Goal: Task Accomplishment & Management: Use online tool/utility

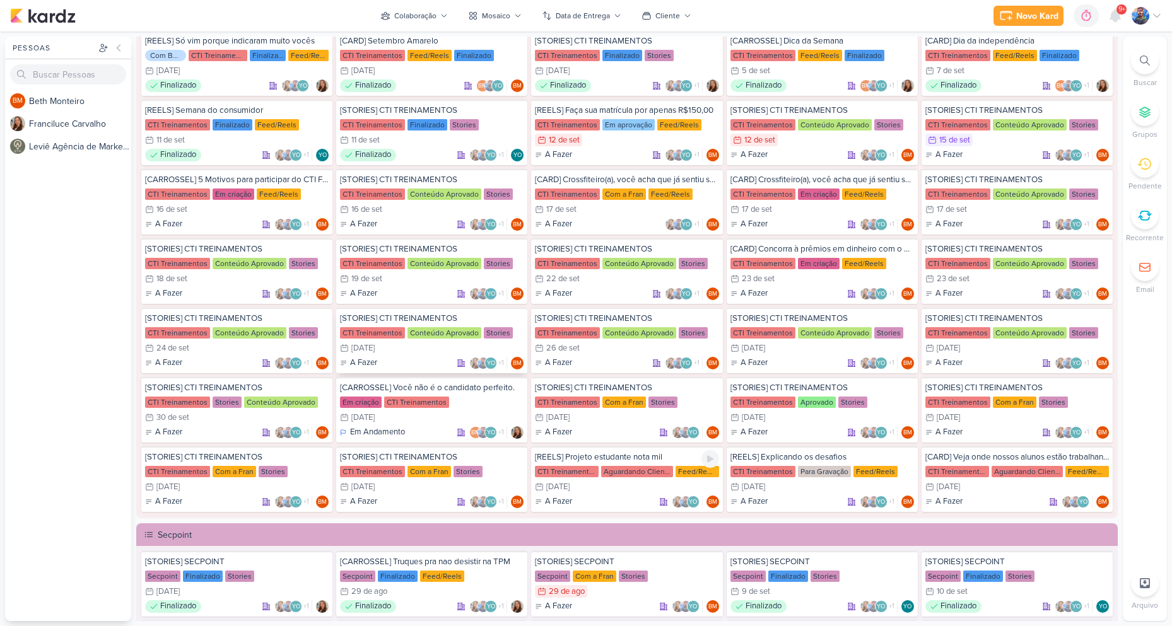
scroll to position [1171, 0]
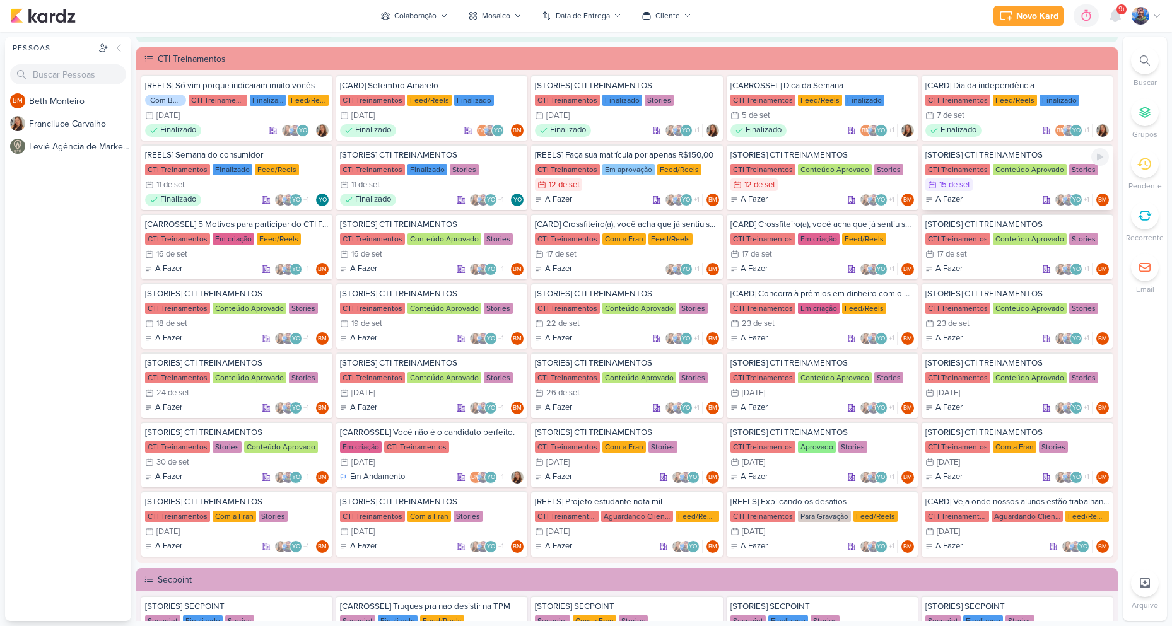
click at [968, 172] on div "CTI Treinamentos" at bounding box center [957, 169] width 65 height 11
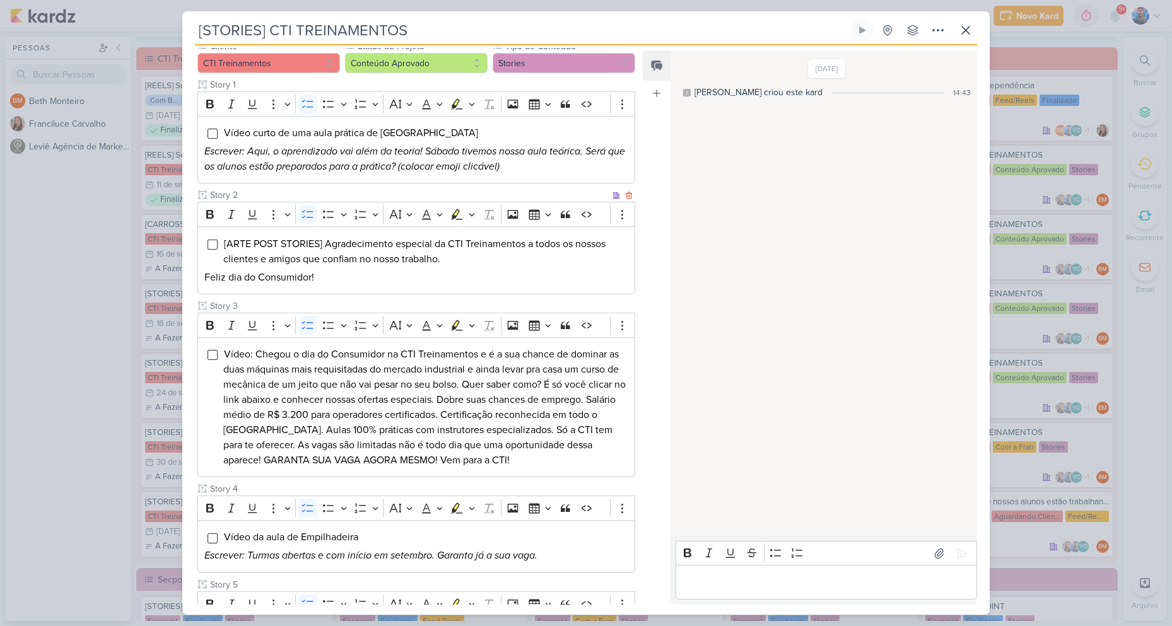
scroll to position [189, 0]
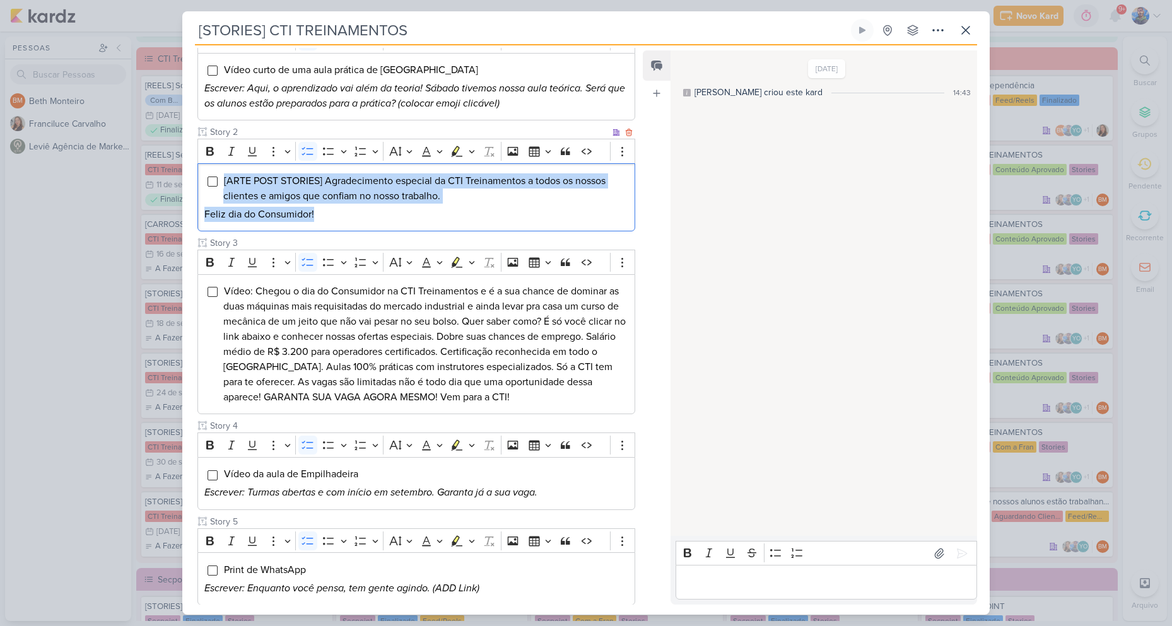
drag, startPoint x: 220, startPoint y: 179, endPoint x: 426, endPoint y: 220, distance: 210.2
click at [426, 220] on div "[ARTE POST STORIES] Agradecimento especial da CTI Treinamentos a todos os nosso…" at bounding box center [416, 197] width 438 height 68
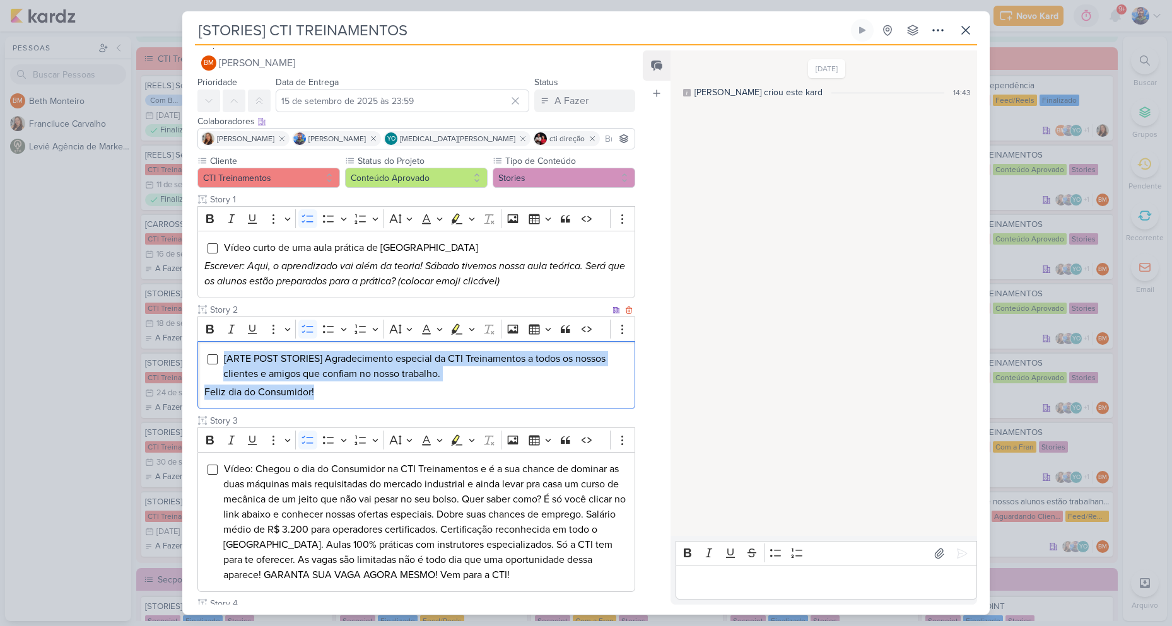
scroll to position [0, 0]
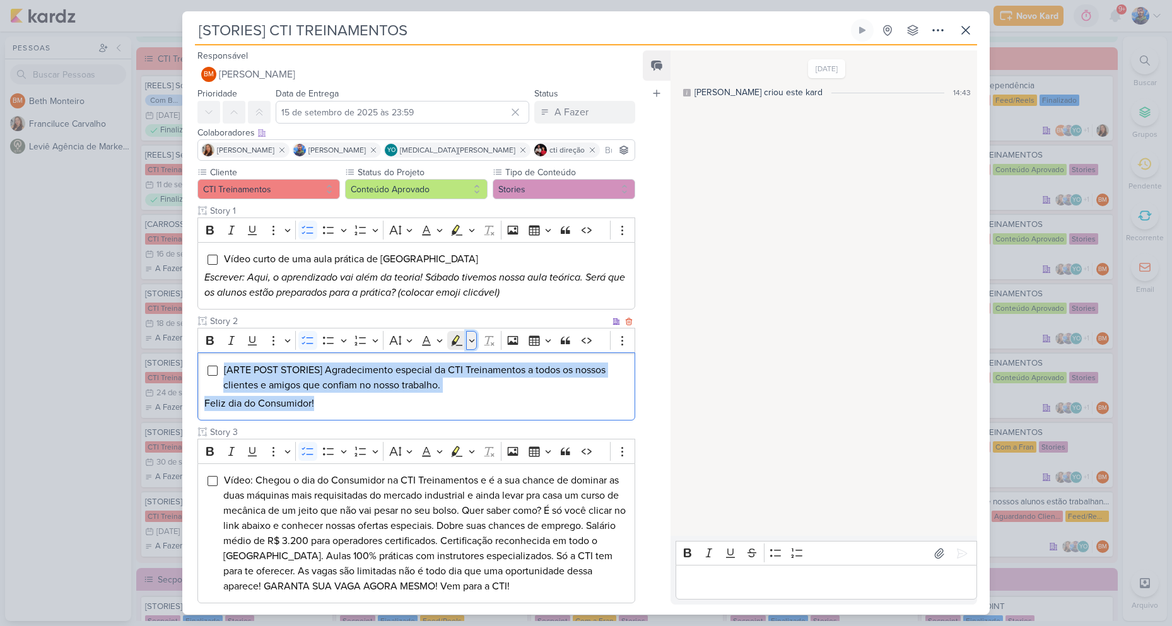
click at [473, 343] on icon "Editor toolbar" at bounding box center [472, 340] width 6 height 13
click at [411, 366] on button "Pink marker" at bounding box center [418, 362] width 19 height 19
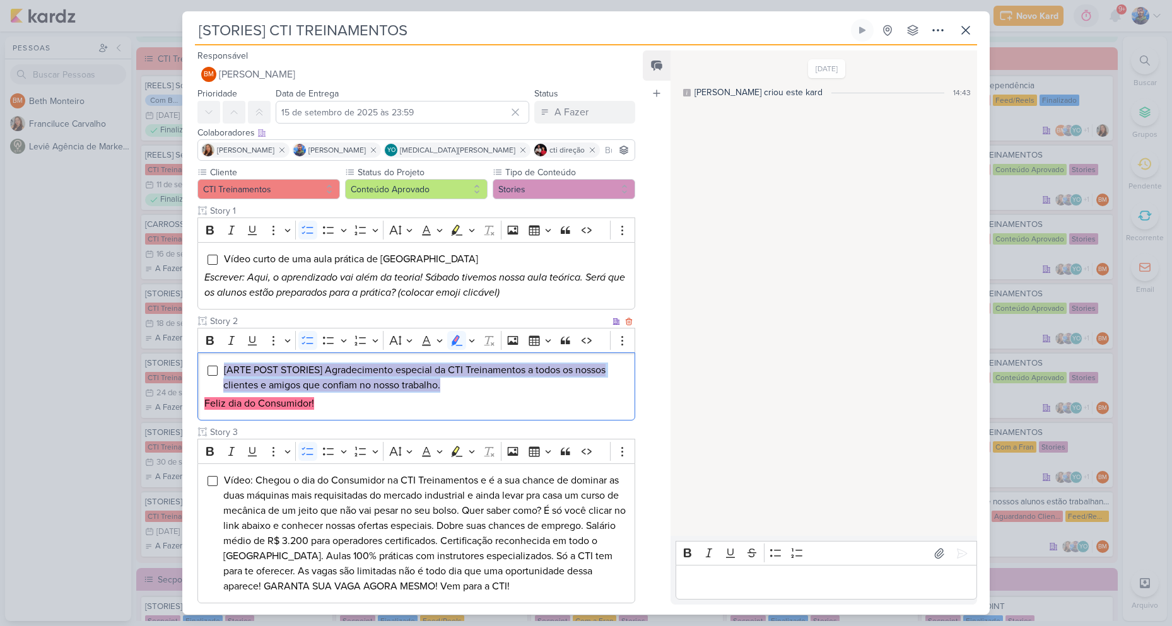
click at [406, 390] on mark "[ARTE POST STORIES] Agradecimento especial da CTI Treinamentos a todos os nosso…" at bounding box center [414, 378] width 382 height 28
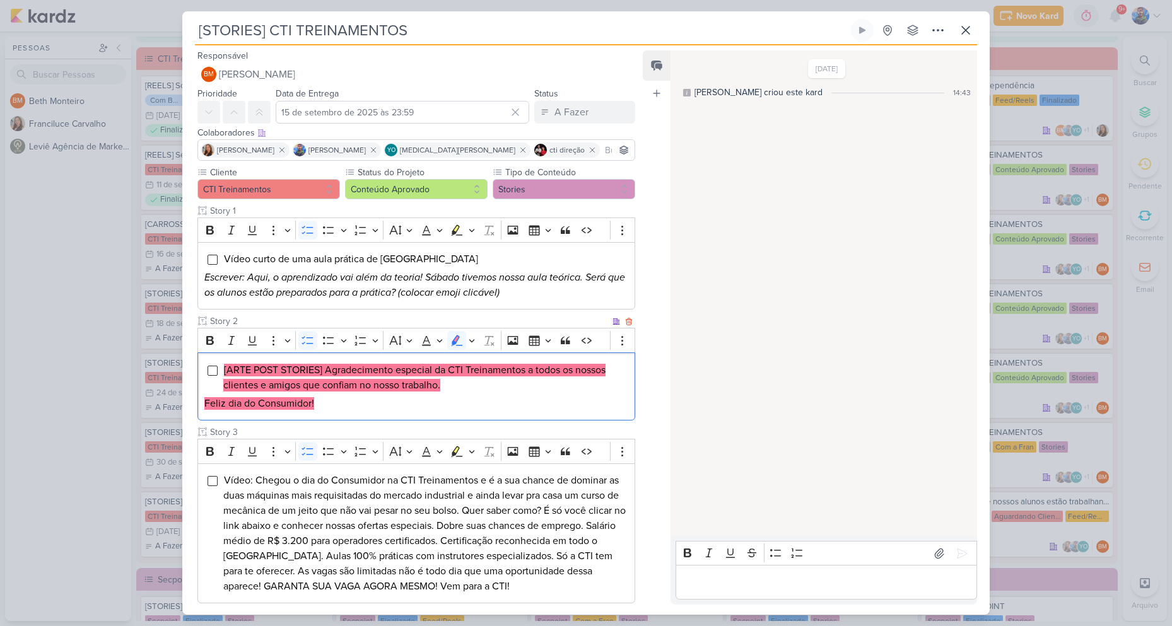
click at [504, 368] on mark "[ARTE POST STORIES] Agradecimento especial da CTI Treinamentos a todos os nosso…" at bounding box center [414, 378] width 382 height 28
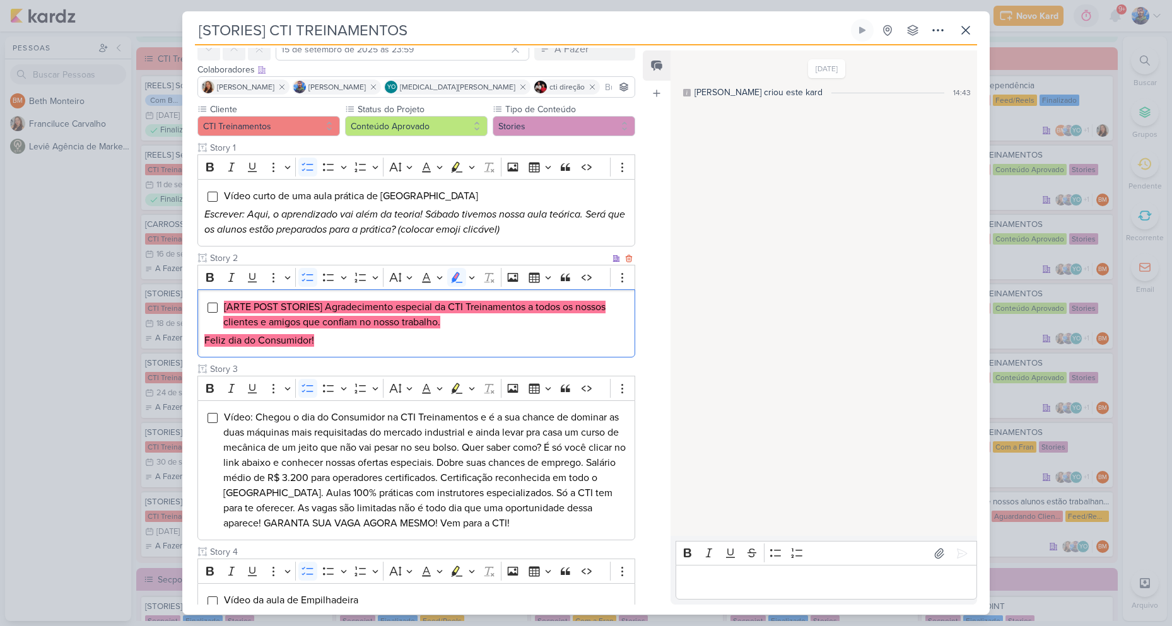
click at [341, 313] on mark "[ARTE POST STORIES] Agradecimento especial da CTI Treinamentos a todos os nosso…" at bounding box center [414, 315] width 382 height 28
drag, startPoint x: 324, startPoint y: 308, endPoint x: 433, endPoint y: 305, distance: 109.2
click at [433, 305] on mark "[ARTE POST STORIES] Agradecimento especial da CTI Treinamentos a todos os nosso…" at bounding box center [414, 315] width 382 height 28
copy mark "Agradecimento especial"
click at [442, 307] on mark "[ARTE POST STORIES] Agradecimento especial da CTI Treinamentos a todos os nosso…" at bounding box center [414, 315] width 382 height 28
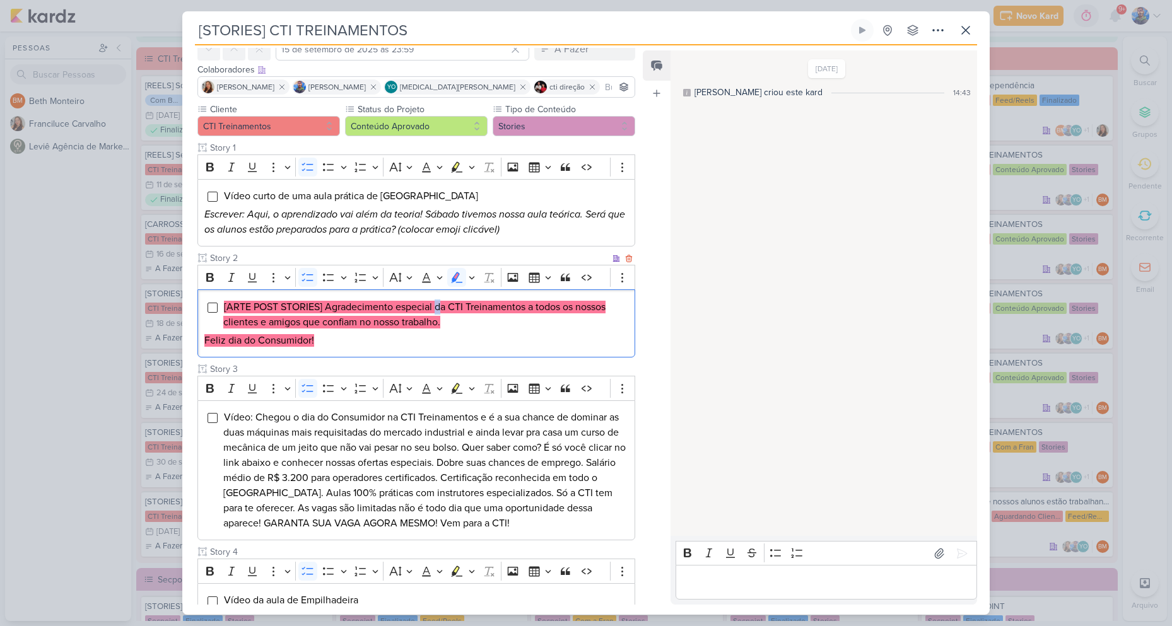
click at [442, 307] on mark "[ARTE POST STORIES] Agradecimento especial da CTI Treinamentos a todos os nosso…" at bounding box center [414, 315] width 382 height 28
drag, startPoint x: 434, startPoint y: 305, endPoint x: 445, endPoint y: 307, distance: 10.9
click at [445, 308] on mark "[ARTE POST STORIES] Agradecimento especial da CTI Treinamentos a todos os nosso…" at bounding box center [414, 315] width 382 height 28
copy mark "da"
click at [451, 307] on mark "[ARTE POST STORIES] Agradecimento especial da CTI Treinamentos a todos os nosso…" at bounding box center [414, 315] width 382 height 28
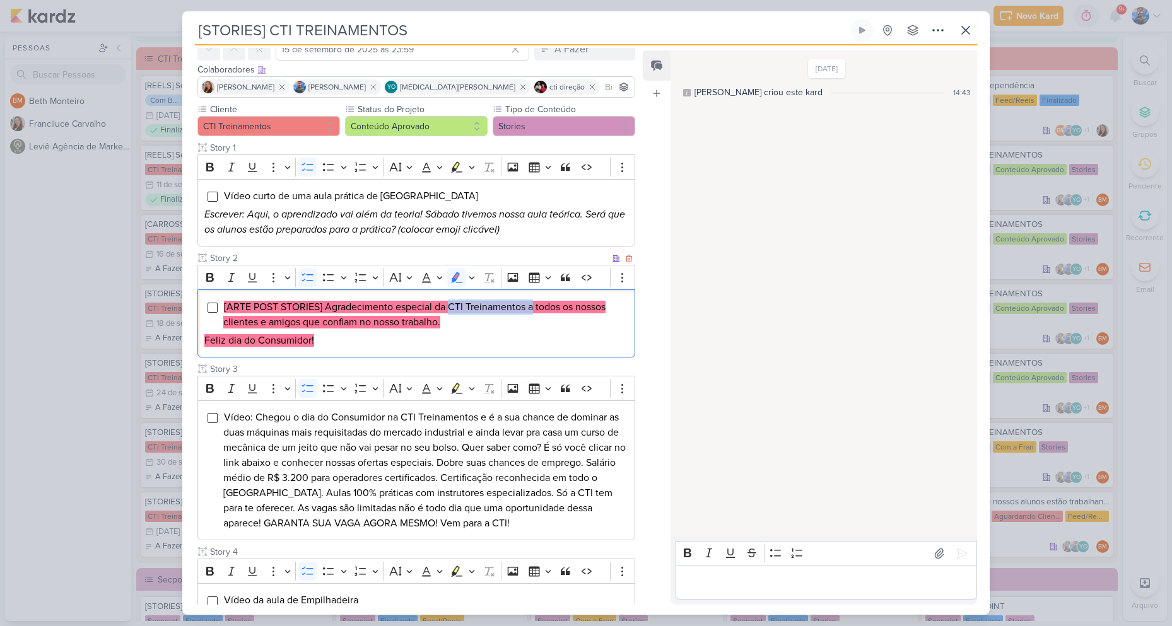
drag, startPoint x: 450, startPoint y: 306, endPoint x: 535, endPoint y: 310, distance: 85.2
click at [535, 310] on mark "[ARTE POST STORIES] Agradecimento especial da CTI Treinamentos a todos os nosso…" at bounding box center [414, 315] width 382 height 28
copy mark "CTI Treinamentos a"
click at [566, 301] on span "[ARTE POST STORIES] Agradecimento especial da CTI Treinamentos a todos os nosso…" at bounding box center [414, 315] width 382 height 28
drag, startPoint x: 564, startPoint y: 306, endPoint x: 257, endPoint y: 320, distance: 307.5
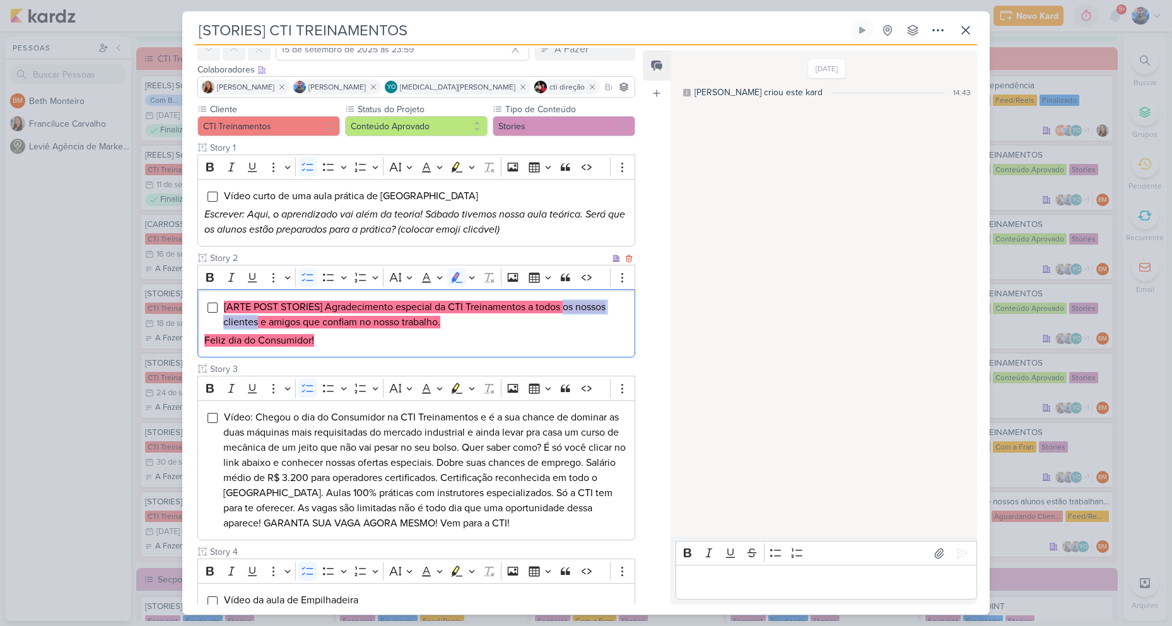
click at [257, 320] on mark "[ARTE POST STORIES] Agradecimento especial da CTI Treinamentos a todos os nosso…" at bounding box center [414, 315] width 382 height 28
copy mark "os nossos clientes"
click at [265, 325] on mark "[ARTE POST STORIES] Agradecimento especial da CTI Treinamentos a todos os nosso…" at bounding box center [414, 315] width 382 height 28
drag, startPoint x: 261, startPoint y: 321, endPoint x: 317, endPoint y: 326, distance: 56.9
click at [317, 326] on mark "[ARTE POST STORIES] Agradecimento especial da CTI Treinamentos a todos os nosso…" at bounding box center [414, 315] width 382 height 28
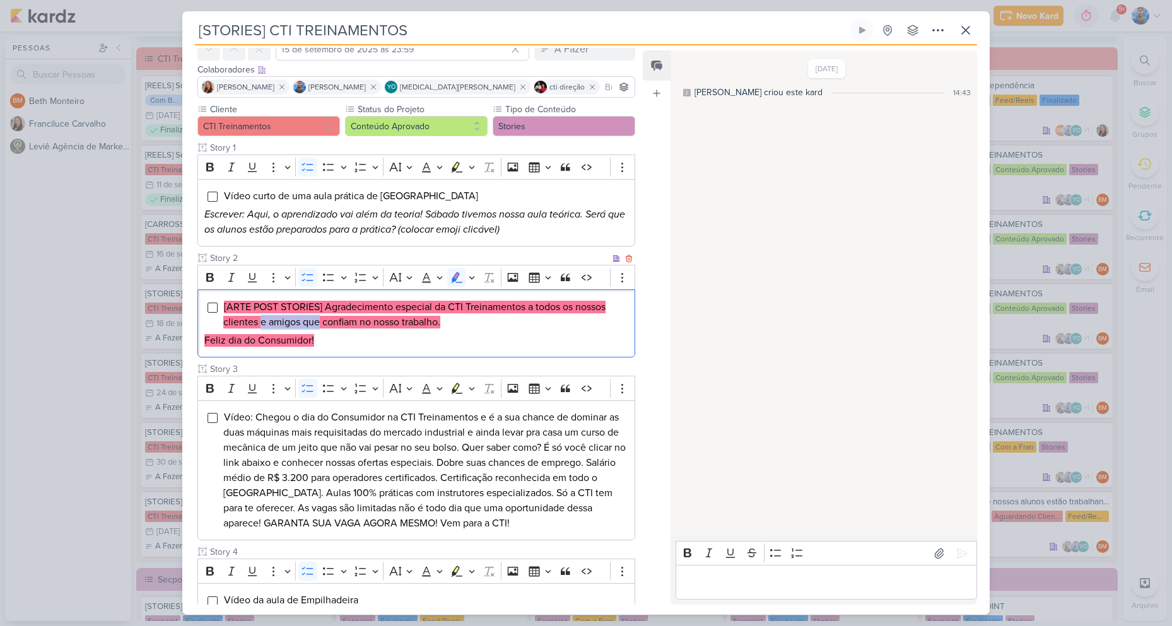
copy mark "e amigos que"
click at [346, 320] on mark "[ARTE POST STORIES] Agradecimento especial da CTI Treinamentos a todos os nosso…" at bounding box center [414, 315] width 382 height 28
drag, startPoint x: 322, startPoint y: 326, endPoint x: 443, endPoint y: 327, distance: 121.8
click at [443, 327] on mark "[ARTE POST STORIES] Agradecimento especial da CTI Treinamentos a todos os nosso…" at bounding box center [414, 315] width 382 height 28
copy mark "confiam no nosso trabalho."
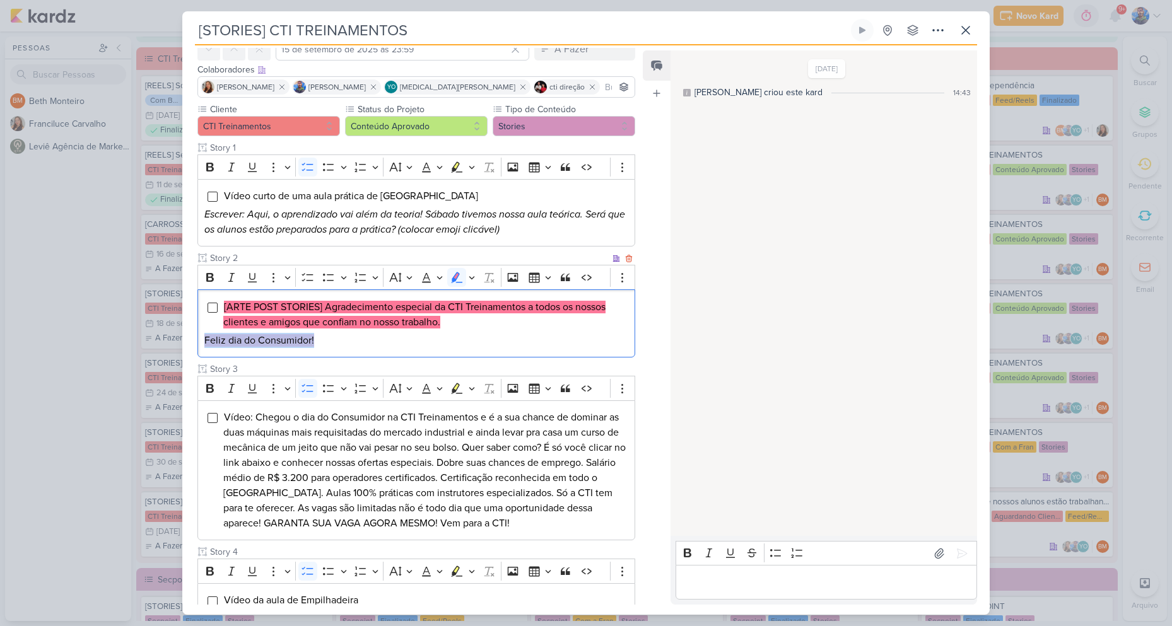
drag, startPoint x: 314, startPoint y: 341, endPoint x: 202, endPoint y: 344, distance: 111.7
click at [202, 344] on div "[ARTE POST STORIES] Agradecimento especial da CTI Treinamentos a todos os nosso…" at bounding box center [416, 324] width 438 height 68
copy mark "Feliz dia do Consumidor!"
click at [437, 322] on mark "[ARTE POST STORIES] Agradecimento especial da CTI Treinamentos a todos os nosso…" at bounding box center [414, 315] width 382 height 28
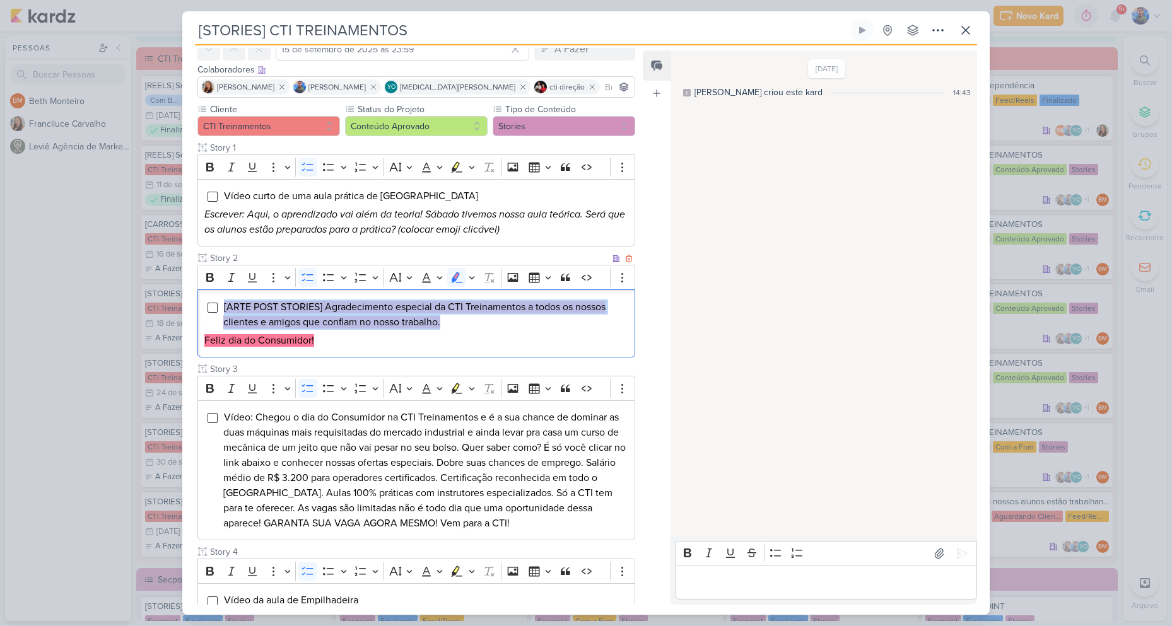
click at [437, 322] on mark "[ARTE POST STORIES] Agradecimento especial da CTI Treinamentos a todos os nosso…" at bounding box center [414, 315] width 382 height 28
click at [467, 274] on button "Highlight" at bounding box center [471, 277] width 11 height 19
click at [402, 296] on icon "Text highlight toolbar" at bounding box center [397, 299] width 13 height 13
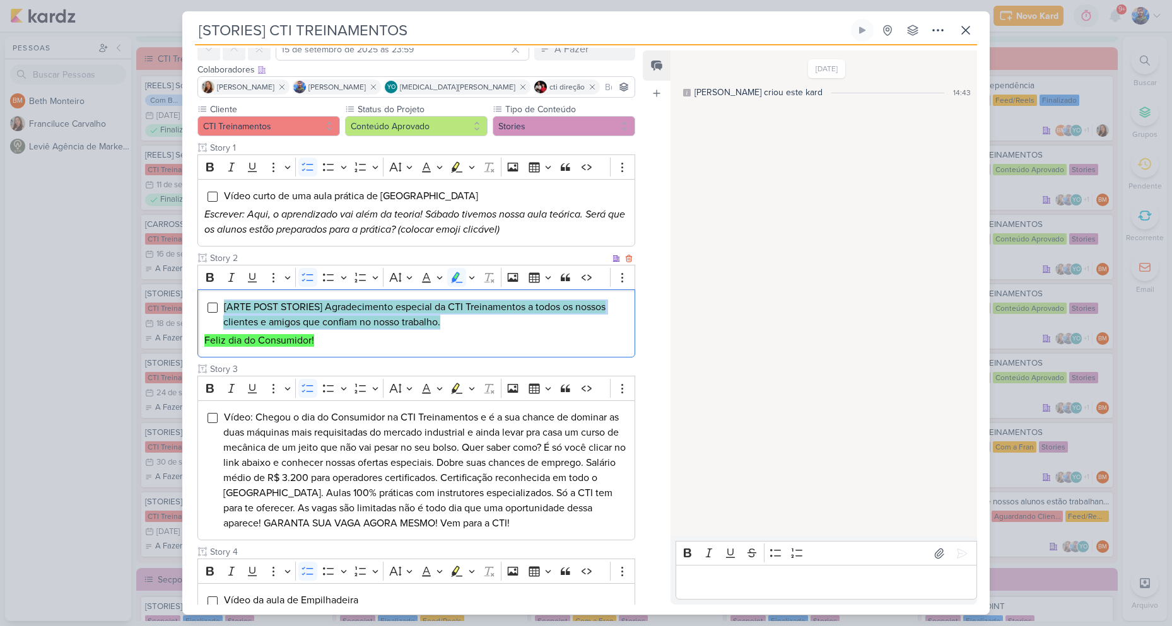
click at [400, 341] on p "Feliz dia do Consumidor!" at bounding box center [416, 340] width 424 height 15
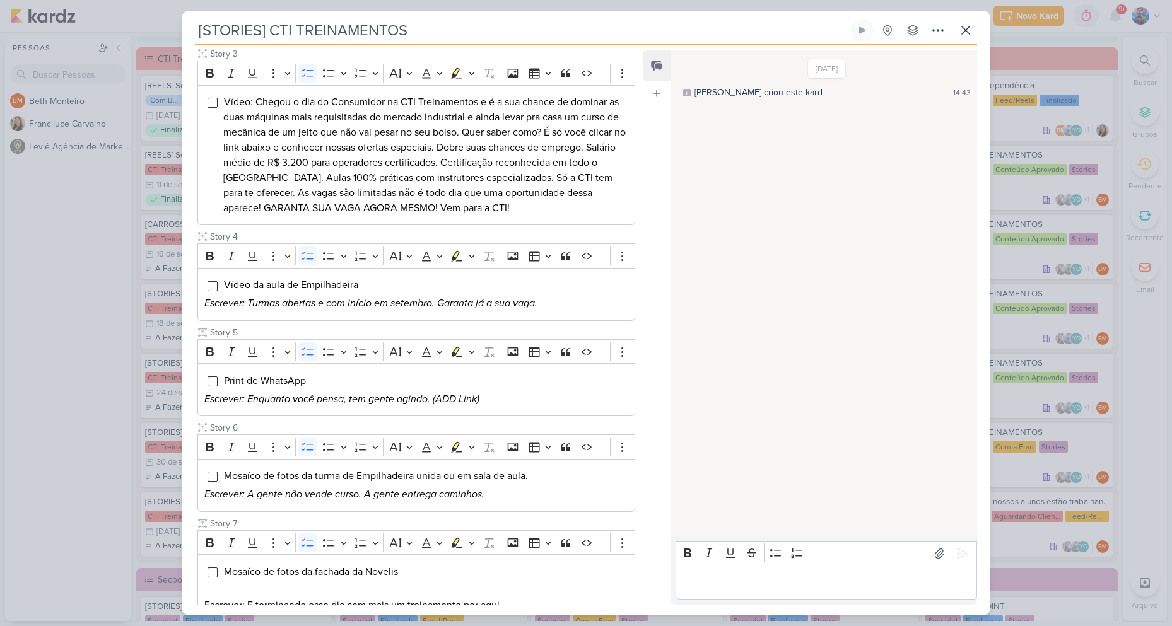
scroll to position [466, 0]
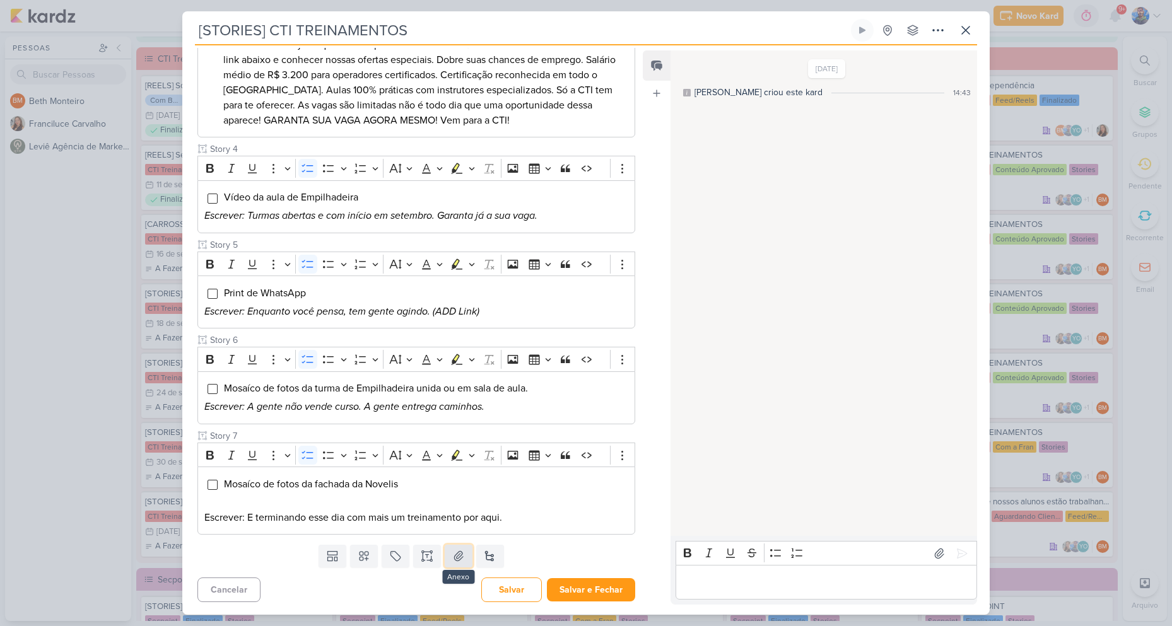
click at [461, 558] on icon at bounding box center [458, 556] width 13 height 13
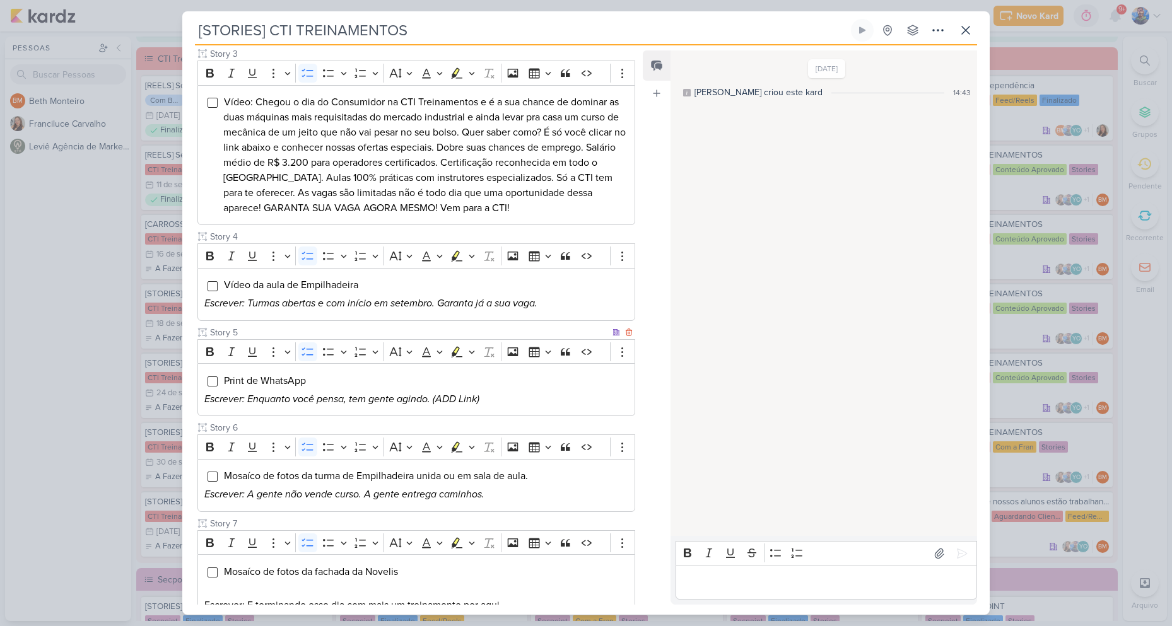
scroll to position [540, 0]
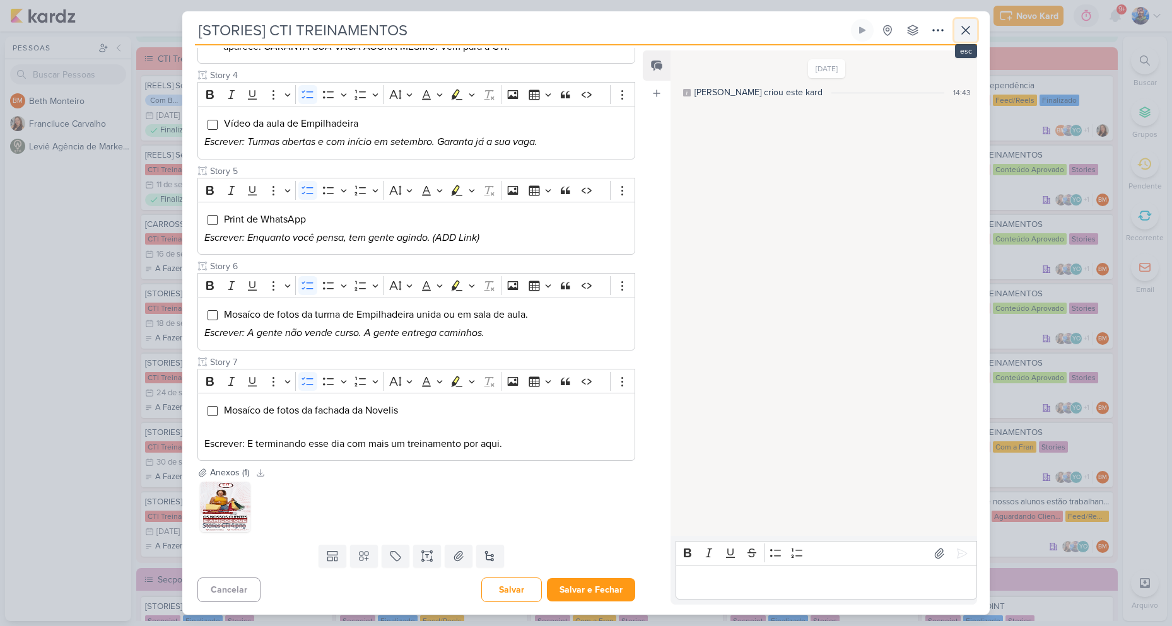
click at [965, 38] on button at bounding box center [965, 30] width 23 height 23
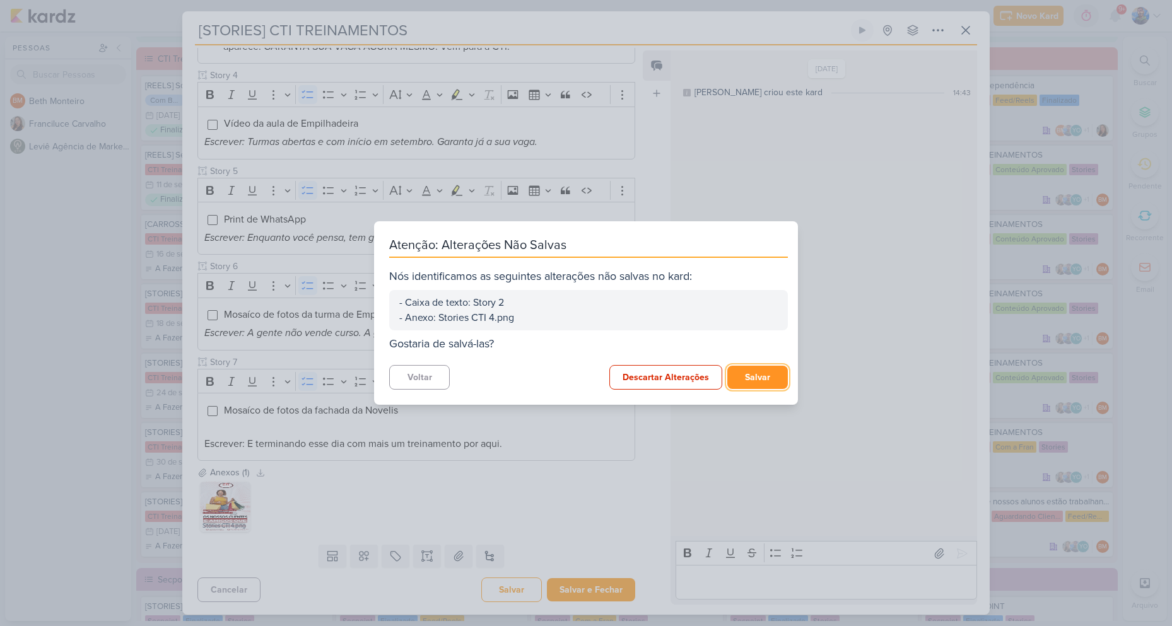
click at [746, 373] on button "Salvar" at bounding box center [757, 377] width 61 height 23
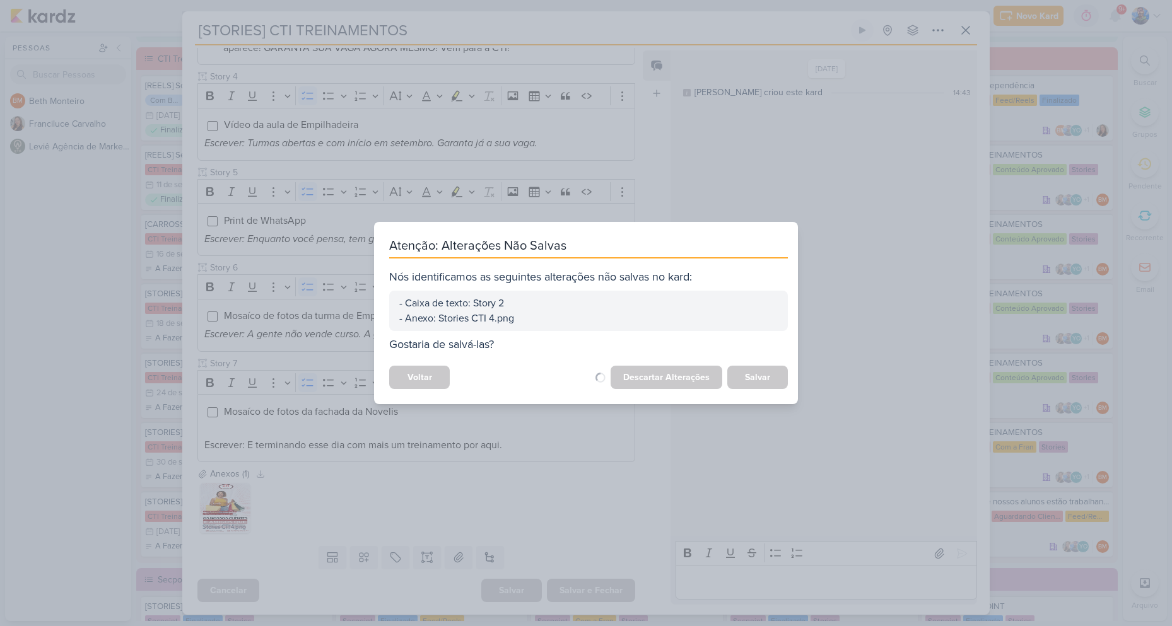
scroll to position [539, 0]
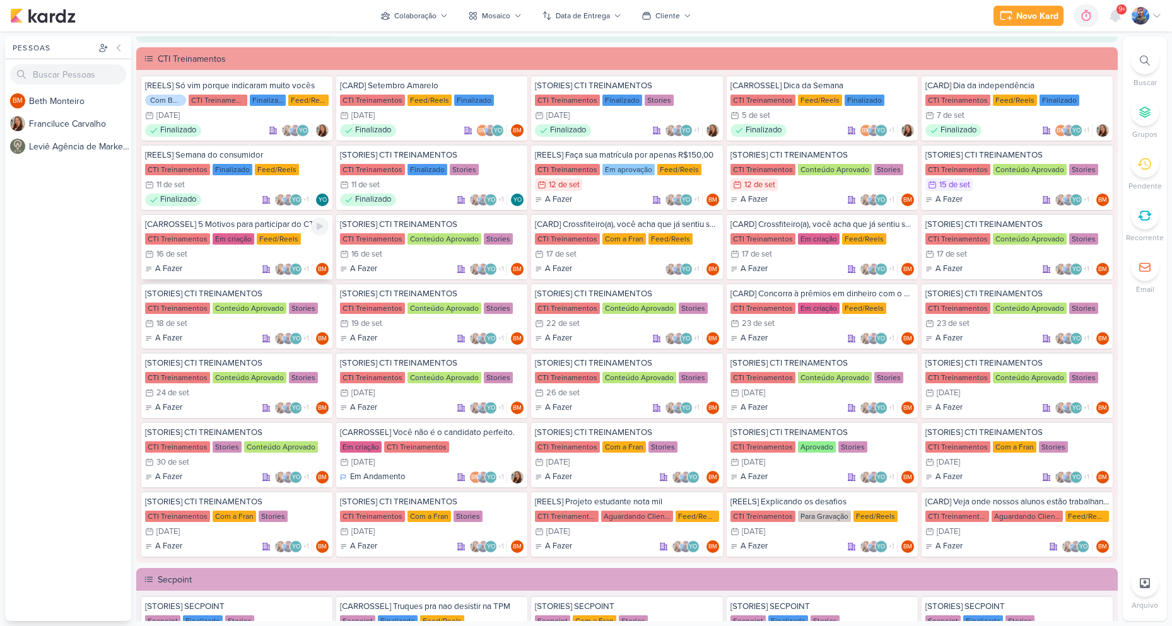
click at [290, 233] on div "CTI Treinamentos Em criação Feed/Reels" at bounding box center [237, 239] width 184 height 13
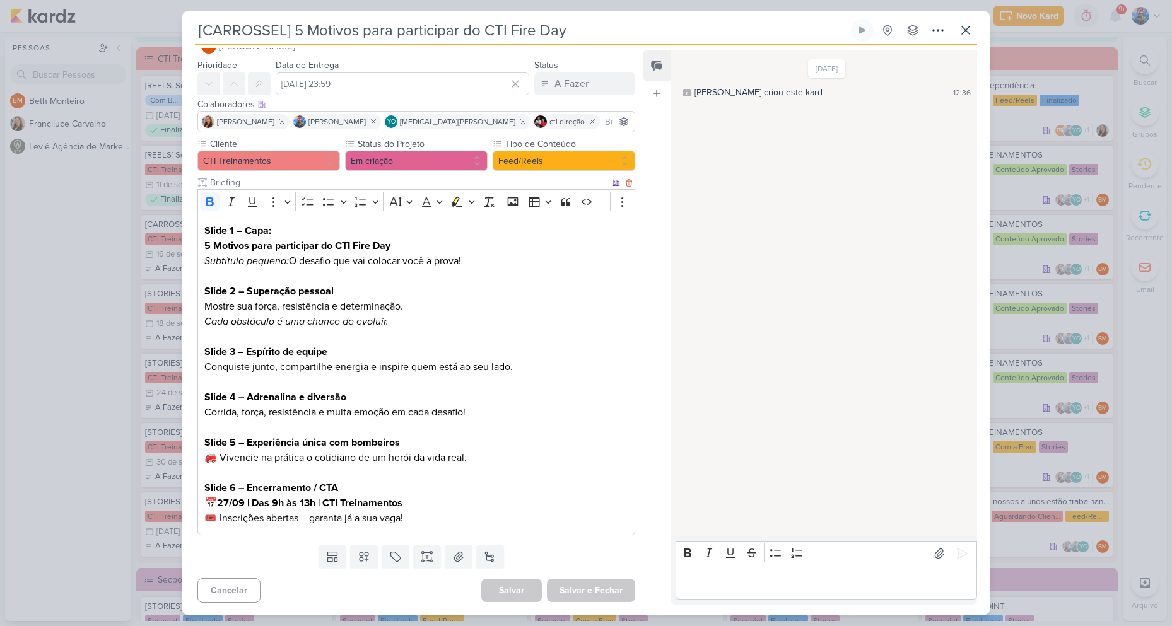
scroll to position [29, 0]
click at [132, 320] on div "[CARROSSEL] 5 Motivos para participar do CTI Fire Day" at bounding box center [586, 313] width 1172 height 626
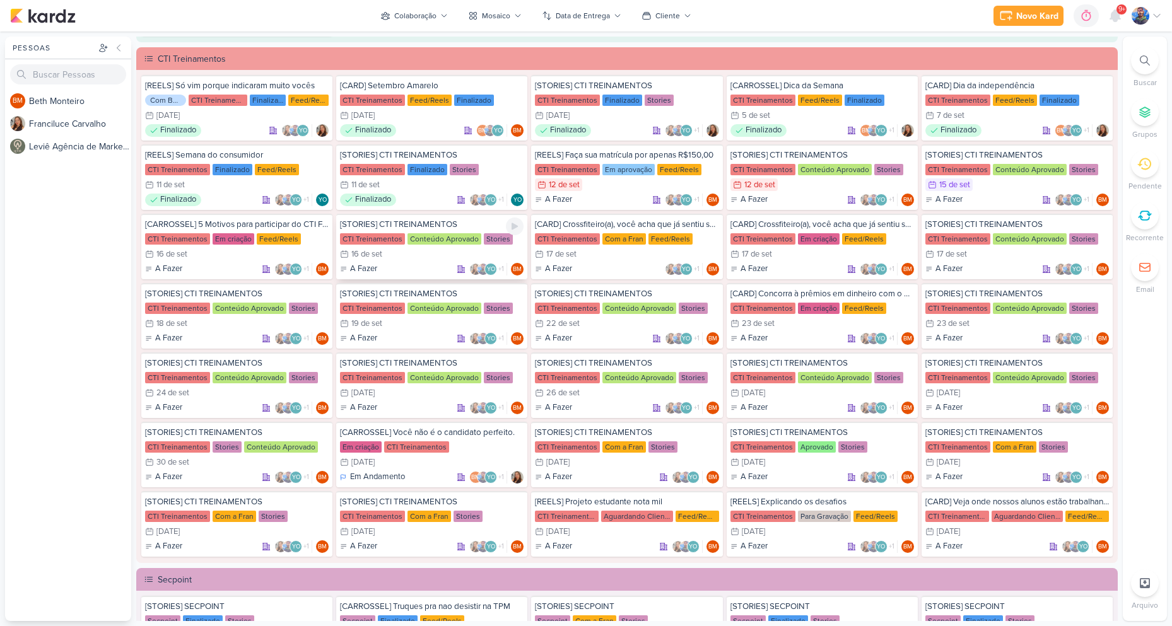
click at [434, 253] on div "16/9 [DATE]" at bounding box center [432, 254] width 184 height 13
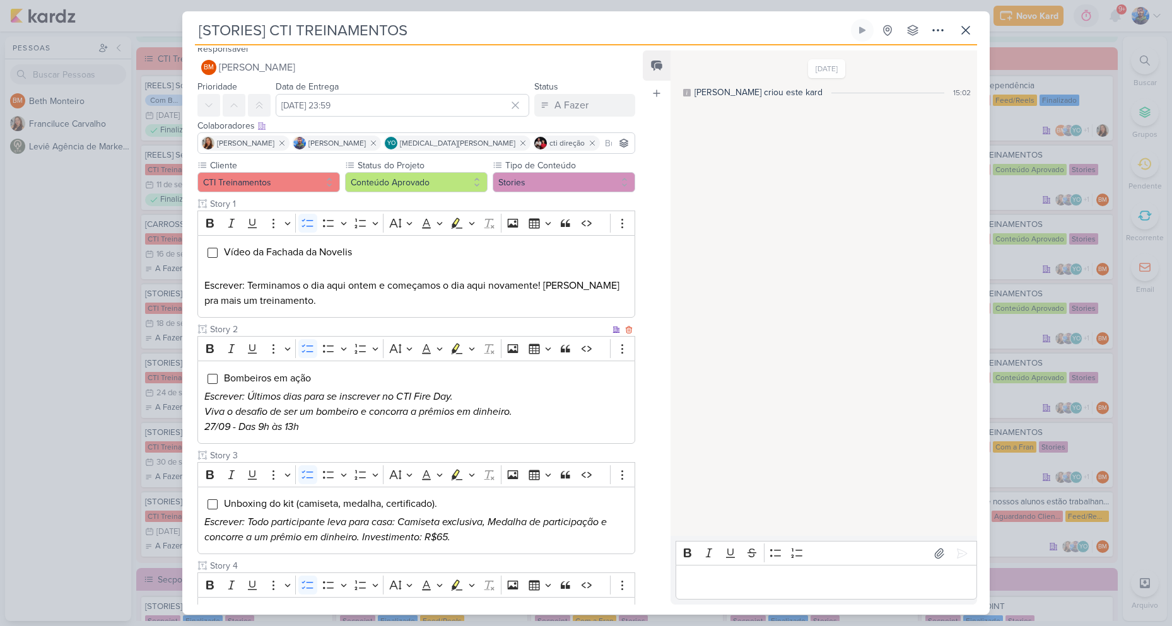
scroll to position [0, 0]
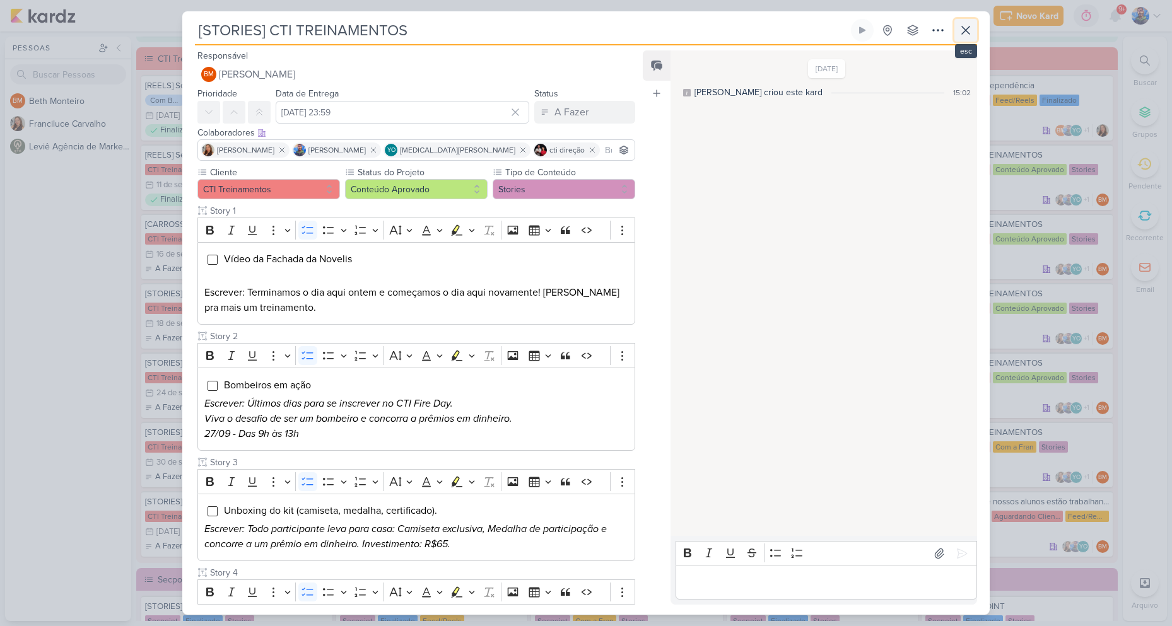
click at [977, 35] on button at bounding box center [965, 30] width 23 height 23
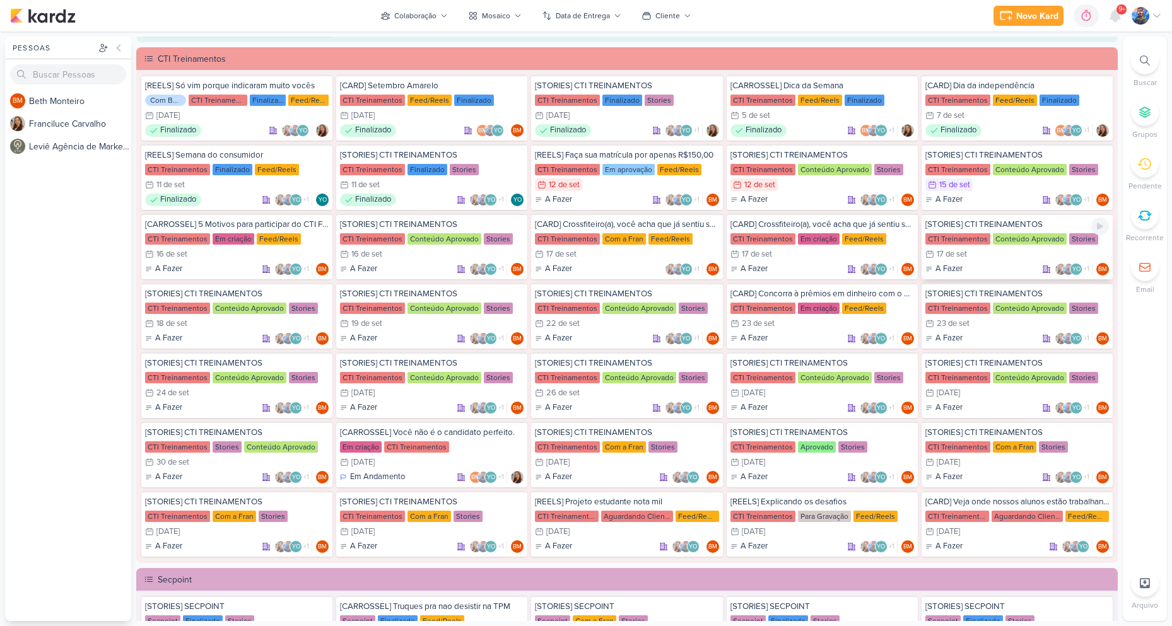
click at [1011, 254] on div "17/9 [DATE]" at bounding box center [1017, 254] width 184 height 13
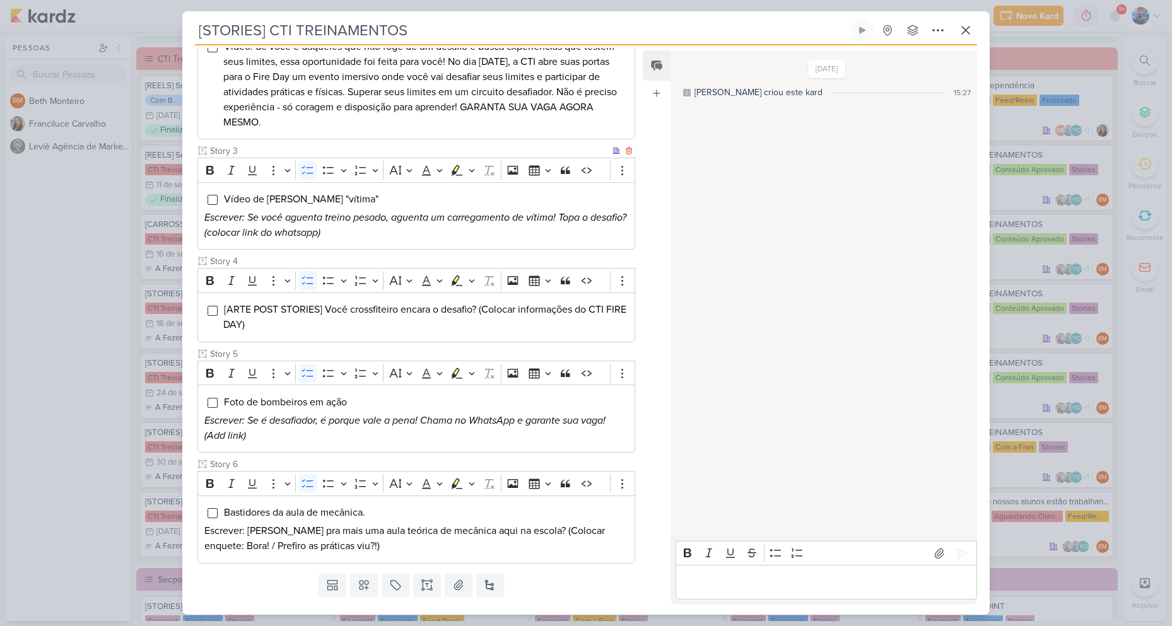
scroll to position [353, 0]
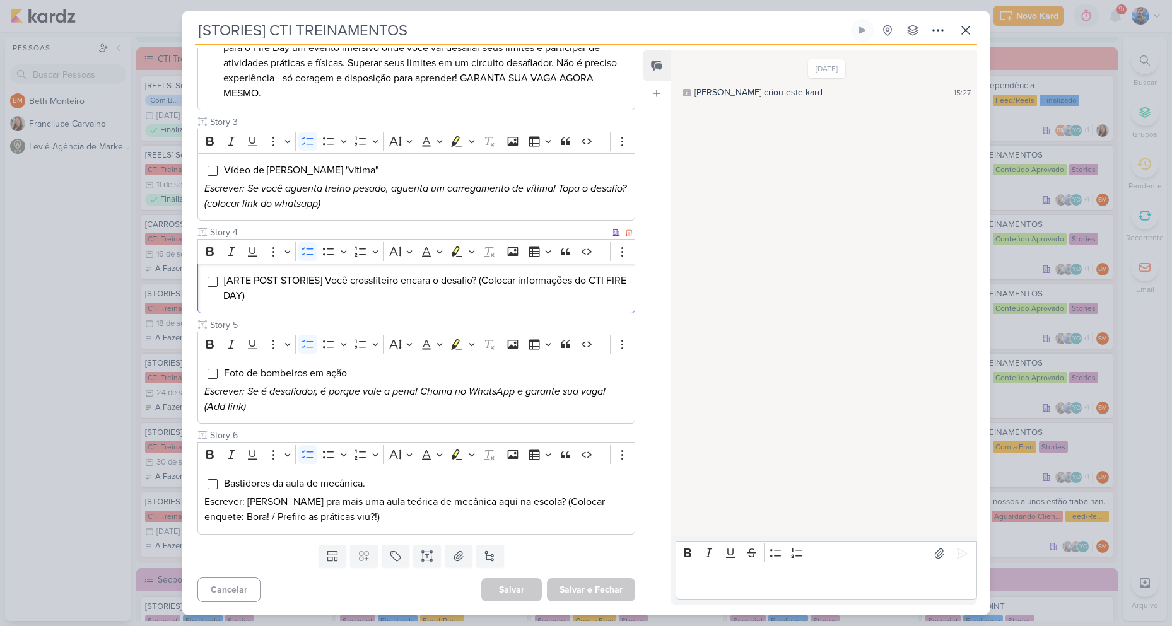
drag, startPoint x: 225, startPoint y: 283, endPoint x: 466, endPoint y: 275, distance: 241.7
click at [363, 307] on div "[ARTE POST STORIES] Você crossfiteiro encara o desafio? (Colocar informações do…" at bounding box center [416, 289] width 438 height 50
click at [476, 248] on button "Highlight" at bounding box center [471, 251] width 11 height 19
click at [413, 274] on icon "Text highlight toolbar" at bounding box center [419, 273] width 13 height 13
click at [391, 296] on li "[ARTE POST STORIES] Você crossfiteiro encara o desafio? (Colocar informações do…" at bounding box center [425, 288] width 405 height 30
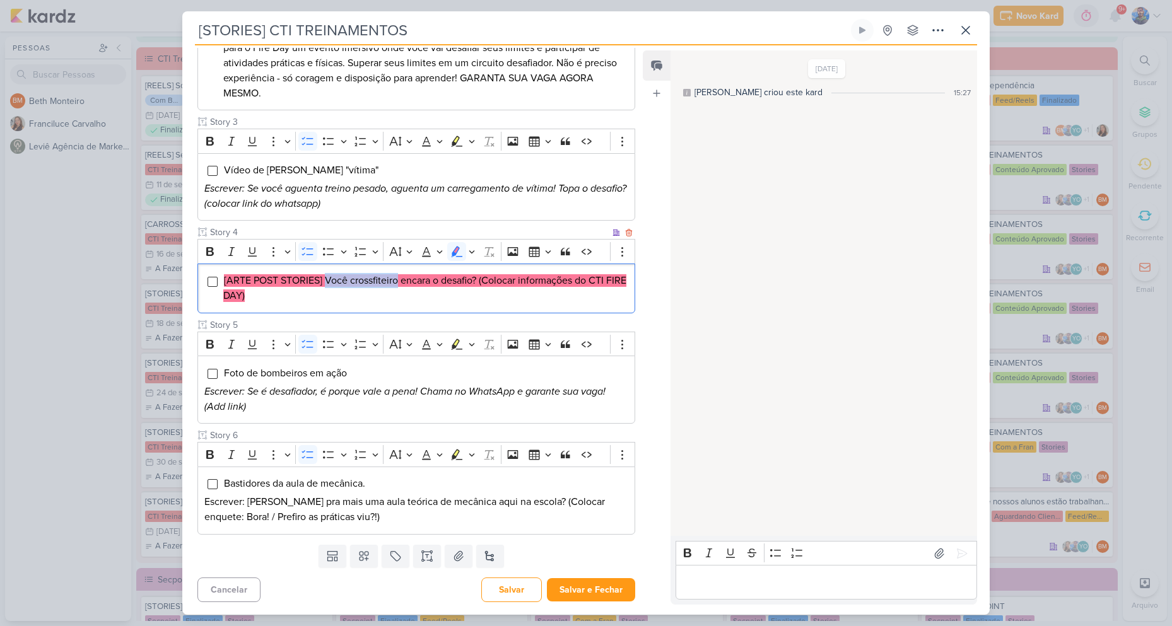
drag, startPoint x: 326, startPoint y: 278, endPoint x: 397, endPoint y: 279, distance: 71.3
click at [397, 279] on mark "[ARTE POST STORIES] Você crossfiteiro encara o desafio? (Colocar informações do…" at bounding box center [424, 288] width 403 height 28
copy mark "Você crossfiteiro"
click at [409, 276] on mark "[ARTE POST STORIES] Você crossfiteiro encara o desafio? (Colocar informações do…" at bounding box center [424, 288] width 403 height 28
drag, startPoint x: 402, startPoint y: 281, endPoint x: 479, endPoint y: 287, distance: 77.2
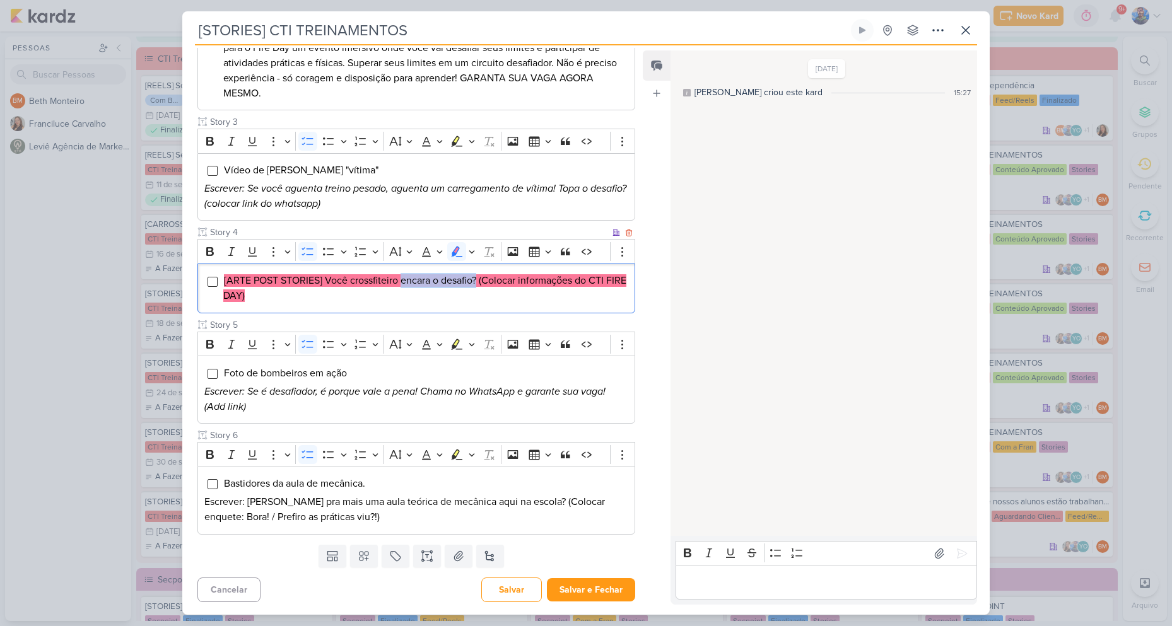
click at [479, 287] on span "[ARTE POST STORIES] Você crossfiteiro encara o desafio? (Colocar informações do…" at bounding box center [424, 288] width 403 height 28
copy mark "encara o desafio?"
click at [843, 258] on div "[DATE] [PERSON_NAME] criou este kard 15:27" at bounding box center [823, 294] width 305 height 484
click at [387, 302] on li "[ARTE POST STORIES] Você crossfiteiro encara o desafio? (Colocar informações do…" at bounding box center [425, 288] width 405 height 30
click at [387, 301] on li "[ARTE POST STORIES] Você crossfiteiro encara o desafio? (Colocar informações do…" at bounding box center [425, 288] width 405 height 30
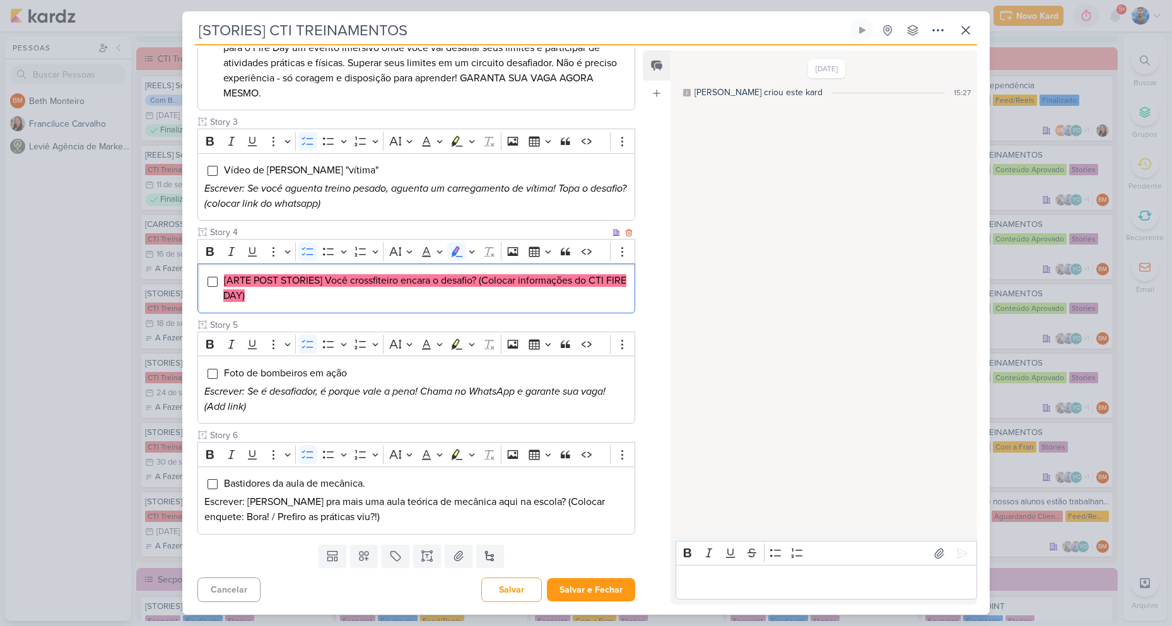
click at [387, 301] on li "[ARTE POST STORIES] Você crossfiteiro encara o desafio? (Colocar informações do…" at bounding box center [425, 288] width 405 height 30
click at [471, 250] on icon "Editor toolbar" at bounding box center [472, 251] width 6 height 13
drag, startPoint x: 400, startPoint y: 279, endPoint x: 416, endPoint y: 299, distance: 25.5
click at [401, 279] on icon "Text highlight toolbar" at bounding box center [397, 273] width 13 height 13
click at [411, 300] on li "[ARTE POST STORIES] Você crossfiteiro encara o desafio? (Colocar informações do…" at bounding box center [425, 288] width 405 height 30
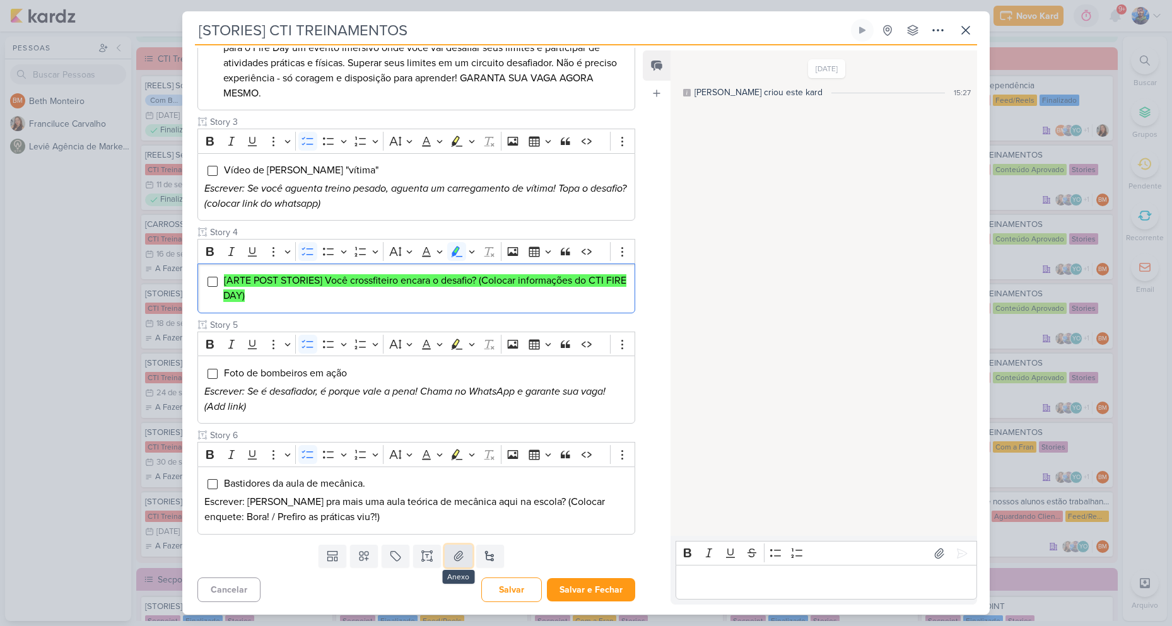
click at [467, 560] on button at bounding box center [459, 556] width 28 height 23
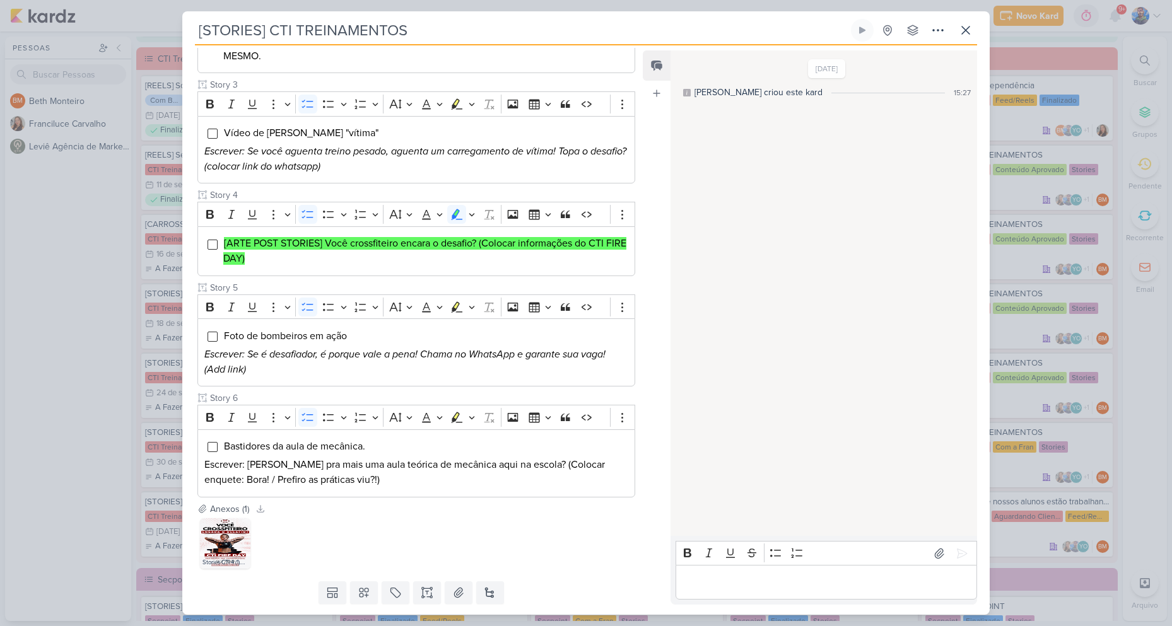
scroll to position [426, 0]
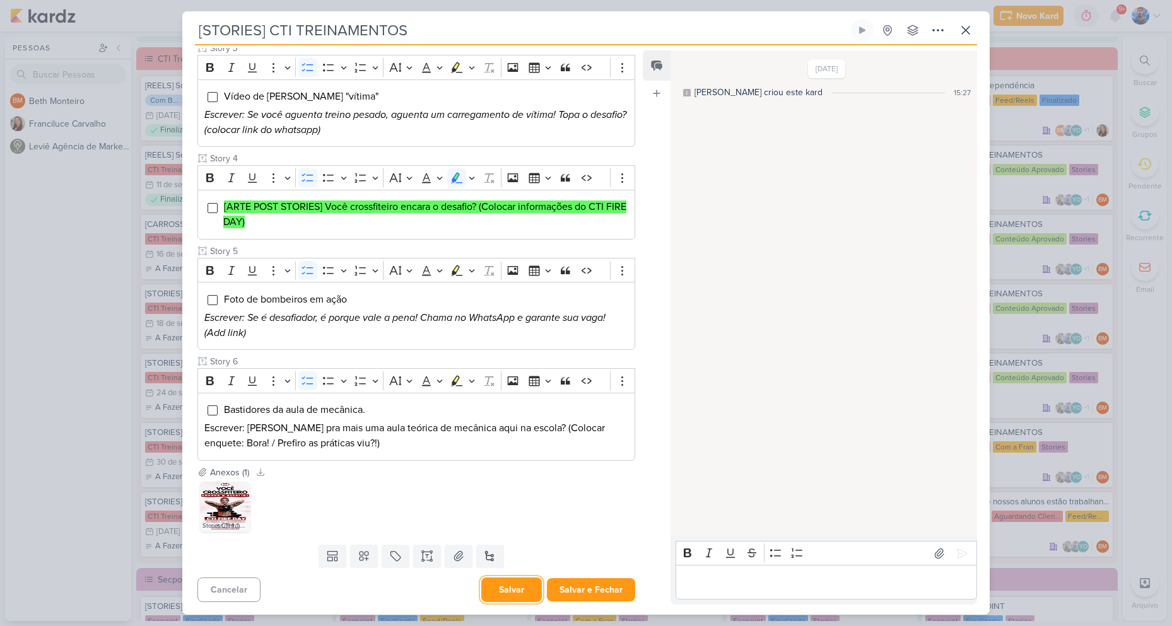
click at [532, 595] on button "Salvar" at bounding box center [511, 590] width 61 height 25
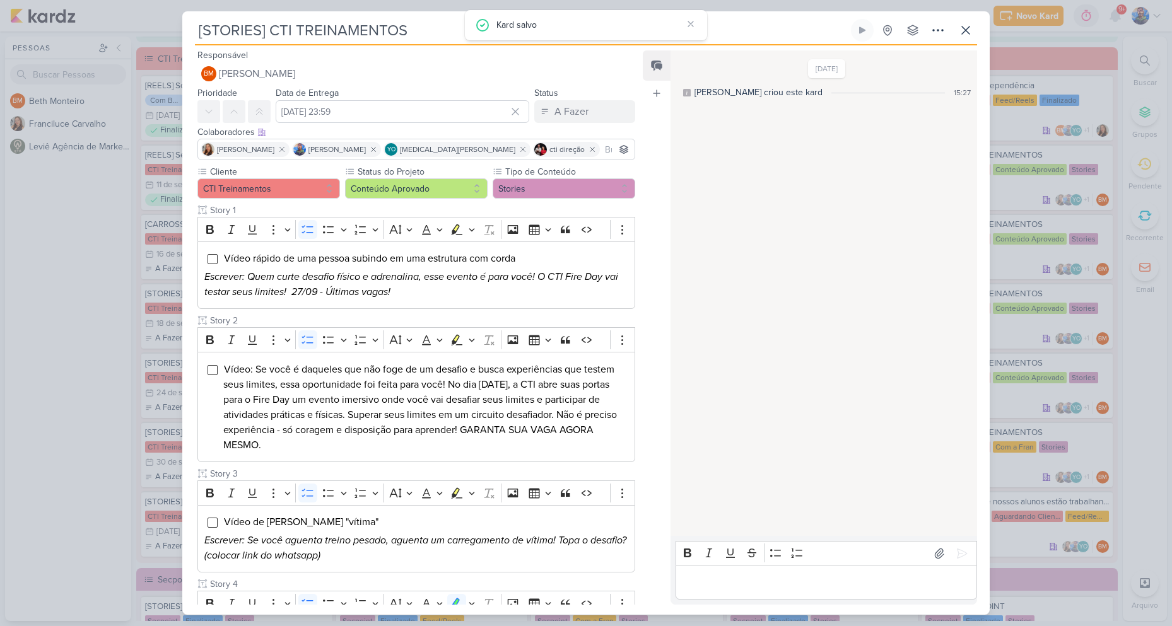
scroll to position [0, 0]
click at [971, 29] on icon at bounding box center [965, 30] width 15 height 15
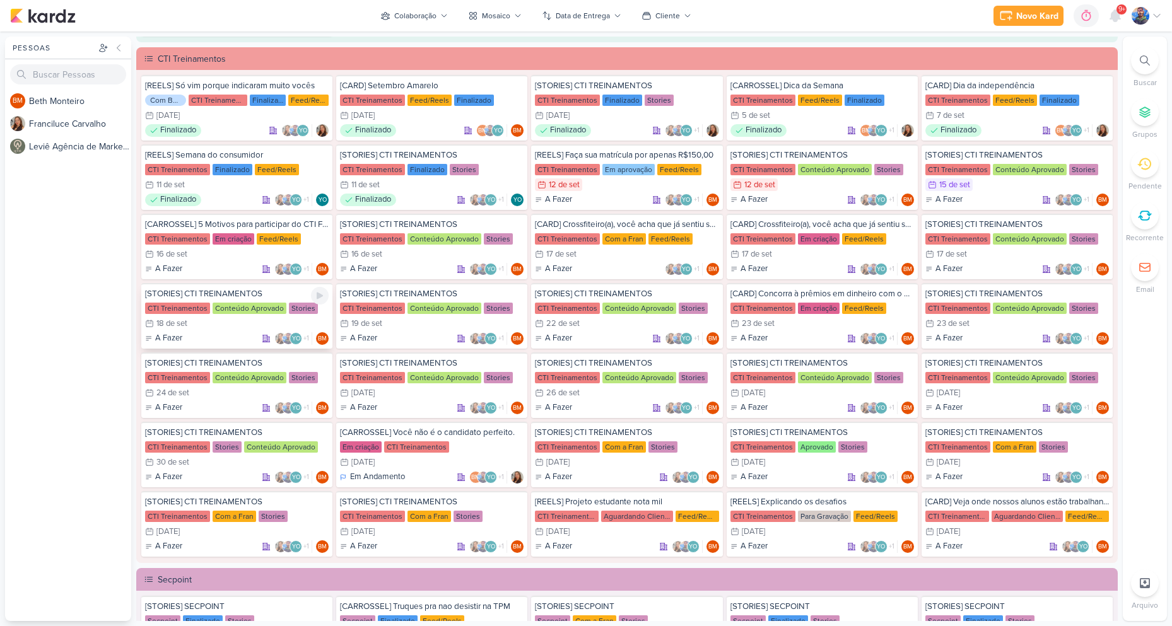
click at [240, 310] on div "Conteúdo Aprovado" at bounding box center [250, 308] width 74 height 11
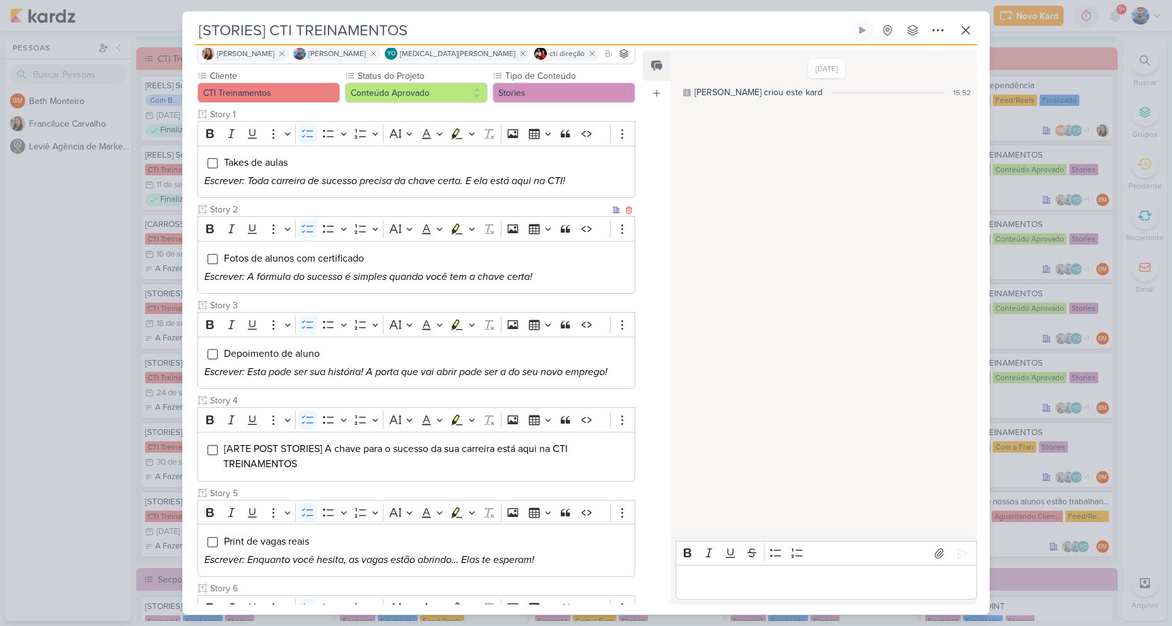
scroll to position [189, 0]
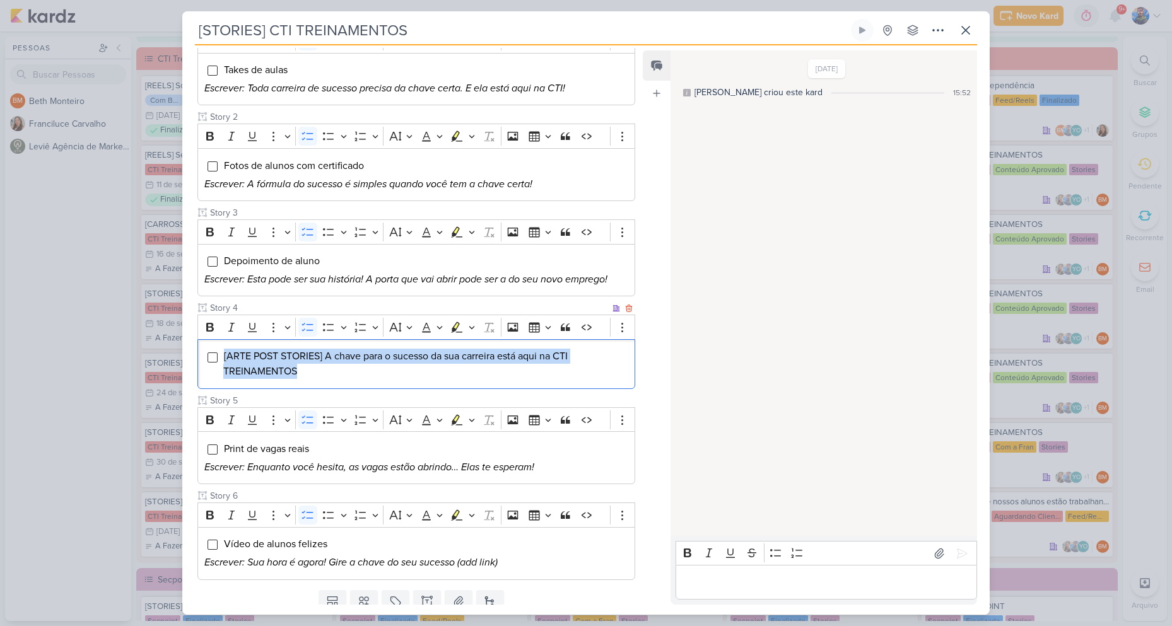
drag, startPoint x: 297, startPoint y: 373, endPoint x: 221, endPoint y: 360, distance: 76.9
click at [221, 353] on div "[ARTE POST STORIES] A chave para o sucesso da sua carreira está aqui na CTI TRE…" at bounding box center [416, 364] width 438 height 50
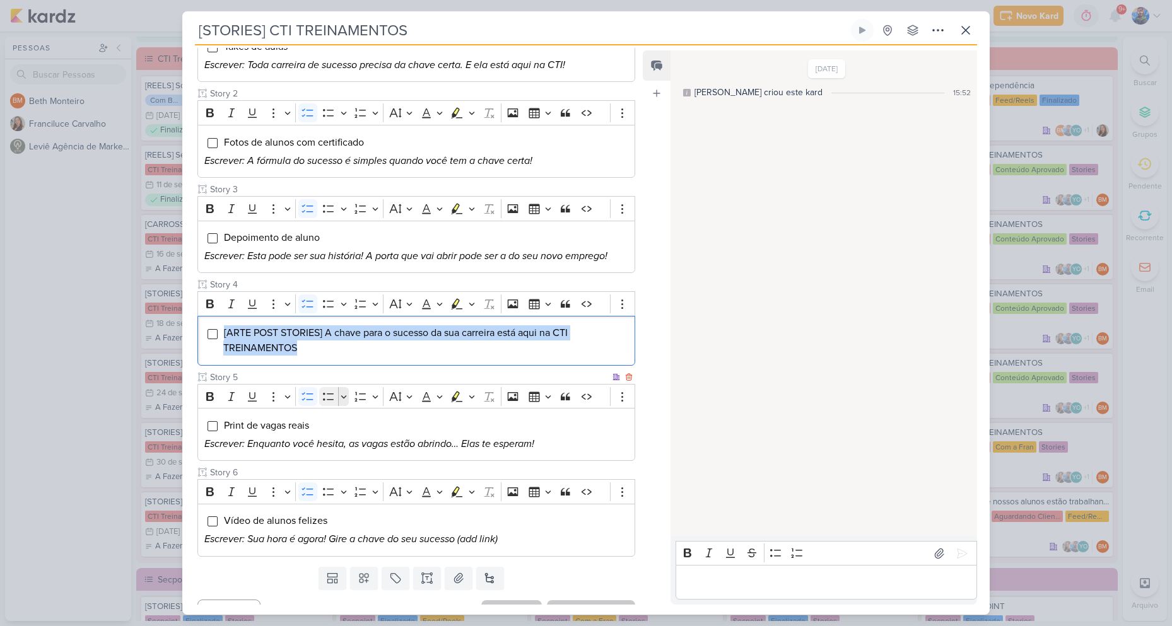
scroll to position [235, 0]
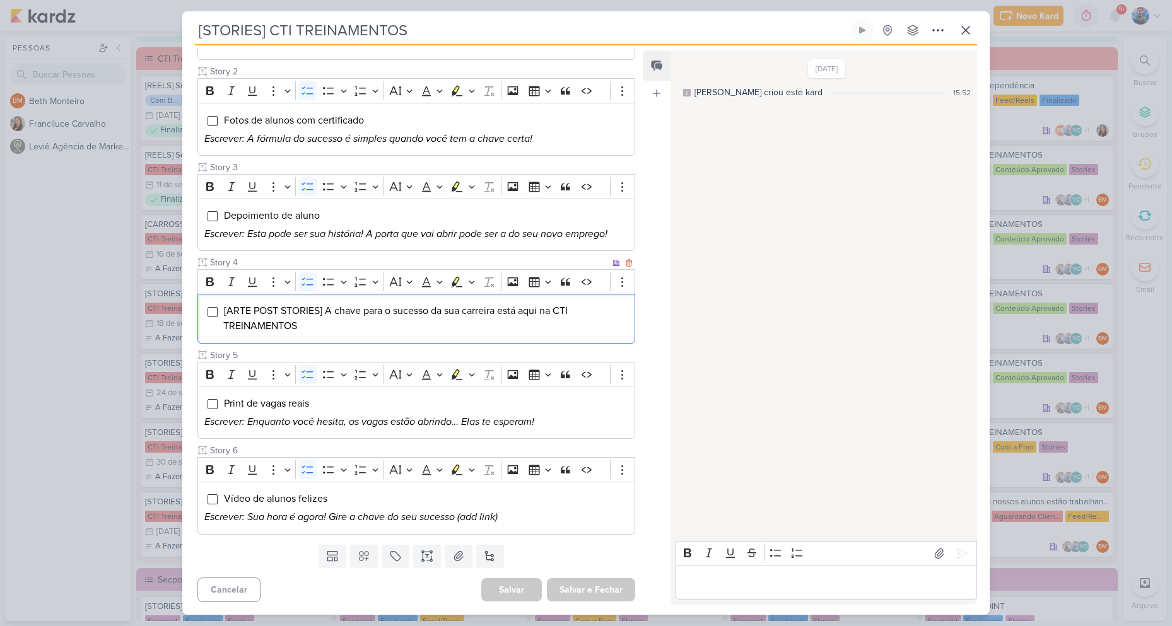
click at [413, 320] on li "[ARTE POST STORIES] A chave para o sucesso da sua carreira está aqui na CTI TRE…" at bounding box center [425, 318] width 405 height 30
drag, startPoint x: 318, startPoint y: 327, endPoint x: 218, endPoint y: 313, distance: 101.3
click at [218, 313] on div "[ARTE POST STORIES] A chave para o sucesso da sua carreira está aqui na CTI TRE…" at bounding box center [416, 319] width 438 height 50
click at [476, 282] on button "Highlight" at bounding box center [471, 282] width 11 height 19
click at [418, 307] on icon "Text highlight toolbar" at bounding box center [418, 304] width 11 height 11
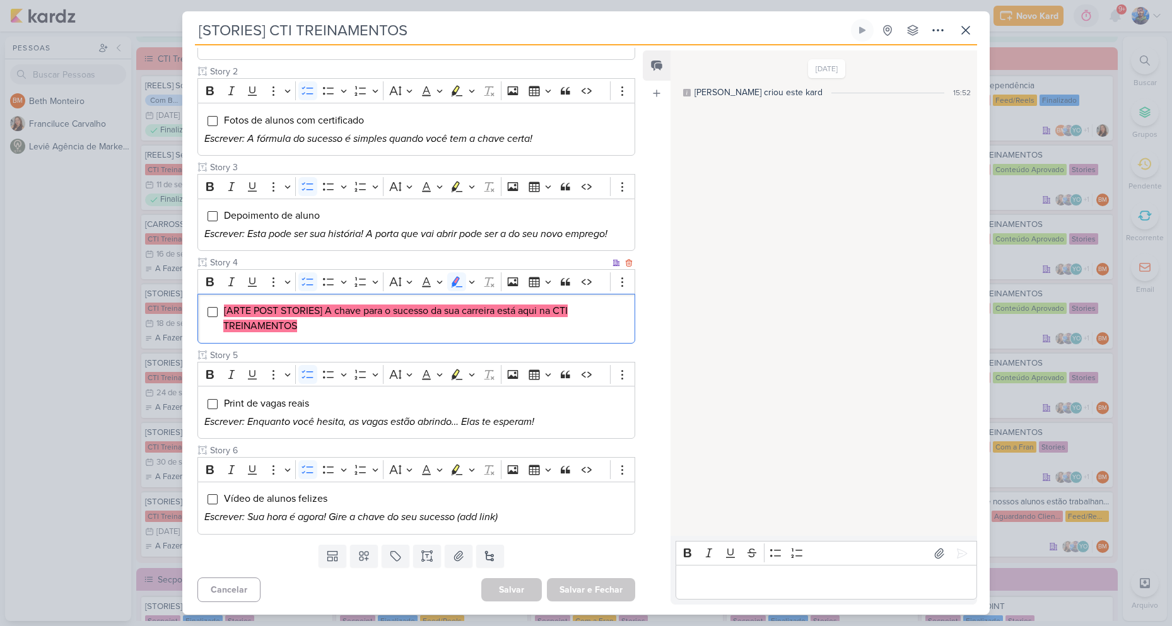
click at [394, 320] on li "[ARTE POST STORIES] A chave para o sucesso da sua carreira está aqui na CTI TRE…" at bounding box center [425, 318] width 405 height 30
click at [381, 320] on li "[ARTE POST STORIES] A chave para o sucesso da sua carreira está aqui na CTI TRE…" at bounding box center [425, 318] width 405 height 30
click at [346, 312] on mark "[ARTE POST STORIES] A chave para o sucesso da sua carreira está aqui na CTI TRE…" at bounding box center [395, 319] width 344 height 28
drag, startPoint x: 325, startPoint y: 311, endPoint x: 430, endPoint y: 314, distance: 104.7
click at [430, 314] on mark "[ARTE POST STORIES] A chave para o sucesso da sua carreira está aqui na CTI TRE…" at bounding box center [395, 319] width 344 height 28
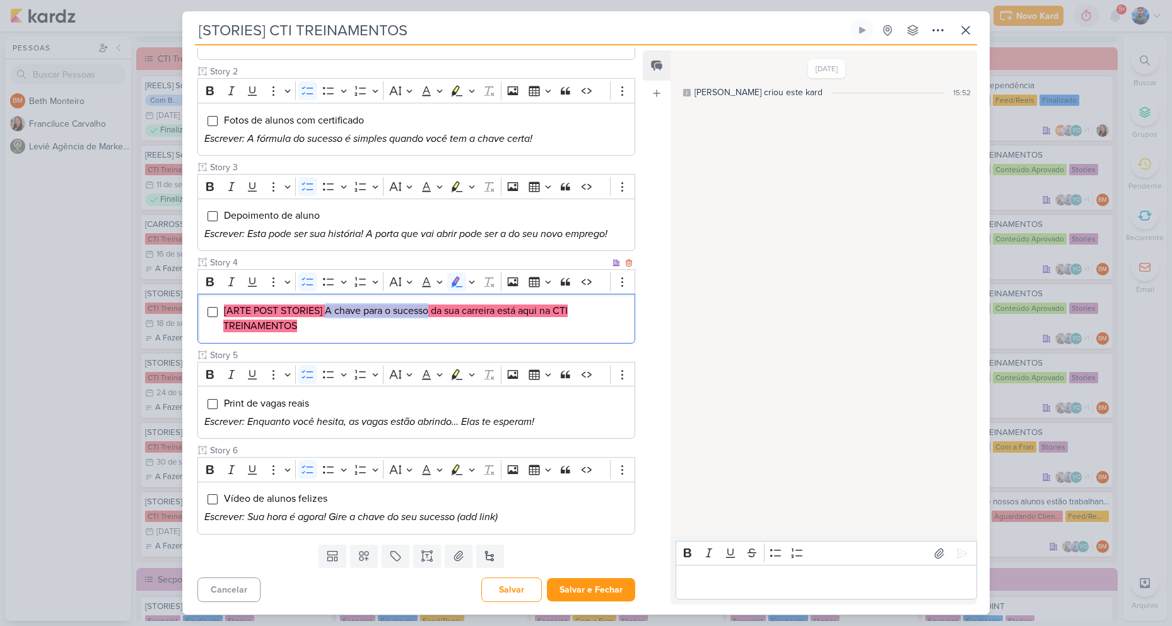
copy mark "A chave para o sucesso"
click at [442, 317] on span "[ARTE POST STORIES] A chave para o sucesso da sua carreira está aqui na CTI TRE…" at bounding box center [395, 319] width 344 height 28
drag, startPoint x: 434, startPoint y: 310, endPoint x: 520, endPoint y: 313, distance: 85.9
click at [520, 313] on mark "[ARTE POST STORIES] A chave para o sucesso da sua carreira está aqui na CTI TRE…" at bounding box center [395, 319] width 344 height 28
click at [546, 297] on div "[ARTE POST STORIES] A chave para o sucesso da sua carreira está aqui na CTI TRE…" at bounding box center [416, 319] width 438 height 50
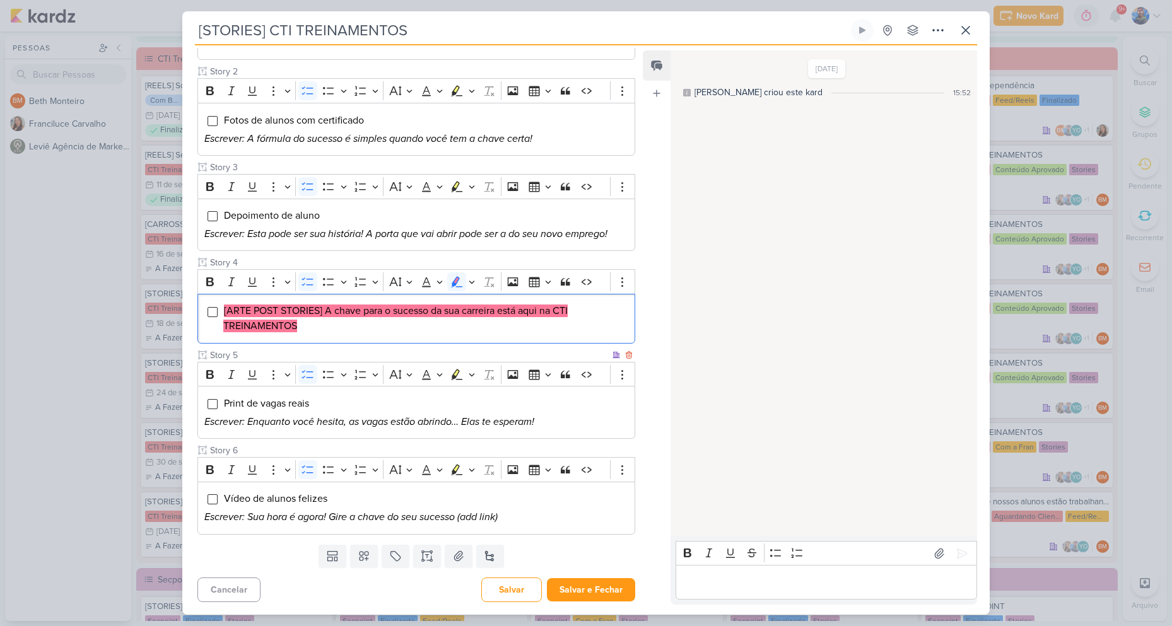
drag, startPoint x: 523, startPoint y: 310, endPoint x: 343, endPoint y: 349, distance: 184.7
click at [323, 346] on div "Cliente CTI Treinamentos Status do Projeto" at bounding box center [416, 233] width 438 height 604
click at [464, 335] on div "[ARTE POST STORIES] A chave para o sucesso da sua carreira está aqui na CTI TRE…" at bounding box center [416, 319] width 438 height 50
click at [464, 336] on div "[ARTE POST STORIES] A chave para o sucesso da sua carreira está aqui na CTI TRE…" at bounding box center [416, 319] width 438 height 50
click at [465, 336] on div "[ARTE POST STORIES] A chave para o sucesso da sua carreira está aqui na CTI TRE…" at bounding box center [416, 319] width 438 height 50
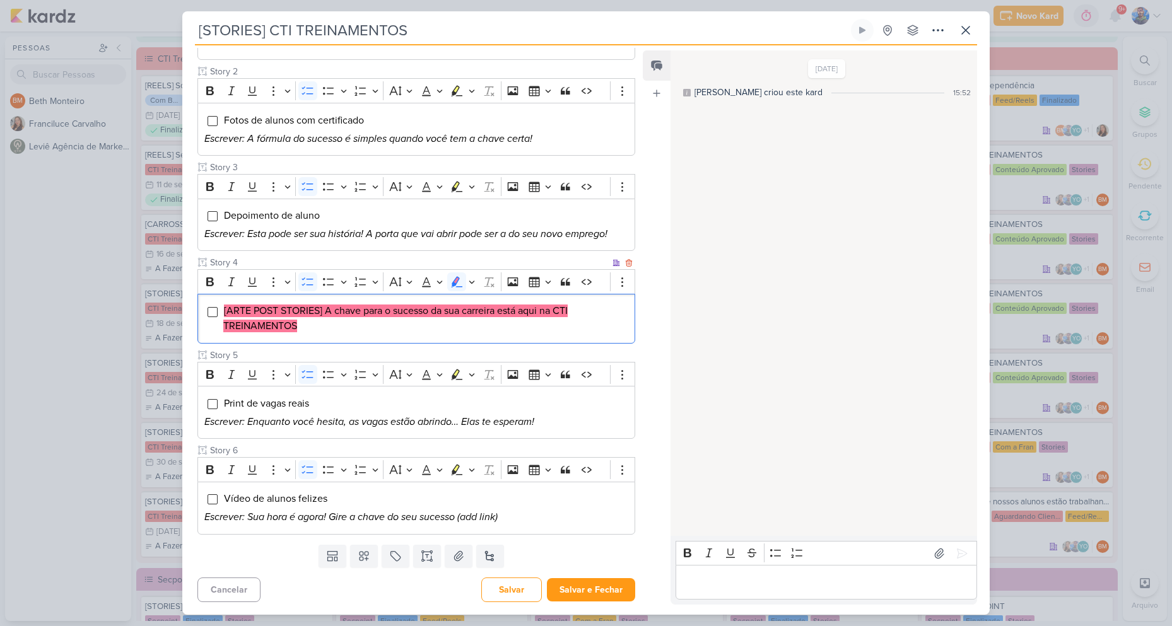
click at [465, 336] on div "[ARTE POST STORIES] A chave para o sucesso da sua carreira está aqui na CTI TRE…" at bounding box center [416, 319] width 438 height 50
click at [467, 286] on button "Highlight" at bounding box center [471, 282] width 11 height 19
click at [389, 304] on button "Green marker" at bounding box center [397, 304] width 19 height 19
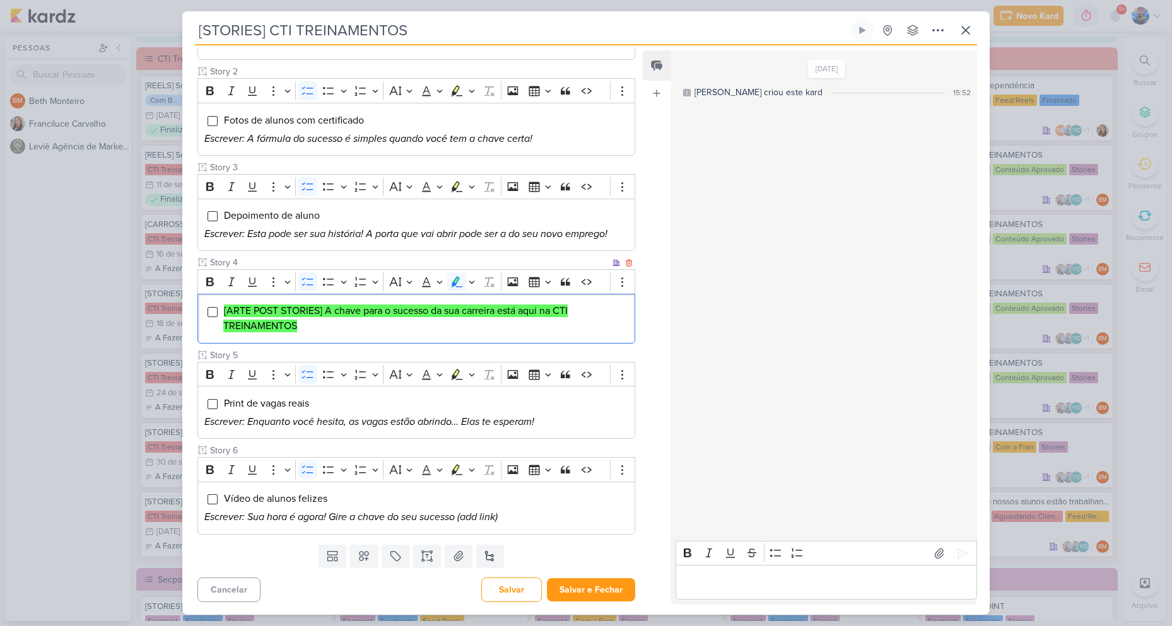
click at [368, 331] on li "[ARTE POST STORIES] A chave para o sucesso da sua carreira está aqui na CTI TRE…" at bounding box center [425, 318] width 405 height 30
click at [462, 558] on button at bounding box center [459, 556] width 28 height 23
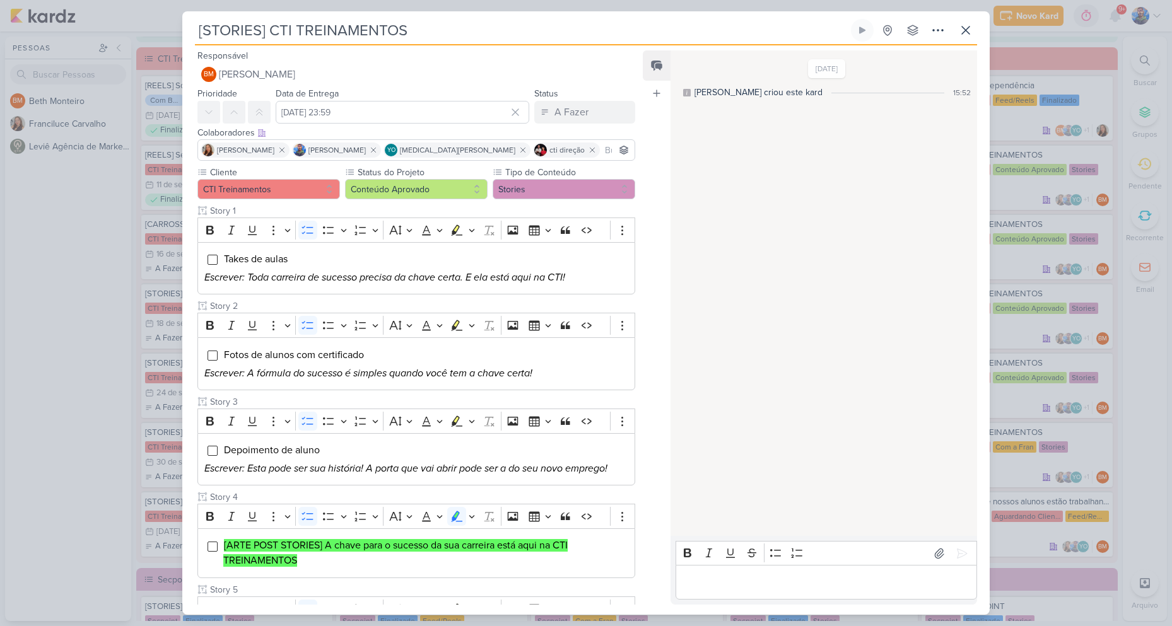
scroll to position [308, 0]
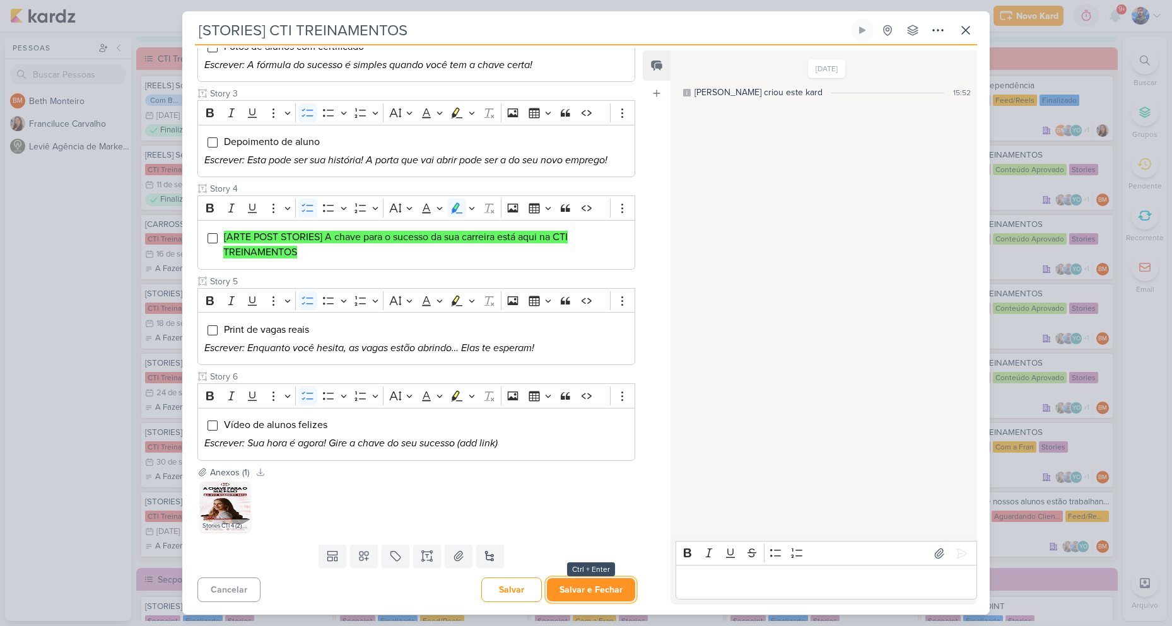
click at [596, 595] on button "Salvar e Fechar" at bounding box center [591, 589] width 88 height 23
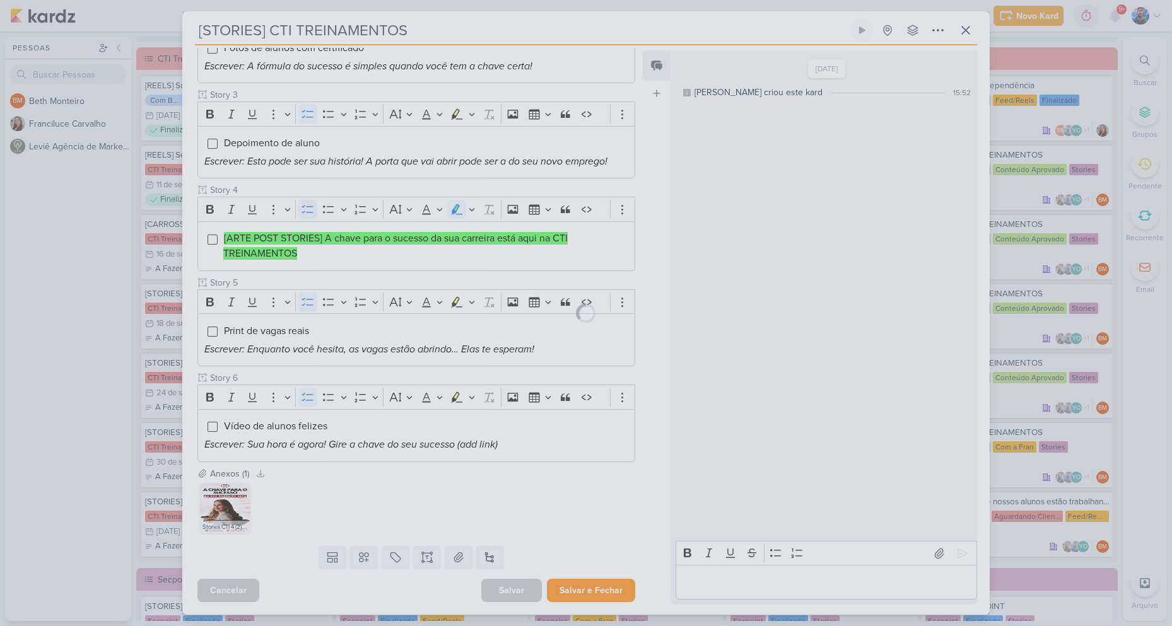
scroll to position [307, 0]
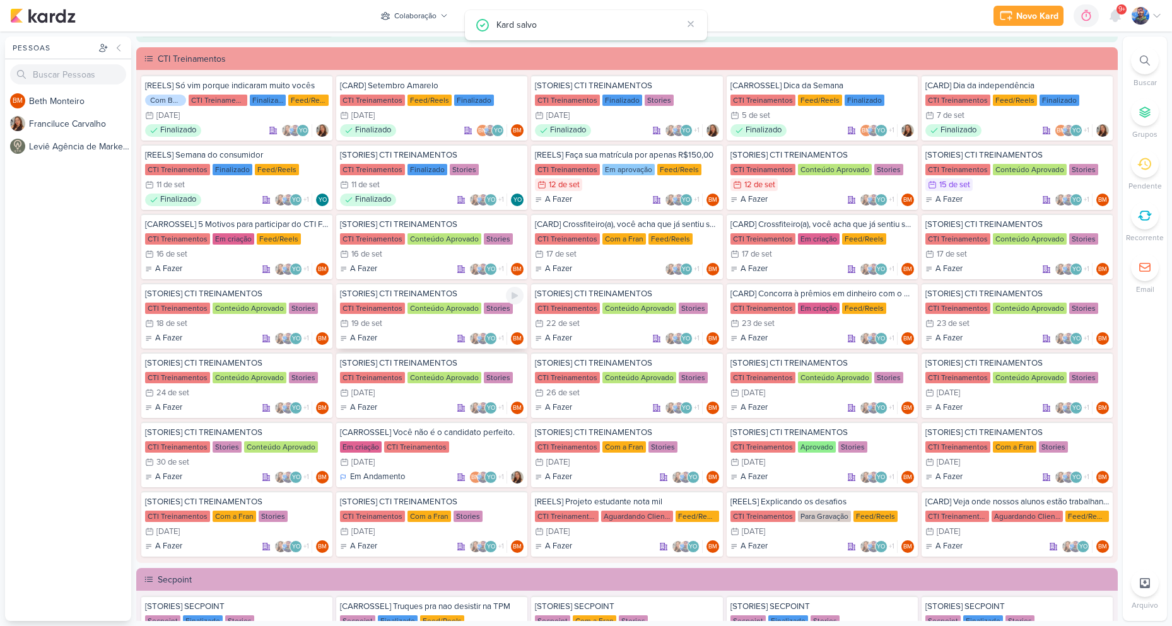
click at [449, 320] on div "19/9 [DATE]" at bounding box center [432, 323] width 184 height 13
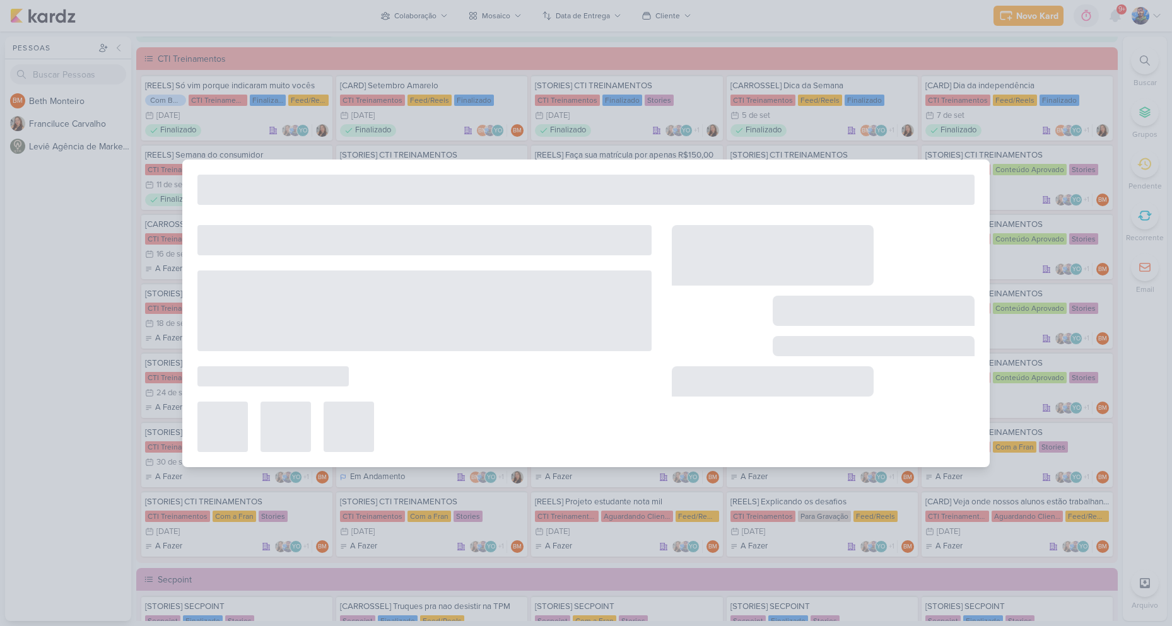
type input "[DATE] 23:59"
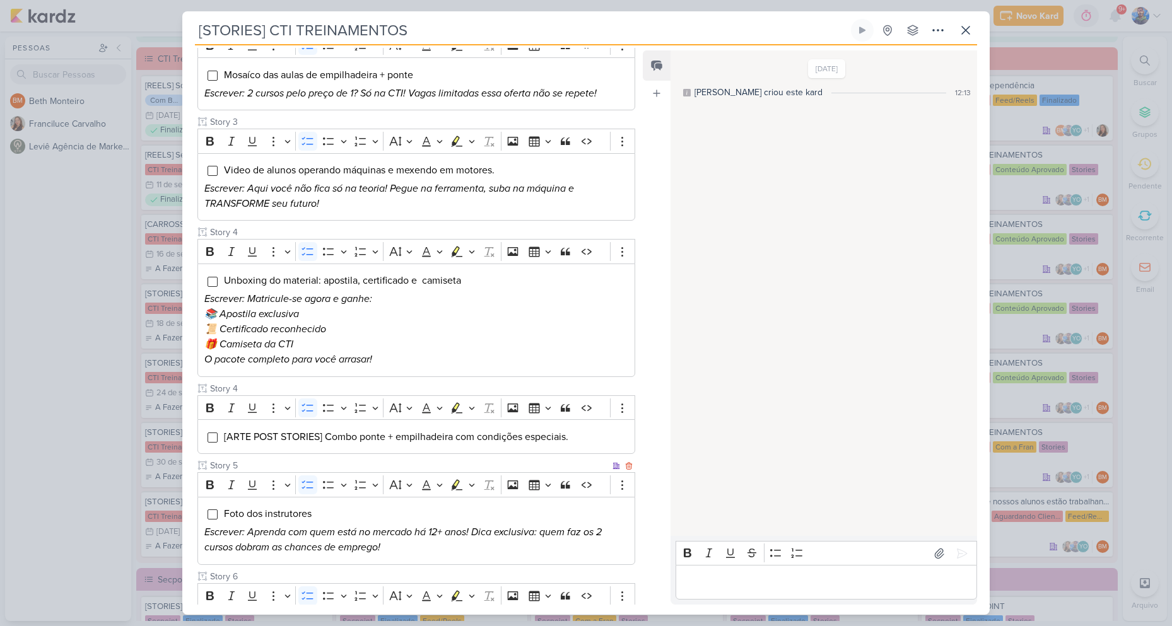
scroll to position [295, 0]
click at [346, 442] on span "[ARTE POST STORIES] Combo ponte + empilhadeira com condições especiais." at bounding box center [396, 437] width 344 height 13
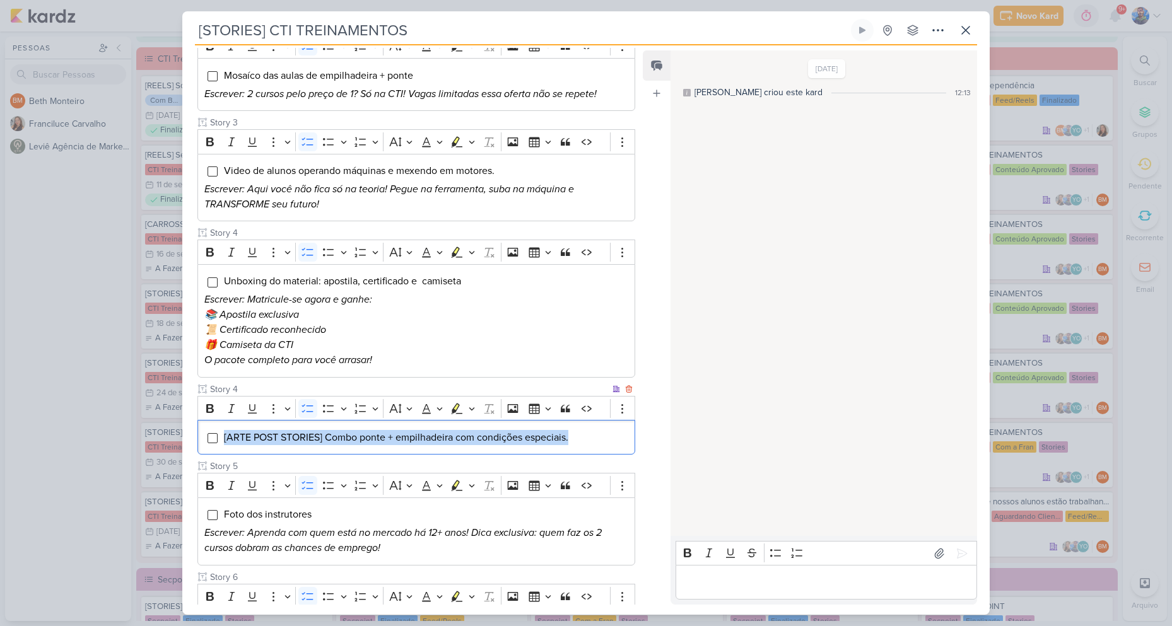
click at [346, 442] on span "[ARTE POST STORIES] Combo ponte + empilhadeira com condições especiais." at bounding box center [396, 437] width 344 height 13
click at [560, 437] on span "[ARTE POST STORIES] Combo ponte + empilhadeira com condições especiais." at bounding box center [396, 437] width 344 height 13
click at [317, 443] on span "[ARTE POST STORIES] Combo ponte + empilhadeira com condições especiais." at bounding box center [396, 437] width 344 height 13
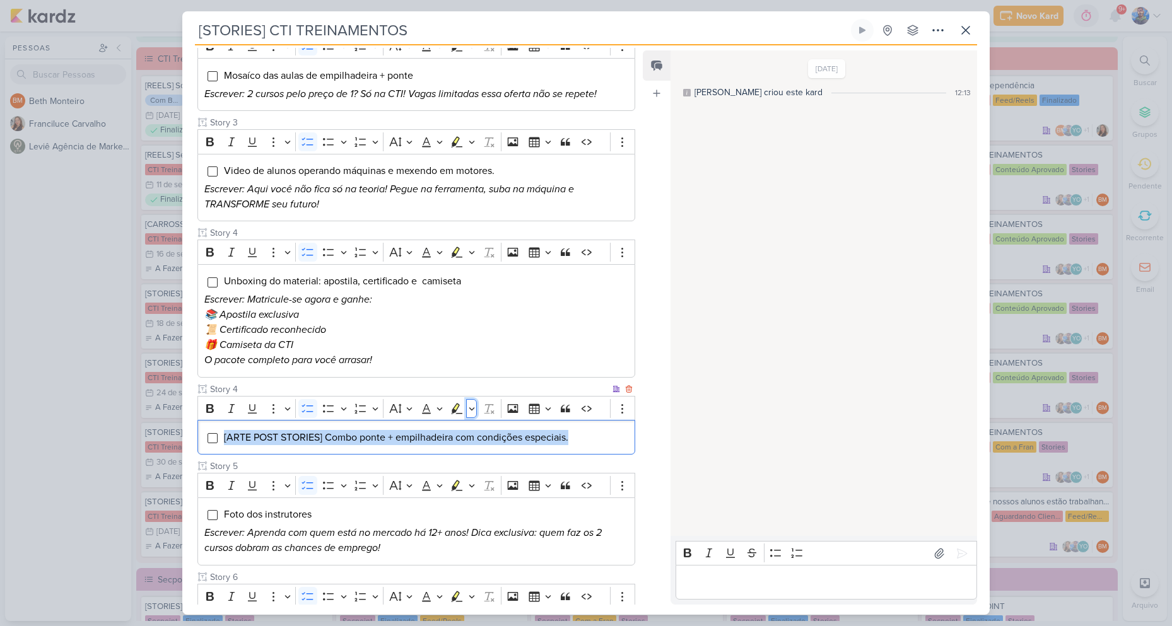
click at [472, 409] on icon "Editor toolbar" at bounding box center [472, 408] width 6 height 13
click at [414, 433] on icon "Text highlight toolbar" at bounding box center [418, 430] width 11 height 11
click at [473, 414] on icon "Editor toolbar" at bounding box center [472, 408] width 6 height 13
click at [399, 430] on icon "Text highlight toolbar" at bounding box center [397, 430] width 11 height 11
click at [573, 445] on div "[ARTE POST STORIES] Combo ponte + empilhadeira com condições especiais." at bounding box center [416, 437] width 438 height 35
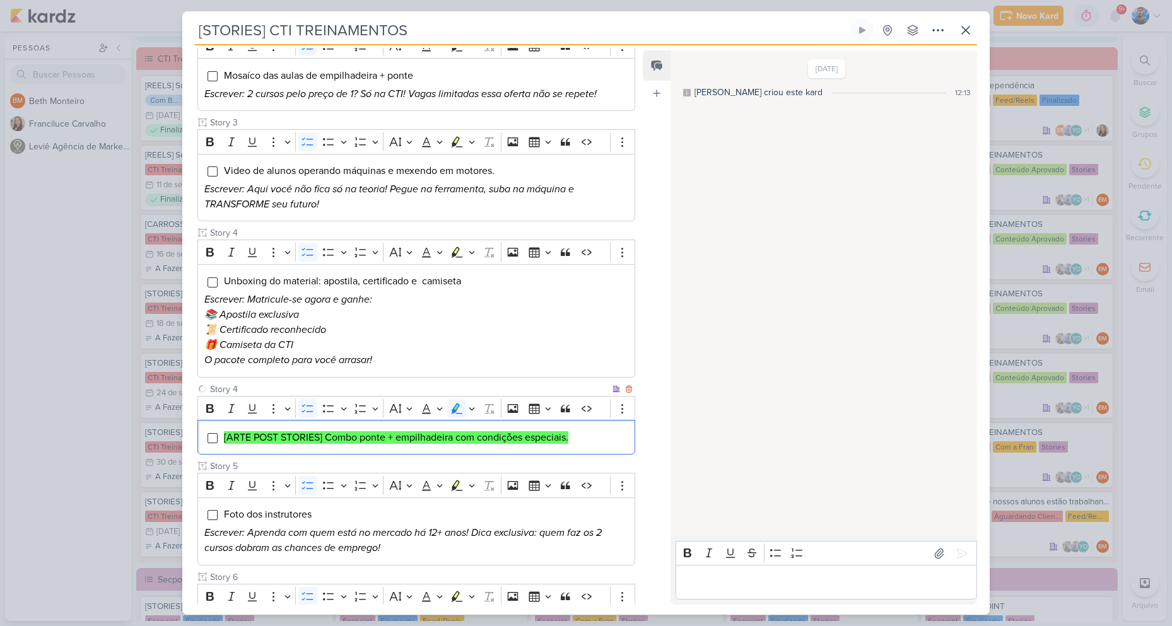
click at [573, 444] on li "[ARTE POST STORIES] Combo ponte + empilhadeira com condições especiais." at bounding box center [425, 437] width 405 height 15
click at [580, 433] on li "[ARTE POST STORIES] Combo ponte + empilhadeira com condições especiais." at bounding box center [425, 437] width 405 height 15
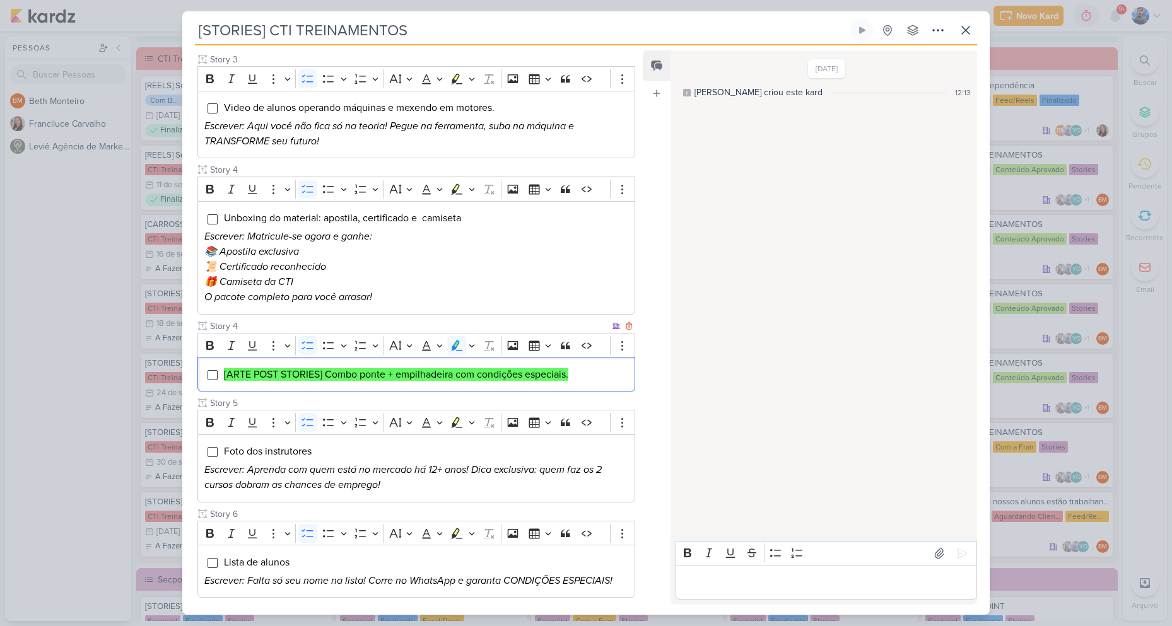
scroll to position [421, 0]
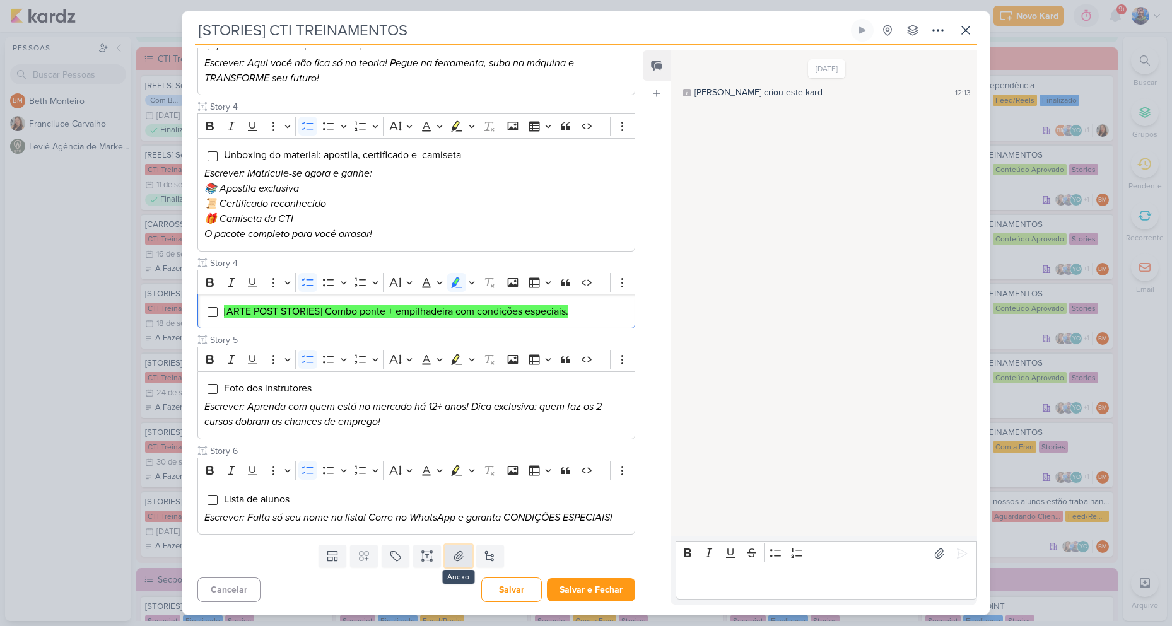
click at [454, 558] on icon at bounding box center [458, 556] width 9 height 9
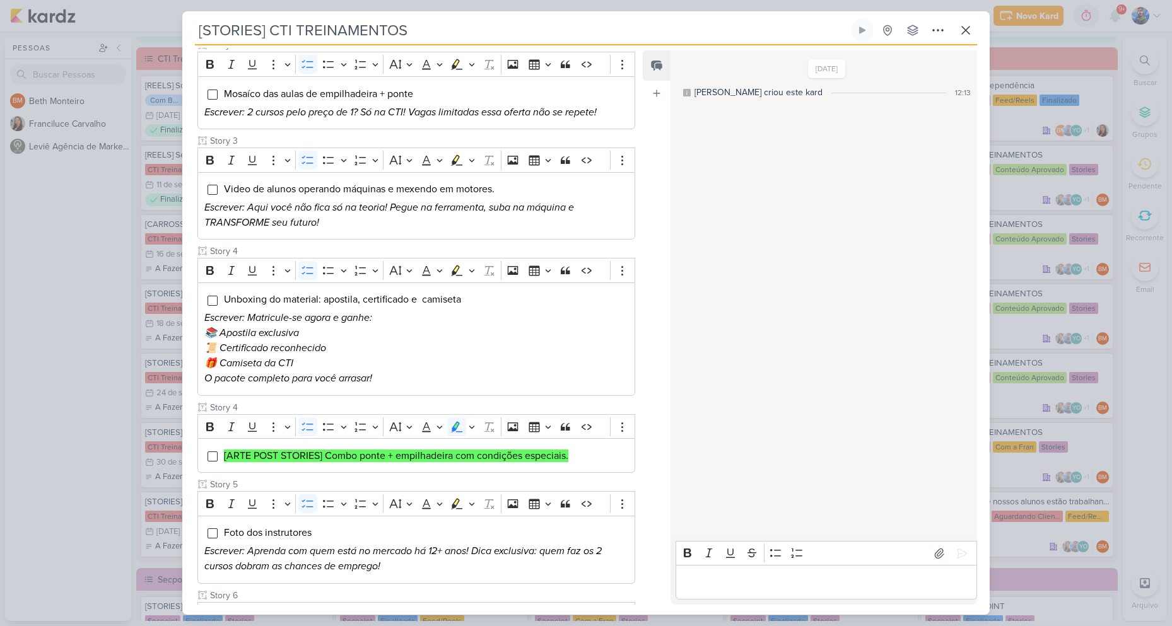
scroll to position [495, 0]
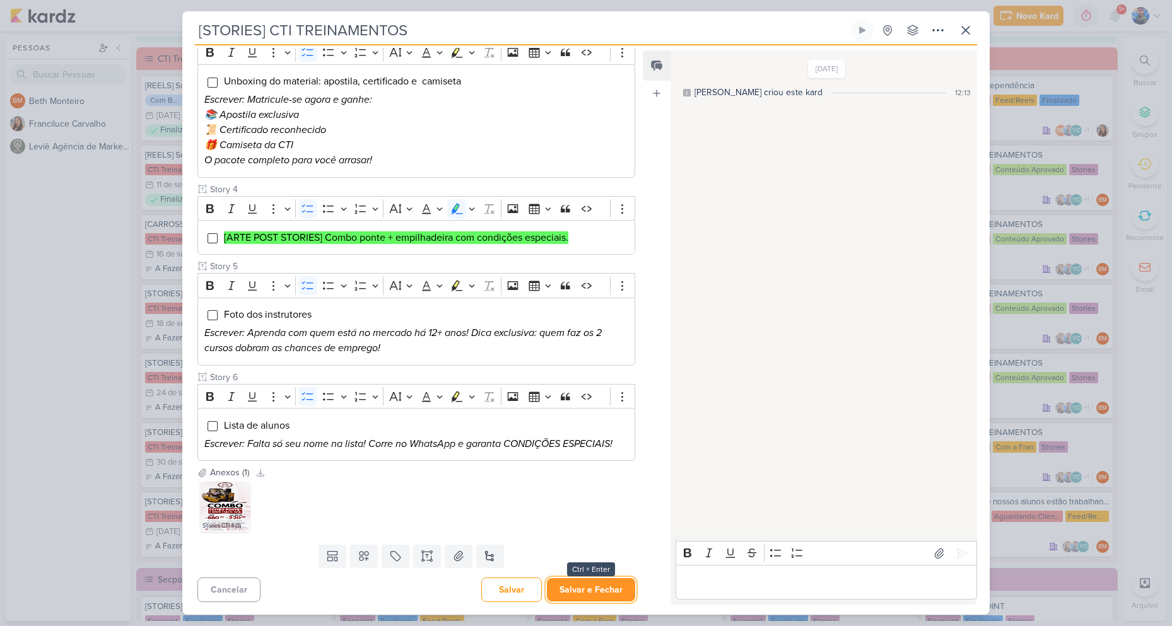
click at [588, 592] on button "Salvar e Fechar" at bounding box center [591, 589] width 88 height 23
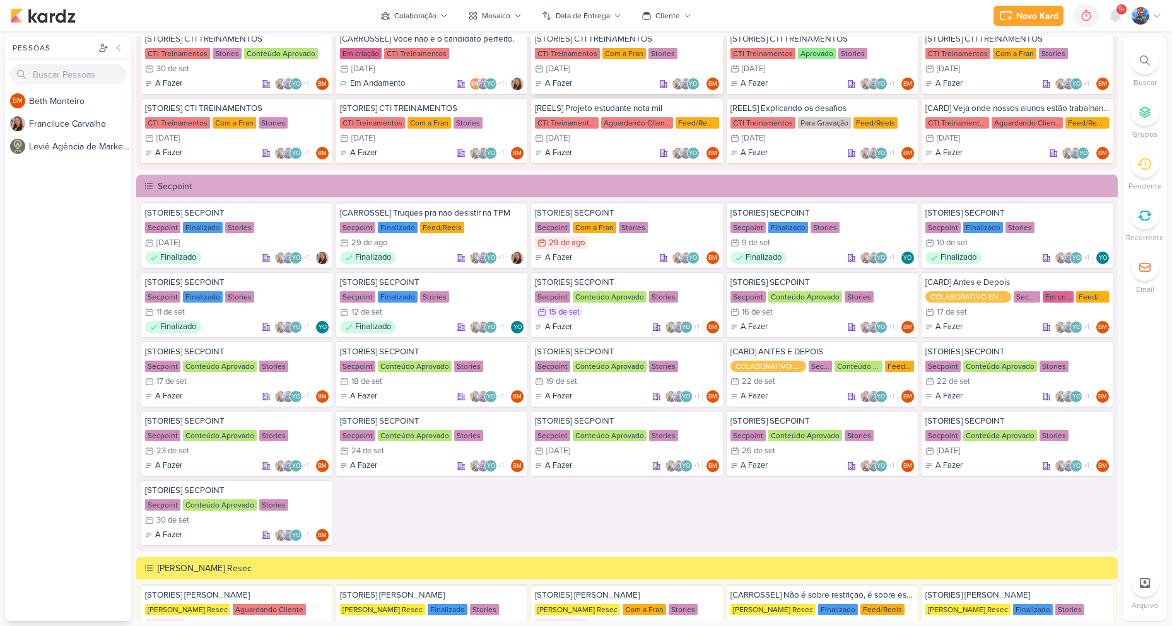
scroll to position [1550, 0]
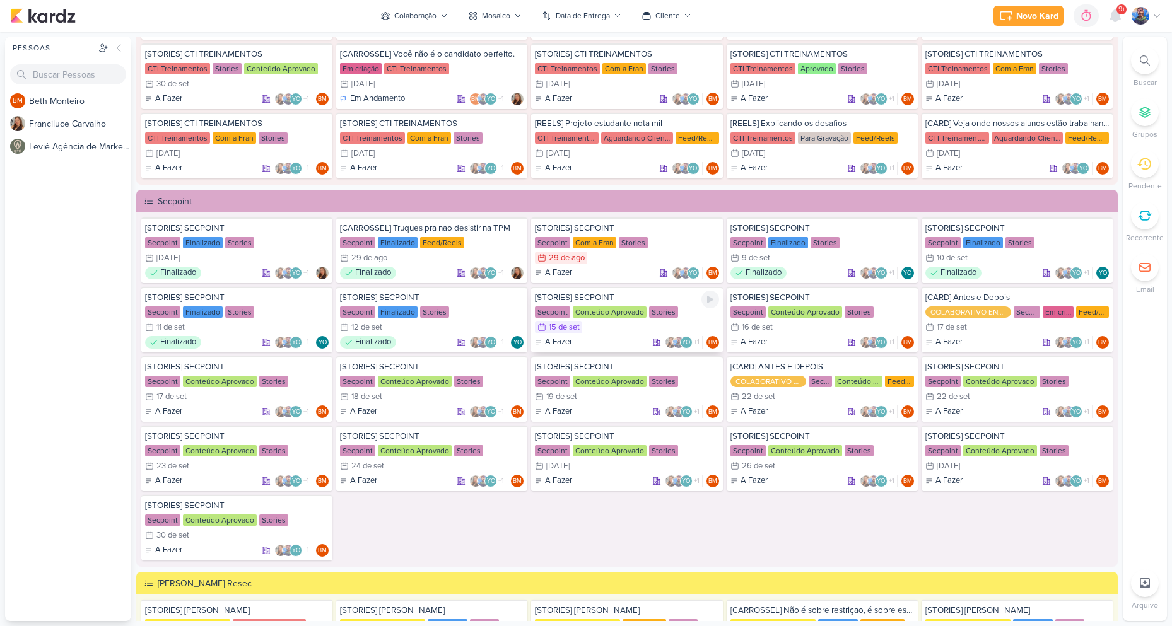
click at [650, 335] on div "[STORIES] SECPOINT Secpoint Conteúdo Aprovado Stories 15/9 [DATE] A Fazer" at bounding box center [626, 320] width 191 height 66
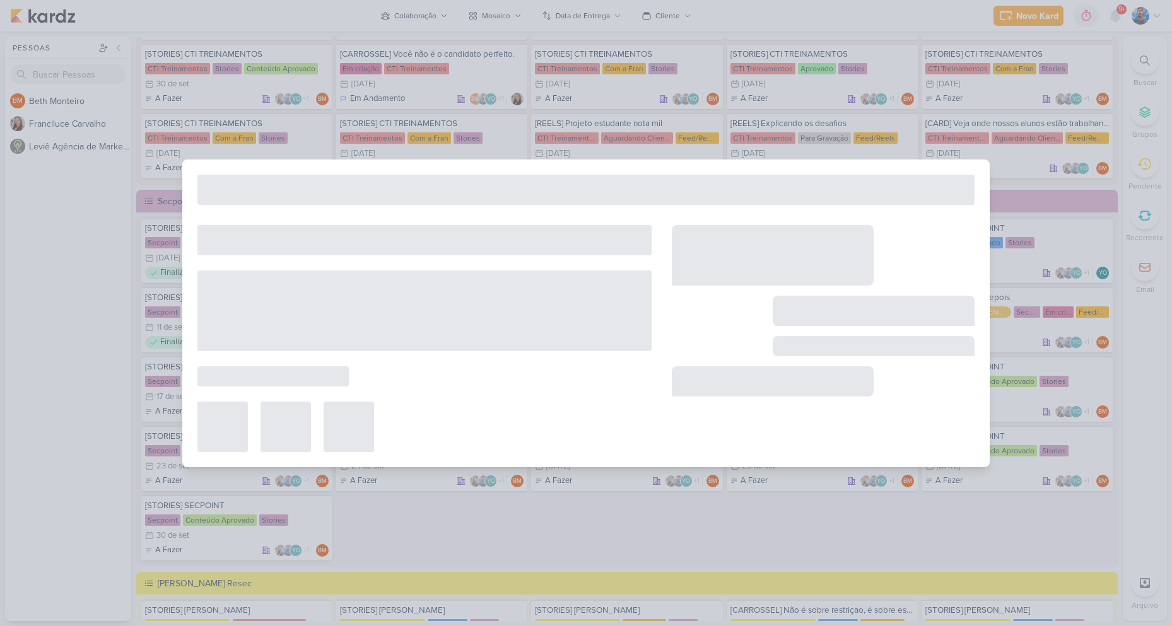
type input "[STORIES] SECPOINT"
type input "15 de setembro de 2025 às 23:59"
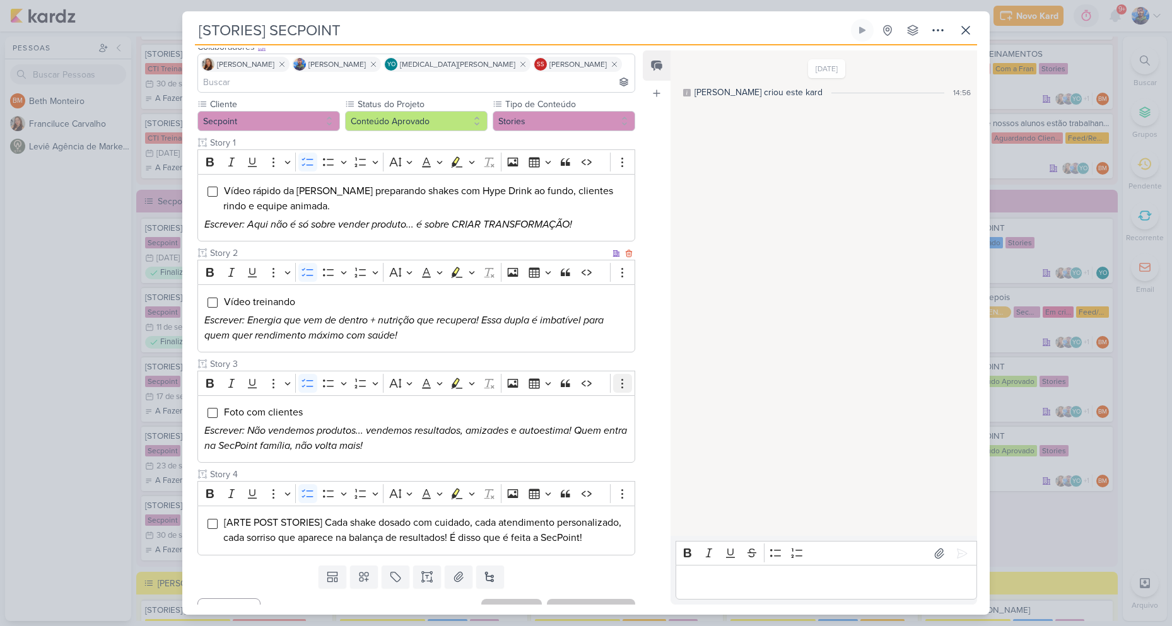
scroll to position [104, 0]
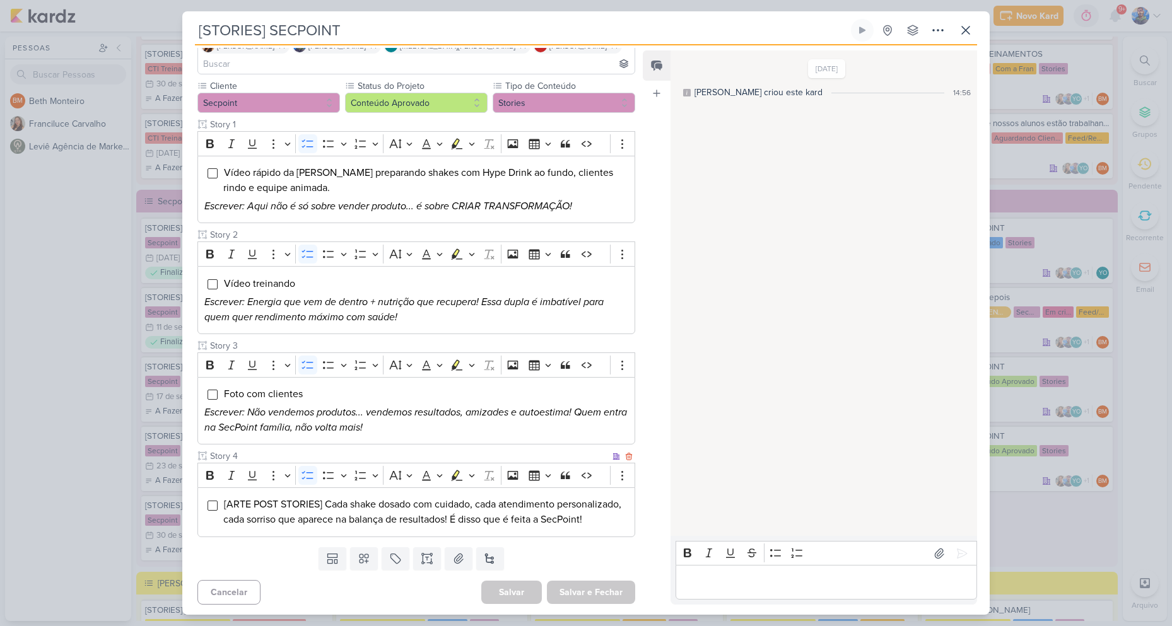
click at [595, 505] on span "[ARTE POST STORIES] Cada shake dosado com cuidado, cada atendimento personaliza…" at bounding box center [422, 512] width 398 height 28
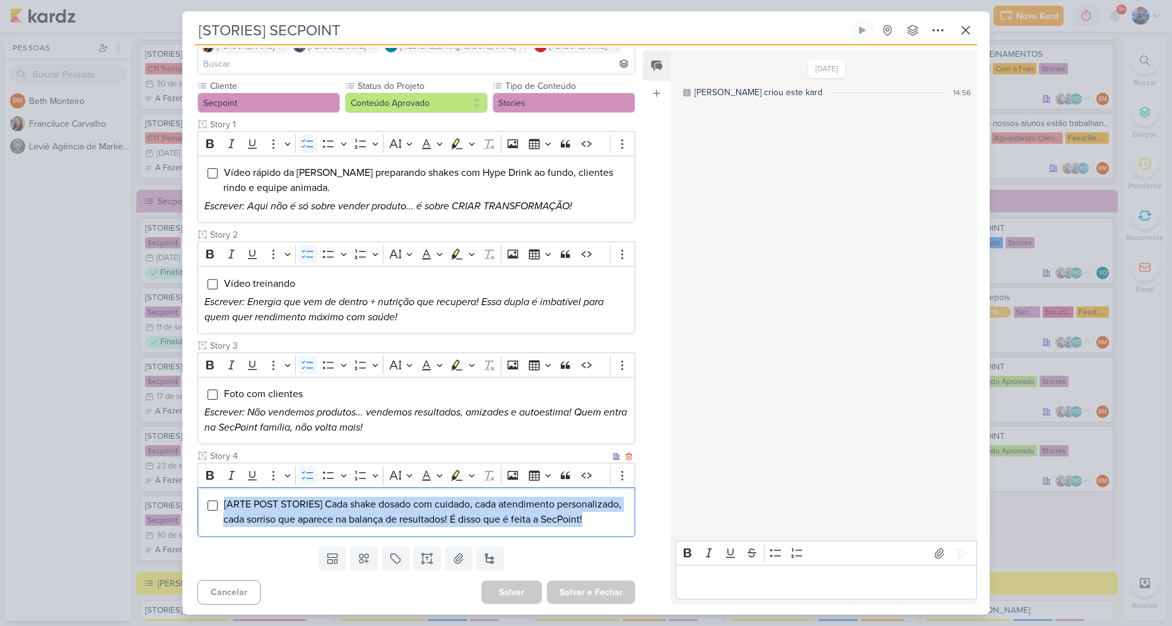
click at [595, 505] on span "[ARTE POST STORIES] Cada shake dosado com cuidado, cada atendimento personaliza…" at bounding box center [422, 512] width 398 height 28
click at [474, 469] on icon "Editor toolbar" at bounding box center [472, 475] width 6 height 13
click at [412, 488] on button "Pink marker" at bounding box center [418, 497] width 19 height 19
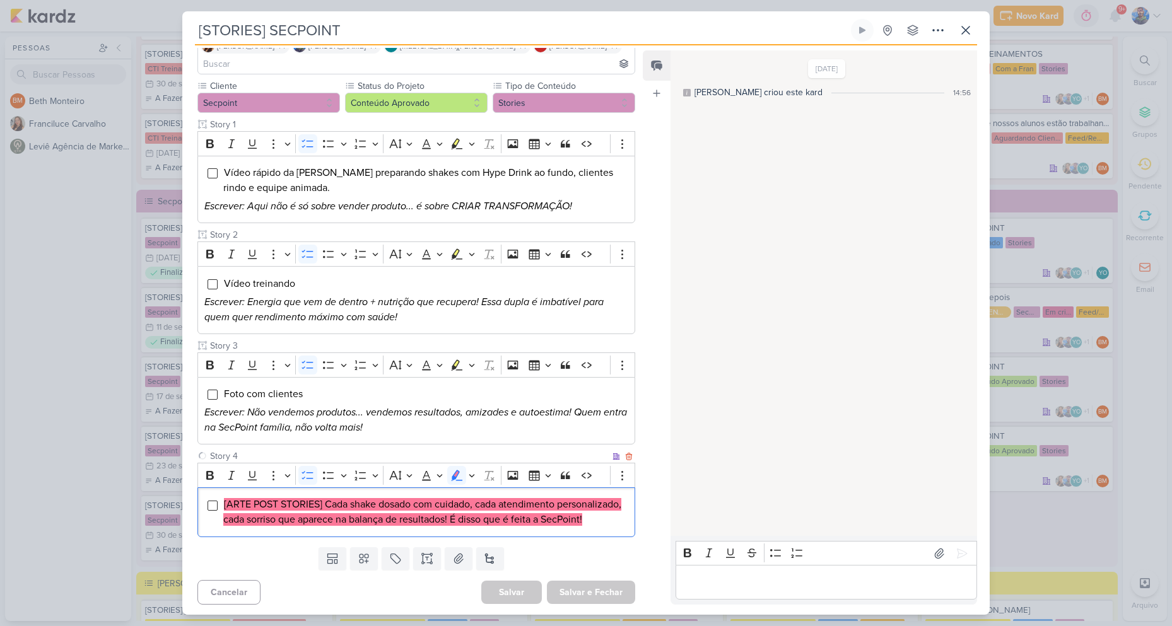
click at [585, 497] on li "[ARTE POST STORIES] Cada shake dosado com cuidado, cada atendimento personaliza…" at bounding box center [425, 512] width 405 height 30
click at [566, 504] on mark "[ARTE POST STORIES] Cada shake dosado com cuidado, cada atendimento personaliza…" at bounding box center [422, 512] width 398 height 28
click at [338, 498] on mark "[ARTE POST STORIES] Cada shake dosado com cuidado, cada atendimento personaliza…" at bounding box center [422, 512] width 398 height 28
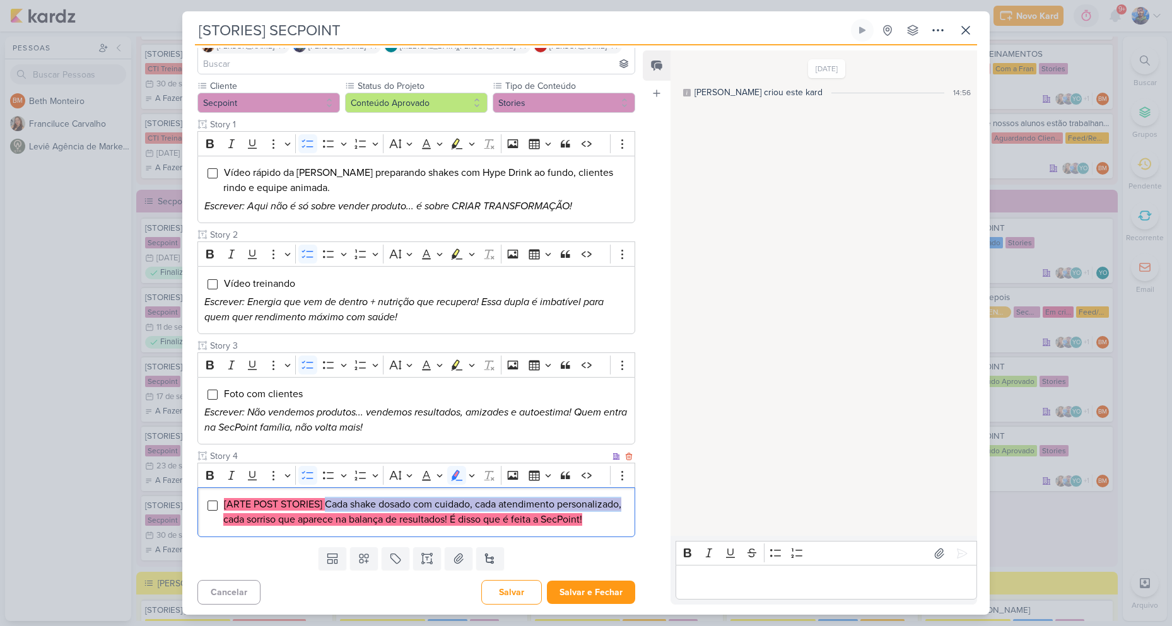
drag, startPoint x: 324, startPoint y: 486, endPoint x: 289, endPoint y: 498, distance: 37.5
click at [289, 498] on mark "[ARTE POST STORIES] Cada shake dosado com cuidado, cada atendimento personaliza…" at bounding box center [422, 512] width 398 height 28
click at [428, 503] on mark "[ARTE POST STORIES] Cada shake dosado com cuidado, cada atendimento personaliza…" at bounding box center [422, 512] width 398 height 28
drag, startPoint x: 327, startPoint y: 484, endPoint x: 416, endPoint y: 504, distance: 91.7
click at [416, 504] on mark "[ARTE POST STORIES] Cada shake dosado com cuidado, cada atendimento personaliza…" at bounding box center [422, 512] width 398 height 28
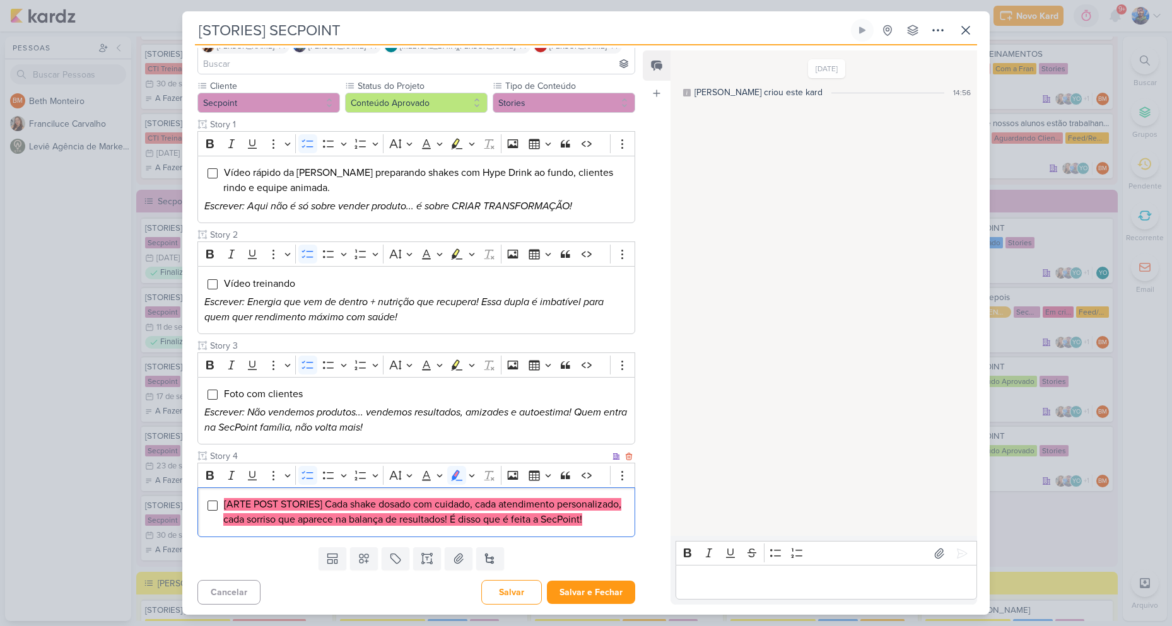
click at [431, 503] on mark "[ARTE POST STORIES] Cada shake dosado com cuidado, cada atendimento personaliza…" at bounding box center [422, 512] width 398 height 28
drag, startPoint x: 418, startPoint y: 505, endPoint x: 468, endPoint y: 505, distance: 49.8
click at [468, 505] on mark "[ARTE POST STORIES] Cada shake dosado com cuidado, cada atendimento personaliza…" at bounding box center [422, 512] width 398 height 28
click at [495, 506] on mark "[ARTE POST STORIES] Cada shake dosado com cuidado, cada atendimento personaliza…" at bounding box center [422, 512] width 398 height 28
drag, startPoint x: 470, startPoint y: 505, endPoint x: 519, endPoint y: 508, distance: 49.3
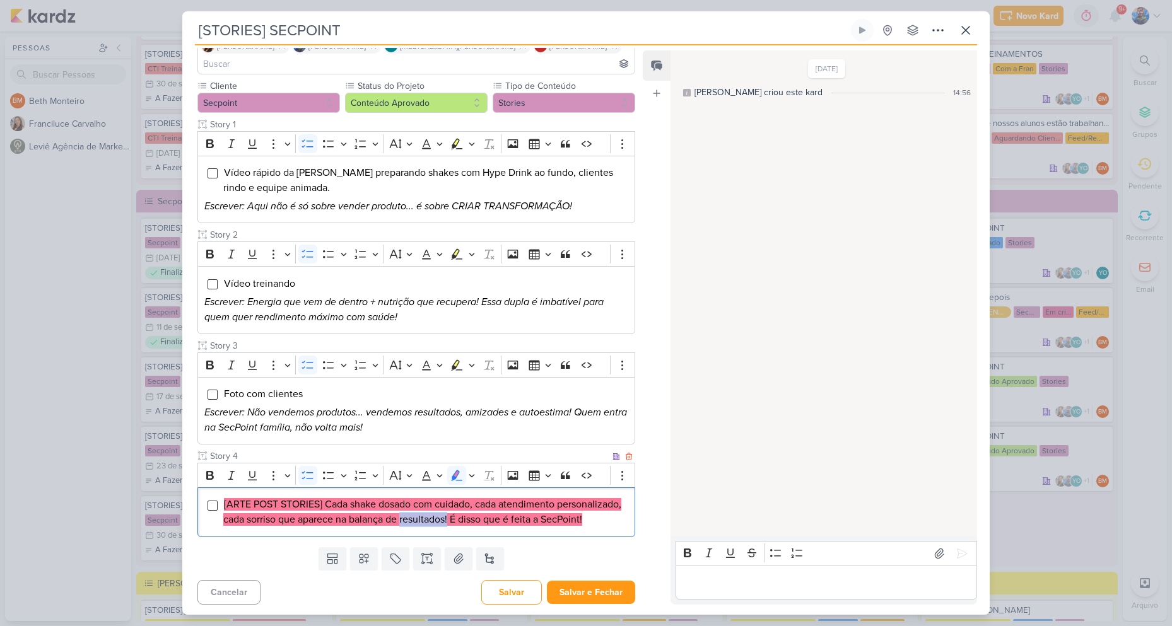
click at [519, 508] on mark "[ARTE POST STORIES] Cada shake dosado com cuidado, cada atendimento personaliza…" at bounding box center [422, 512] width 398 height 28
click at [524, 502] on mark "[ARTE POST STORIES] Cada shake dosado com cuidado, cada atendimento personaliza…" at bounding box center [422, 512] width 398 height 28
drag, startPoint x: 522, startPoint y: 503, endPoint x: 582, endPoint y: 505, distance: 59.3
click at [582, 505] on mark "[ARTE POST STORIES] Cada shake dosado com cuidado, cada atendimento personaliza…" at bounding box center [422, 512] width 398 height 28
drag, startPoint x: 598, startPoint y: 507, endPoint x: 589, endPoint y: 504, distance: 9.2
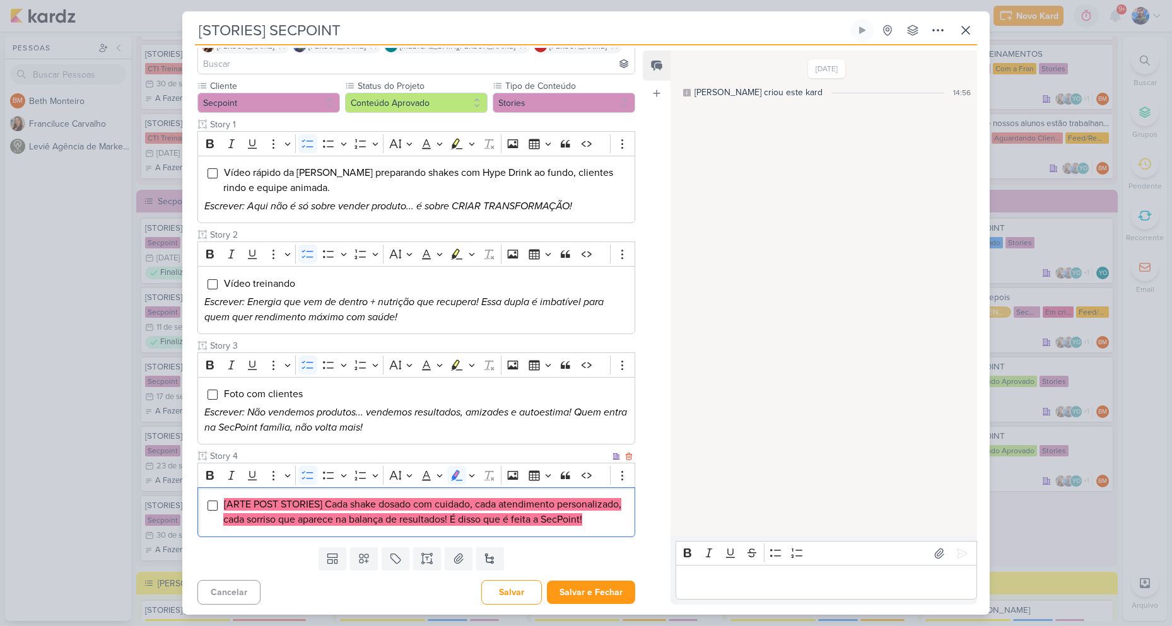
click at [597, 506] on mark "[ARTE POST STORIES] Cada shake dosado com cuidado, cada atendimento personaliza…" at bounding box center [422, 512] width 398 height 28
drag, startPoint x: 589, startPoint y: 504, endPoint x: 622, endPoint y: 519, distance: 36.1
click at [622, 519] on li "[ARTE POST STORIES] Cada shake dosado com cuidado, cada atendimento personaliza…" at bounding box center [425, 512] width 405 height 30
click at [483, 504] on mark "[ARTE POST STORIES] Cada shake dosado com cuidado, cada atendimento personaliza…" at bounding box center [422, 512] width 398 height 28
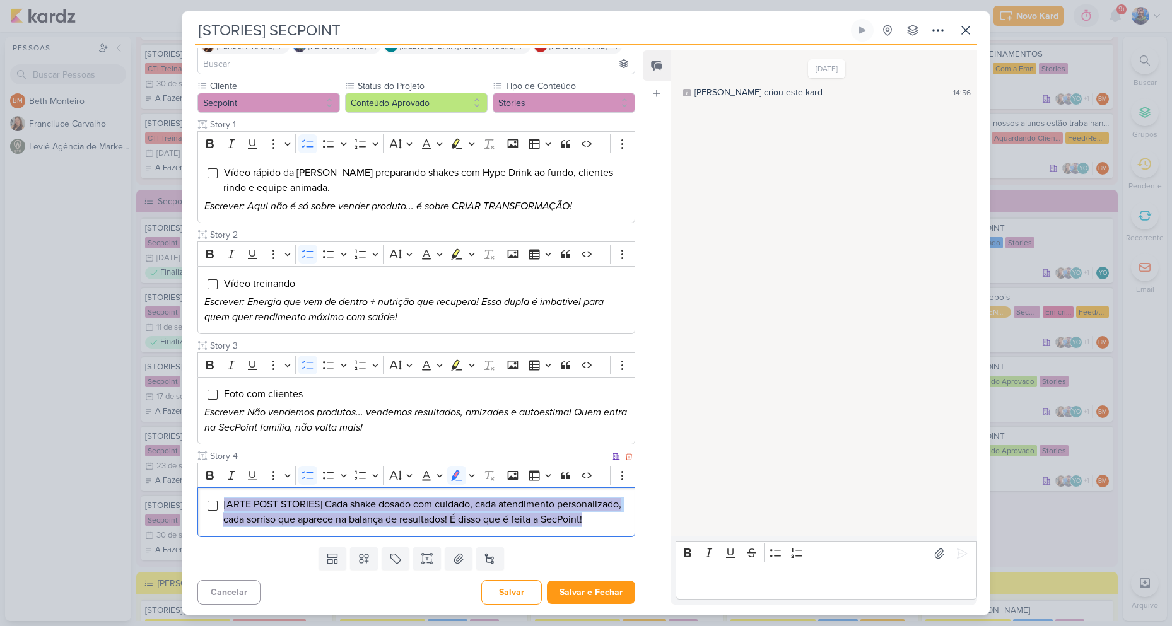
click at [483, 504] on mark "[ARTE POST STORIES] Cada shake dosado com cuidado, cada atendimento personaliza…" at bounding box center [422, 512] width 398 height 28
click at [472, 469] on icon "Editor toolbar" at bounding box center [472, 475] width 6 height 13
click at [396, 493] on icon "Text highlight toolbar" at bounding box center [397, 498] width 11 height 11
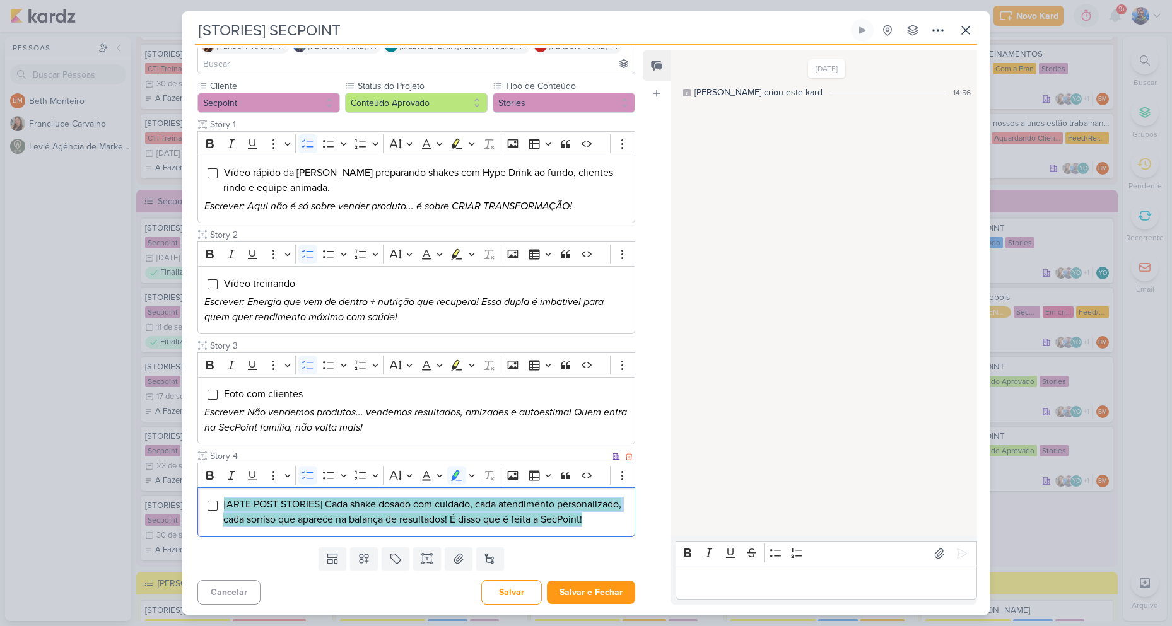
click at [555, 498] on mark "[ARTE POST STORIES] Cada shake dosado com cuidado, cada atendimento personaliza…" at bounding box center [422, 512] width 398 height 28
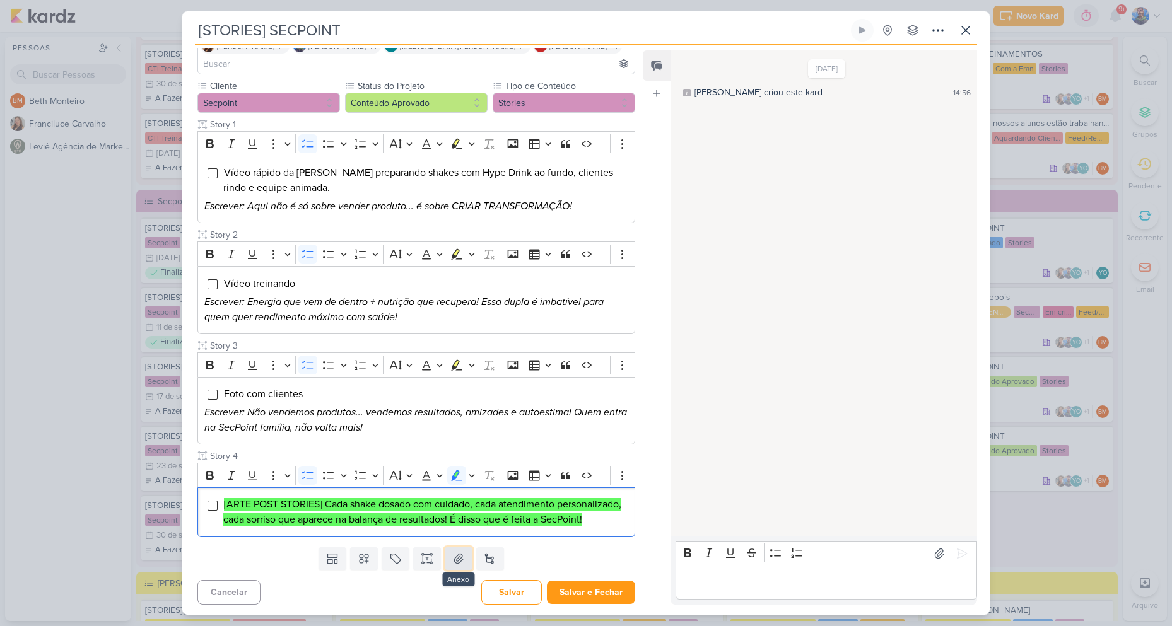
click at [462, 560] on icon at bounding box center [458, 559] width 13 height 13
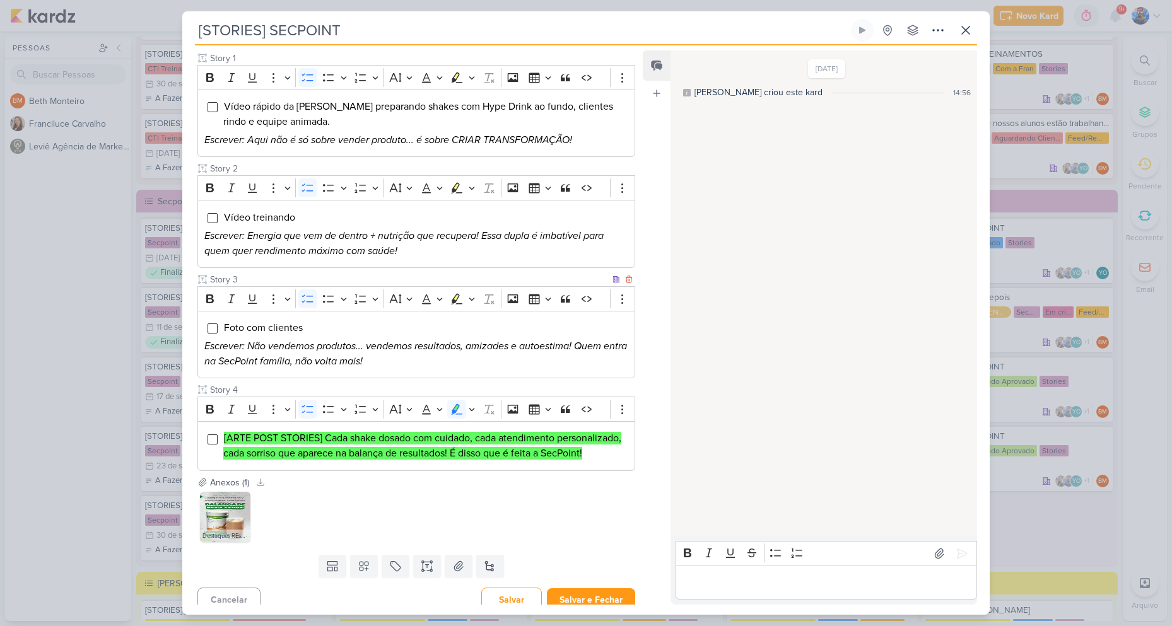
scroll to position [178, 0]
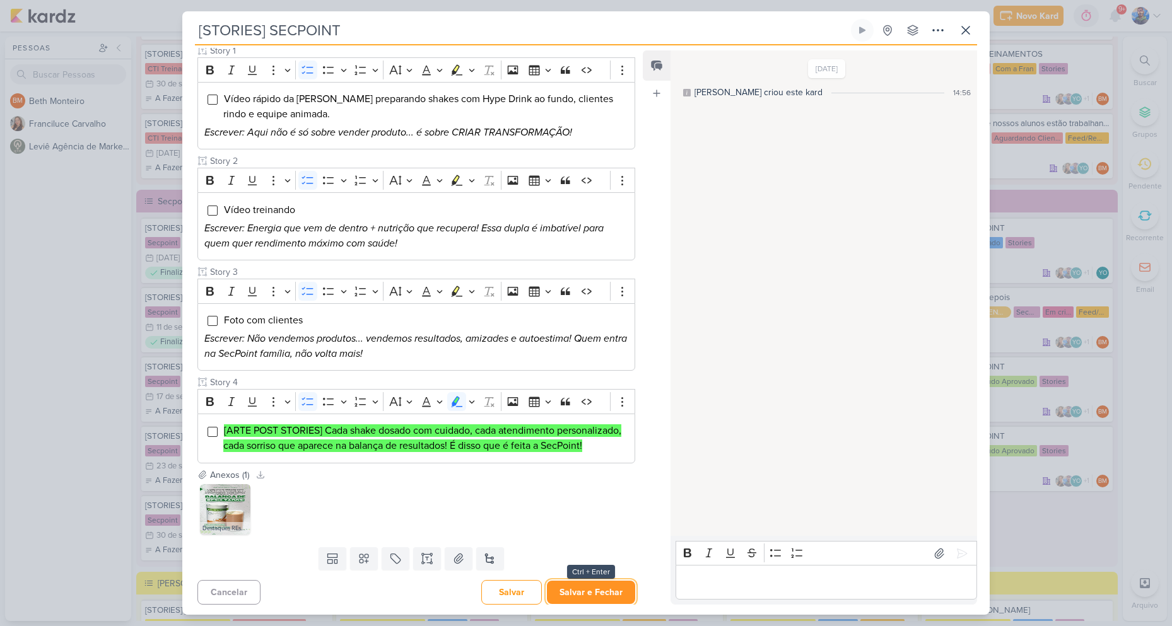
click at [585, 589] on button "Salvar e Fechar" at bounding box center [591, 592] width 88 height 23
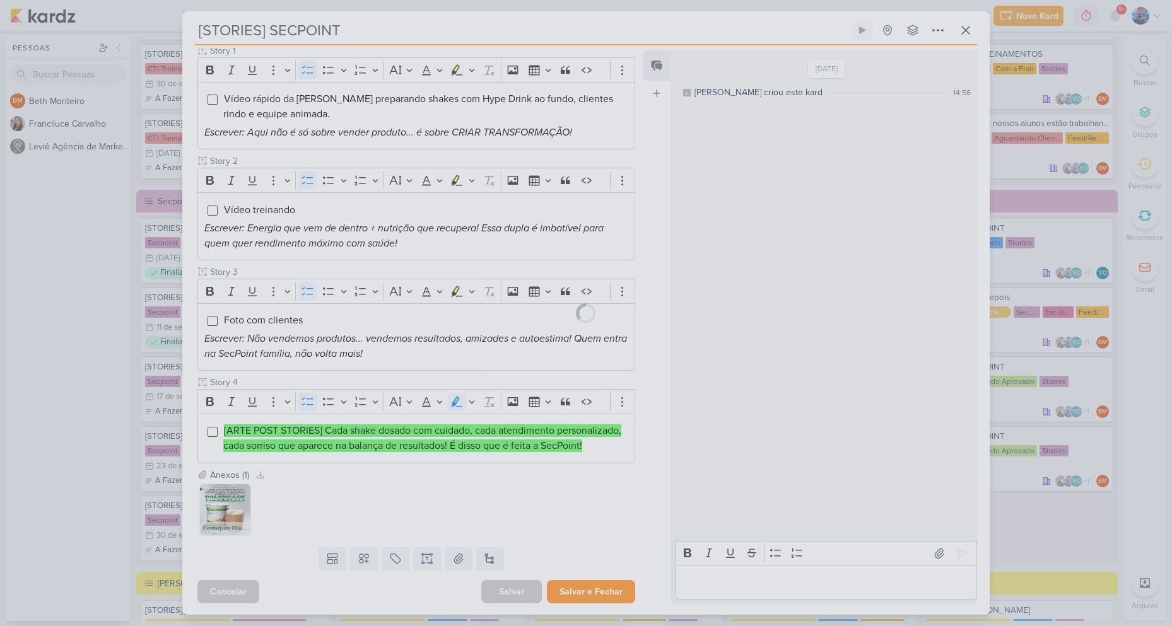
scroll to position [177, 0]
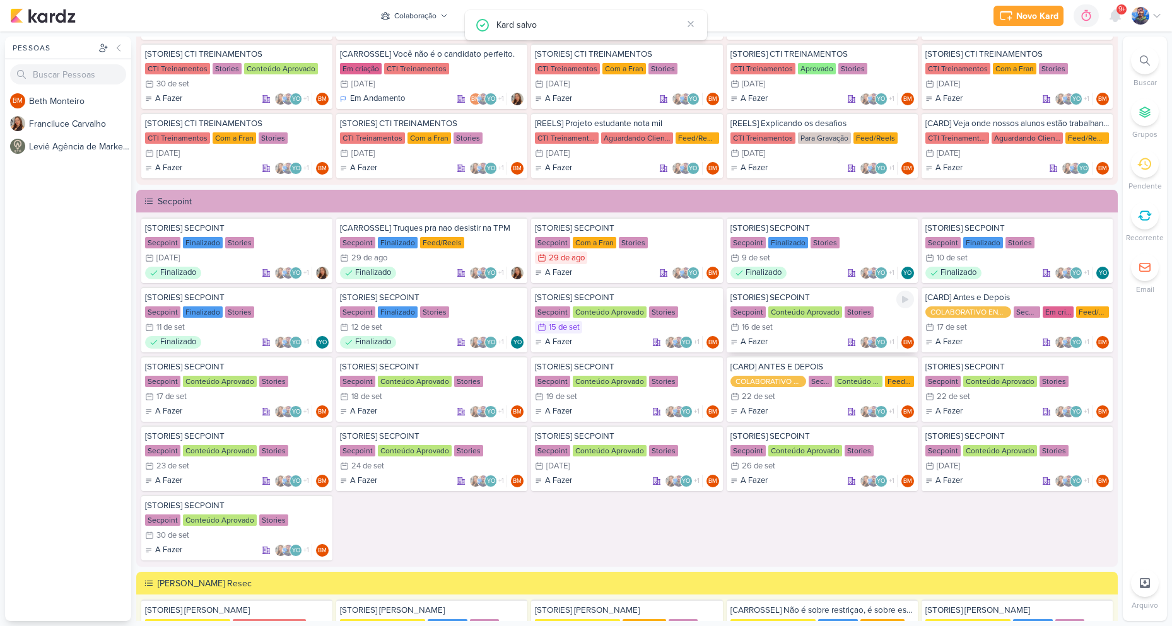
click at [781, 310] on div "Conteúdo Aprovado" at bounding box center [805, 312] width 74 height 11
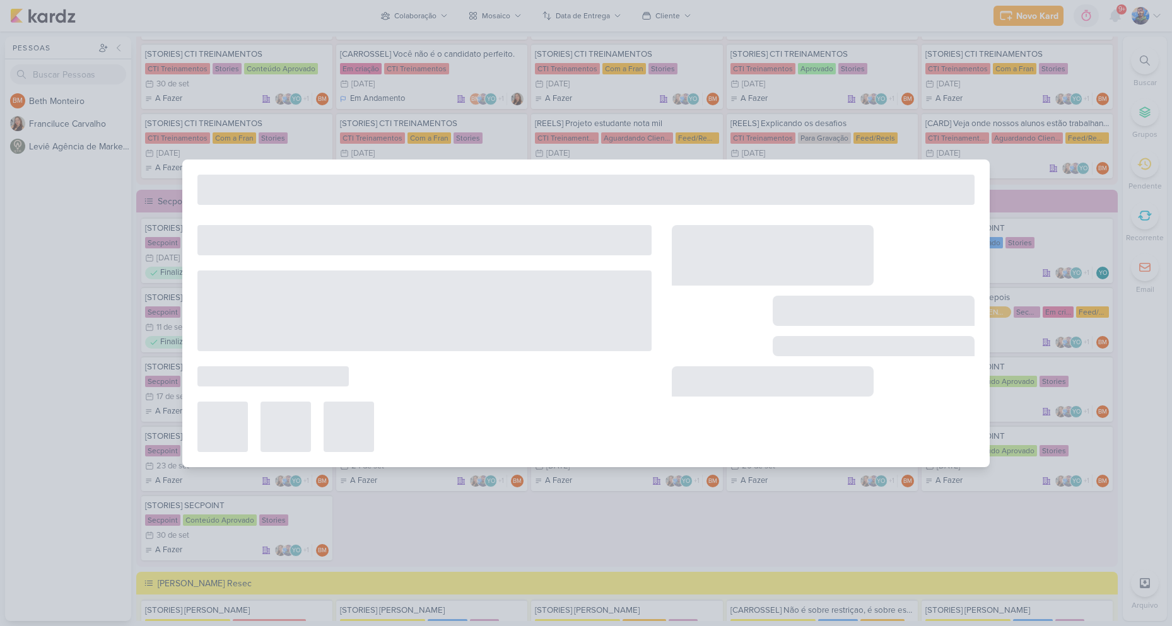
type input "[DATE] 23:59"
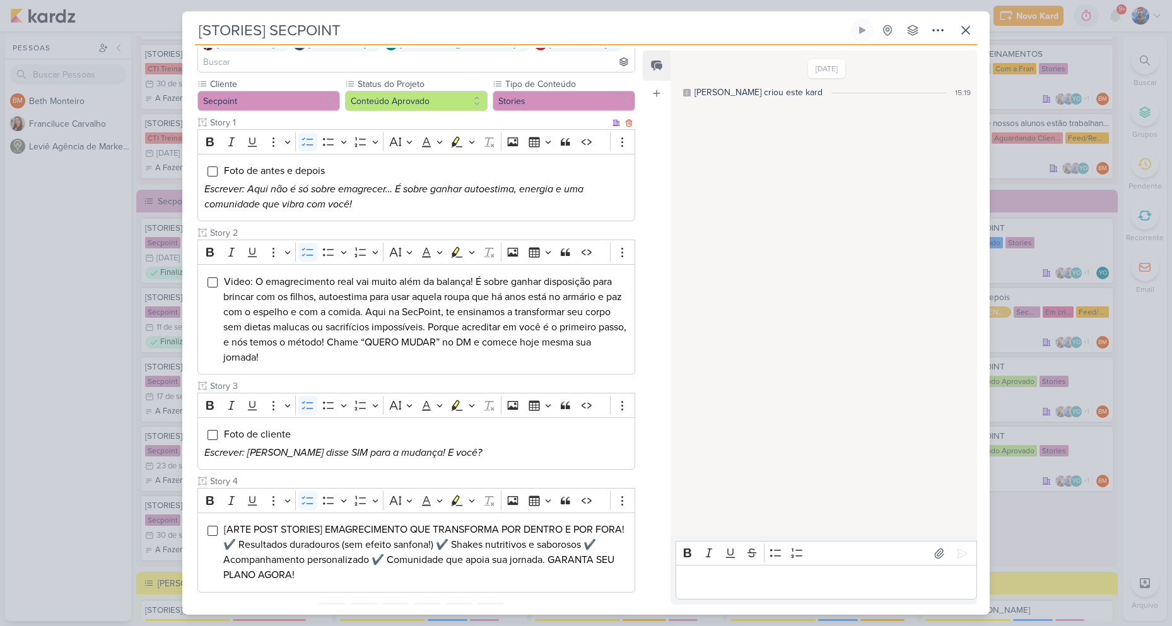
scroll to position [146, 0]
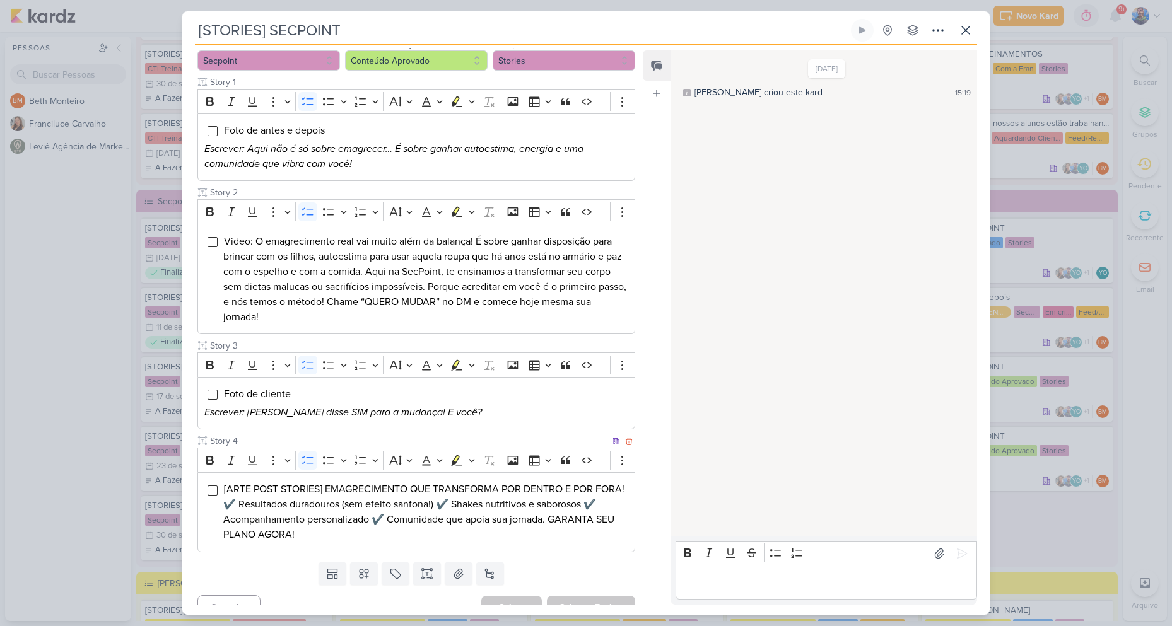
click at [529, 483] on span "[ARTE POST STORIES] EMAGRECIMENTO QUE TRANSFORMA POR DENTRO E POR FORA! ✔️ Resu…" at bounding box center [423, 512] width 401 height 58
click at [333, 507] on span "[ARTE POST STORIES] EMAGRECIMENTO QUE TRANSFORMA POR DENTRO E POR FORA! ✔️ Resu…" at bounding box center [423, 512] width 401 height 58
click at [471, 454] on icon "Editor toolbar" at bounding box center [472, 460] width 6 height 13
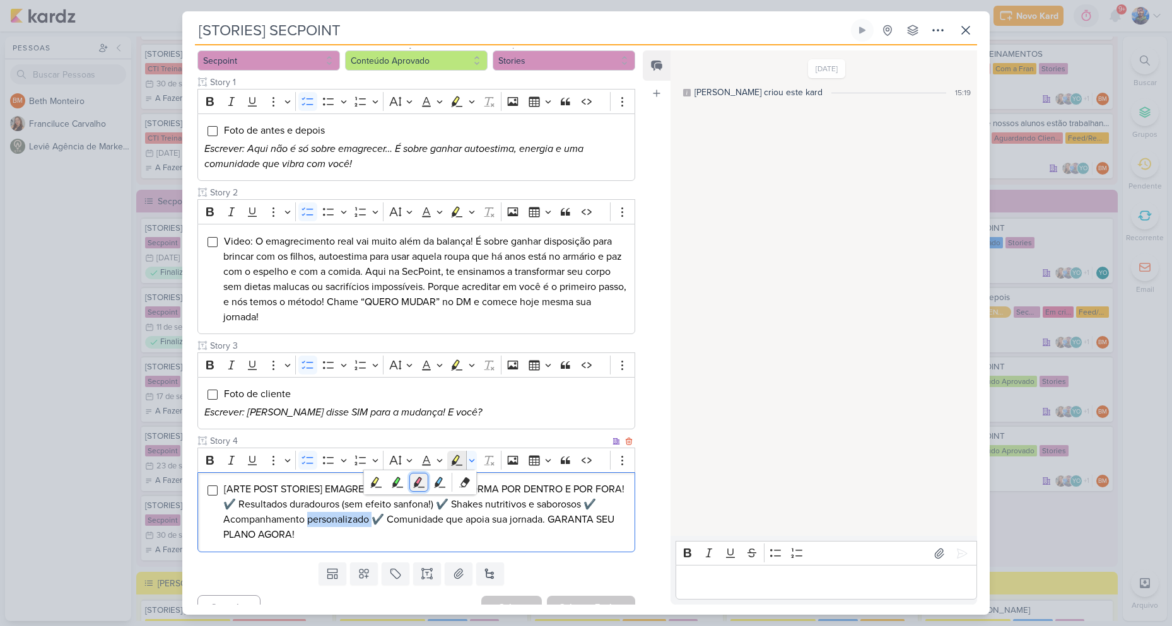
click at [414, 476] on icon "Text highlight toolbar" at bounding box center [419, 482] width 13 height 13
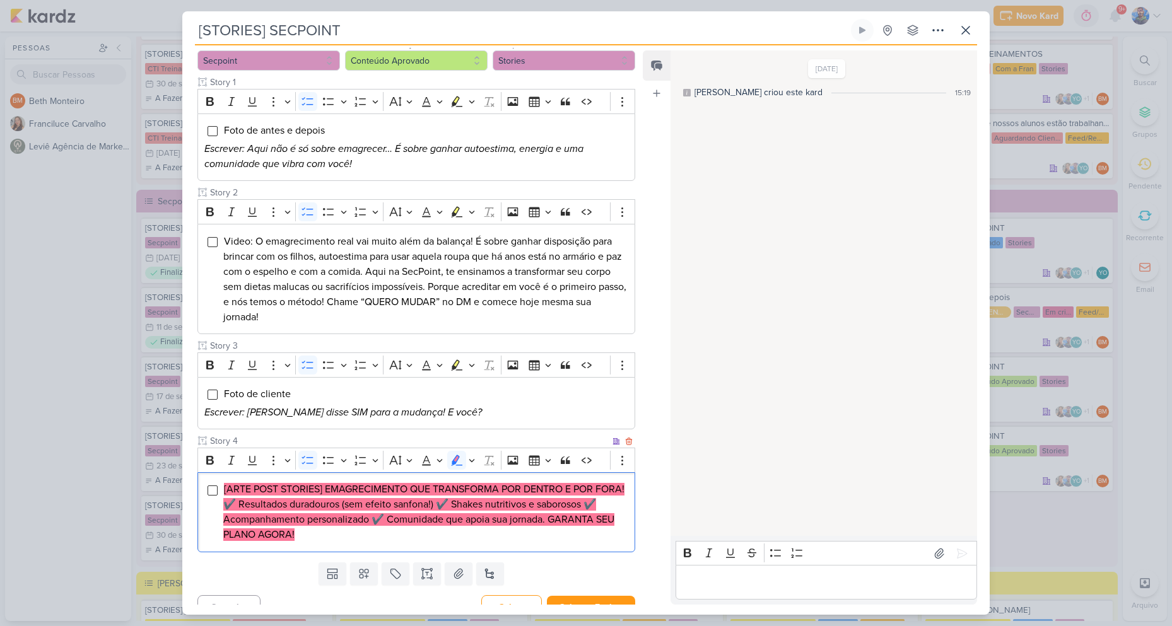
click at [387, 483] on mark "[ARTE POST STORIES] EMAGRECIMENTO QUE TRANSFORMA POR DENTRO E POR FORA! ✔️ Resu…" at bounding box center [423, 512] width 401 height 58
drag, startPoint x: 326, startPoint y: 472, endPoint x: 498, endPoint y: 476, distance: 172.9
click at [498, 483] on mark "[ARTE POST STORIES] EMAGRECIMENTO QUE TRANSFORMA POR DENTRO E POR FORA! ✔️ Resu…" at bounding box center [423, 512] width 401 height 58
click at [516, 483] on mark "[ARTE POST STORIES] EMAGRECIMENTO QUE TRANSFORMA POR DENTRO E POR FORA! ✔️ Resu…" at bounding box center [423, 512] width 401 height 58
drag, startPoint x: 502, startPoint y: 470, endPoint x: 250, endPoint y: 489, distance: 251.8
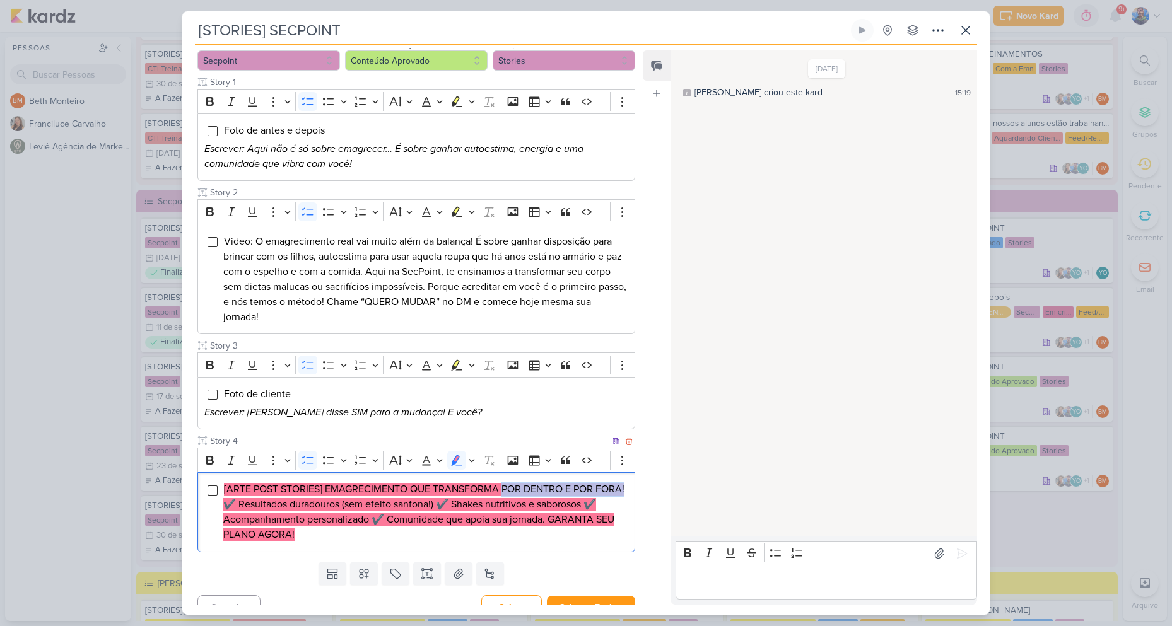
click at [250, 489] on mark "[ARTE POST STORIES] EMAGRECIMENTO QUE TRANSFORMA POR DENTRO E POR FORA! ✔️ Resu…" at bounding box center [423, 512] width 401 height 58
click at [380, 483] on span "[ARTE POST STORIES] EMAGRECIMENTO QUE TRANSFORMA POR DENTRO E POR FORA! ✔️ Resu…" at bounding box center [423, 512] width 401 height 58
drag, startPoint x: 271, startPoint y: 488, endPoint x: 466, endPoint y: 488, distance: 195.6
click at [466, 488] on mark "[ARTE POST STORIES] EMAGRECIMENTO QUE TRANSFORMA POR DENTRO E POR FORA! ✔️ Resu…" at bounding box center [423, 512] width 401 height 58
click at [495, 483] on mark "[ARTE POST STORIES] EMAGRECIMENTO QUE TRANSFORMA POR DENTRO E POR FORA! ✔️ Resu…" at bounding box center [423, 512] width 401 height 58
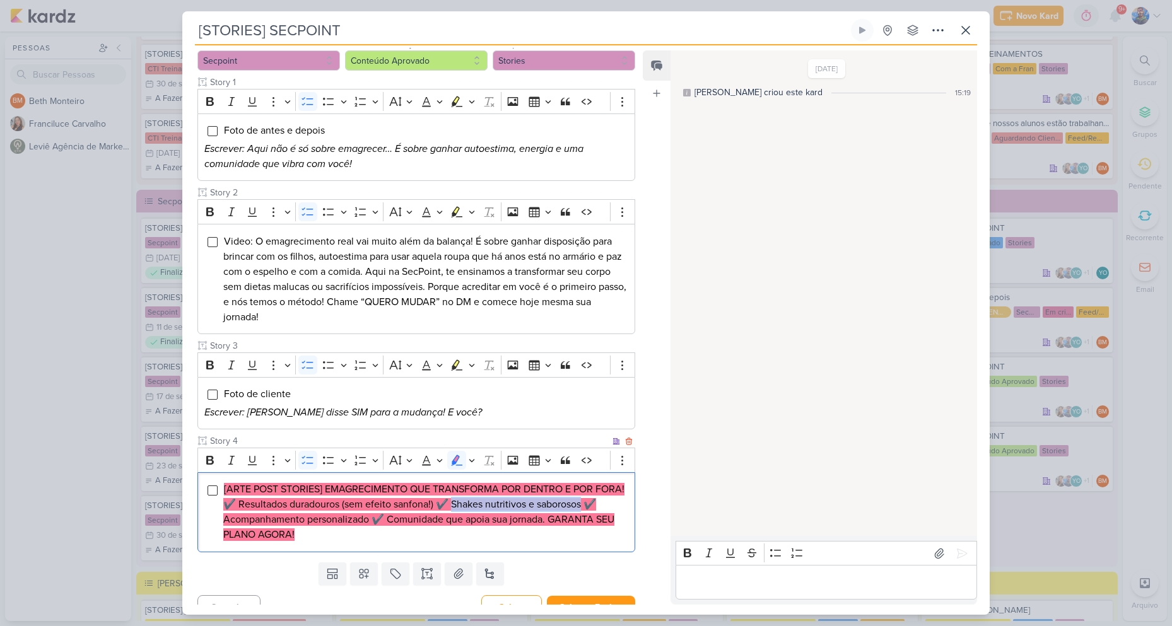
drag, startPoint x: 486, startPoint y: 487, endPoint x: 621, endPoint y: 484, distance: 135.0
click at [621, 484] on li "[ARTE POST STORIES] EMAGRECIMENTO QUE TRANSFORMA POR DENTRO E POR FORA! ✔️ Resu…" at bounding box center [425, 512] width 405 height 61
click at [238, 505] on mark "[ARTE POST STORIES] EMAGRECIMENTO QUE TRANSFORMA POR DENTRO E POR FORA! ✔️ Resu…" at bounding box center [423, 512] width 401 height 58
drag, startPoint x: 238, startPoint y: 505, endPoint x: 385, endPoint y: 502, distance: 146.4
click at [385, 502] on mark "[ARTE POST STORIES] EMAGRECIMENTO QUE TRANSFORMA POR DENTRO E POR FORA! ✔️ Resu…" at bounding box center [423, 512] width 401 height 58
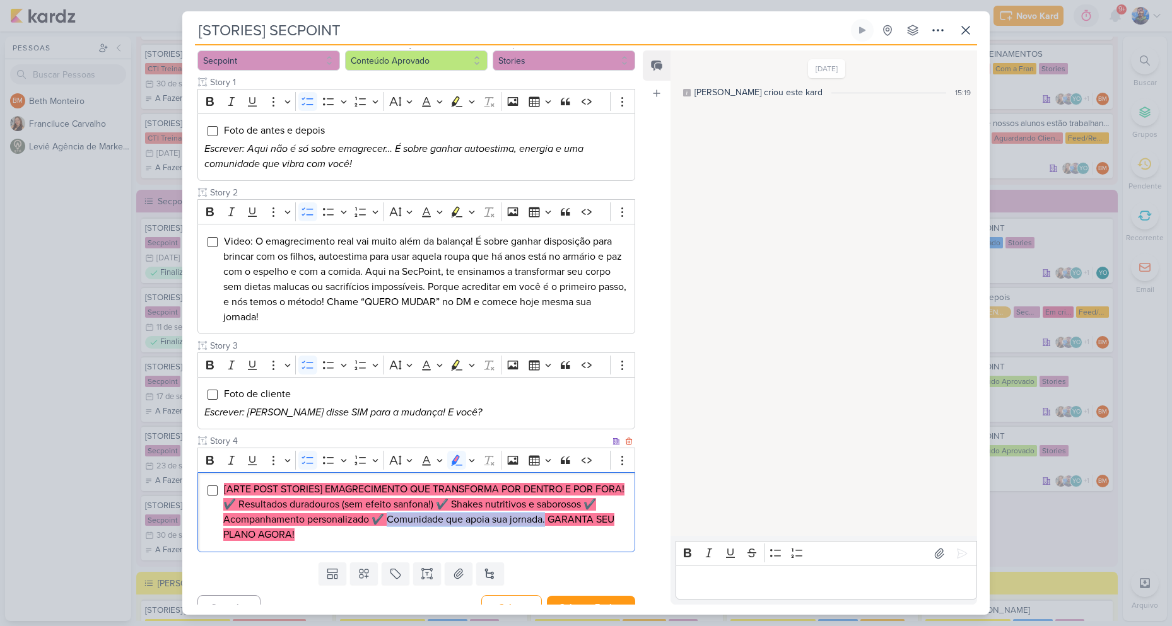
drag, startPoint x: 404, startPoint y: 504, endPoint x: 566, endPoint y: 501, distance: 161.5
click at [566, 501] on mark "[ARTE POST STORIES] EMAGRECIMENTO QUE TRANSFORMA POR DENTRO E POR FORA! ✔️ Resu…" at bounding box center [423, 512] width 401 height 58
click at [573, 501] on mark "[ARTE POST STORIES] EMAGRECIMENTO QUE TRANSFORMA POR DENTRO E POR FORA! ✔️ Resu…" at bounding box center [423, 512] width 401 height 58
drag, startPoint x: 570, startPoint y: 499, endPoint x: 626, endPoint y: 514, distance: 58.0
click at [626, 514] on div "[ARTE POST STORIES] EMAGRECIMENTO QUE TRANSFORMA POR DENTRO E POR FORA! ✔️ Resu…" at bounding box center [416, 512] width 438 height 80
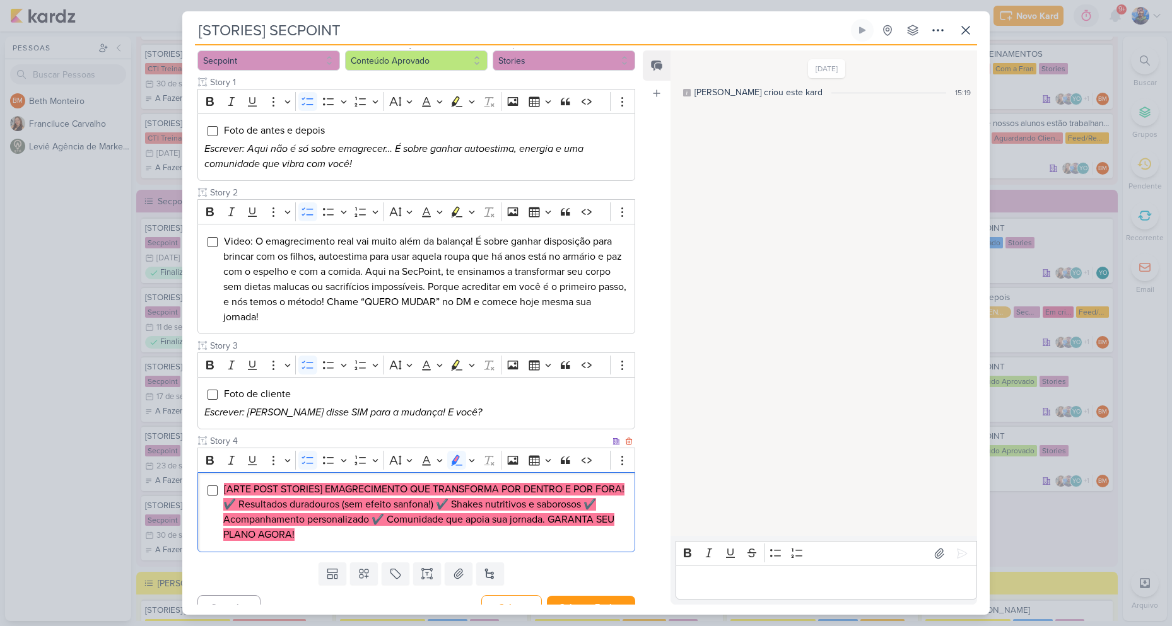
click at [372, 521] on li "[ARTE POST STORIES] EMAGRECIMENTO QUE TRANSFORMA POR DENTRO E POR FORA! ✔️ Resu…" at bounding box center [425, 512] width 405 height 61
click at [469, 454] on icon "Editor toolbar" at bounding box center [472, 460] width 6 height 13
click at [391, 476] on icon "Text highlight toolbar" at bounding box center [397, 482] width 13 height 13
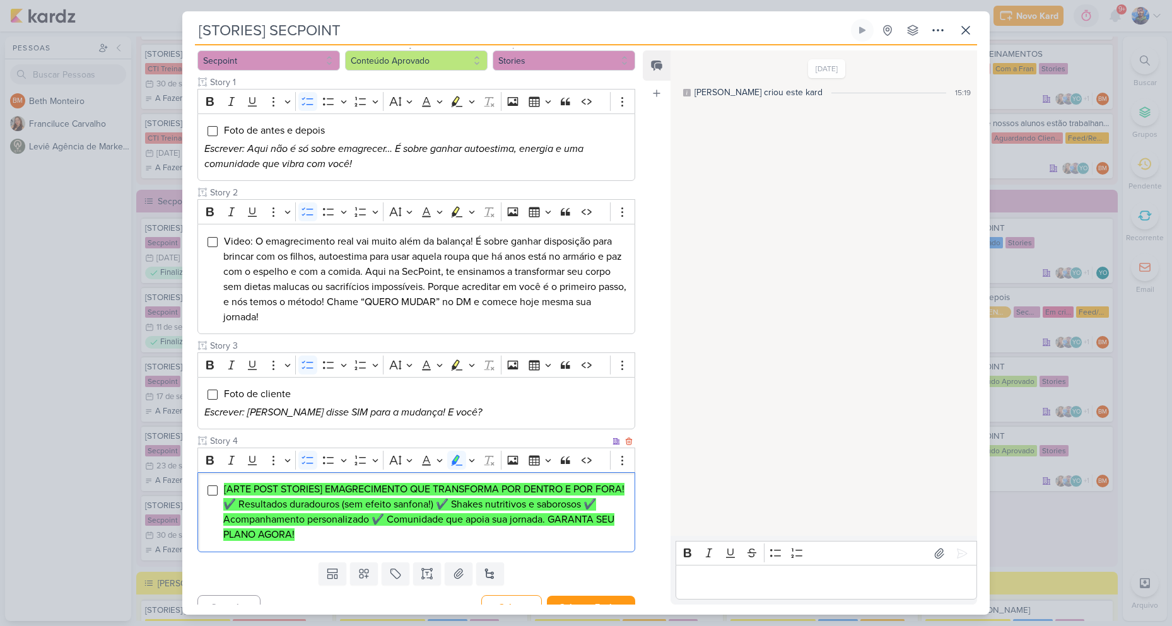
click at [366, 483] on mark "[ARTE POST STORIES] EMAGRECIMENTO QUE TRANSFORMA POR DENTRO E POR FORA! ✔️ Resu…" at bounding box center [423, 512] width 401 height 58
click at [612, 596] on button "Salvar e Fechar" at bounding box center [591, 607] width 88 height 23
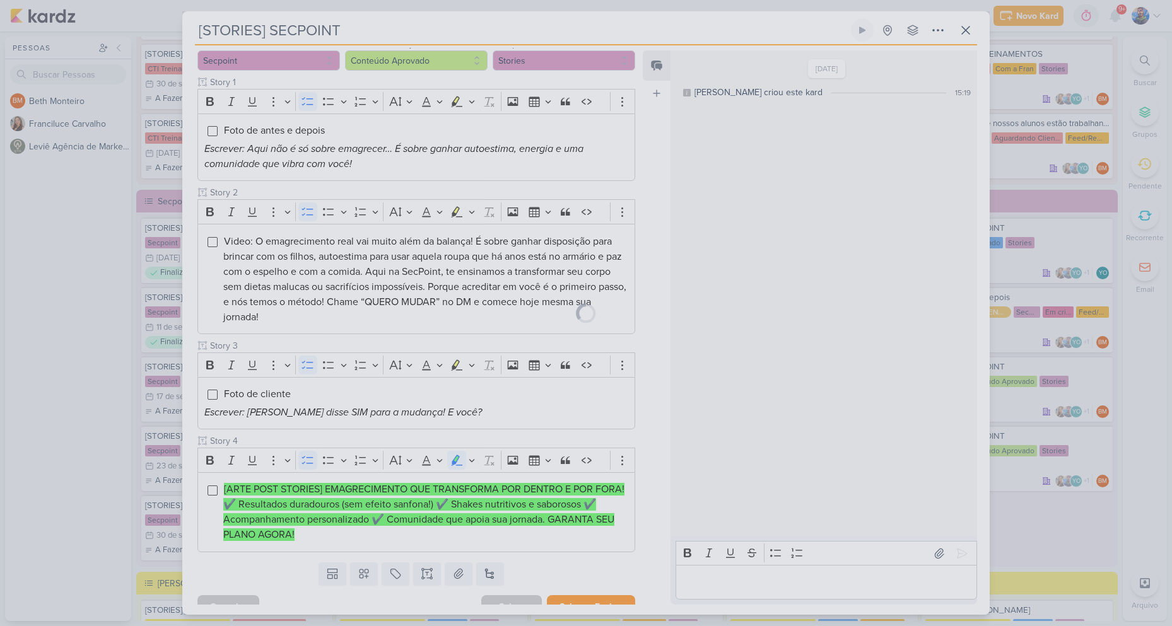
scroll to position [145, 0]
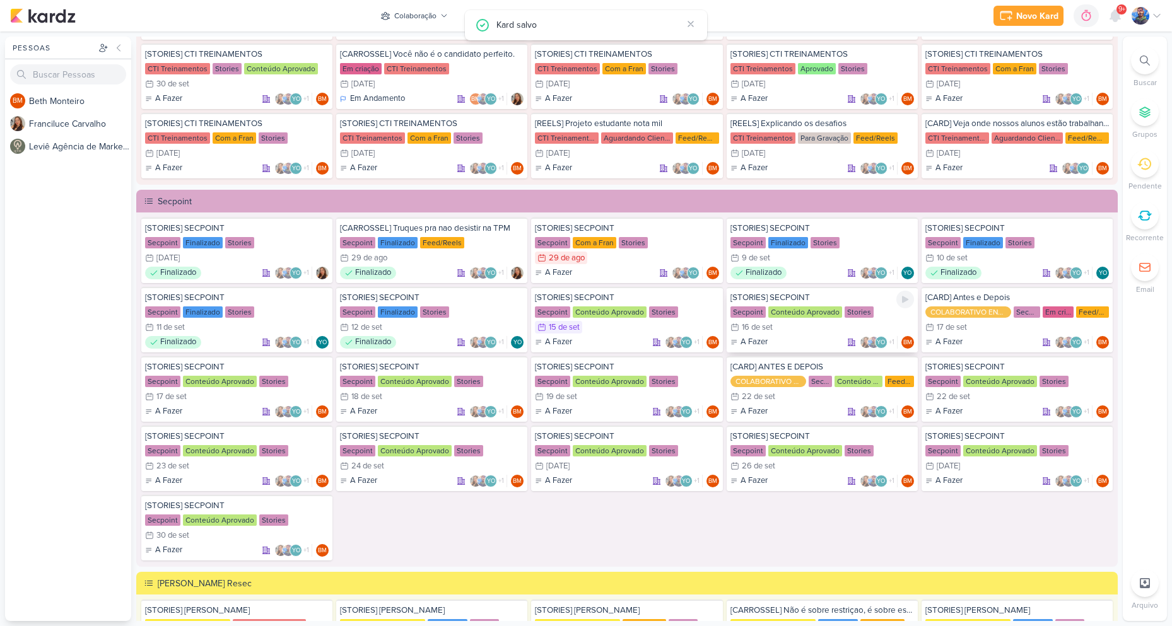
click at [816, 311] on div "Conteúdo Aprovado" at bounding box center [805, 312] width 74 height 11
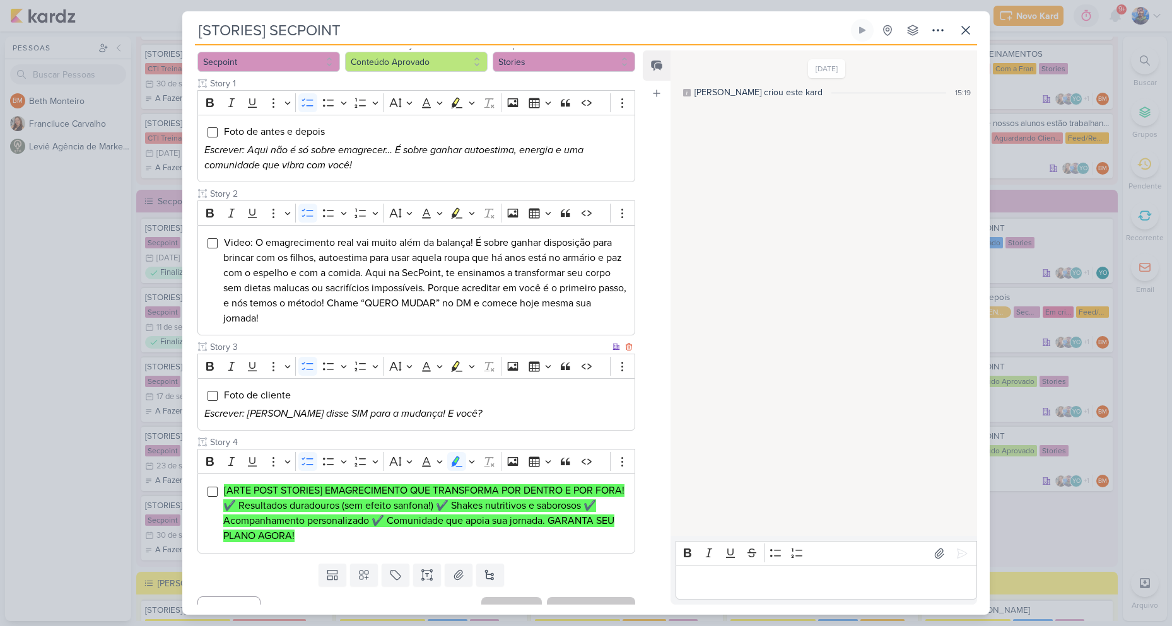
scroll to position [146, 0]
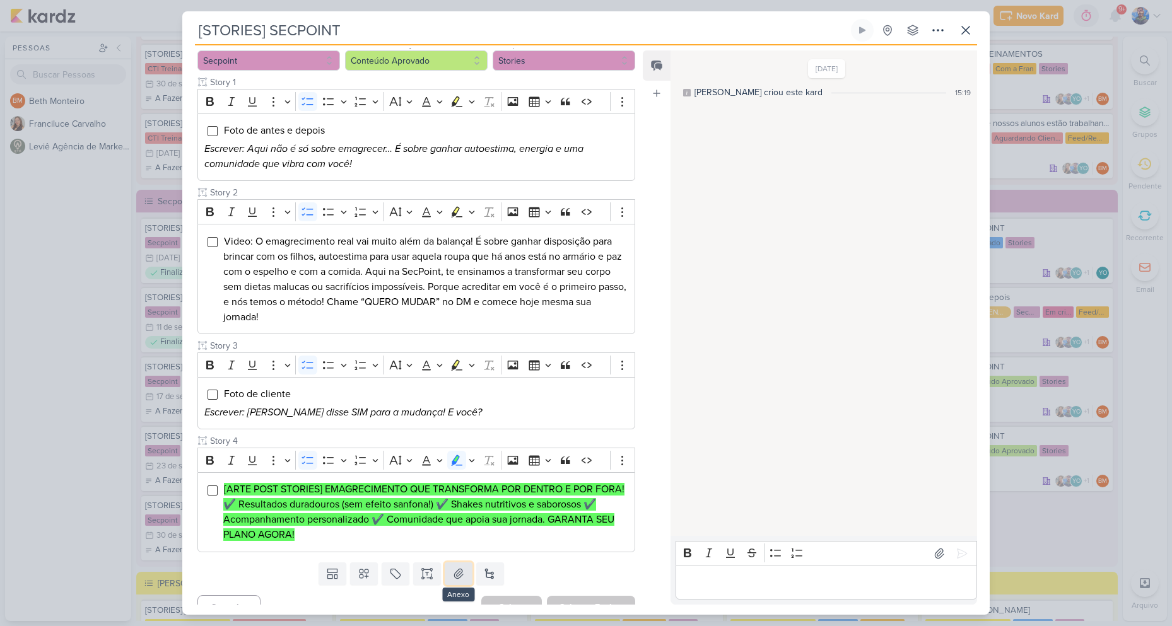
click at [459, 565] on button at bounding box center [459, 574] width 28 height 23
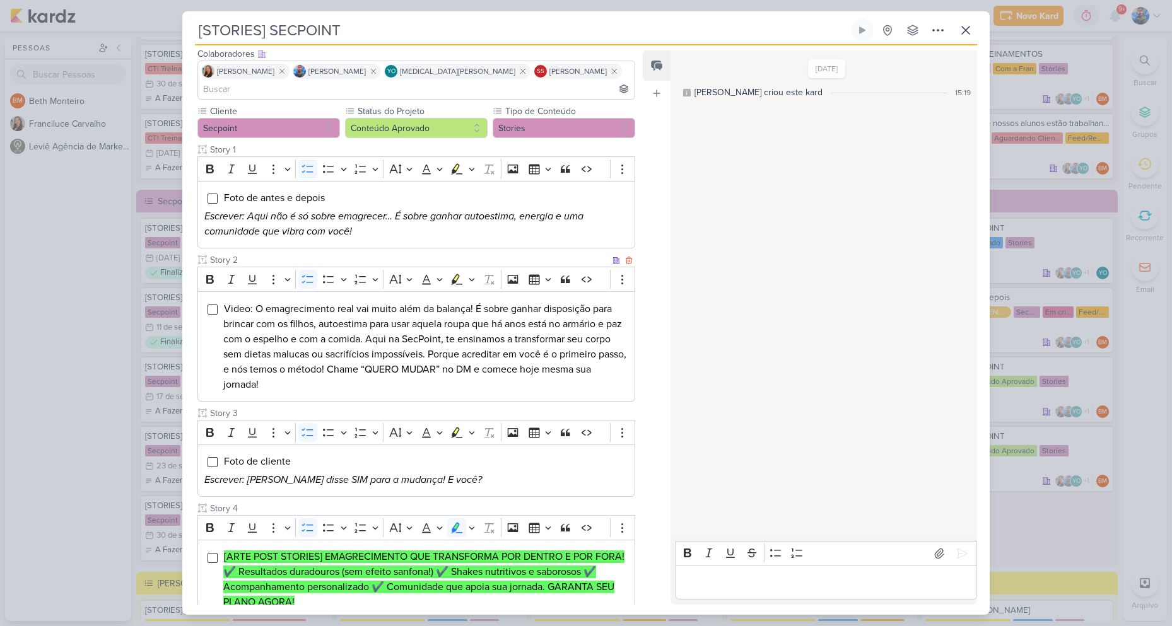
scroll to position [220, 0]
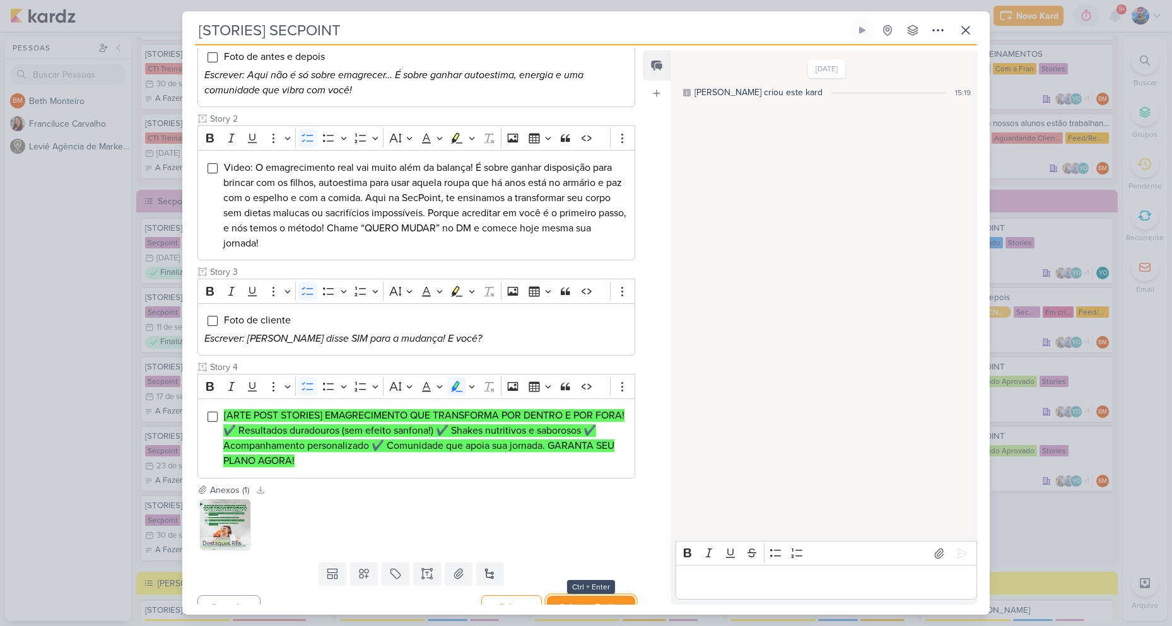
click at [603, 597] on button "Salvar e Fechar" at bounding box center [591, 607] width 88 height 23
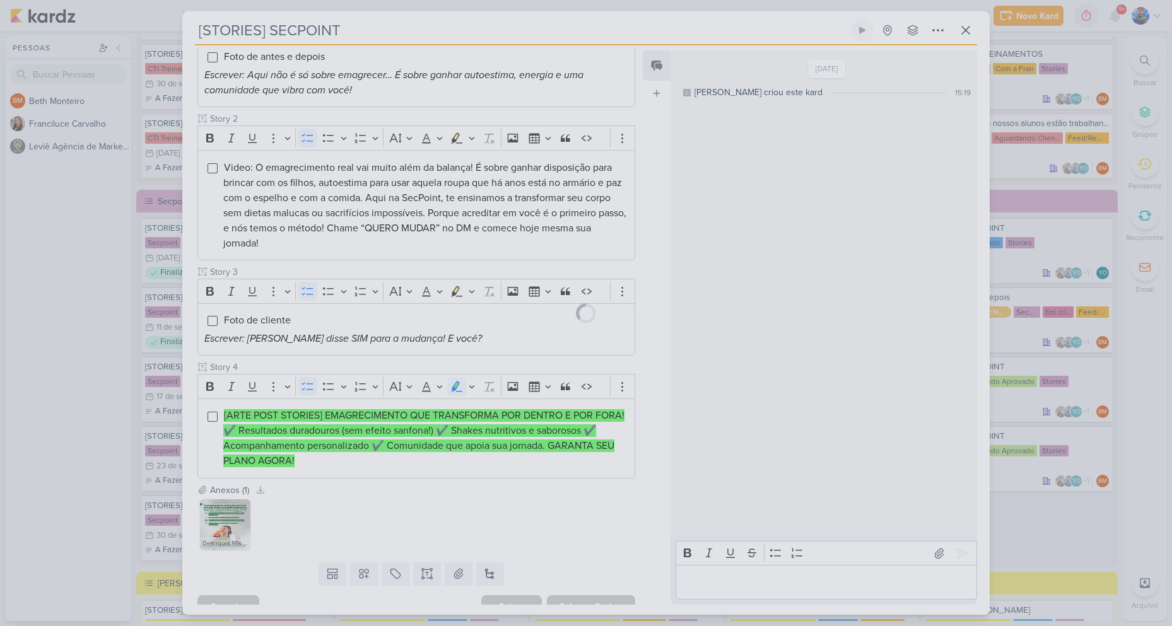
scroll to position [219, 0]
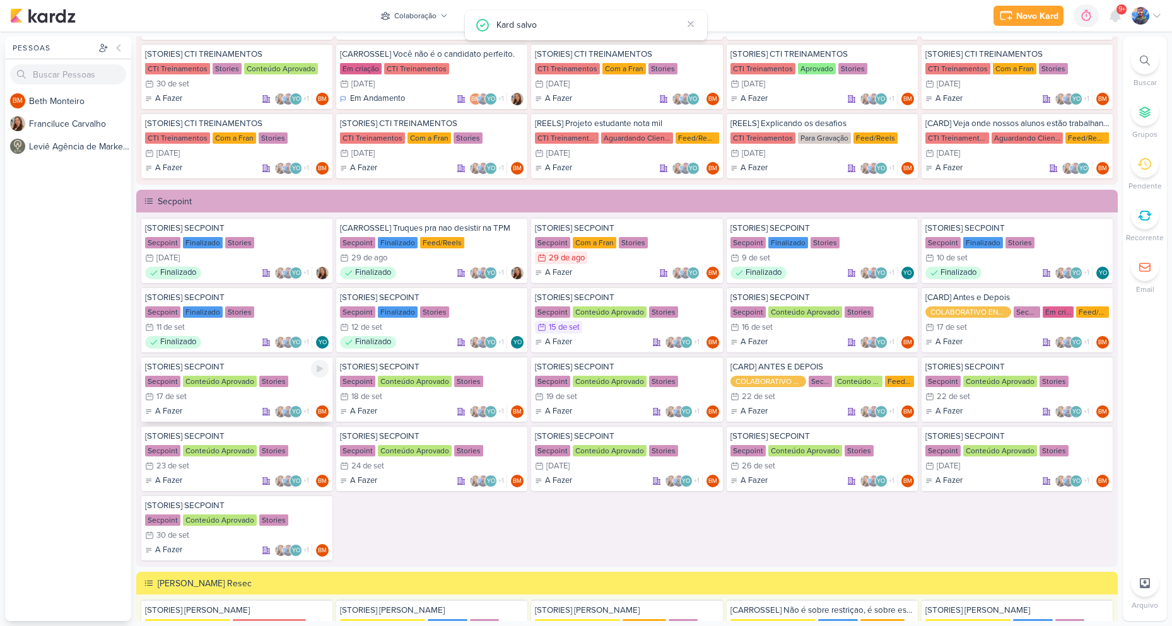
click at [254, 401] on div "17/9 [DATE]" at bounding box center [237, 396] width 184 height 13
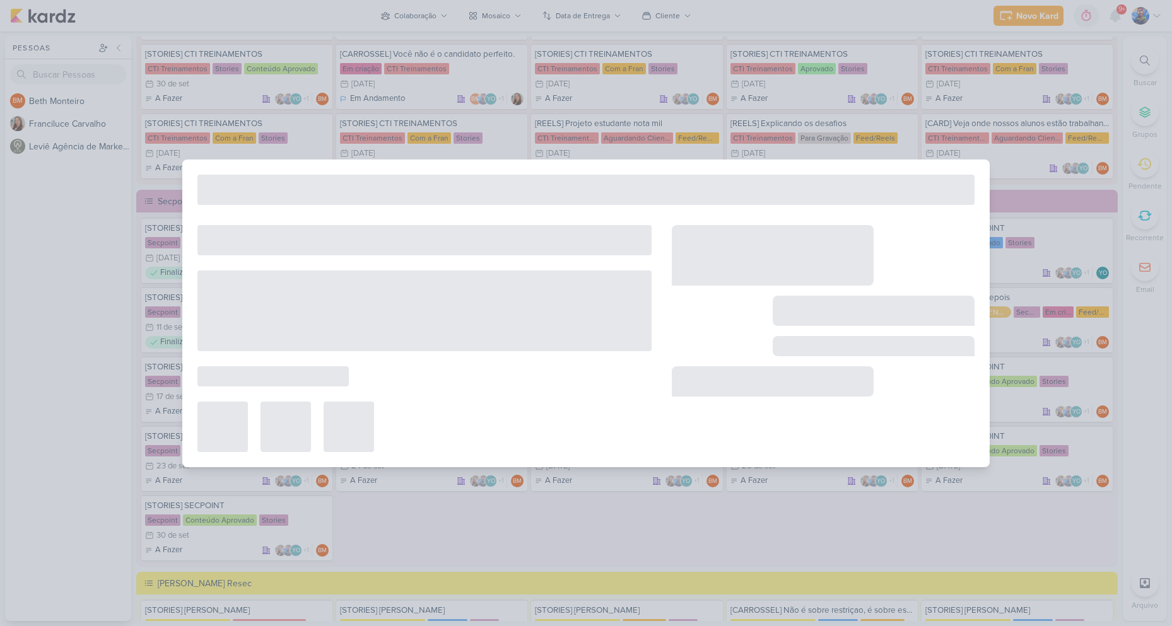
type input "[DATE] 23:59"
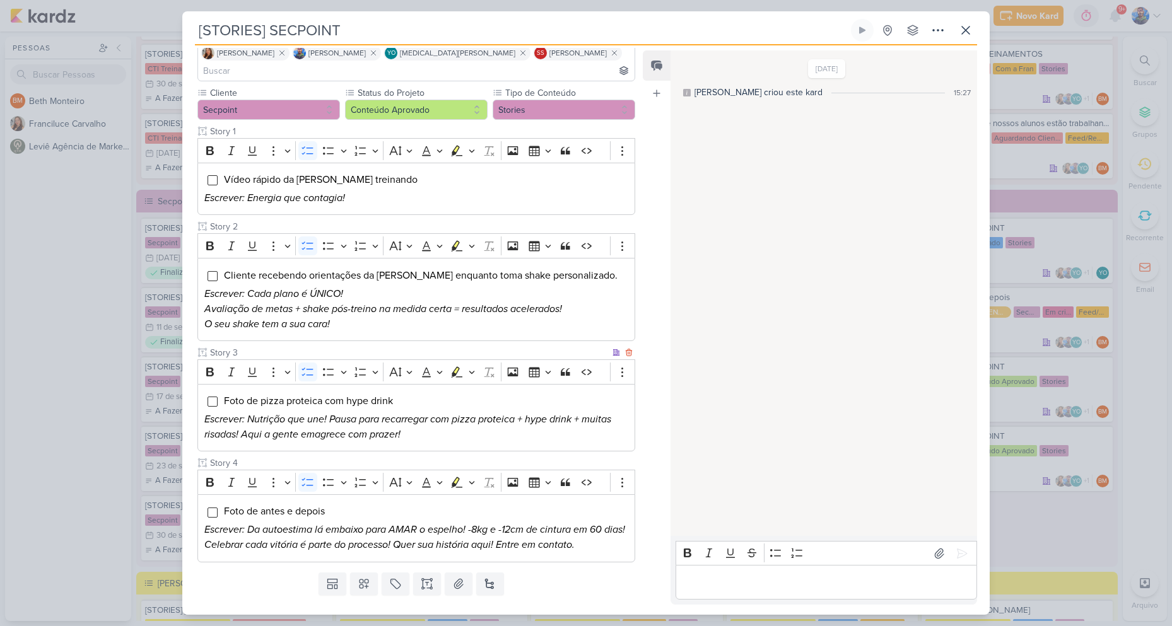
scroll to position [107, 0]
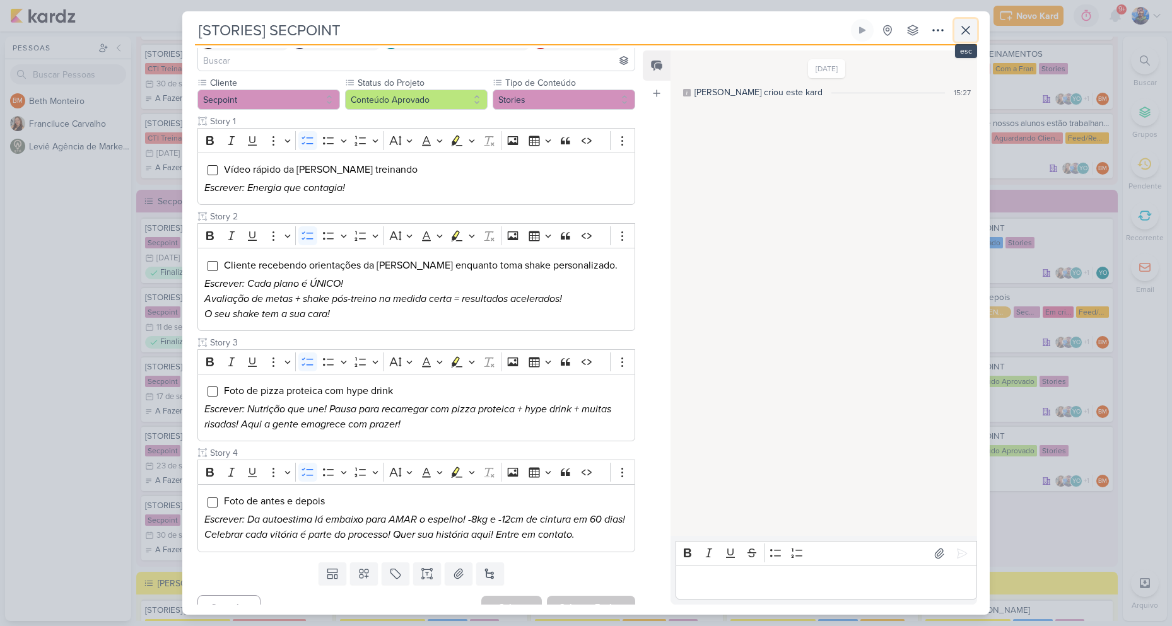
click at [971, 26] on icon at bounding box center [965, 30] width 15 height 15
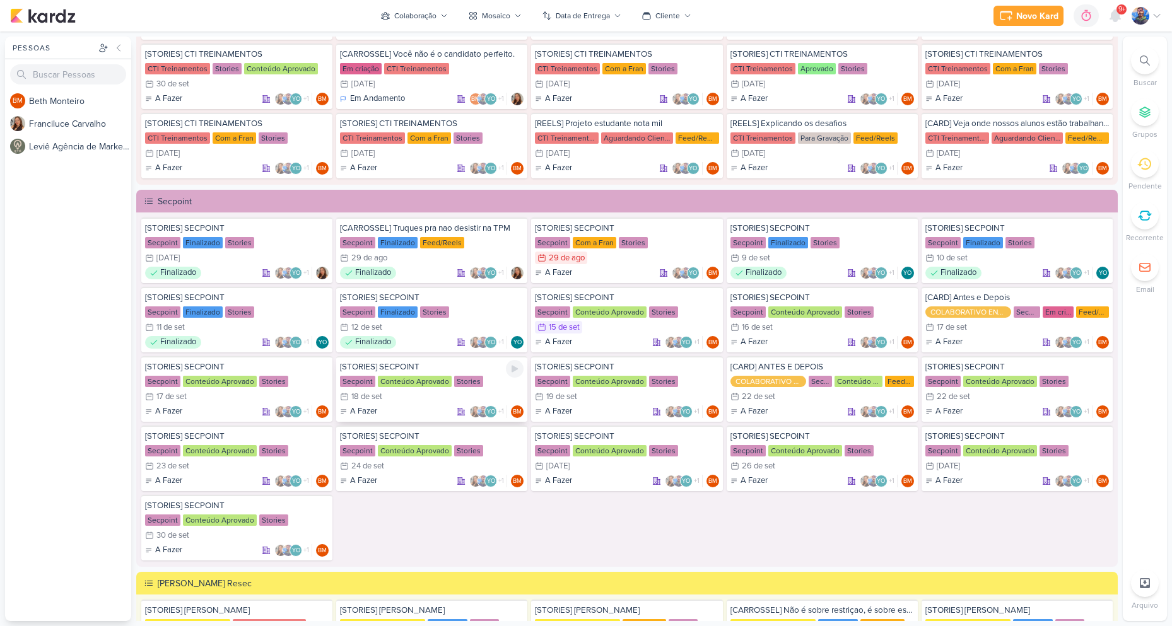
click at [441, 385] on div "Conteúdo Aprovado" at bounding box center [415, 381] width 74 height 11
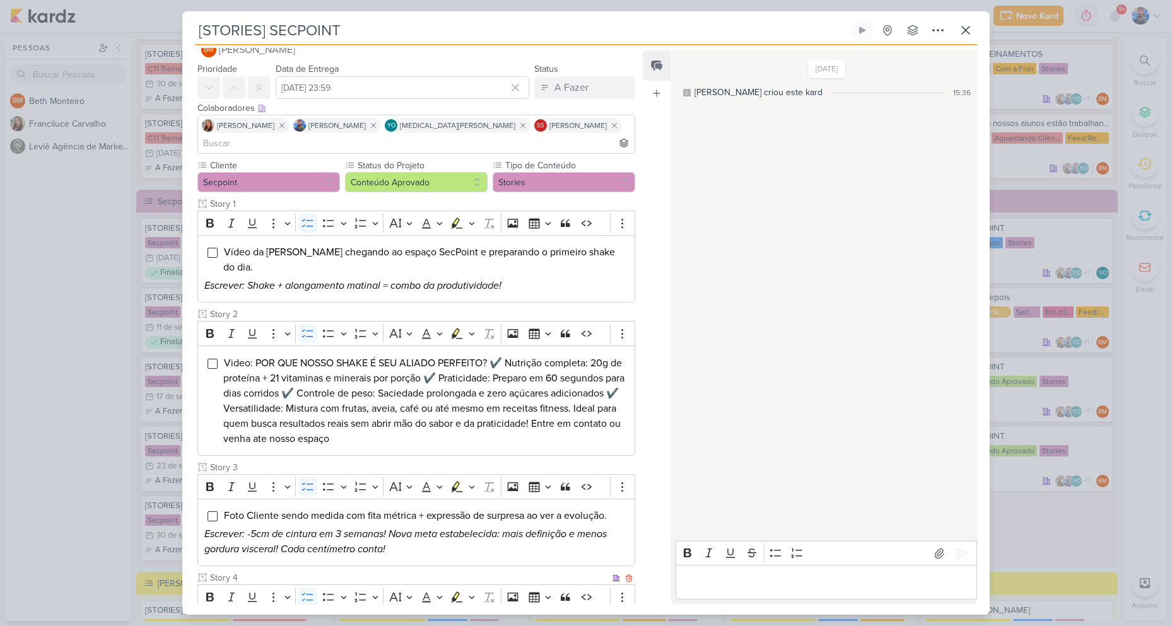
scroll to position [8, 0]
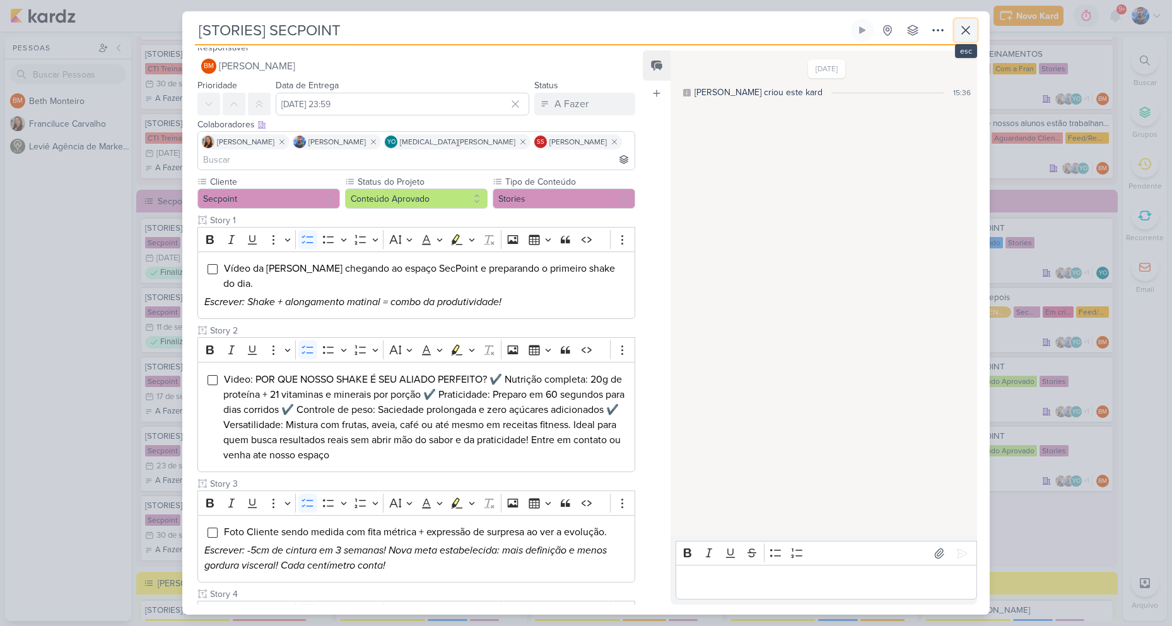
click at [966, 31] on icon at bounding box center [966, 30] width 8 height 8
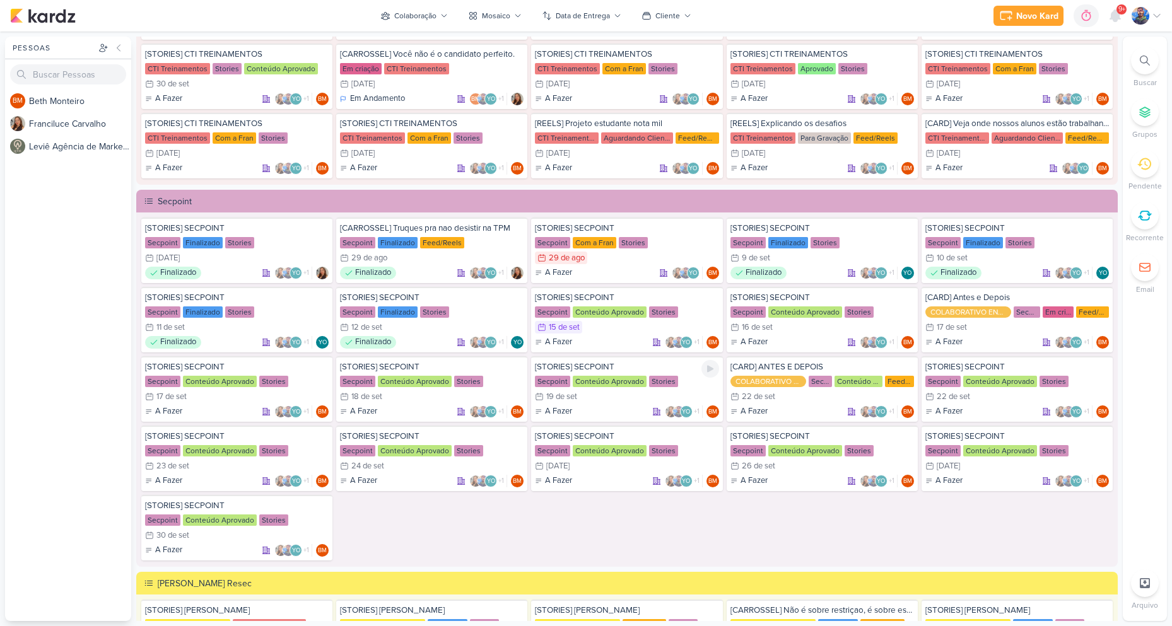
click at [564, 387] on div "Secpoint Conteúdo Aprovado Stories" at bounding box center [627, 381] width 184 height 13
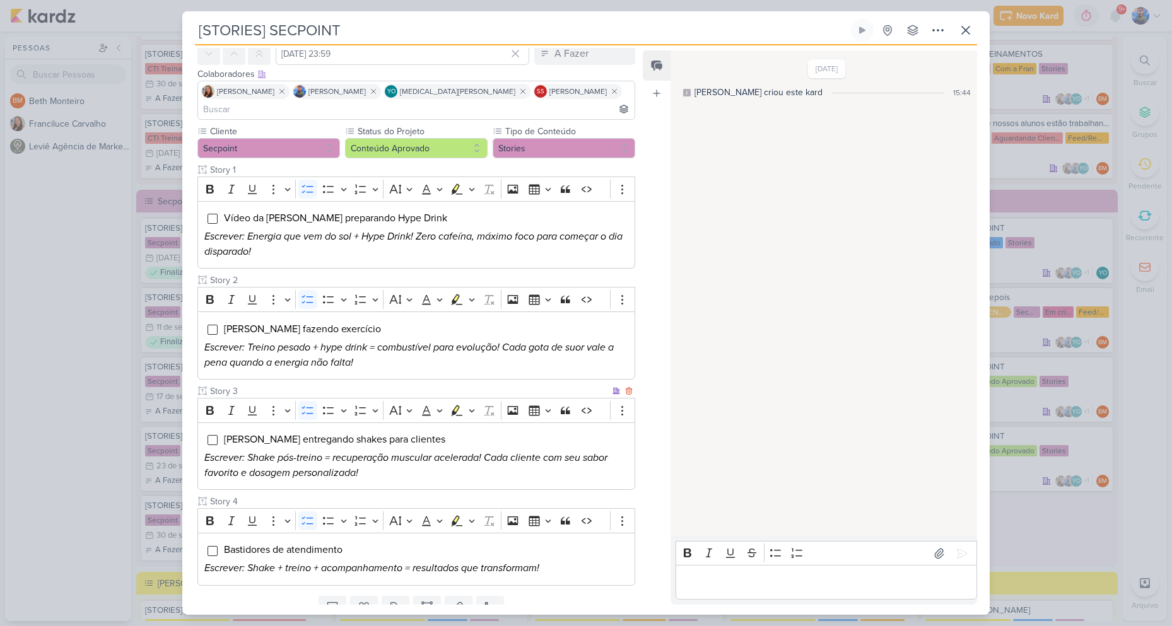
scroll to position [0, 0]
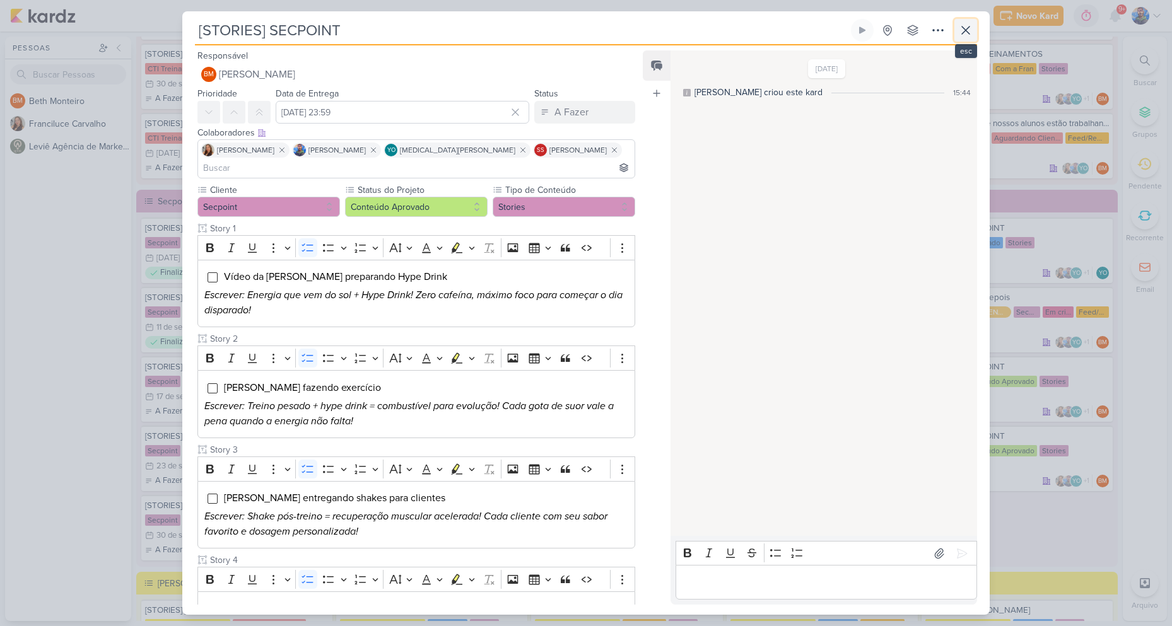
click at [960, 34] on icon at bounding box center [965, 30] width 15 height 15
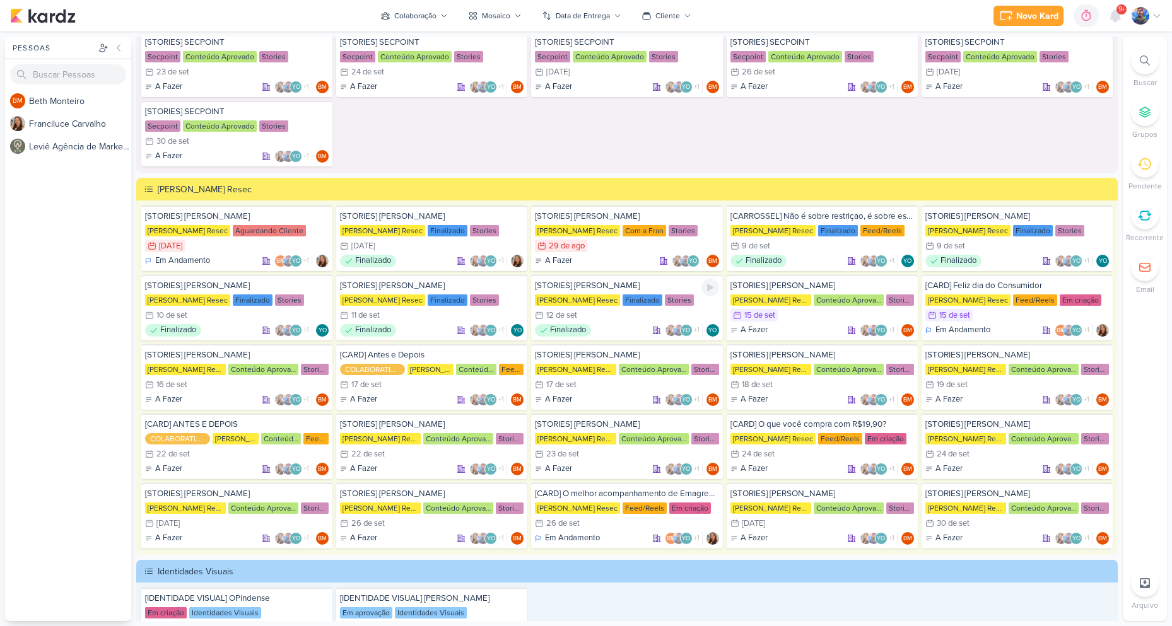
scroll to position [1992, 0]
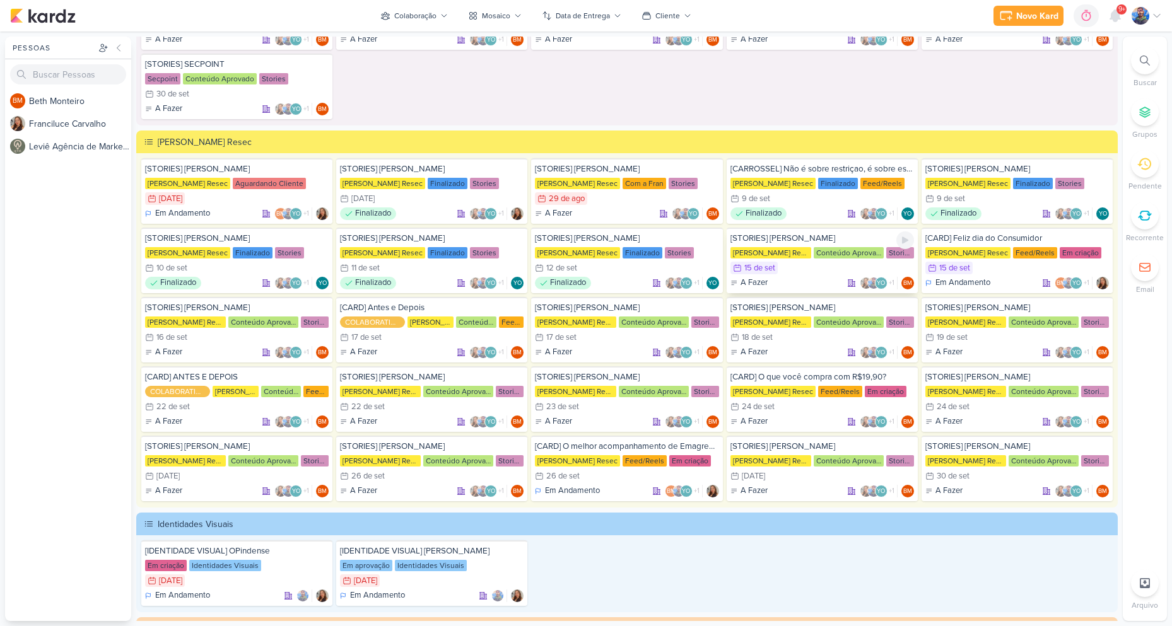
click at [801, 258] on div "[PERSON_NAME] Resec" at bounding box center [771, 252] width 81 height 11
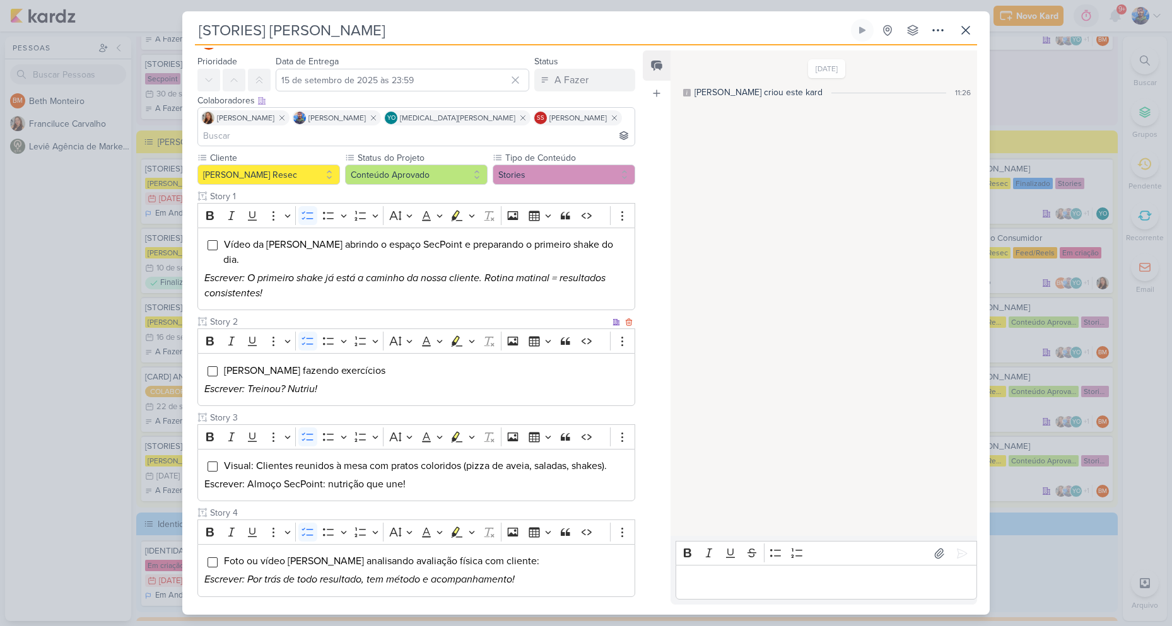
scroll to position [62, 0]
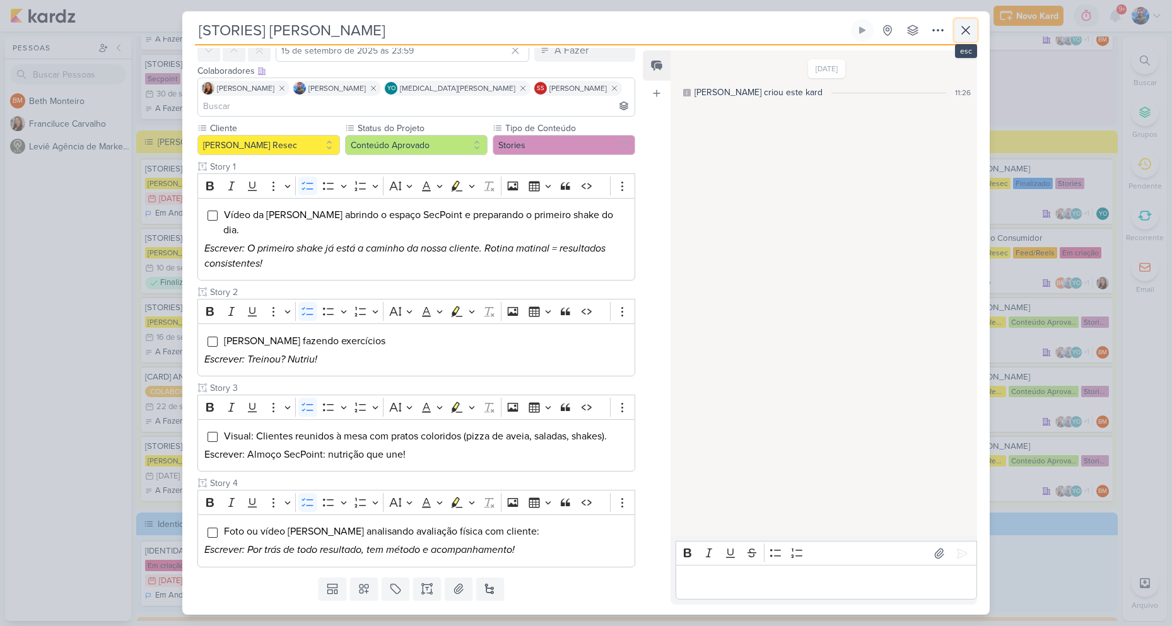
click at [970, 24] on icon at bounding box center [965, 30] width 15 height 15
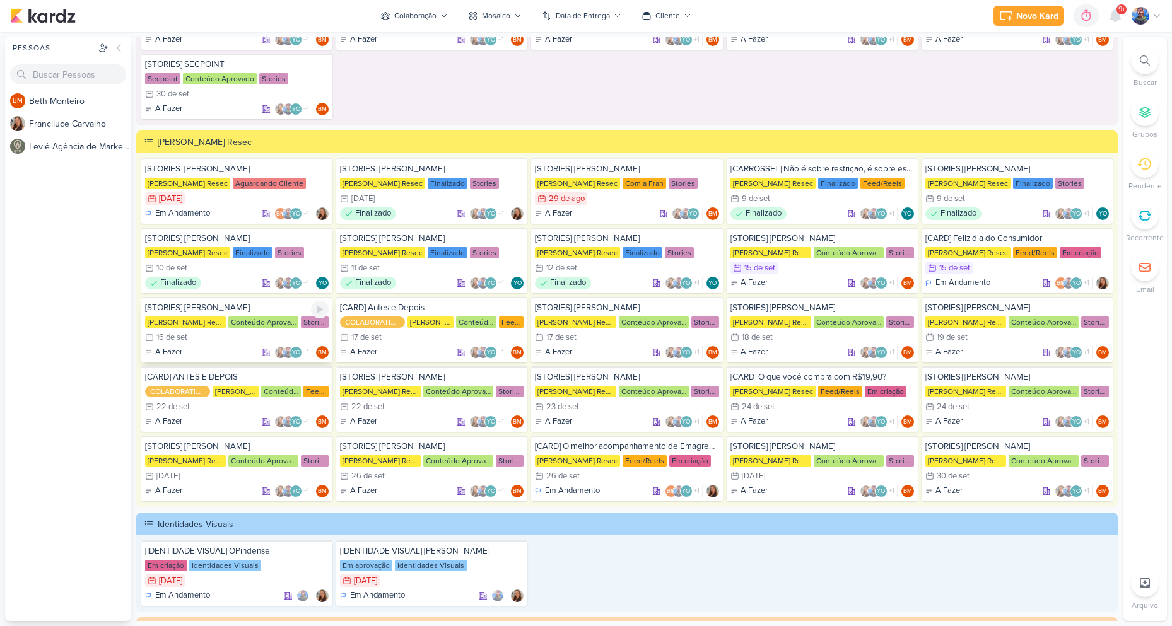
click at [213, 343] on div "16/9 [DATE]" at bounding box center [237, 337] width 184 height 13
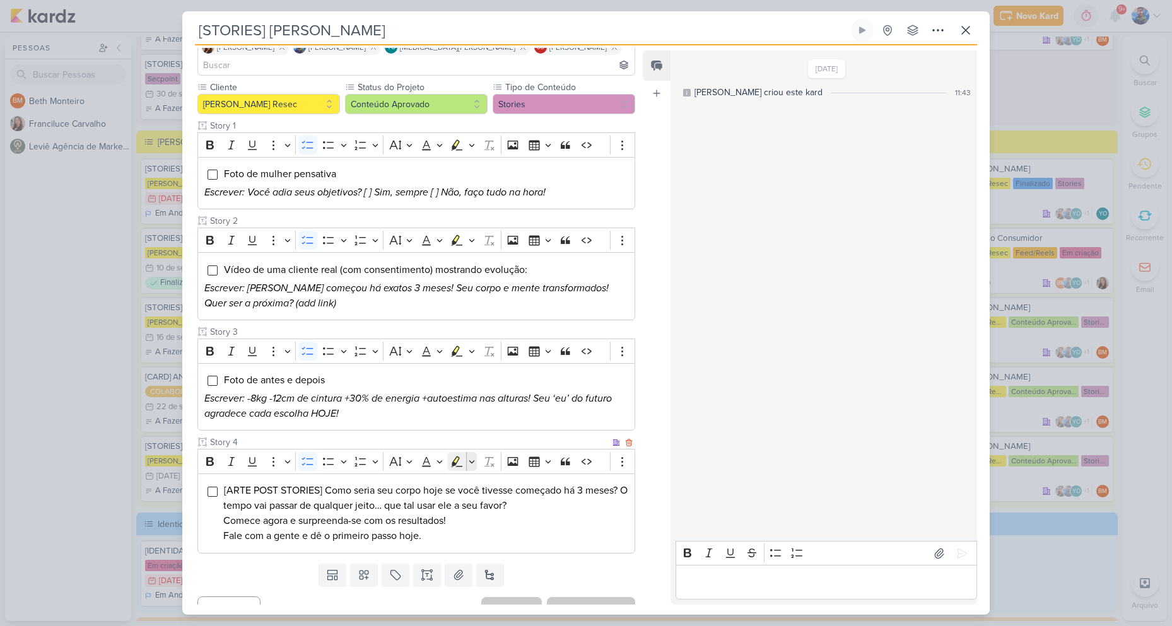
scroll to position [104, 0]
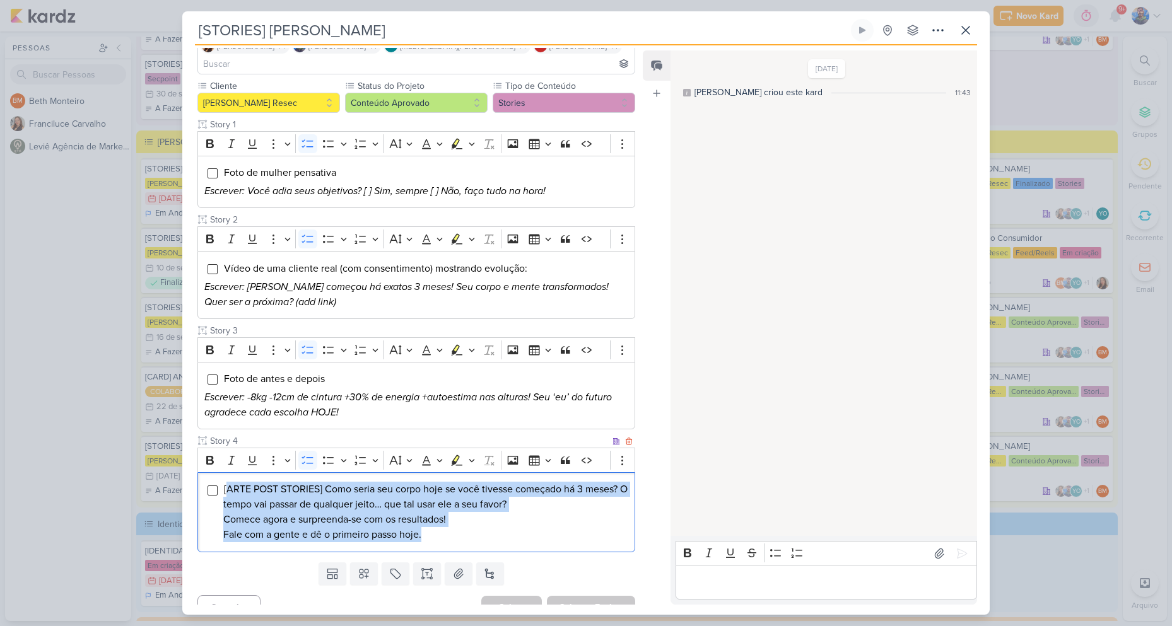
drag, startPoint x: 444, startPoint y: 515, endPoint x: 225, endPoint y: 461, distance: 225.5
click at [225, 472] on div "[ARTE POST STORIES] Como seria seu corpo hoje se você tivesse começado há 3 mes…" at bounding box center [416, 512] width 438 height 80
click at [472, 454] on icon "Editor toolbar" at bounding box center [472, 460] width 6 height 13
click at [410, 473] on button "Pink marker" at bounding box center [418, 482] width 19 height 19
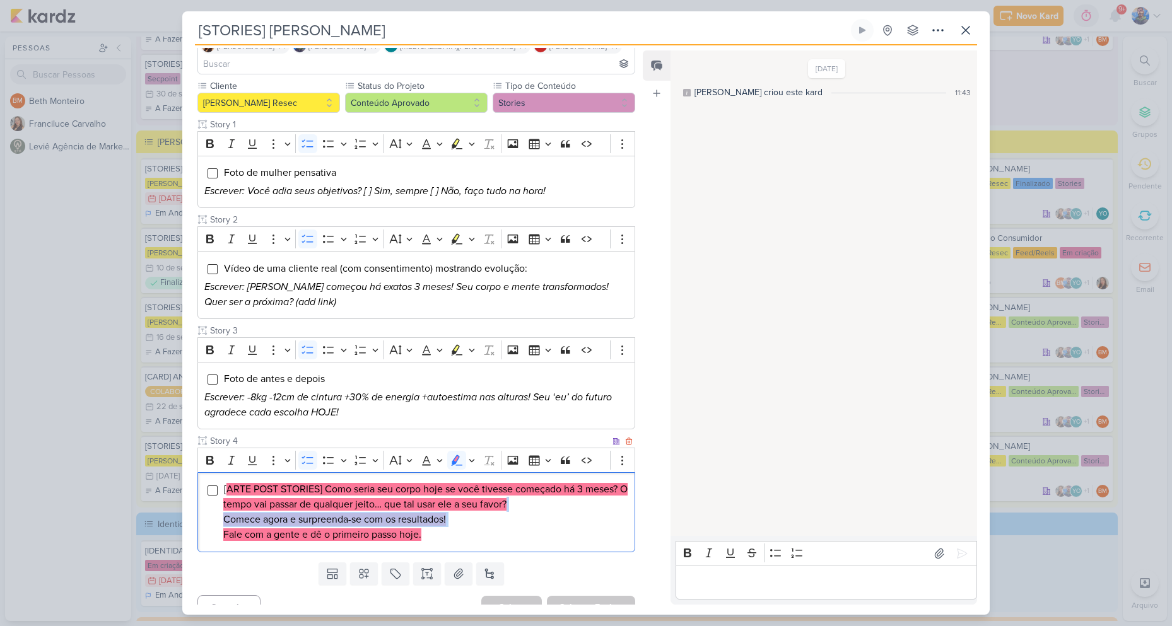
click at [443, 514] on mark "Comece agora e surpreenda-se com os resultados!" at bounding box center [334, 520] width 223 height 13
click at [358, 483] on mark "ARTE POST STORIES] Como seria seu corpo hoje se você tivesse começado há 3 mese…" at bounding box center [425, 497] width 404 height 28
drag, startPoint x: 323, startPoint y: 470, endPoint x: 349, endPoint y: 471, distance: 25.9
click at [349, 483] on mark "ARTE POST STORIES] Como seria seu corpo hoje se você tivesse começado há 3 mese…" at bounding box center [425, 497] width 404 height 28
drag, startPoint x: 345, startPoint y: 472, endPoint x: 329, endPoint y: 474, distance: 16.5
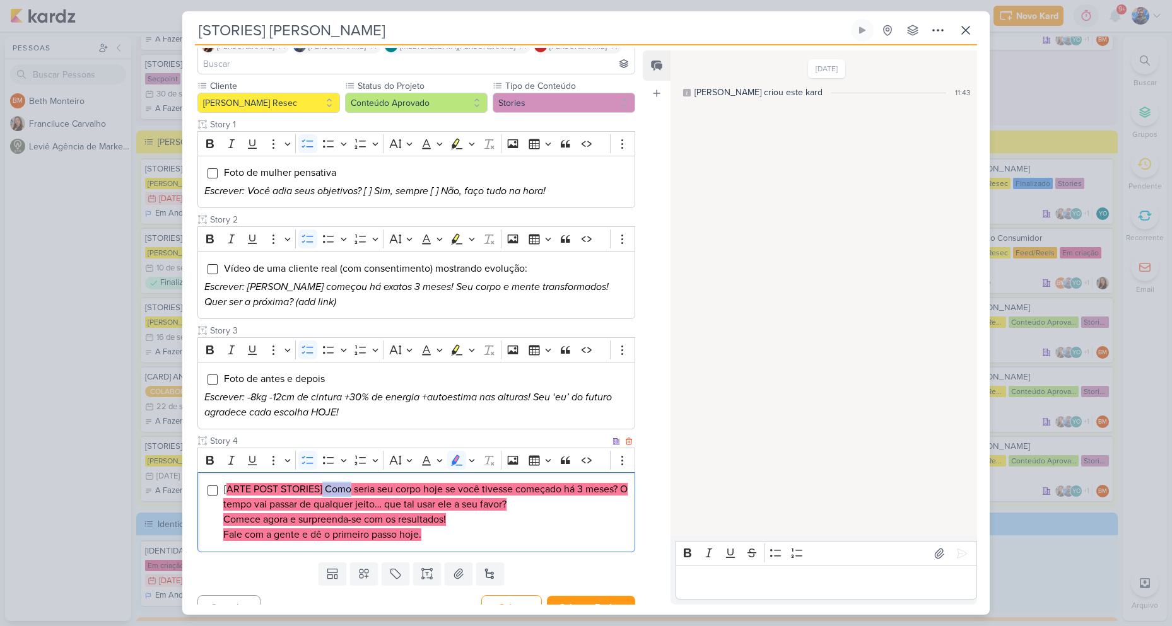
click at [345, 483] on mark "ARTE POST STORIES] Como seria seu corpo hoje se você tivesse começado há 3 mese…" at bounding box center [425, 497] width 404 height 28
click at [326, 483] on mark "ARTE POST STORIES] Como seria seu corpo hoje se você tivesse começado há 3 mese…" at bounding box center [425, 497] width 404 height 28
drag, startPoint x: 326, startPoint y: 468, endPoint x: 635, endPoint y: 466, distance: 309.1
click at [635, 466] on div "Responsável BM [GEOGRAPHIC_DATA] Nenhum contato encontrado create new contact N…" at bounding box center [411, 326] width 458 height 557
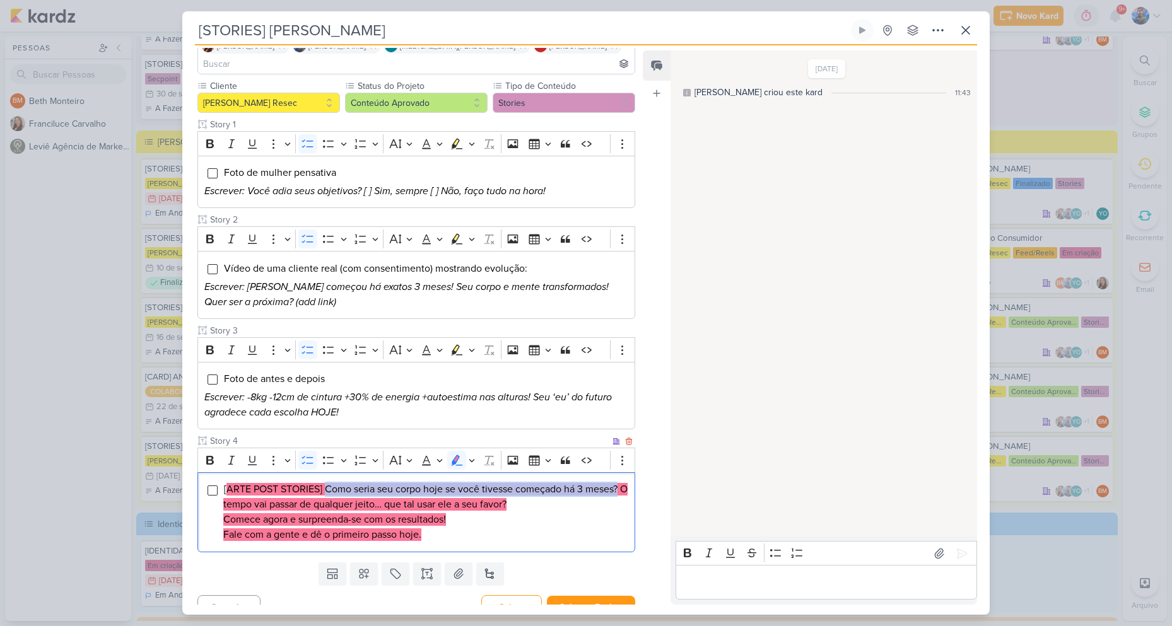
click at [549, 483] on mark "ARTE POST STORIES] Como seria seu corpo hoje se você tivesse começado há 3 mese…" at bounding box center [425, 497] width 404 height 28
click at [250, 514] on mark "Comece agora e surpreenda-se com os resultados!" at bounding box center [334, 520] width 223 height 13
drag, startPoint x: 225, startPoint y: 485, endPoint x: 397, endPoint y: 488, distance: 172.2
click at [397, 488] on mark "ARTE POST STORIES] Como seria seu corpo hoje se você tivesse começado há 3 mese…" at bounding box center [425, 497] width 404 height 28
click at [395, 495] on li "[ ARTE POST STORIES] Como seria seu corpo hoje se você tivesse começado há 3 me…" at bounding box center [425, 512] width 405 height 61
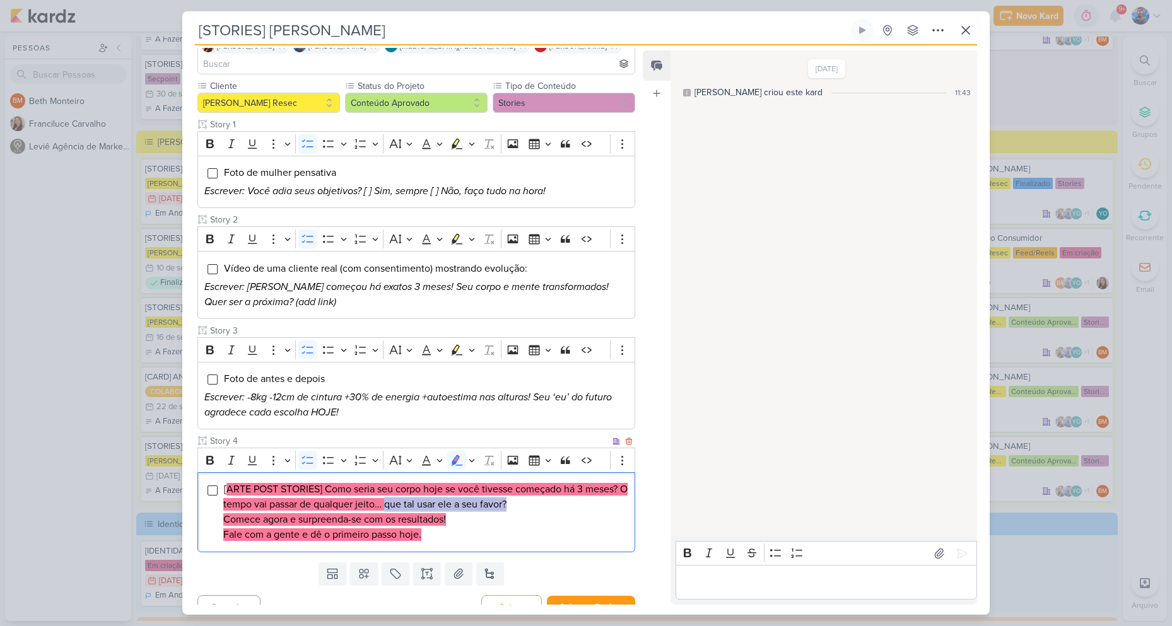
drag, startPoint x: 396, startPoint y: 483, endPoint x: 541, endPoint y: 487, distance: 145.2
click at [541, 487] on li "[ ARTE POST STORIES] Como seria seu corpo hoje se você tivesse começado há 3 me…" at bounding box center [425, 512] width 405 height 61
click at [225, 514] on mark "Comece agora e surpreenda-se com os resultados!" at bounding box center [334, 520] width 223 height 13
drag, startPoint x: 222, startPoint y: 502, endPoint x: 467, endPoint y: 497, distance: 245.4
click at [467, 497] on div "[ ARTE POST STORIES] Como seria seu corpo hoje se você tivesse começado há 3 me…" at bounding box center [416, 512] width 438 height 80
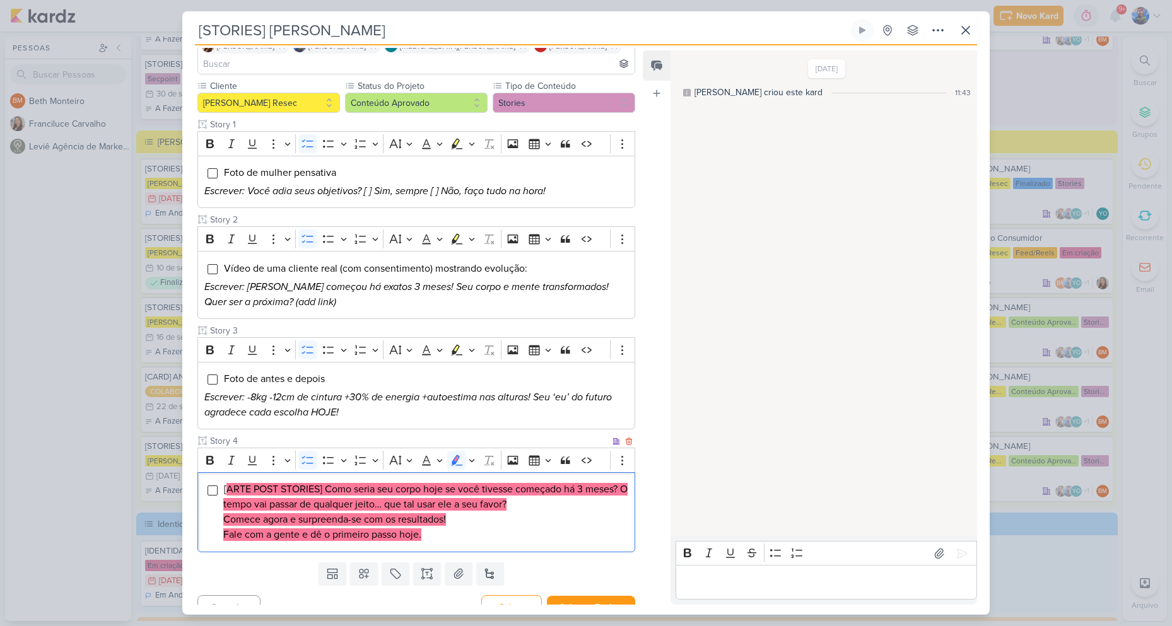
click at [406, 527] on div "[ ARTE POST STORIES] Como seria seu corpo hoje se você tivesse começado há 3 me…" at bounding box center [416, 512] width 438 height 80
drag, startPoint x: 222, startPoint y: 519, endPoint x: 497, endPoint y: 517, distance: 275.0
click at [497, 517] on div "[ ARTE POST STORIES] Como seria seu corpo hoje se você tivesse começado há 3 me…" at bounding box center [416, 512] width 438 height 80
click at [445, 524] on li "[ ARTE POST STORIES] Como seria seu corpo hoje se você tivesse começado há 3 me…" at bounding box center [425, 512] width 405 height 61
click at [445, 523] on li "[ ARTE POST STORIES] Como seria seu corpo hoje se você tivesse começado há 3 me…" at bounding box center [425, 512] width 405 height 61
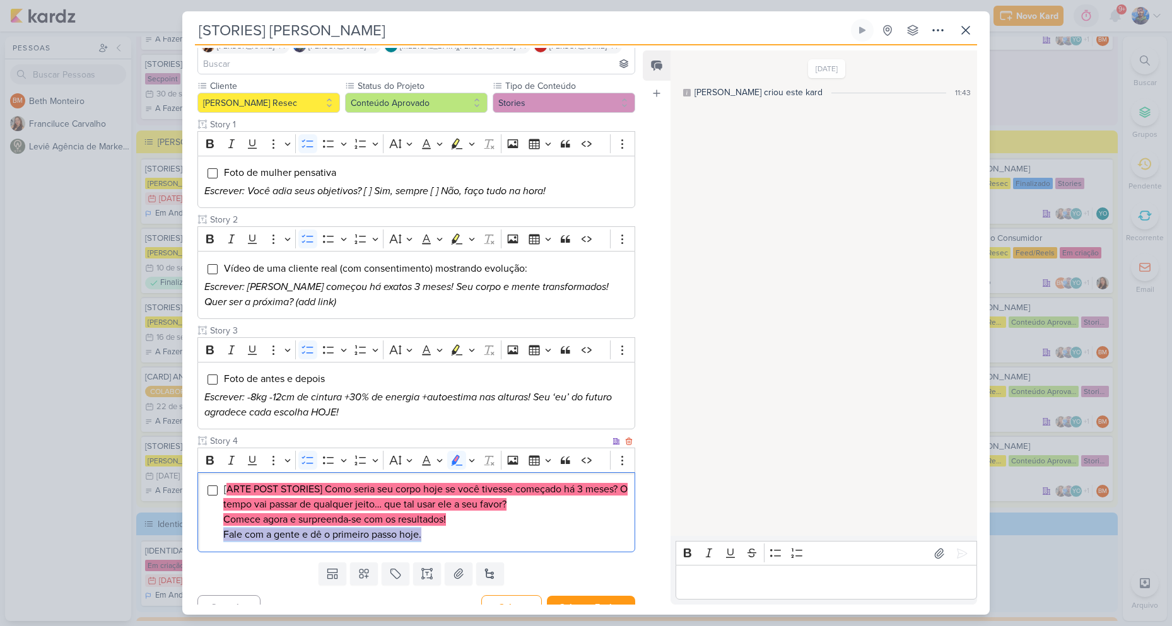
click at [445, 523] on li "[ ARTE POST STORIES] Como seria seu corpo hoje se você tivesse começado há 3 me…" at bounding box center [425, 512] width 405 height 61
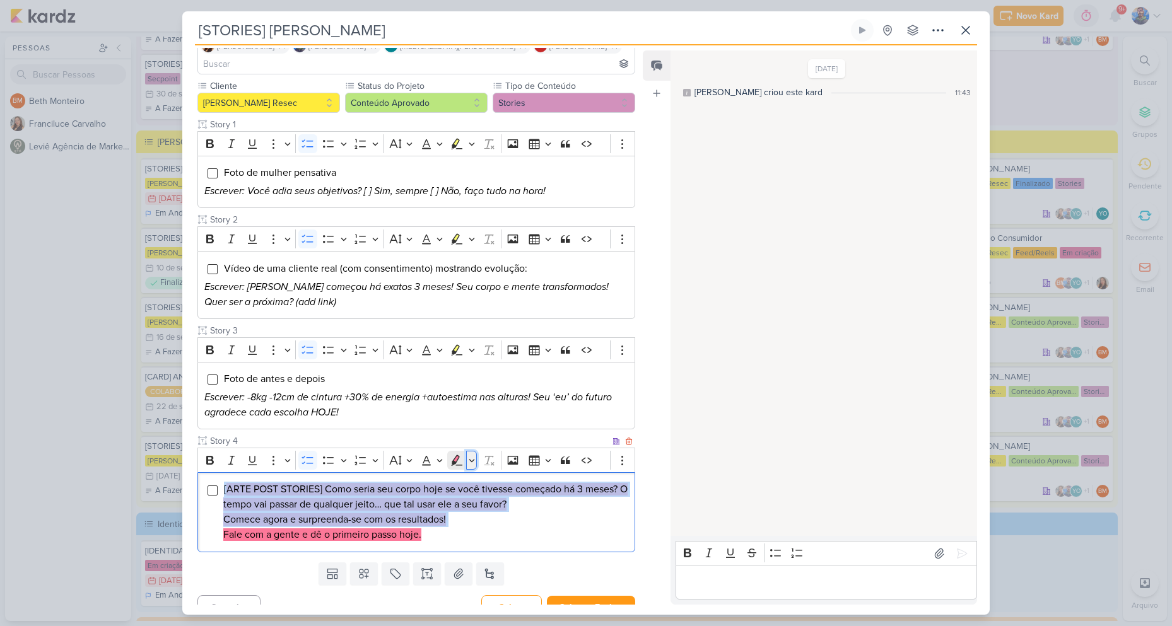
click at [474, 459] on icon "Editor toolbar" at bounding box center [472, 460] width 6 height 3
click at [403, 476] on icon "Text highlight toolbar" at bounding box center [397, 482] width 13 height 13
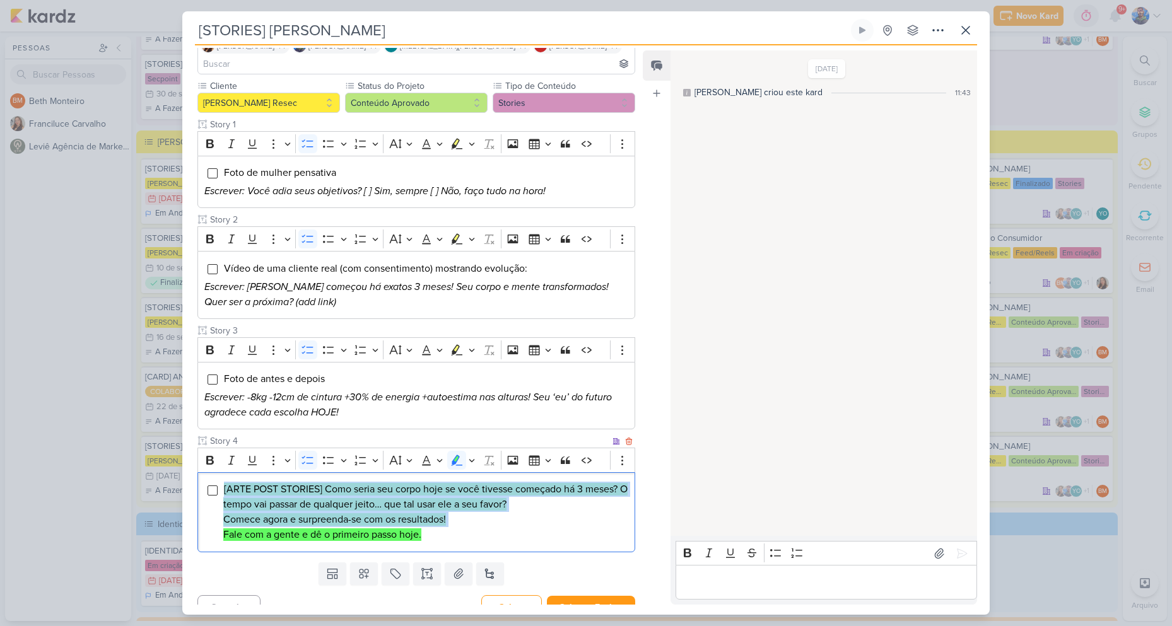
click at [442, 487] on mark "[ARTE POST STORIES] Como seria seu corpo hoje se você tivesse começado há 3 mes…" at bounding box center [425, 497] width 404 height 28
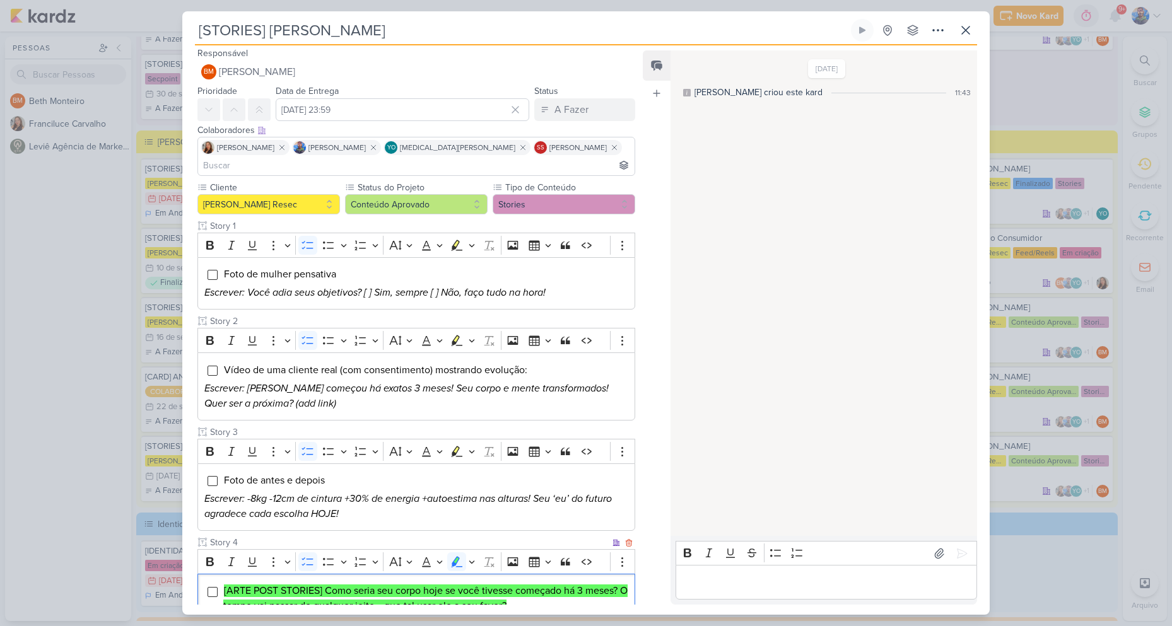
scroll to position [0, 0]
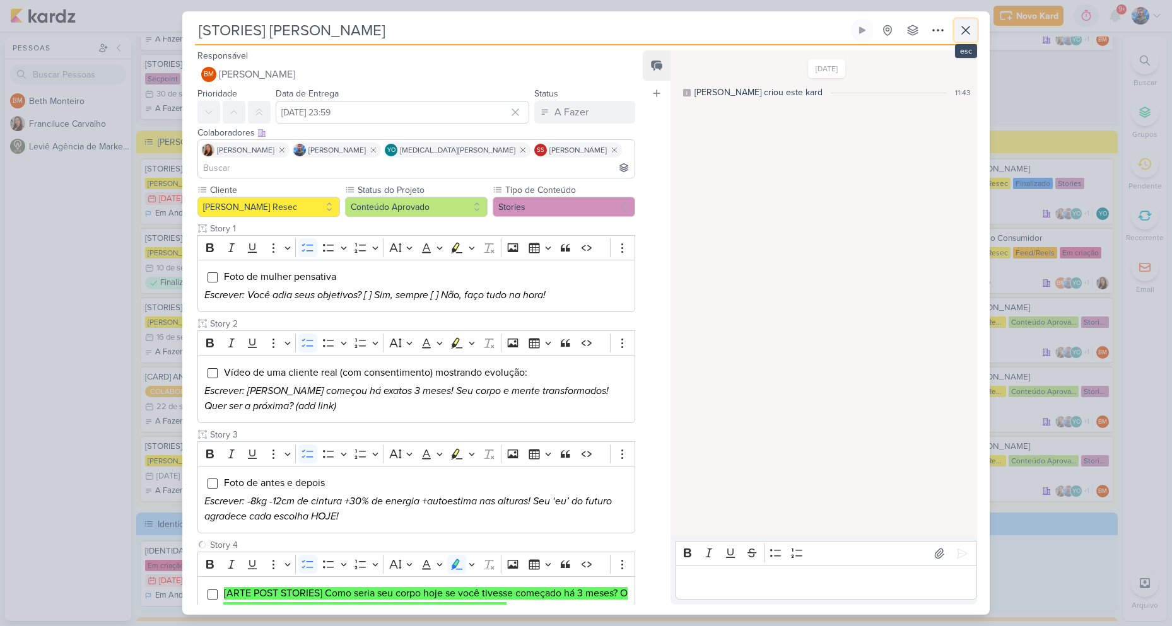
click at [973, 35] on button at bounding box center [965, 30] width 23 height 23
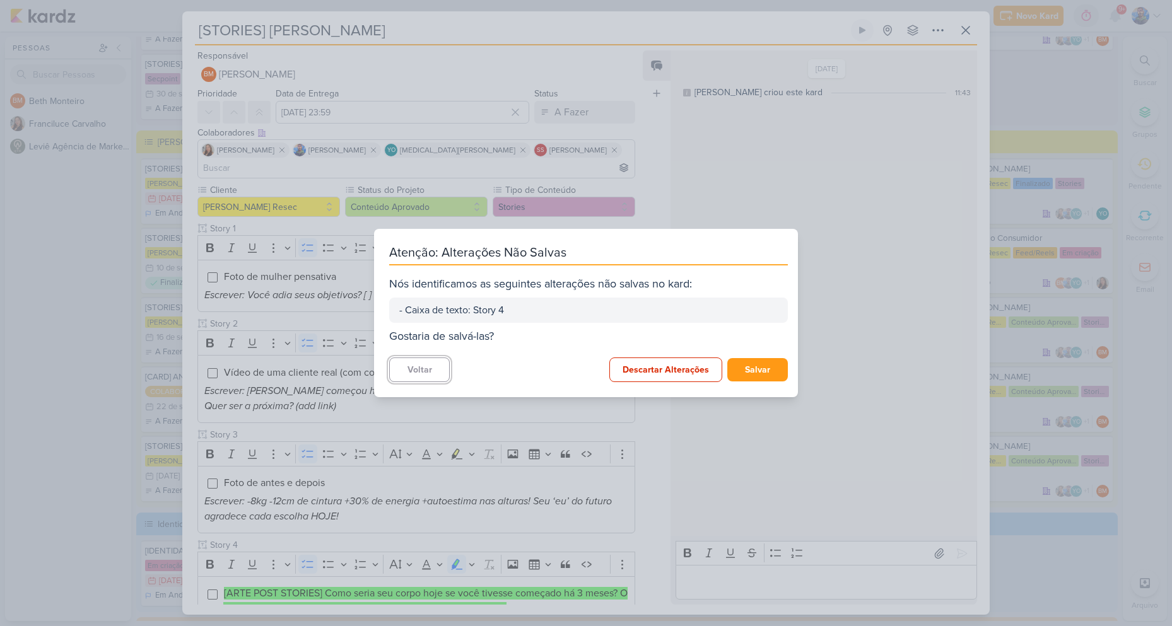
click at [432, 374] on button "Voltar" at bounding box center [419, 370] width 61 height 25
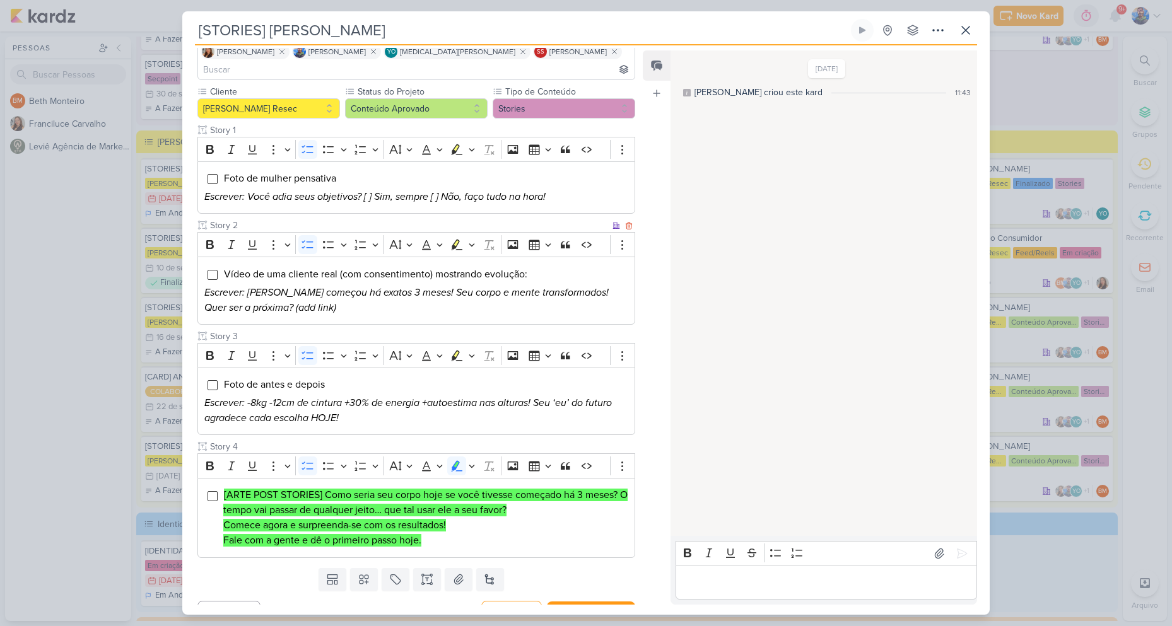
scroll to position [104, 0]
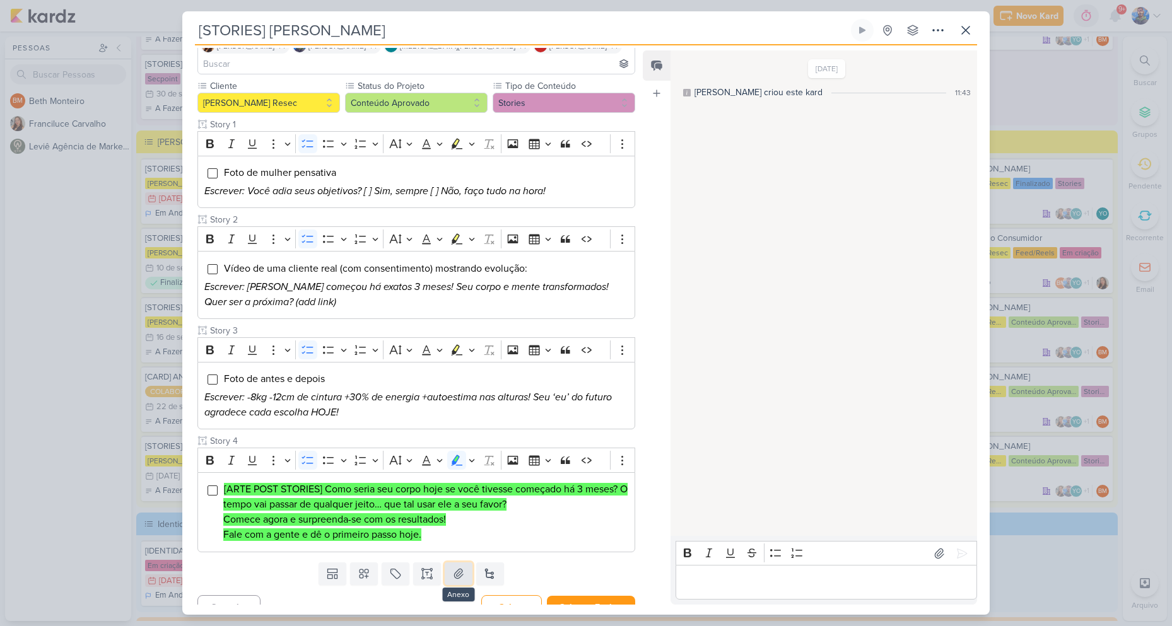
click at [459, 568] on icon at bounding box center [458, 574] width 13 height 13
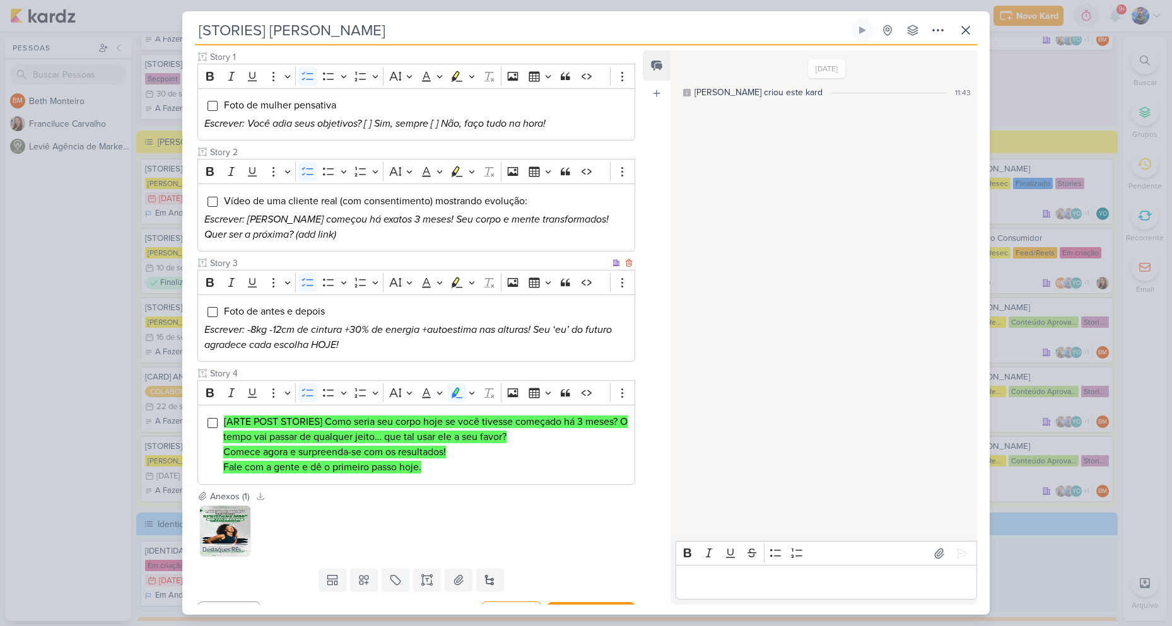
scroll to position [178, 0]
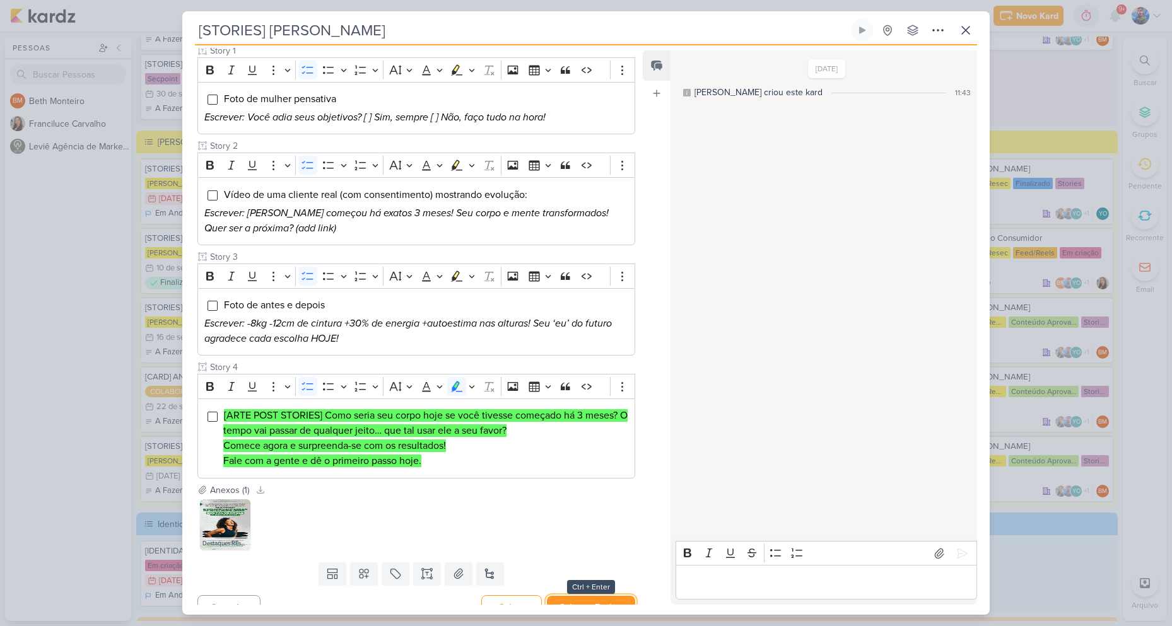
click at [593, 596] on button "Salvar e Fechar" at bounding box center [591, 607] width 88 height 23
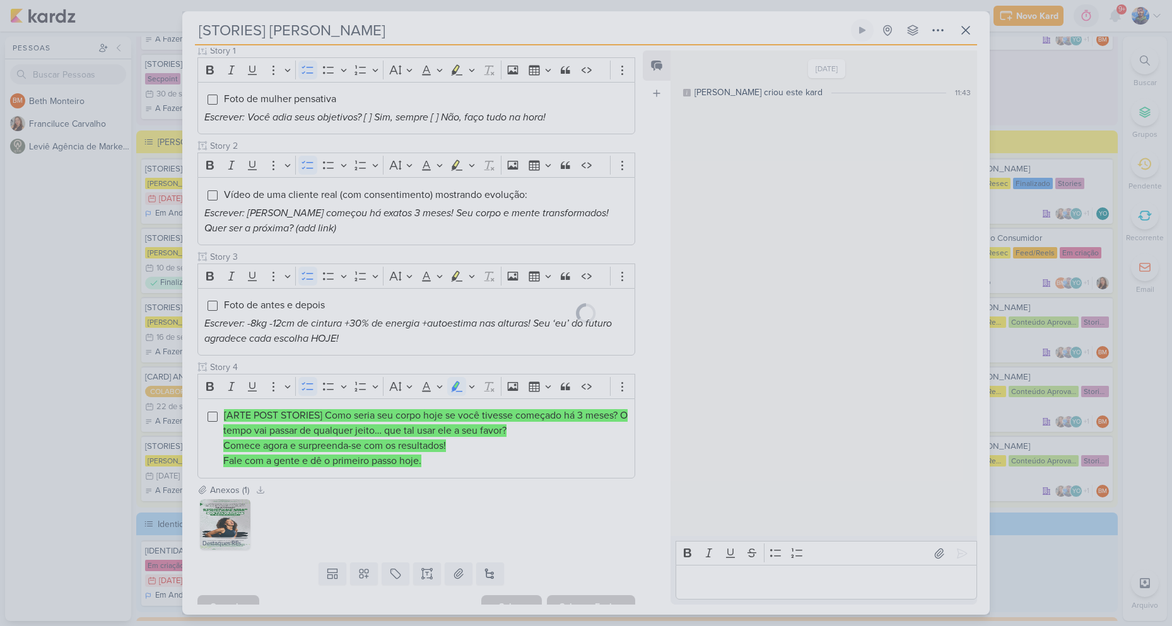
scroll to position [177, 0]
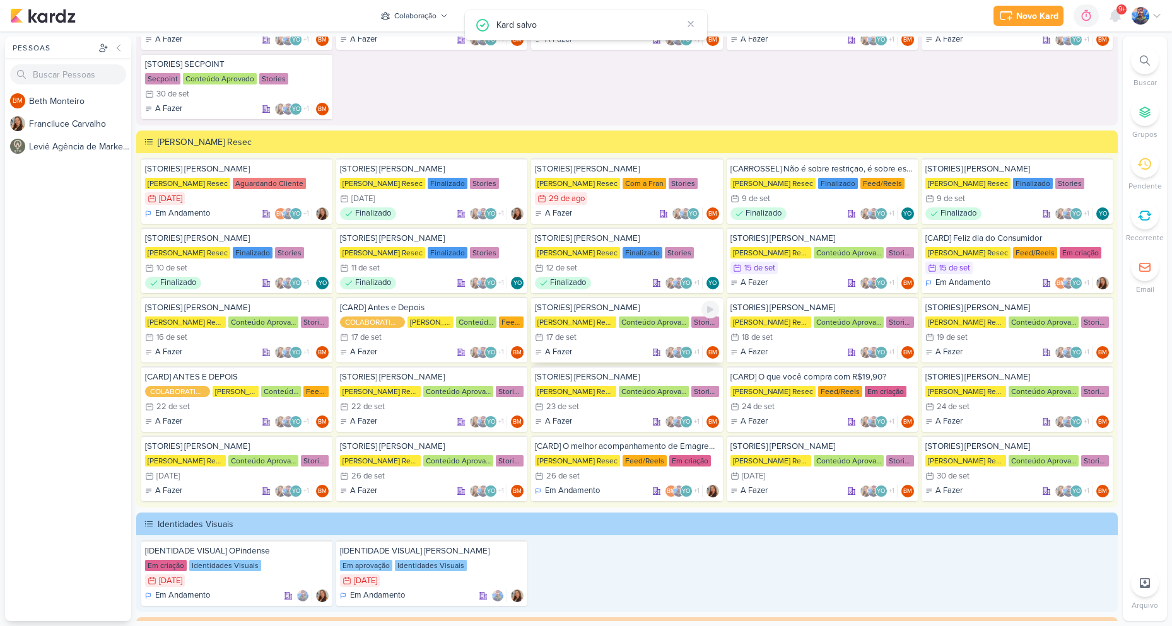
click at [598, 332] on div "17/9 [DATE]" at bounding box center [627, 337] width 184 height 13
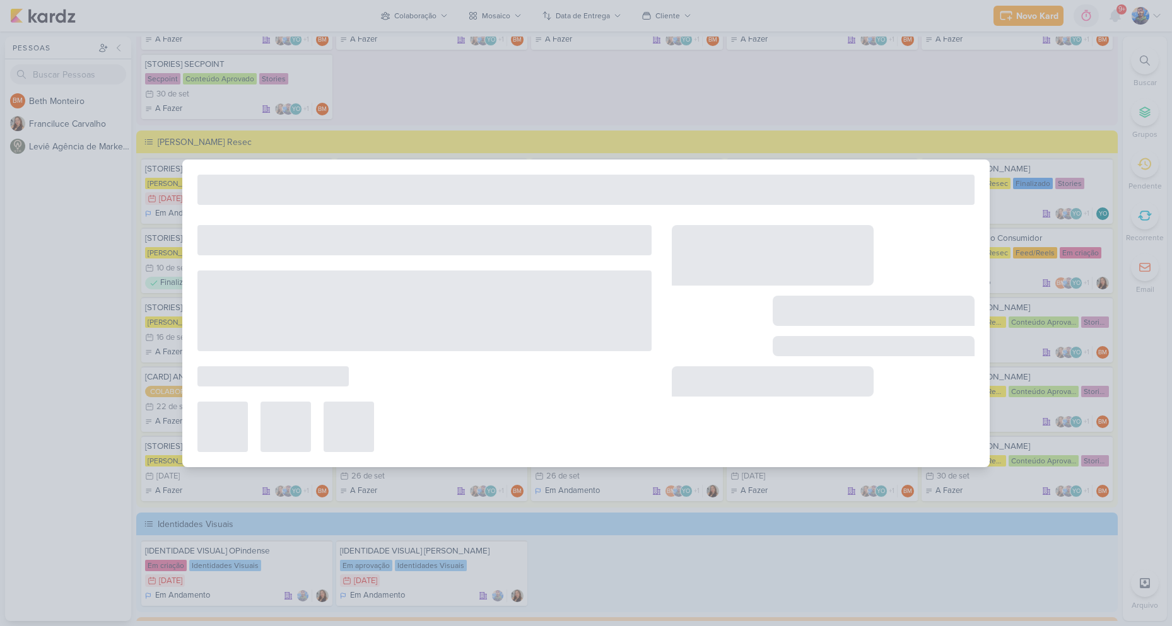
type input "[DATE] 23:59"
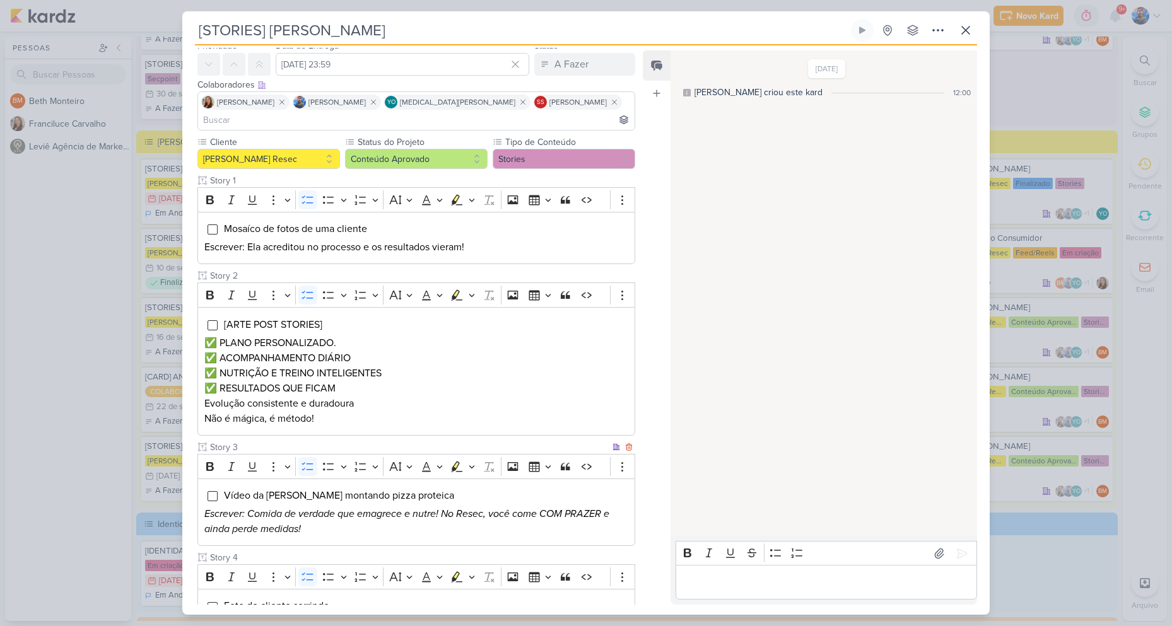
scroll to position [26, 0]
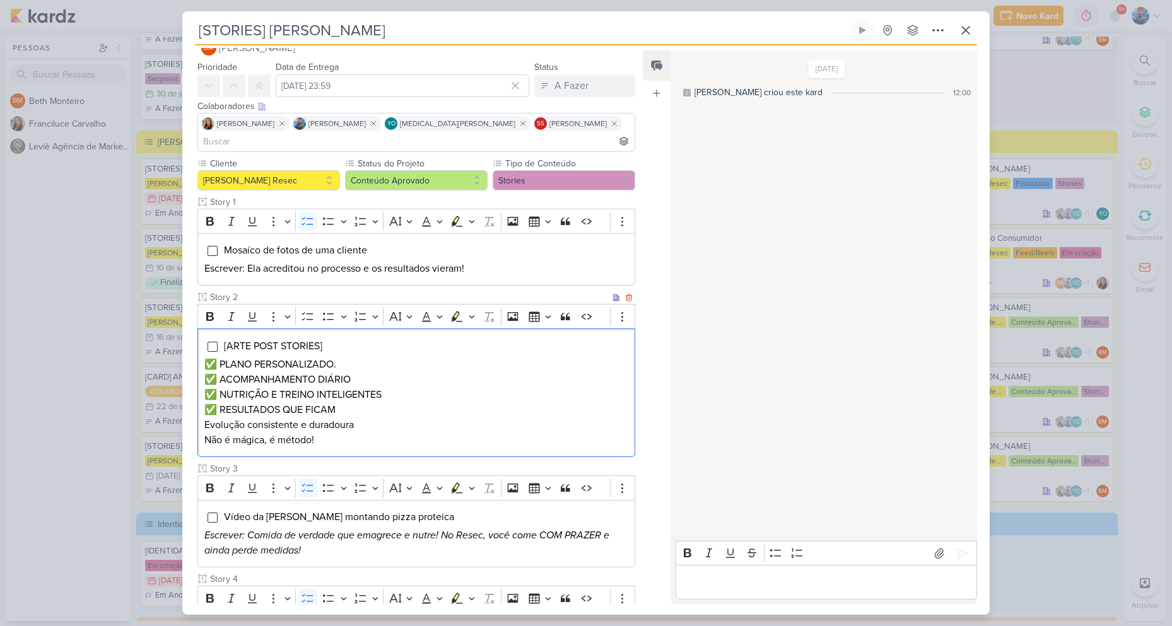
click at [314, 337] on div "[ARTE POST STORIES] ✅ PLANO PERSONALIZADO. ✅ ACOMPANHAMENTO DIÁRIO ✅ NUTRIÇÃO E…" at bounding box center [416, 393] width 438 height 129
drag, startPoint x: 222, startPoint y: 344, endPoint x: 342, endPoint y: 342, distance: 119.9
click at [342, 357] on p "✅ PLANO PERSONALIZADO." at bounding box center [416, 364] width 424 height 15
drag, startPoint x: 222, startPoint y: 361, endPoint x: 366, endPoint y: 363, distance: 143.8
click at [366, 372] on p "✅ ACOMPANHAMENTO DIÁRIO" at bounding box center [416, 379] width 424 height 15
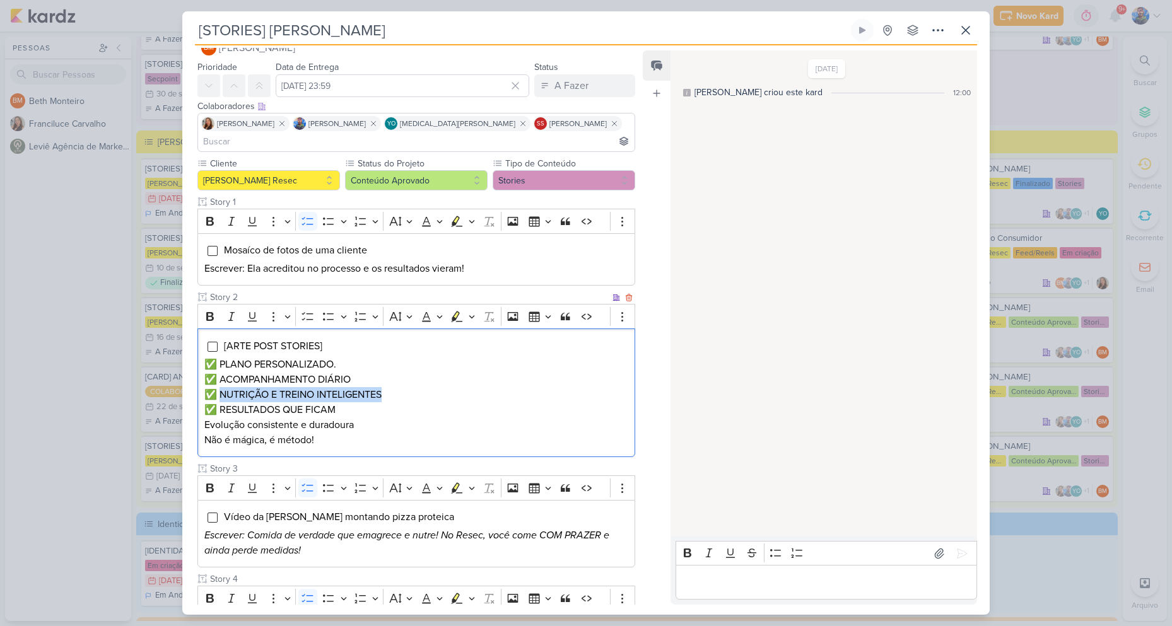
drag, startPoint x: 386, startPoint y: 379, endPoint x: 222, endPoint y: 377, distance: 164.0
click at [222, 387] on p "✅ NUTRIÇÃO E TREINO INTELIGENTES" at bounding box center [416, 394] width 424 height 15
click at [233, 402] on p "✅ RESULTADOS QUE FICAM" at bounding box center [416, 409] width 424 height 15
drag, startPoint x: 220, startPoint y: 394, endPoint x: 351, endPoint y: 390, distance: 131.3
click at [351, 402] on p "✅ RESULTADOS QUE FICAM" at bounding box center [416, 409] width 424 height 15
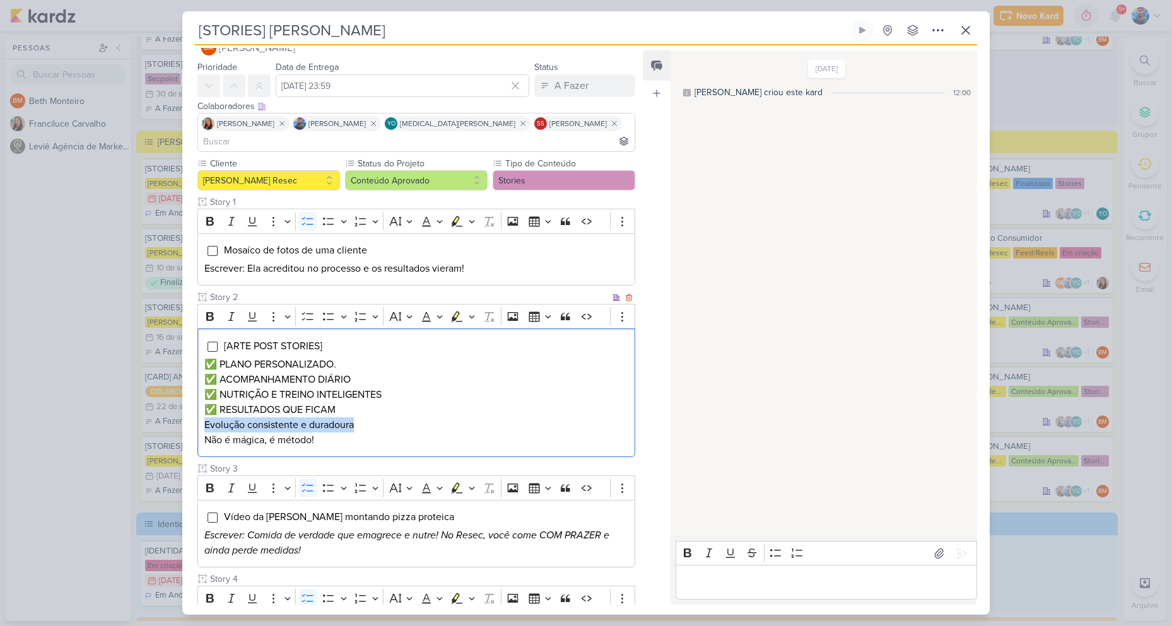
drag, startPoint x: 204, startPoint y: 408, endPoint x: 361, endPoint y: 406, distance: 156.5
click at [361, 418] on p "Evolução consistente e duradoura" at bounding box center [416, 425] width 424 height 15
click at [334, 418] on p "Evolução consistente e duradoura" at bounding box center [416, 425] width 424 height 15
drag, startPoint x: 301, startPoint y: 407, endPoint x: 377, endPoint y: 413, distance: 76.6
click at [377, 418] on p "Evolução consistente e duradoura" at bounding box center [416, 425] width 424 height 15
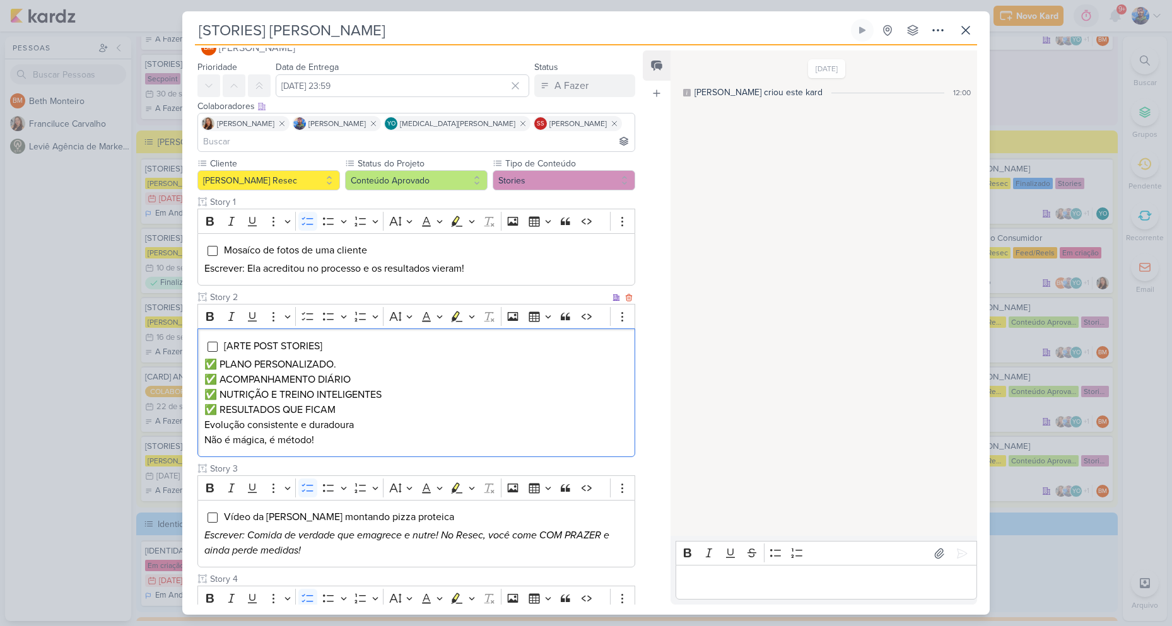
click at [336, 433] on p "Não é mágica, é método!" at bounding box center [416, 440] width 424 height 15
drag, startPoint x: 206, startPoint y: 423, endPoint x: 267, endPoint y: 434, distance: 62.2
click at [267, 434] on div "[ARTE POST STORIES] ✅ PLANO PERSONALIZADO. ✅ ACOMPANHAMENTO DIÁRIO ✅ NUTRIÇÃO E…" at bounding box center [416, 393] width 438 height 129
click at [276, 433] on p "Não é mágica, é método!" at bounding box center [416, 440] width 424 height 15
drag, startPoint x: 269, startPoint y: 422, endPoint x: 327, endPoint y: 427, distance: 57.6
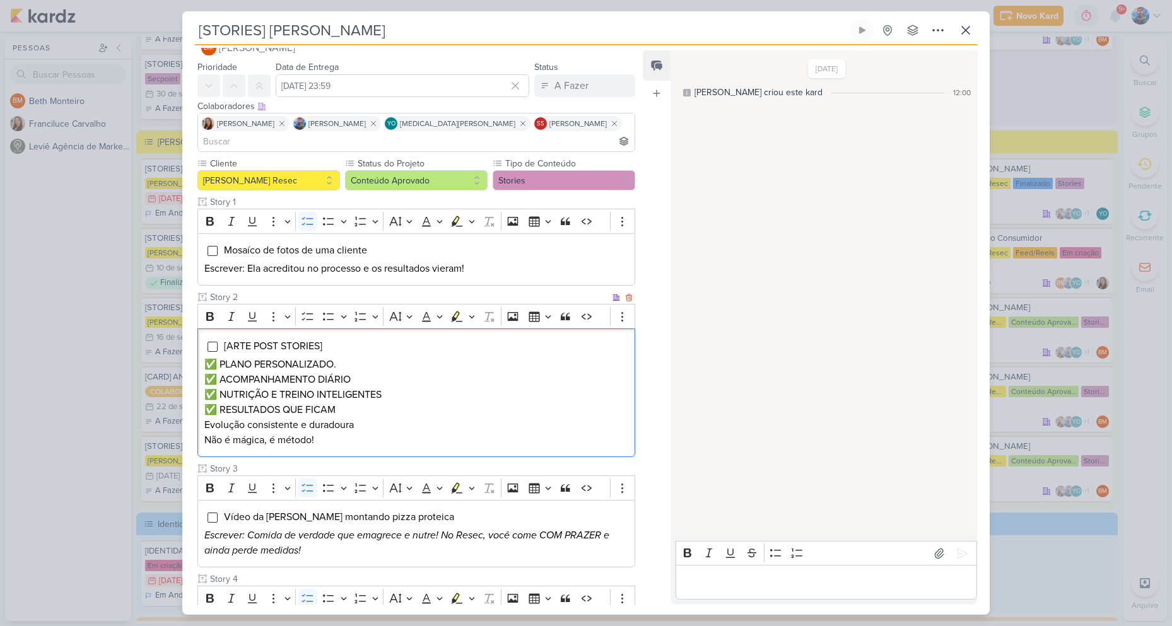
click at [327, 433] on p "Não é mágica, é método!" at bounding box center [416, 440] width 424 height 15
click at [399, 418] on p "Evolução consistente e duradoura" at bounding box center [416, 425] width 424 height 15
click at [402, 433] on p "Não é mágica, é método!" at bounding box center [416, 440] width 424 height 15
click at [404, 433] on p "Não é mágica, é método!" at bounding box center [416, 440] width 424 height 15
click at [469, 310] on icon "Editor toolbar" at bounding box center [472, 316] width 6 height 13
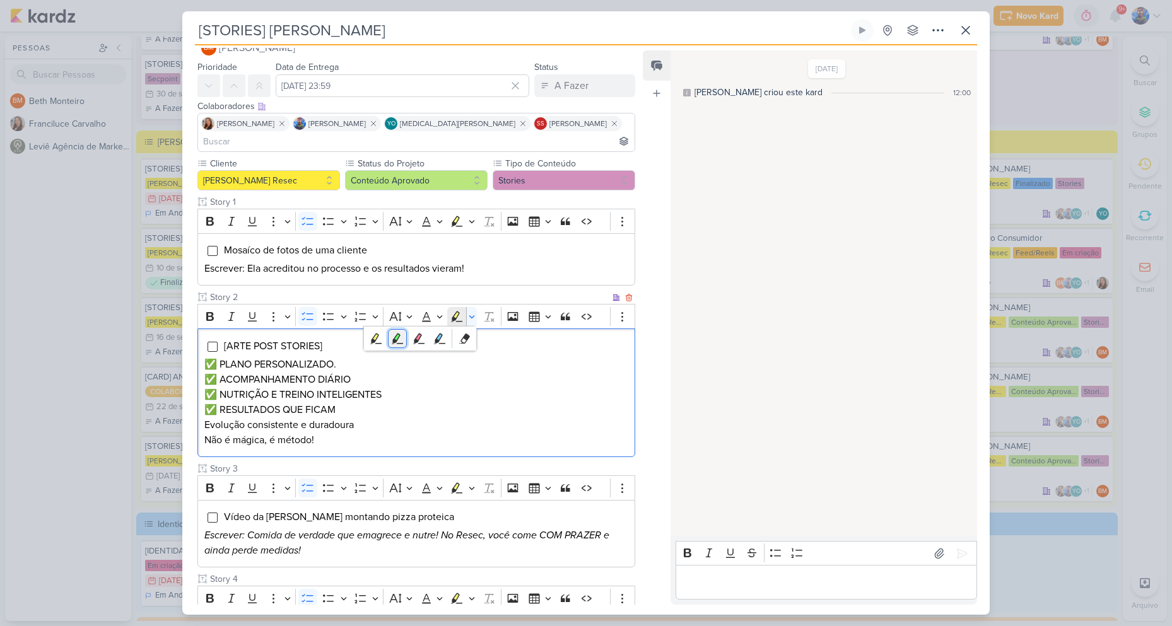
click at [403, 332] on icon "Text highlight toolbar" at bounding box center [397, 338] width 13 height 13
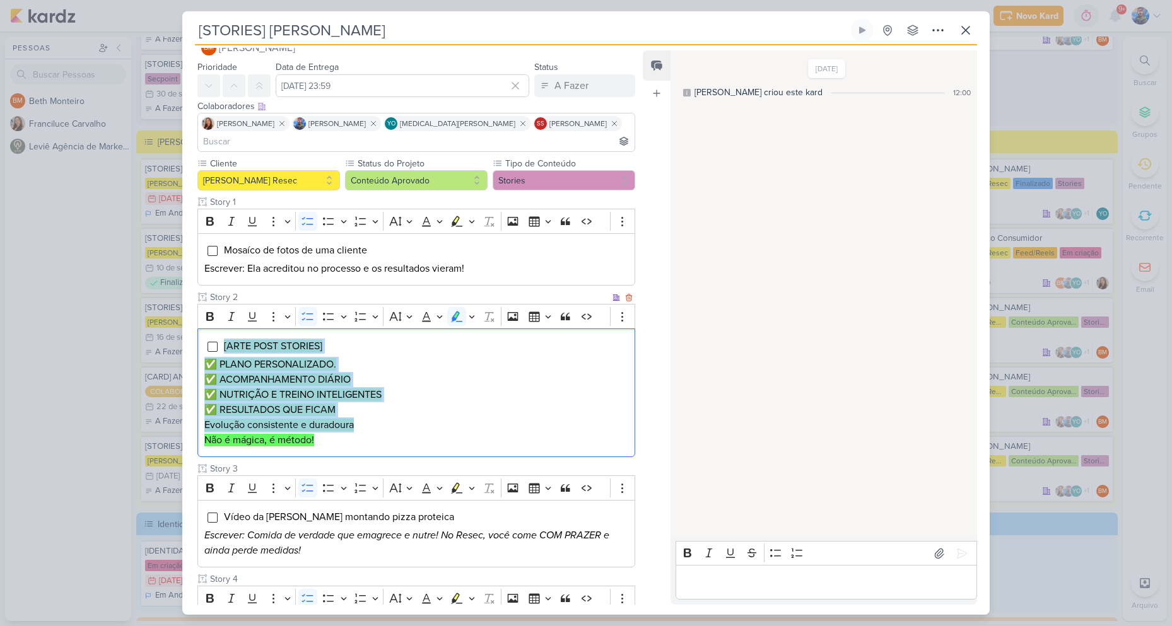
click at [399, 387] on p "✅ NUTRIÇÃO E TREINO INTELIGENTES" at bounding box center [416, 394] width 424 height 15
click at [396, 387] on p "✅ NUTRIÇÃO E TREINO INTELIGENTES" at bounding box center [416, 394] width 424 height 15
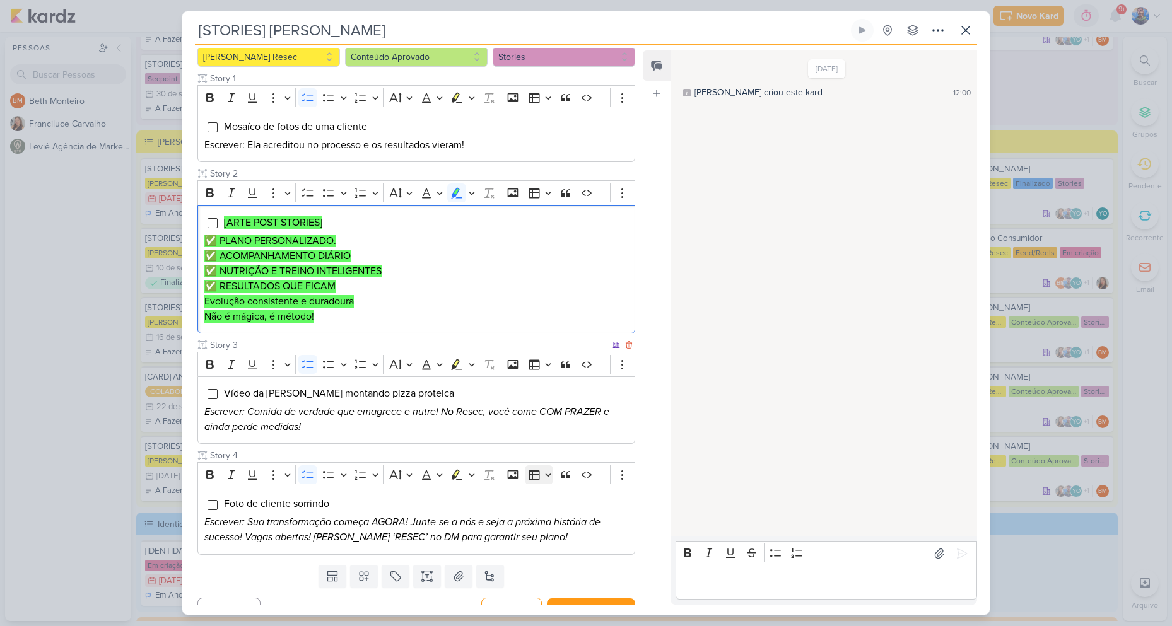
scroll to position [153, 0]
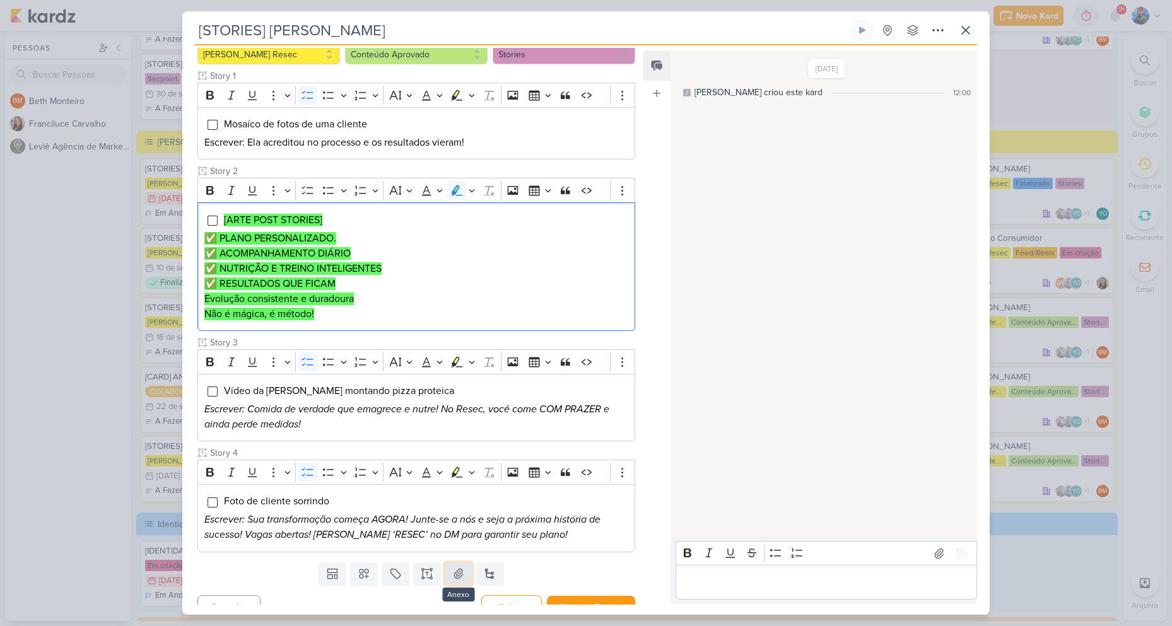
click at [466, 563] on button at bounding box center [459, 574] width 28 height 23
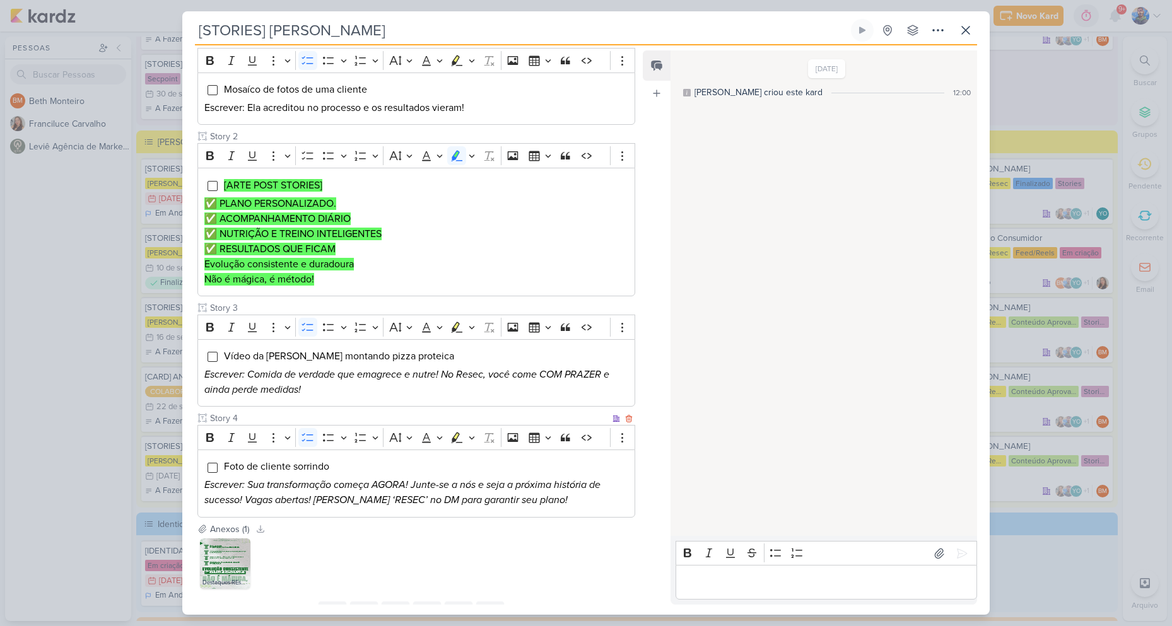
scroll to position [226, 0]
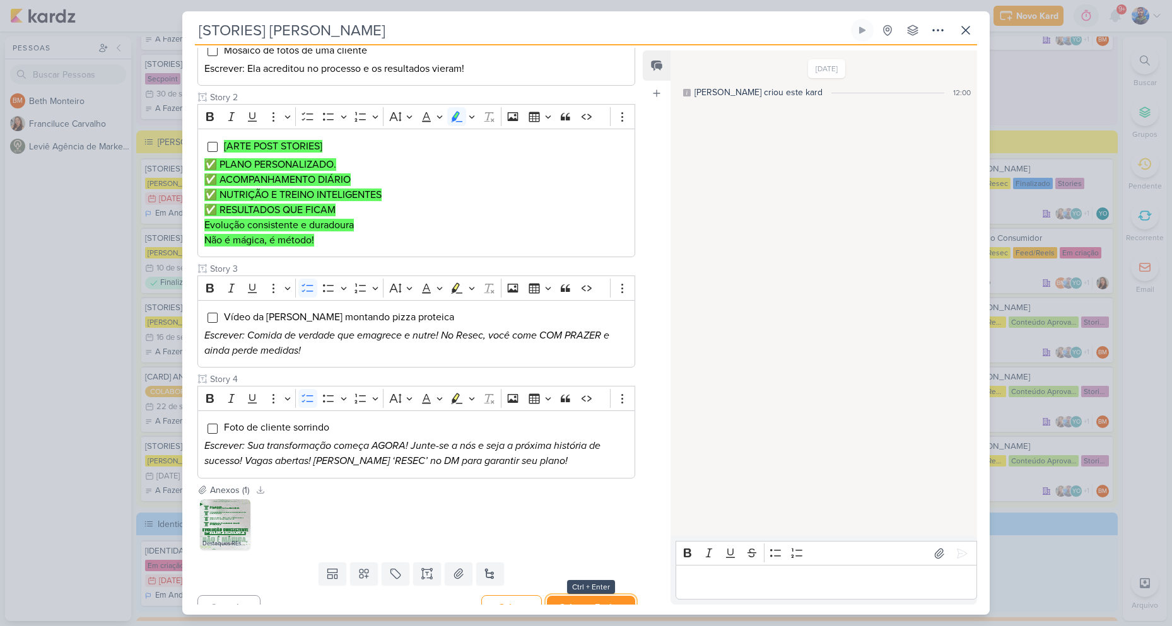
click at [573, 597] on button "Salvar e Fechar" at bounding box center [591, 607] width 88 height 23
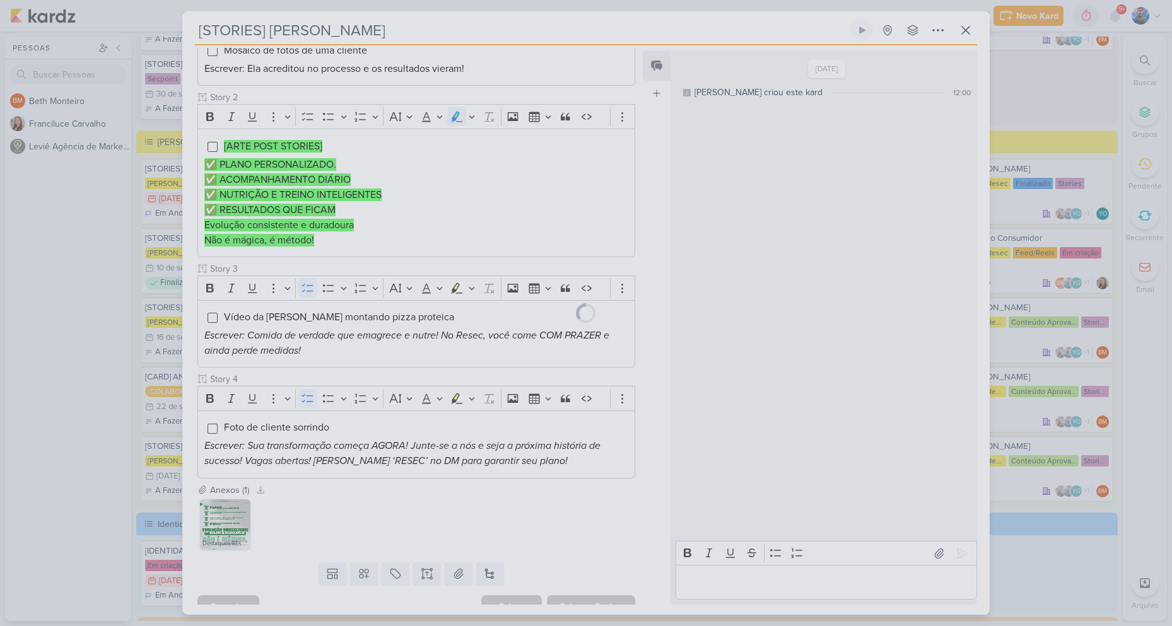
scroll to position [225, 0]
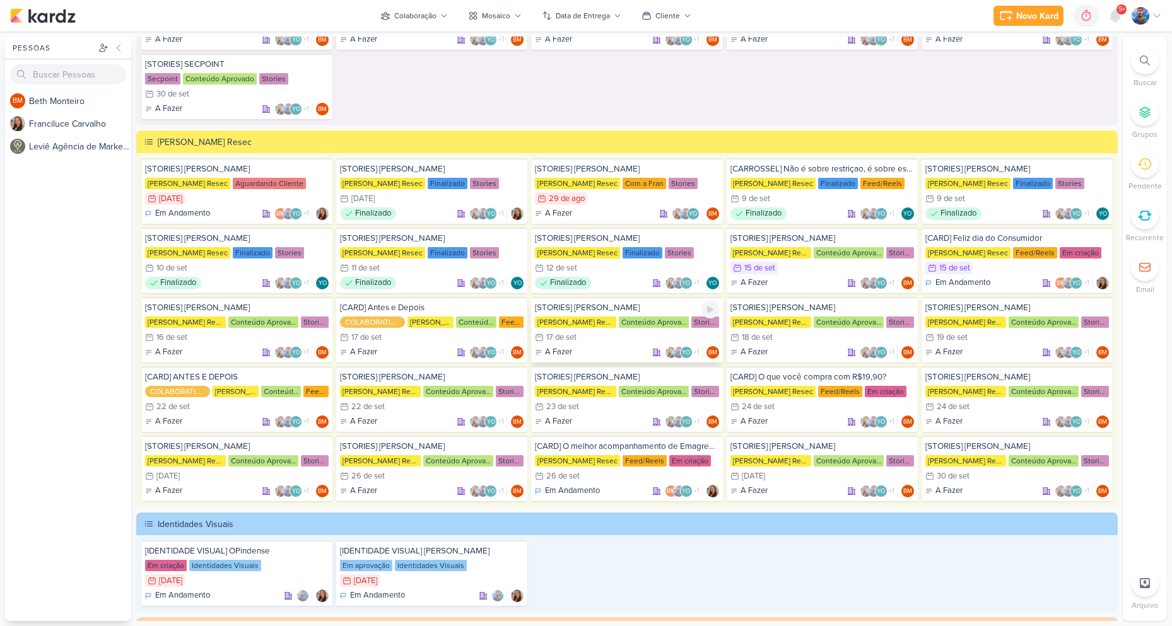
click at [646, 326] on div "Conteúdo Aprovado" at bounding box center [654, 322] width 70 height 11
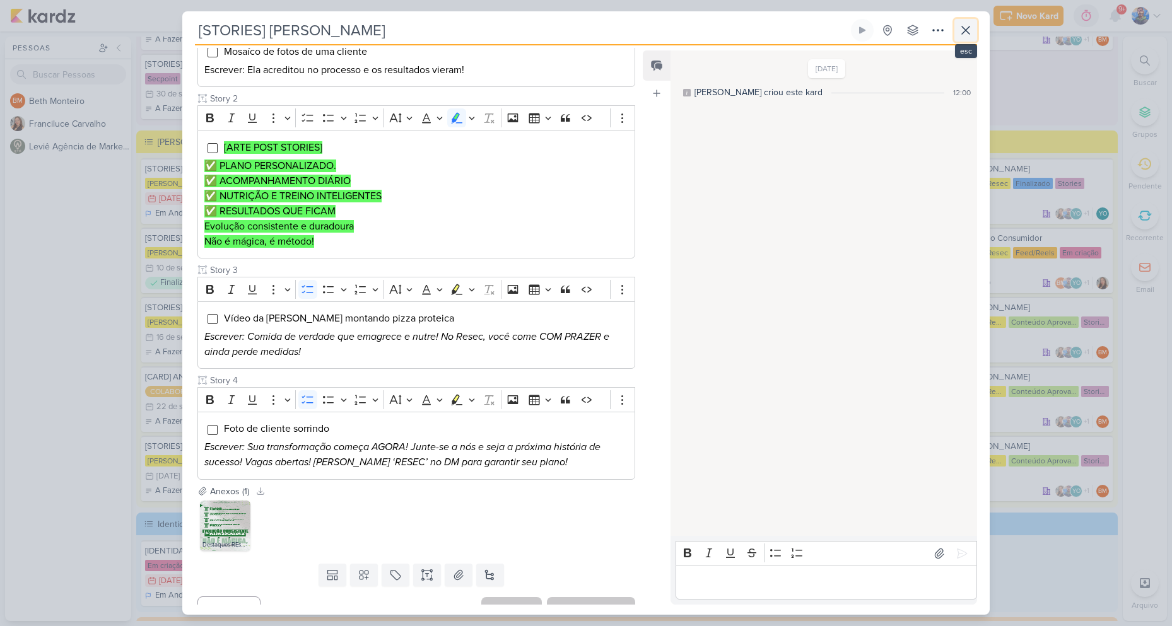
click at [961, 29] on icon at bounding box center [965, 30] width 15 height 15
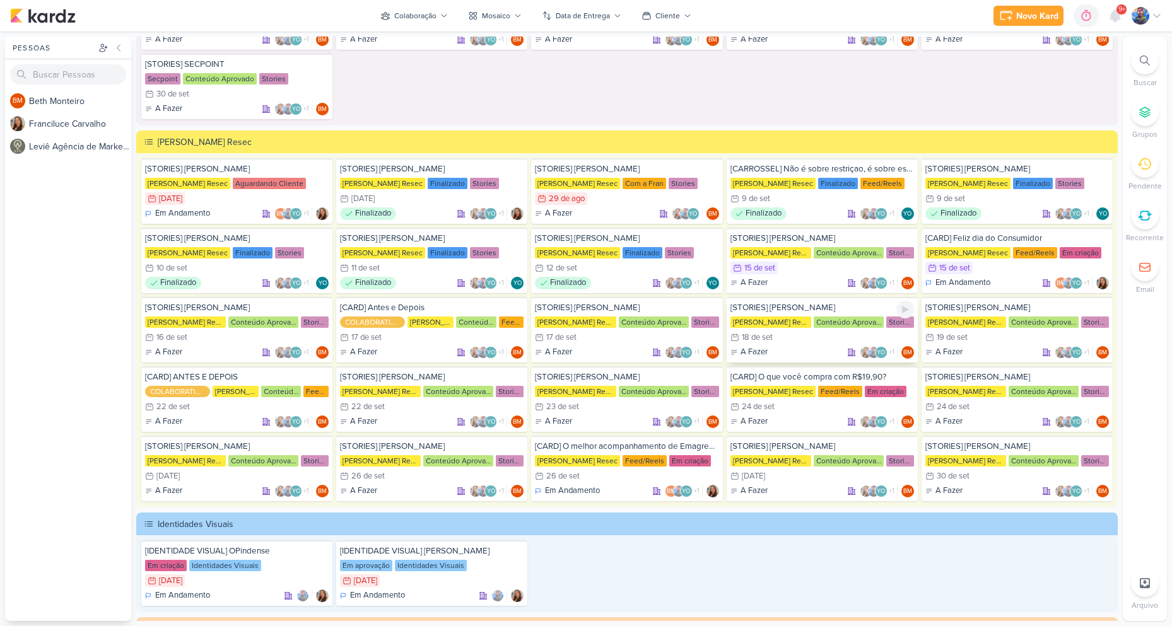
click at [830, 330] on div "[STORIES] [PERSON_NAME] [PERSON_NAME] Resec Conteúdo Aprovado Stories 18/9 [DAT…" at bounding box center [822, 330] width 191 height 66
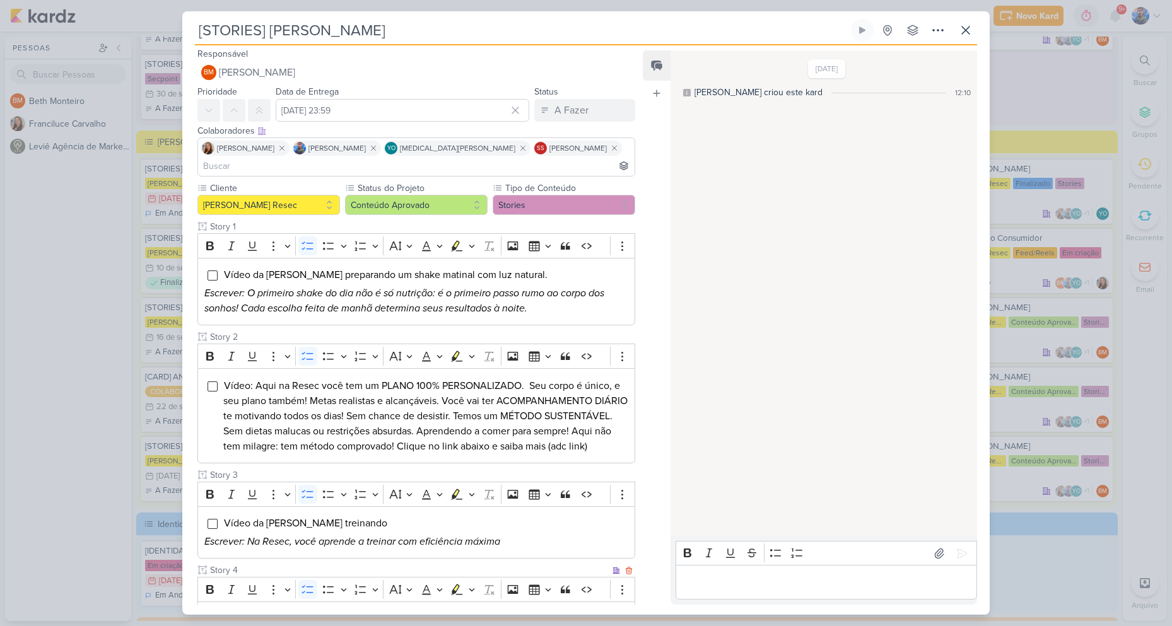
scroll to position [0, 0]
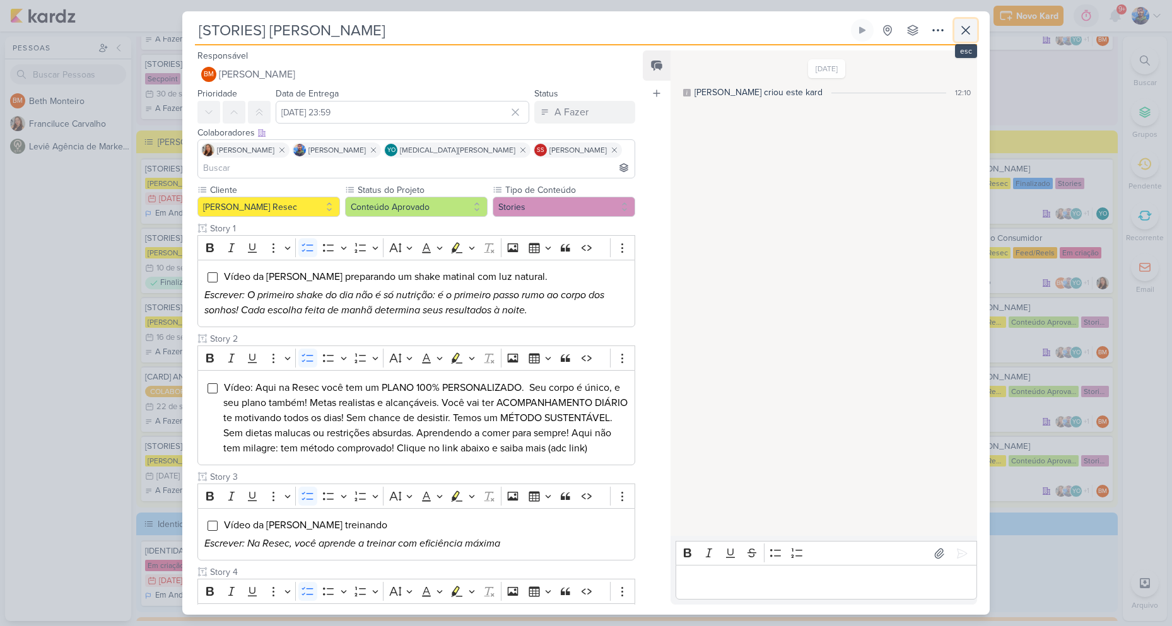
click at [970, 34] on icon at bounding box center [965, 30] width 15 height 15
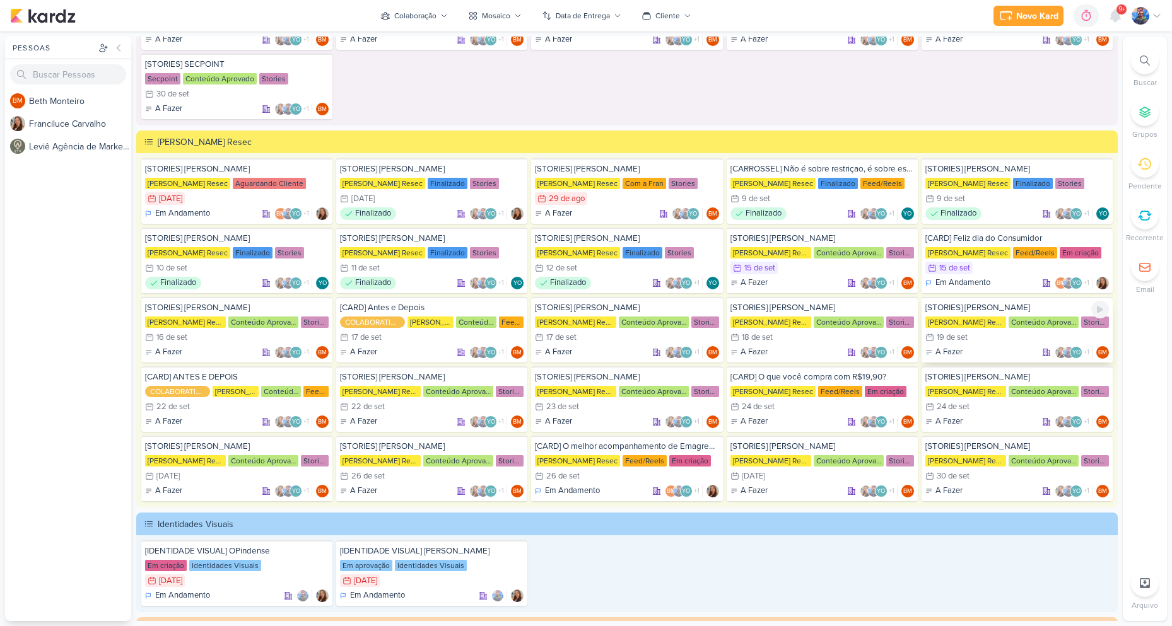
click at [966, 316] on div "[PERSON_NAME] Resec Conteúdo Aprovado Stories" at bounding box center [1017, 322] width 184 height 13
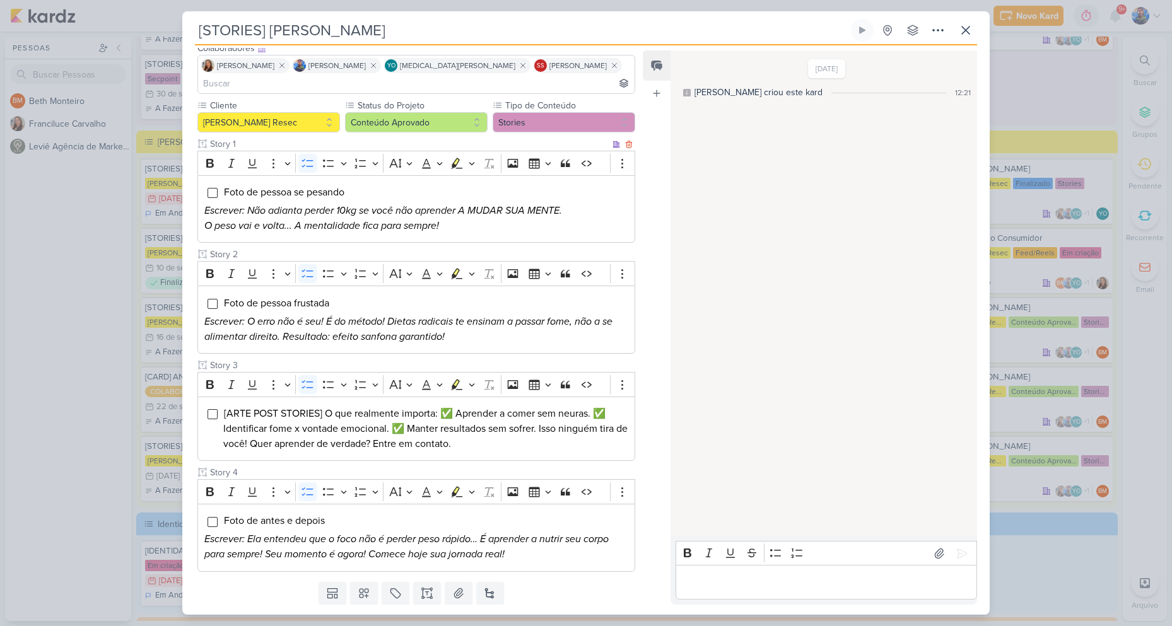
scroll to position [104, 0]
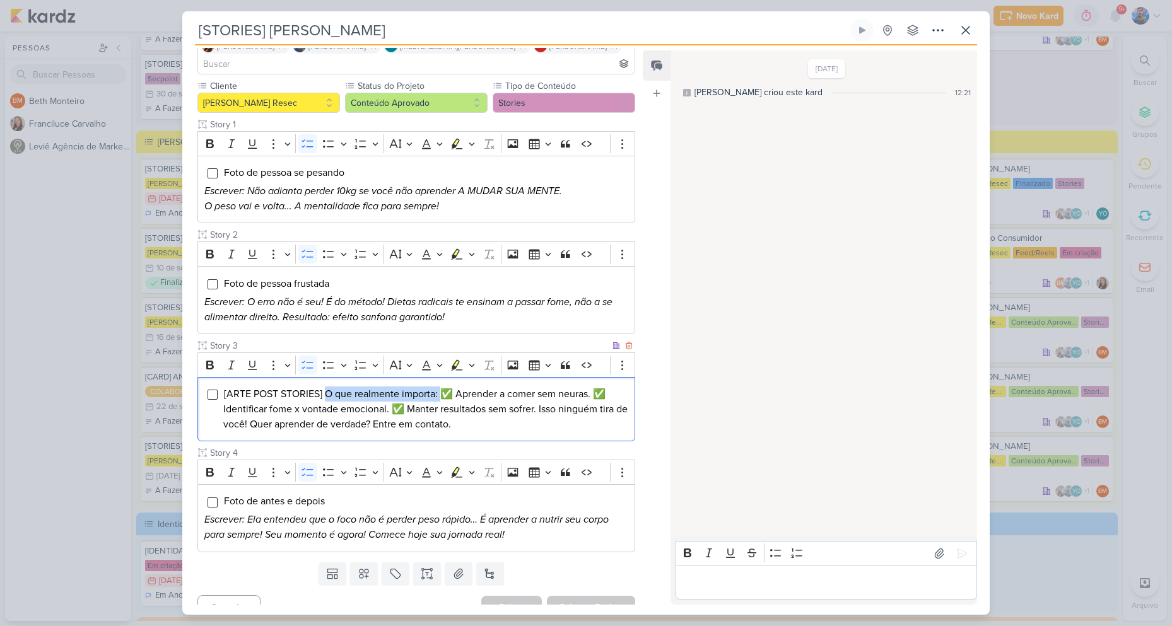
drag, startPoint x: 326, startPoint y: 372, endPoint x: 444, endPoint y: 378, distance: 118.1
click at [444, 388] on span "[ARTE POST STORIES] O que realmente importa: ✅ Aprender a comer sem neuras. ✅ I…" at bounding box center [425, 409] width 404 height 43
click at [421, 388] on span "[ARTE POST STORIES] O que realmente importa: ✅ Aprender a comer sem neuras. ✅ I…" at bounding box center [425, 409] width 404 height 43
drag, startPoint x: 327, startPoint y: 375, endPoint x: 399, endPoint y: 380, distance: 72.1
click at [399, 388] on span "[ARTE POST STORIES] O que realmente importa: ✅ Aprender a comer sem neuras. ✅ I…" at bounding box center [425, 409] width 404 height 43
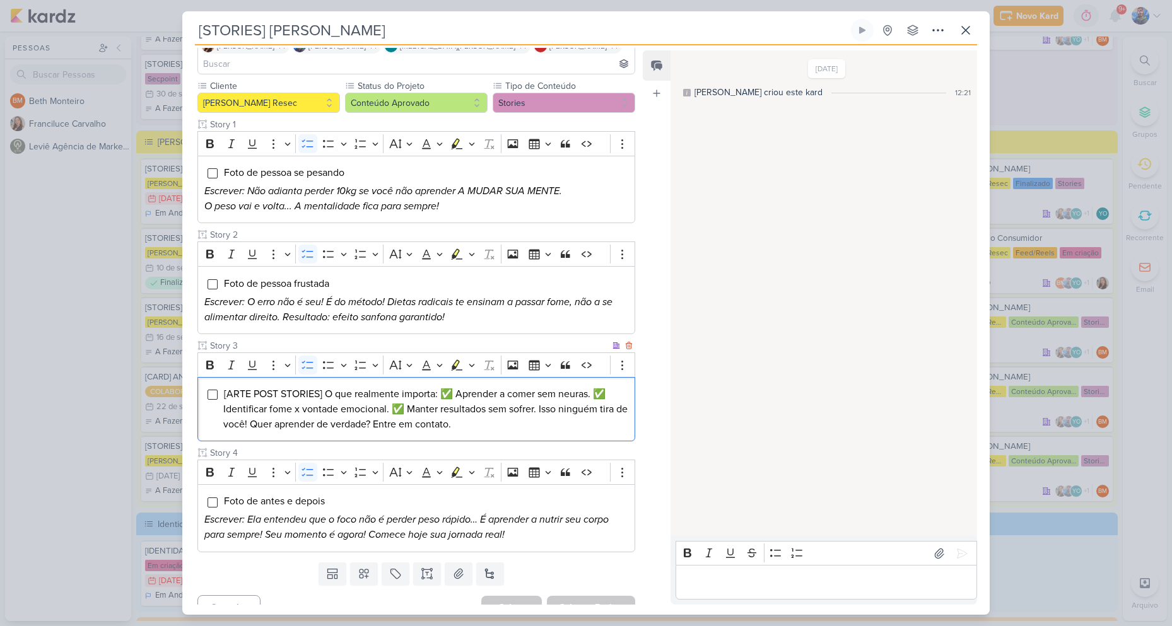
click at [402, 388] on span "[ARTE POST STORIES] O que realmente importa: ✅ Aprender a comer sem neuras. ✅ I…" at bounding box center [425, 409] width 404 height 43
drag, startPoint x: 401, startPoint y: 374, endPoint x: 437, endPoint y: 377, distance: 36.7
click at [437, 388] on span "[ARTE POST STORIES] O que realmente importa: ✅ Aprender a comer sem neuras. ✅ I…" at bounding box center [425, 409] width 404 height 43
click at [404, 388] on span "[ARTE POST STORIES] O que realmente importa: ✅ Aprender a comer sem neuras. ✅ I…" at bounding box center [425, 409] width 404 height 43
drag, startPoint x: 402, startPoint y: 373, endPoint x: 437, endPoint y: 377, distance: 35.5
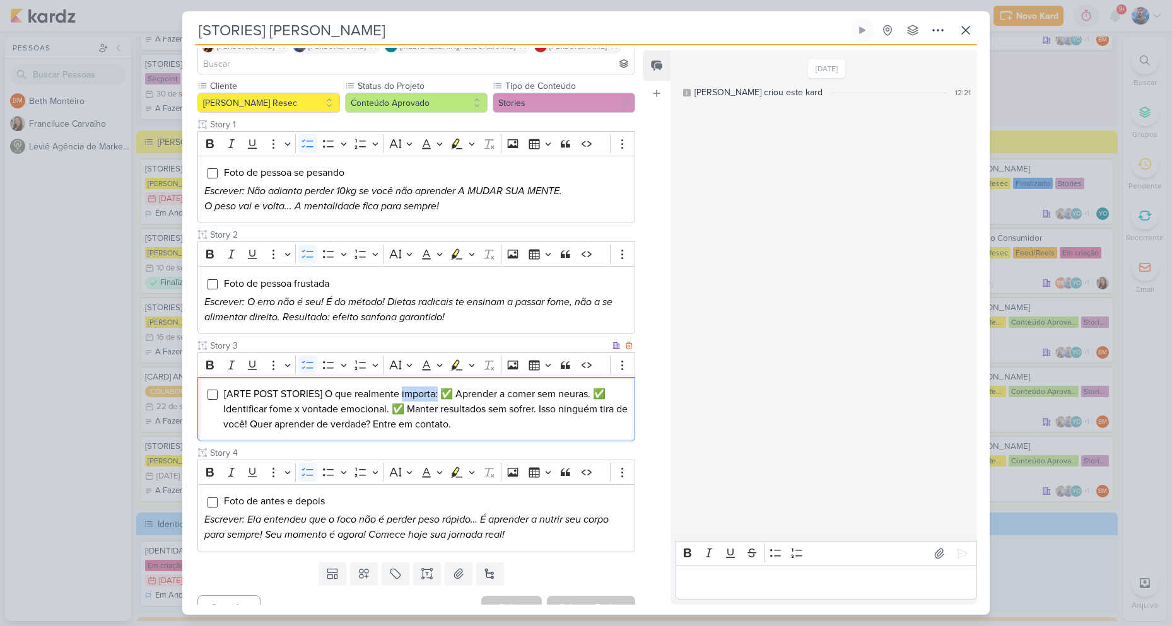
click at [437, 388] on span "[ARTE POST STORIES] O que realmente importa: ✅ Aprender a comer sem neuras. ✅ I…" at bounding box center [425, 409] width 404 height 43
click at [476, 390] on span "[ARTE POST STORIES] O que realmente importa: ✅ Aprender a comer sem neuras. ✅ I…" at bounding box center [425, 409] width 404 height 43
click at [476, 387] on li "[ARTE POST STORIES] O que realmente importa: ✅ Aprender a comer sem neuras. ✅ I…" at bounding box center [425, 409] width 405 height 45
drag, startPoint x: 457, startPoint y: 377, endPoint x: 593, endPoint y: 366, distance: 136.7
click at [593, 377] on div "[ARTE POST STORIES] O que realmente importa: ✅ Aprender a comer sem neuras. ✅ I…" at bounding box center [416, 409] width 438 height 65
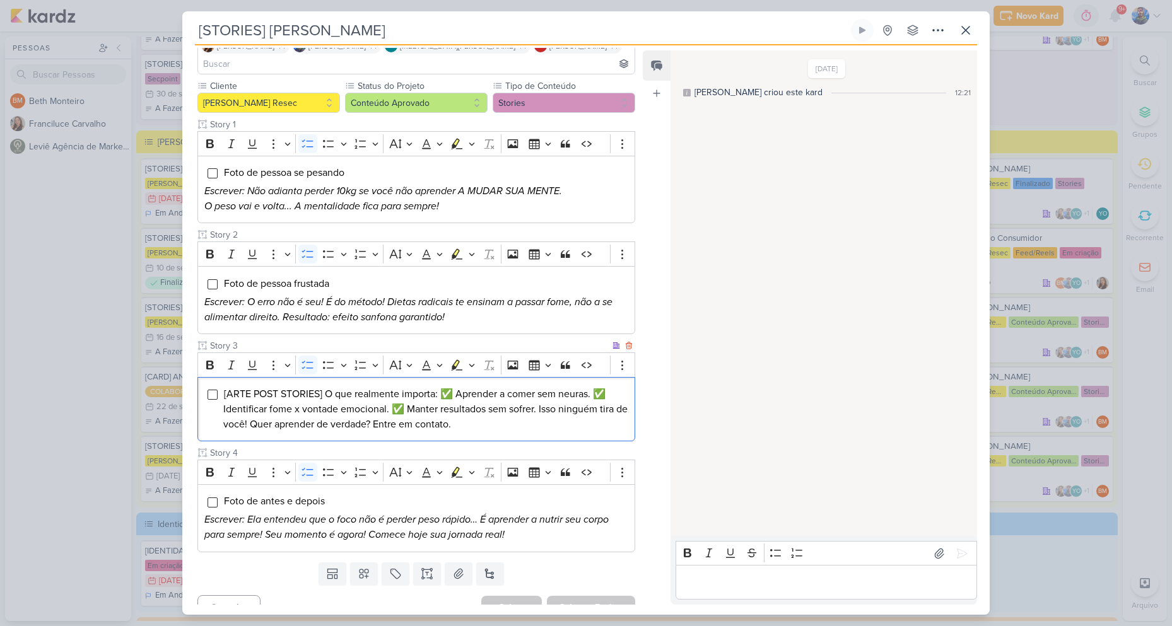
drag, startPoint x: 266, startPoint y: 390, endPoint x: 245, endPoint y: 394, distance: 20.5
click at [266, 391] on span "[ARTE POST STORIES] O que realmente importa: ✅ Aprender a comer sem neuras. ✅ I…" at bounding box center [425, 409] width 404 height 43
drag, startPoint x: 222, startPoint y: 392, endPoint x: 388, endPoint y: 389, distance: 165.9
click at [388, 389] on div "[ARTE POST STORIES] O que realmente importa: ✅ Aprender a comer sem neuras. ✅ I…" at bounding box center [416, 409] width 438 height 65
click at [406, 394] on span "[ARTE POST STORIES] O que realmente importa: ✅ Aprender a comer sem neuras. ✅ I…" at bounding box center [425, 409] width 404 height 43
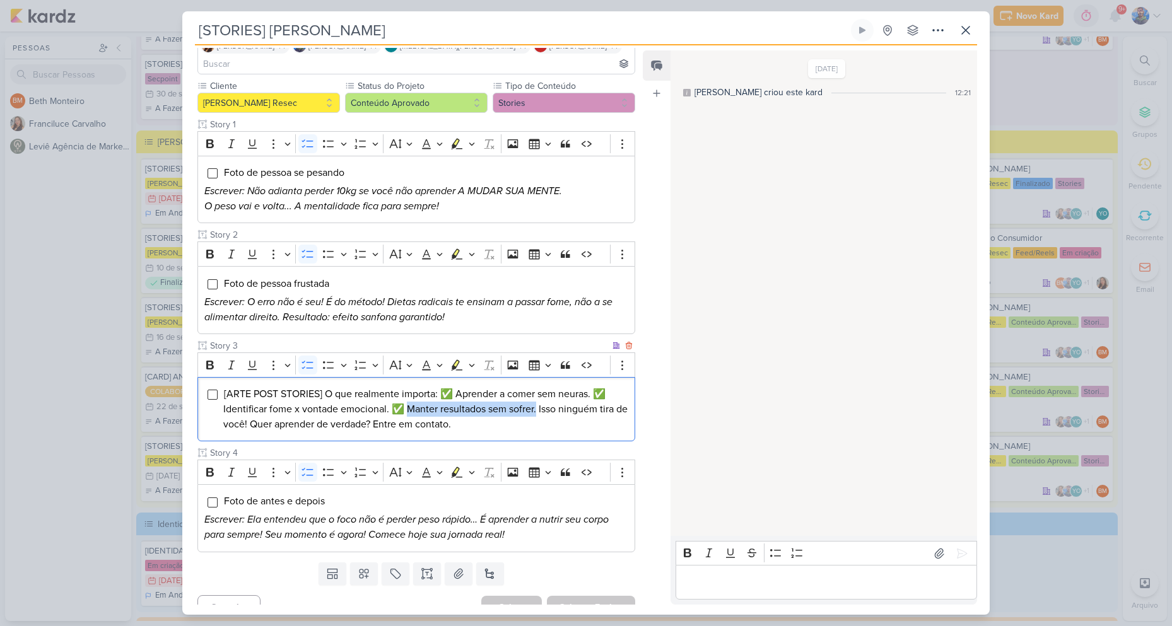
drag, startPoint x: 410, startPoint y: 389, endPoint x: 539, endPoint y: 396, distance: 129.5
click at [539, 396] on span "[ARTE POST STORIES] O que realmente importa: ✅ Aprender a comer sem neuras. ✅ I…" at bounding box center [425, 409] width 404 height 43
click at [558, 393] on span "[ARTE POST STORIES] O que realmente importa: ✅ Aprender a comer sem neuras. ✅ I…" at bounding box center [425, 409] width 404 height 43
drag, startPoint x: 540, startPoint y: 389, endPoint x: 261, endPoint y: 406, distance: 280.0
click at [261, 406] on span "[ARTE POST STORIES] O que realmente importa: ✅ Aprender a comer sem neuras. ✅ I…" at bounding box center [425, 409] width 404 height 43
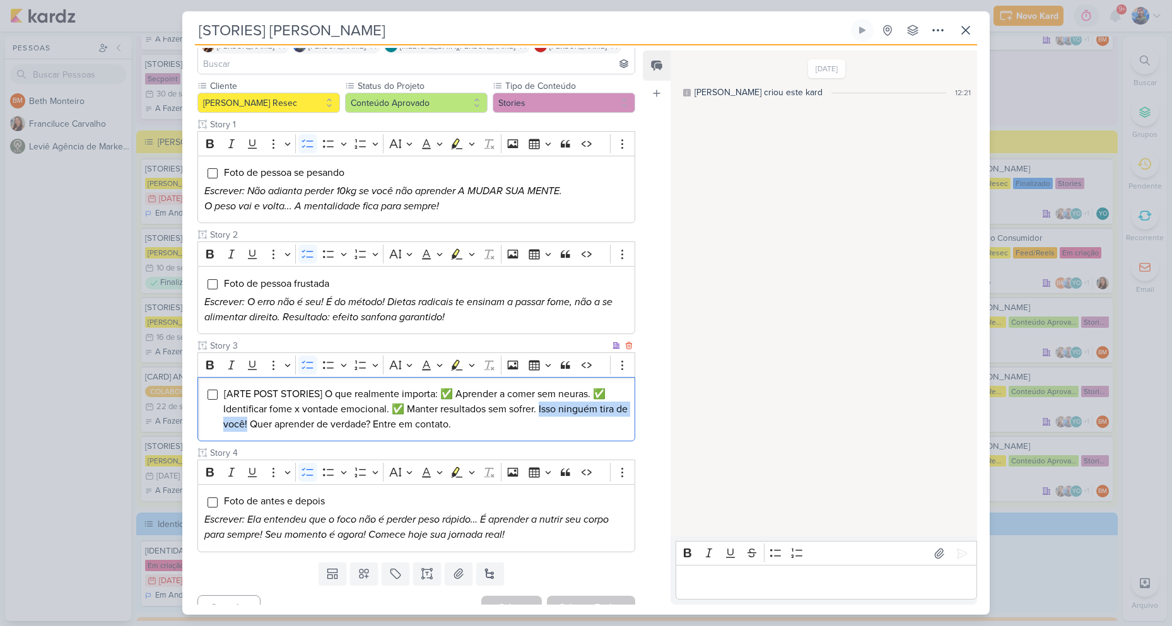
click at [548, 388] on span "[ARTE POST STORIES] O que realmente importa: ✅ Aprender a comer sem neuras. ✅ I…" at bounding box center [425, 409] width 404 height 43
drag, startPoint x: 265, startPoint y: 406, endPoint x: 385, endPoint y: 406, distance: 120.5
click at [385, 406] on span "[ARTE POST STORIES] O que realmente importa: ✅ Aprender a comer sem neuras. ✅ I…" at bounding box center [425, 409] width 404 height 43
drag, startPoint x: 425, startPoint y: 401, endPoint x: 413, endPoint y: 407, distance: 13.3
click at [425, 402] on span "[ARTE POST STORIES] O que realmente importa: ✅ Aprender a comer sem neuras. ✅ I…" at bounding box center [425, 409] width 404 height 43
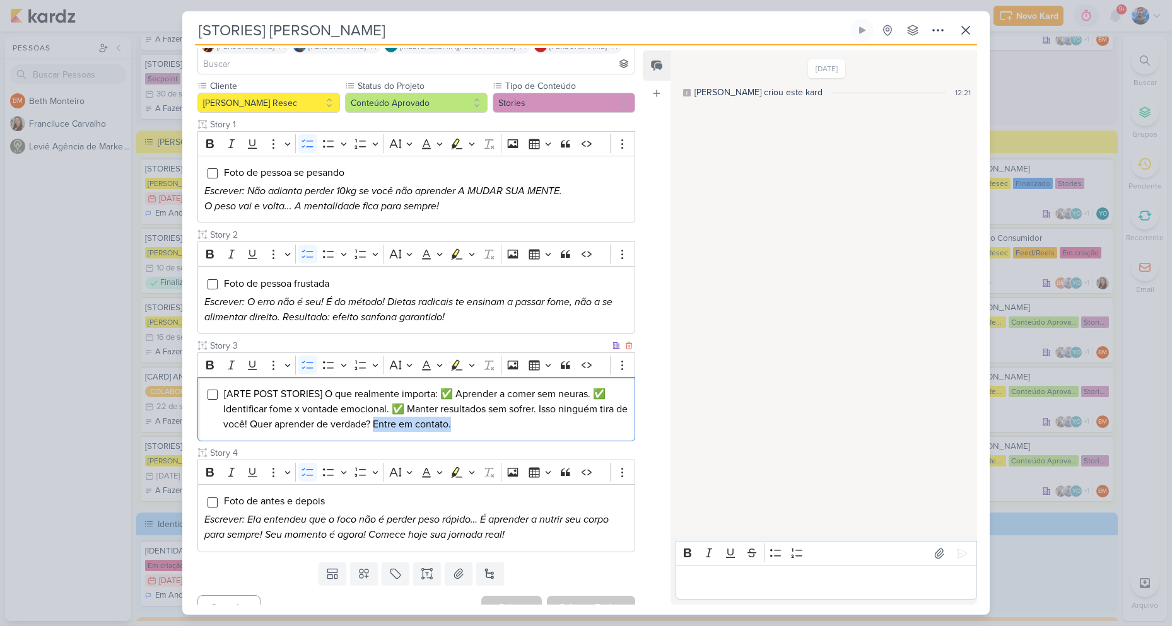
drag, startPoint x: 391, startPoint y: 408, endPoint x: 469, endPoint y: 410, distance: 77.6
click at [469, 410] on li "[ARTE POST STORIES] O que realmente importa: ✅ Aprender a comer sem neuras. ✅ I…" at bounding box center [425, 409] width 405 height 45
click at [549, 409] on li "[ARTE POST STORIES] O que realmente importa: ✅ Aprender a comer sem neuras. ✅ I…" at bounding box center [425, 409] width 405 height 45
click at [548, 409] on li "[ARTE POST STORIES] O que realmente importa: ✅ Aprender a comer sem neuras. ✅ I…" at bounding box center [425, 409] width 405 height 45
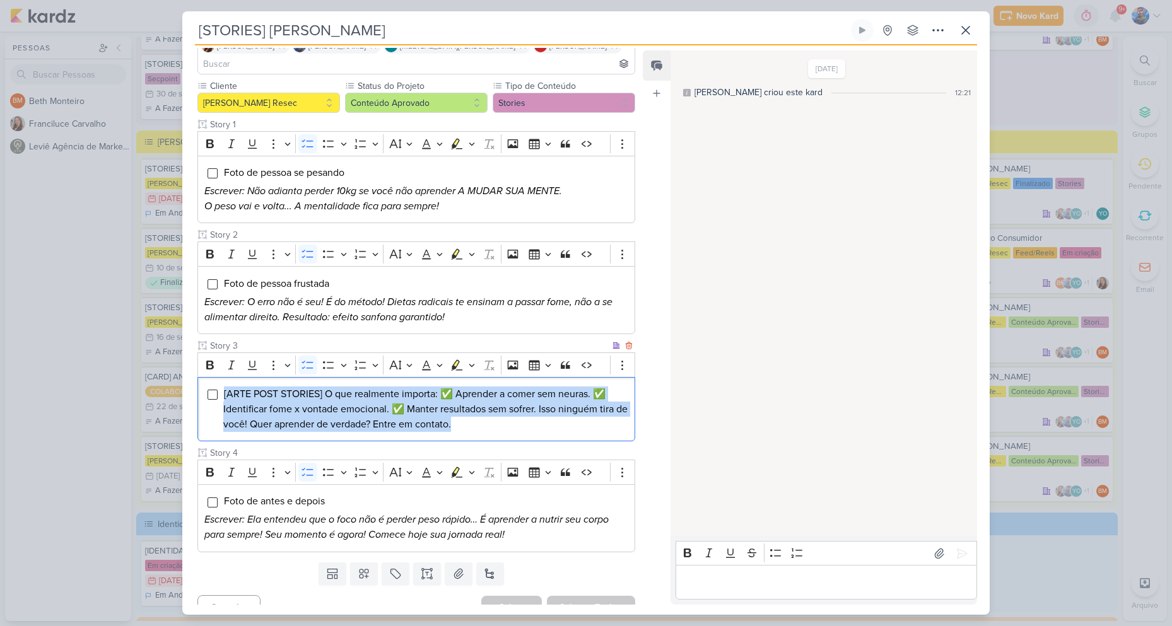
click at [548, 409] on li "[ARTE POST STORIES] O que realmente importa: ✅ Aprender a comer sem neuras. ✅ I…" at bounding box center [425, 409] width 405 height 45
click at [548, 408] on li "[ARTE POST STORIES] O que realmente importa: ✅ Aprender a comer sem neuras. ✅ I…" at bounding box center [425, 409] width 405 height 45
click at [472, 359] on icon "Editor toolbar" at bounding box center [472, 365] width 6 height 13
click at [394, 382] on icon "Text highlight toolbar" at bounding box center [397, 387] width 11 height 11
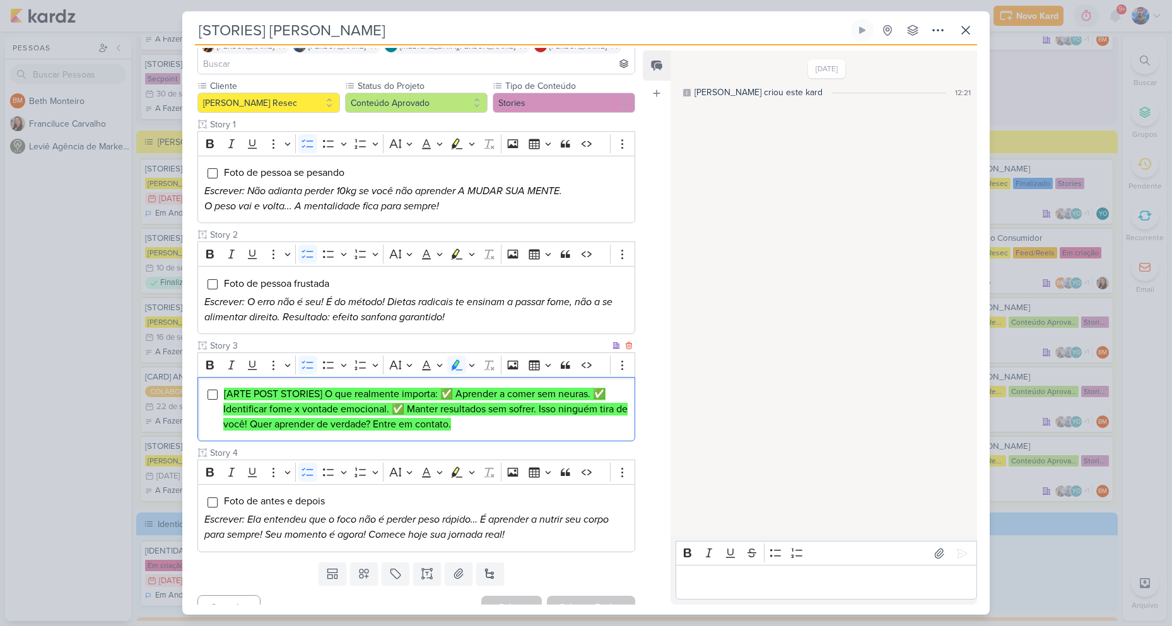
click at [472, 413] on li "[ARTE POST STORIES] O que realmente importa: ✅ Aprender a comer sem neuras. ✅ I…" at bounding box center [425, 409] width 405 height 45
click at [479, 409] on li "[ARTE POST STORIES] O que realmente importa: ✅ Aprender a comer sem neuras. ✅ I…" at bounding box center [425, 409] width 405 height 45
click at [495, 394] on mark "[ARTE POST STORIES] O que realmente importa: ✅ Aprender a comer sem neuras. ✅ I…" at bounding box center [425, 409] width 404 height 43
click at [390, 493] on div "Foto de antes e depois Escrever: Ela entendeu que o foco não é perder peso rápi…" at bounding box center [416, 518] width 438 height 68
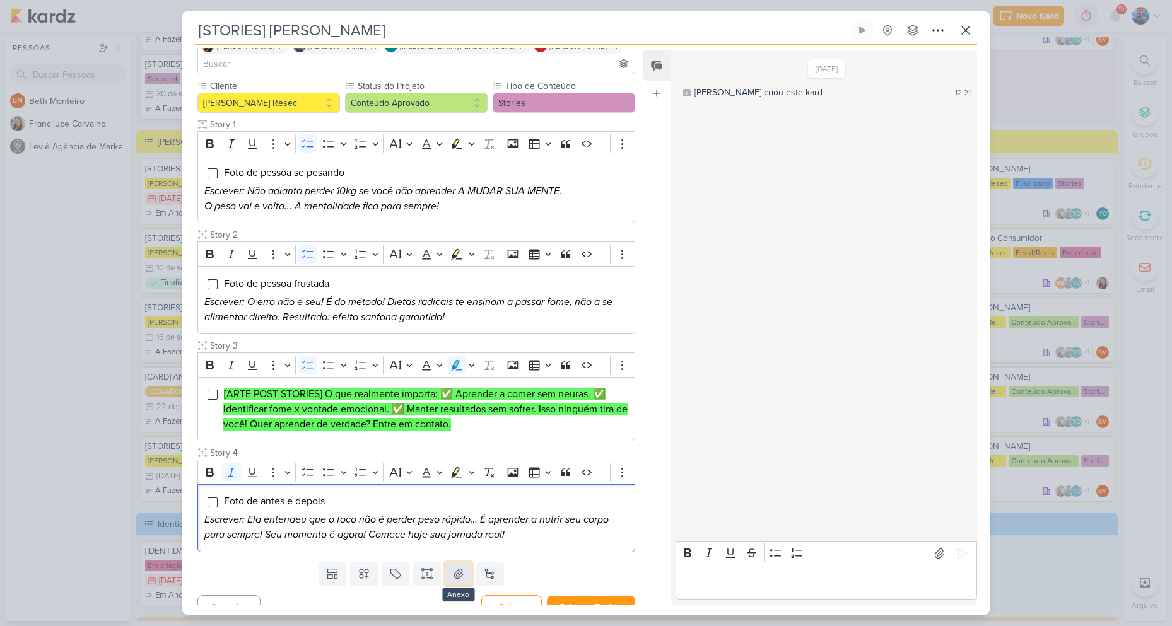
click at [461, 563] on button at bounding box center [459, 574] width 28 height 23
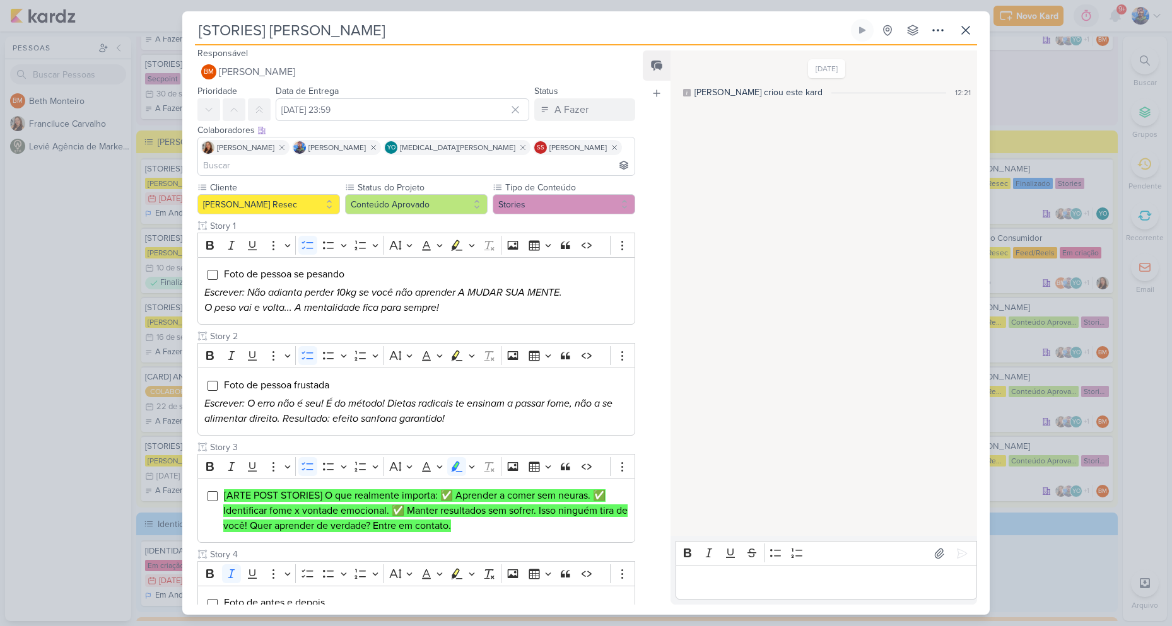
scroll to position [0, 0]
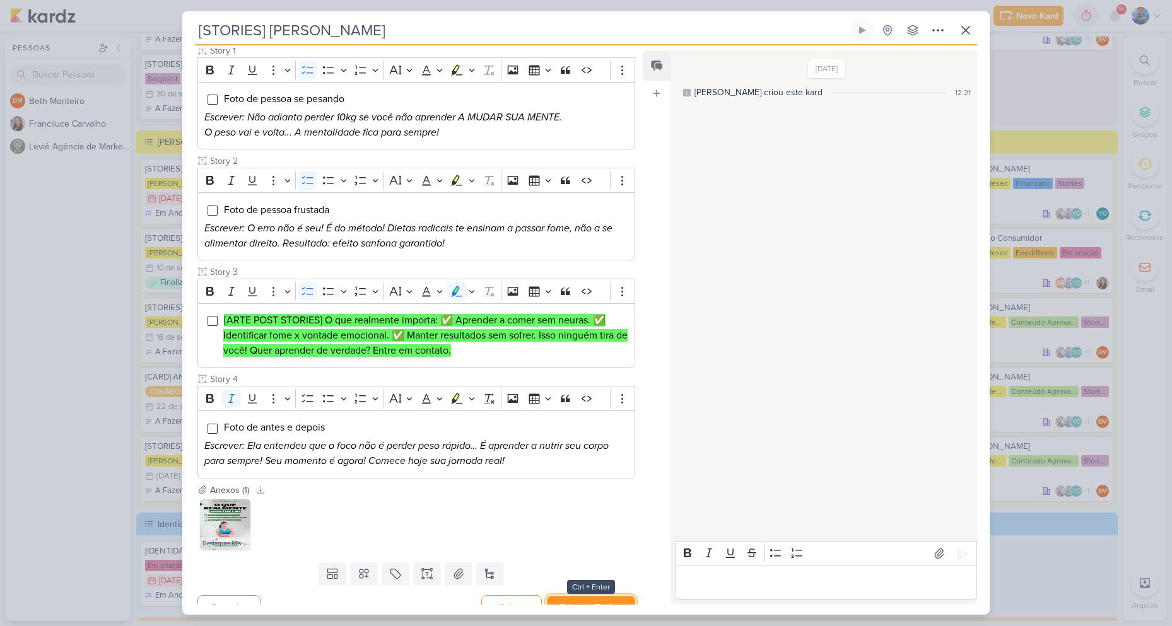
click at [575, 596] on button "Salvar e Fechar" at bounding box center [591, 607] width 88 height 23
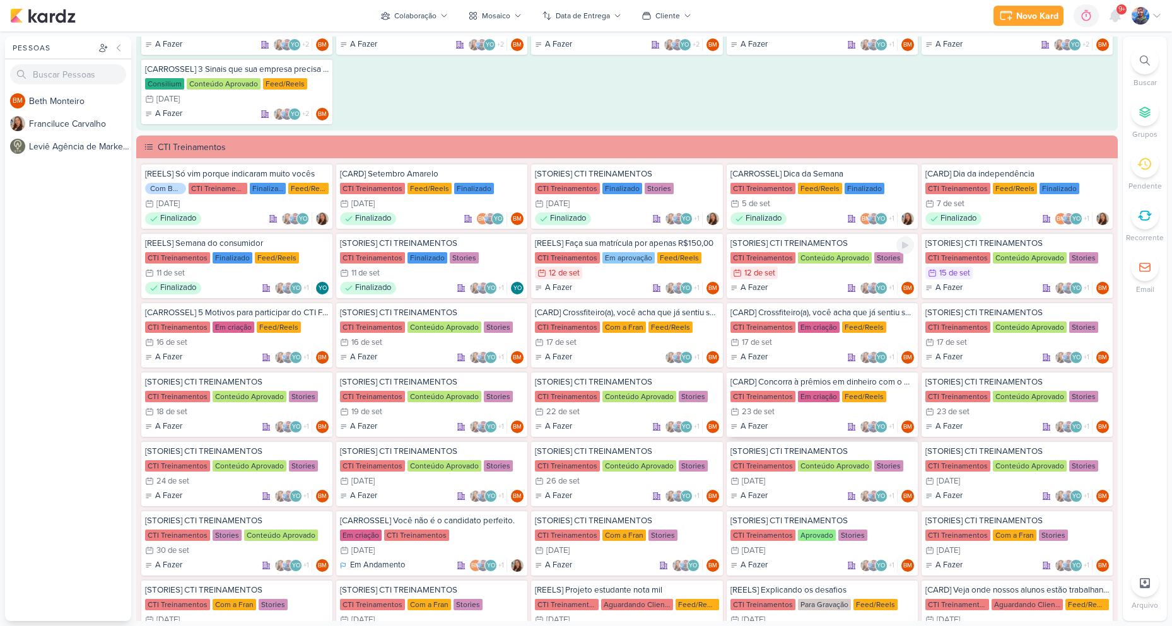
scroll to position [1108, 0]
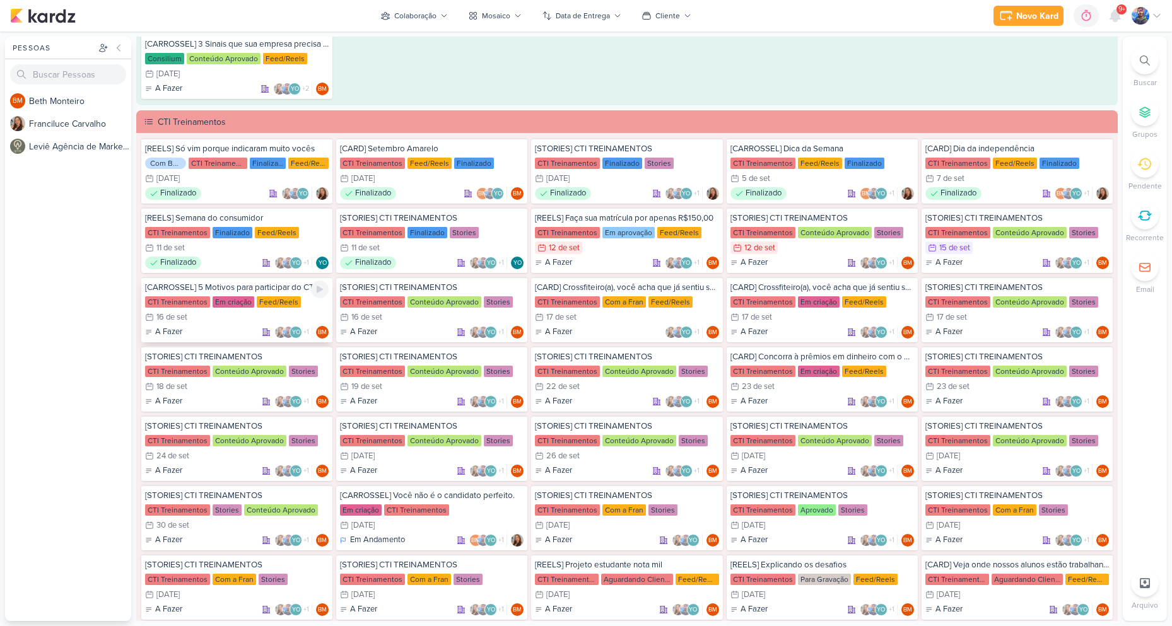
click at [237, 322] on div "16/9 [DATE]" at bounding box center [237, 317] width 184 height 13
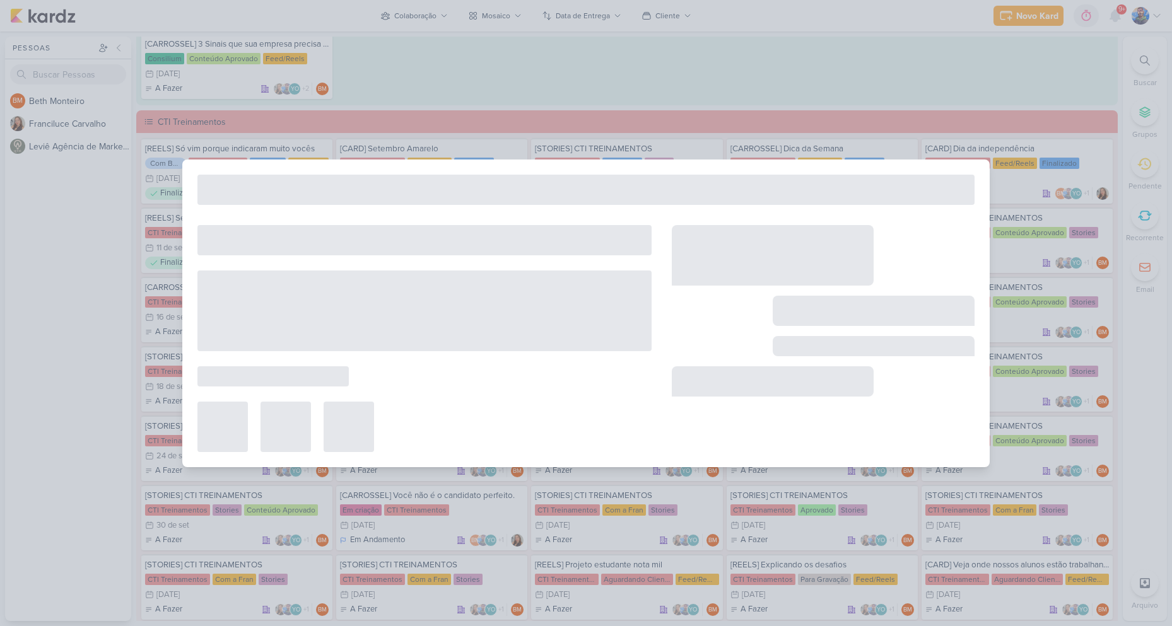
type input "[CARROSSEL] 5 Motivos para participar do CTI Fire Day"
type input "[DATE] 23:59"
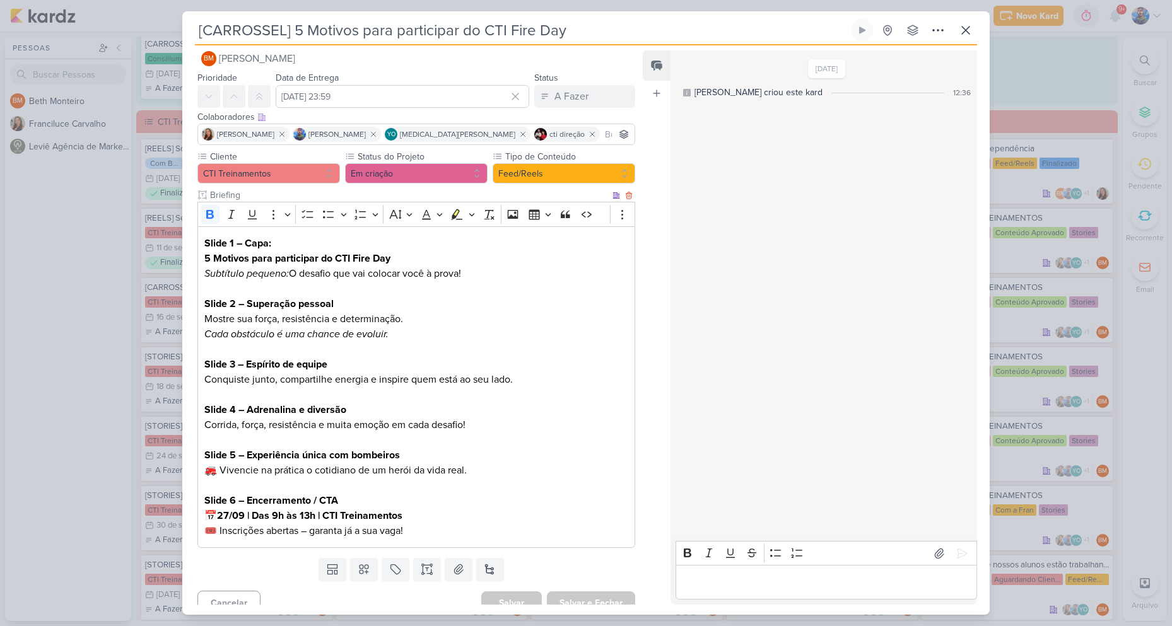
scroll to position [29, 0]
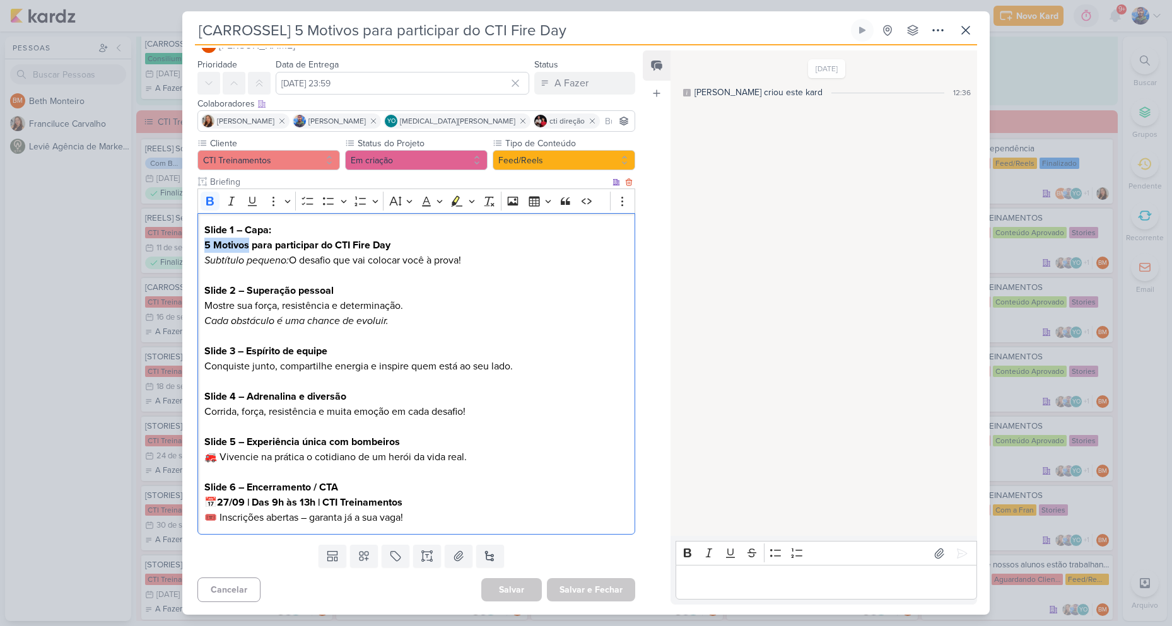
drag, startPoint x: 203, startPoint y: 248, endPoint x: 248, endPoint y: 249, distance: 44.8
click at [248, 249] on div "Slide 1 – Capa: 5 Motivos para participar do CTI Fire Day Subtítulo pequeno: O …" at bounding box center [416, 374] width 438 height 322
click at [244, 246] on strong "5 Motivos para participar do CTI Fire Day" at bounding box center [297, 245] width 186 height 13
drag, startPoint x: 211, startPoint y: 246, endPoint x: 332, endPoint y: 240, distance: 120.6
click at [332, 240] on strong "5 Motivos para participar do CTI Fire Day" at bounding box center [297, 245] width 186 height 13
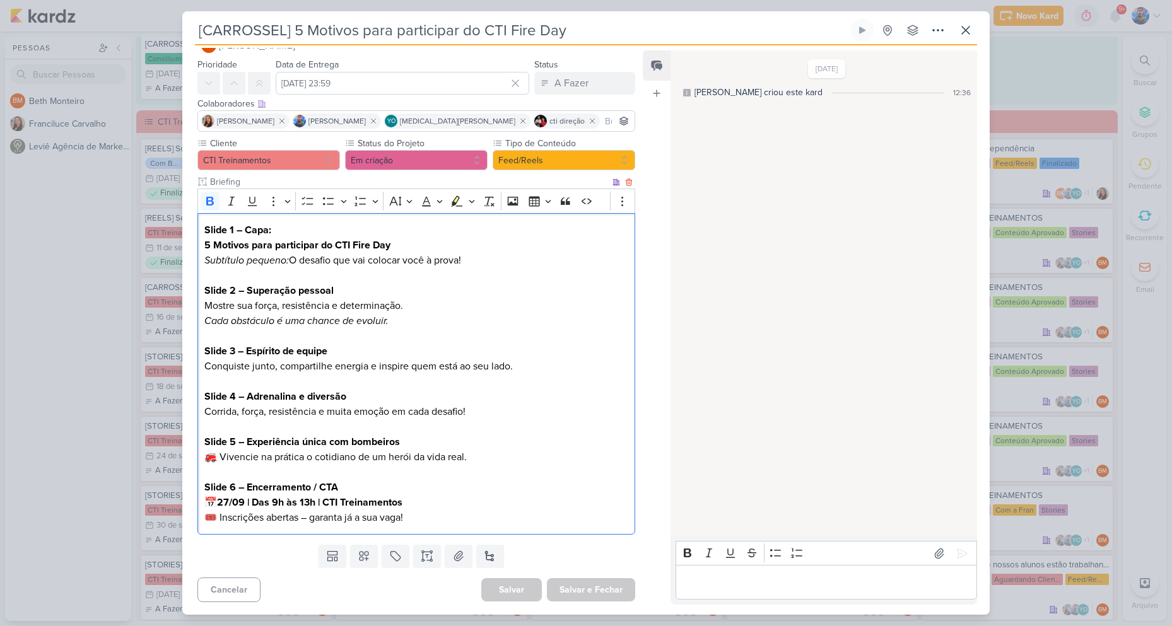
click at [376, 250] on strong "5 Motivos para participar do CTI Fire Day" at bounding box center [297, 245] width 186 height 13
drag, startPoint x: 274, startPoint y: 246, endPoint x: 394, endPoint y: 247, distance: 119.2
click at [394, 247] on p "Slide 1 – Capa: 5 Motivos para participar do CTI Fire Day Subtítulo pequeno: O …" at bounding box center [416, 245] width 424 height 45
click at [332, 258] on p "Slide 1 – Capa: 5 Motivos para participar do CTI Fire Day Subtítulo pequeno: O …" at bounding box center [416, 245] width 424 height 45
drag, startPoint x: 290, startPoint y: 262, endPoint x: 471, endPoint y: 264, distance: 180.4
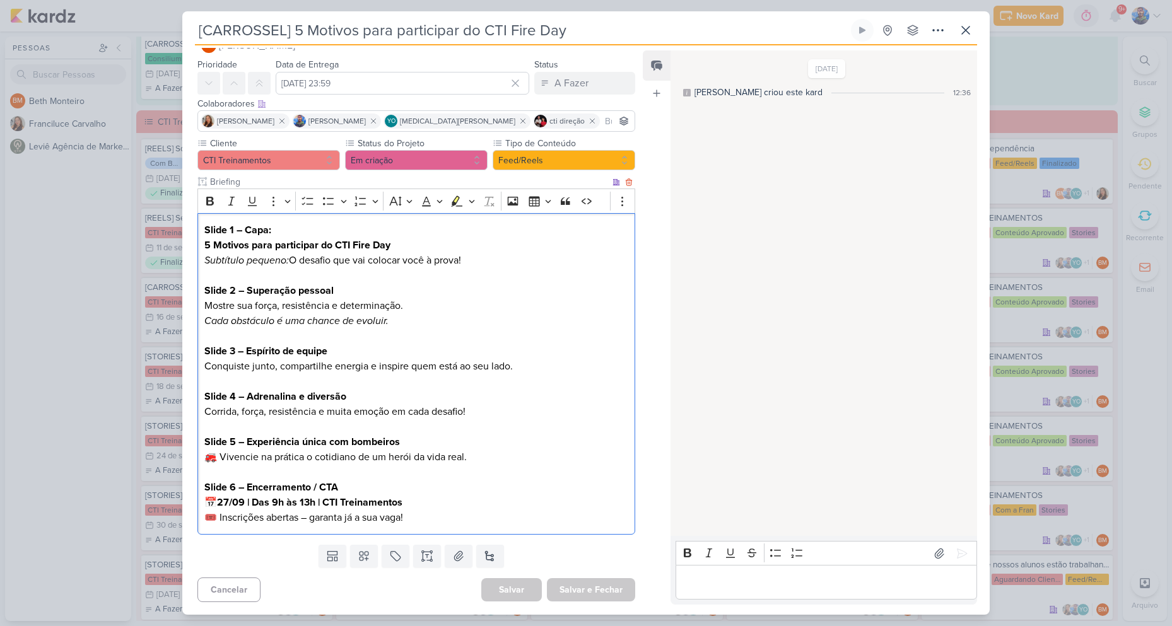
click at [471, 264] on p "Slide 1 – Capa: 5 Motivos para participar do CTI Fire Day Subtítulo pequeno: O …" at bounding box center [416, 245] width 424 height 45
click at [474, 315] on p "Slide 2 – Superação pessoal Mostre sua força, resistência e determinação. Cada …" at bounding box center [416, 305] width 424 height 45
click at [249, 288] on strong "Slide 2 – Superação pessoal" at bounding box center [268, 291] width 129 height 13
drag, startPoint x: 249, startPoint y: 288, endPoint x: 352, endPoint y: 296, distance: 103.7
click at [352, 296] on p "Slide 2 – Superação pessoal Mostre sua força, resistência e determinação. Cada …" at bounding box center [416, 305] width 424 height 45
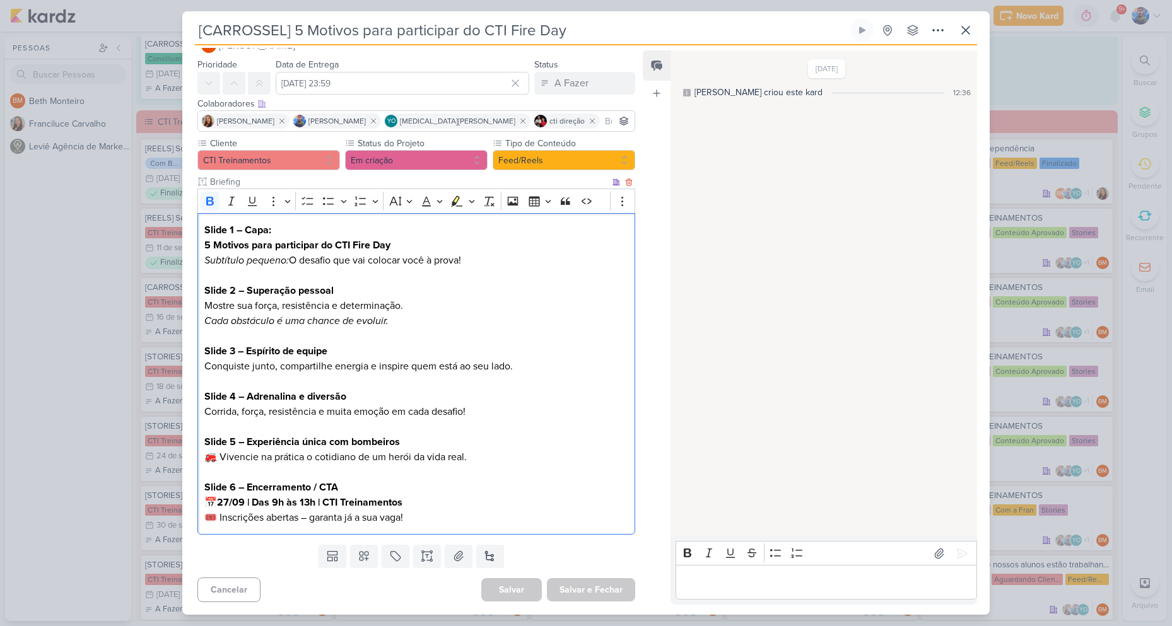
click at [322, 299] on p "Slide 2 – Superação pessoal Mostre sua força, resistência e determinação. Cada …" at bounding box center [416, 305] width 424 height 45
drag, startPoint x: 204, startPoint y: 307, endPoint x: 409, endPoint y: 299, distance: 204.6
click at [409, 299] on p "Slide 2 – Superação pessoal Mostre sua força, resistência e determinação. Cada …" at bounding box center [416, 305] width 424 height 45
click at [387, 317] on icon "Cada obstáculo é uma chance de evoluir." at bounding box center [296, 321] width 184 height 13
drag, startPoint x: 360, startPoint y: 324, endPoint x: 200, endPoint y: 327, distance: 160.3
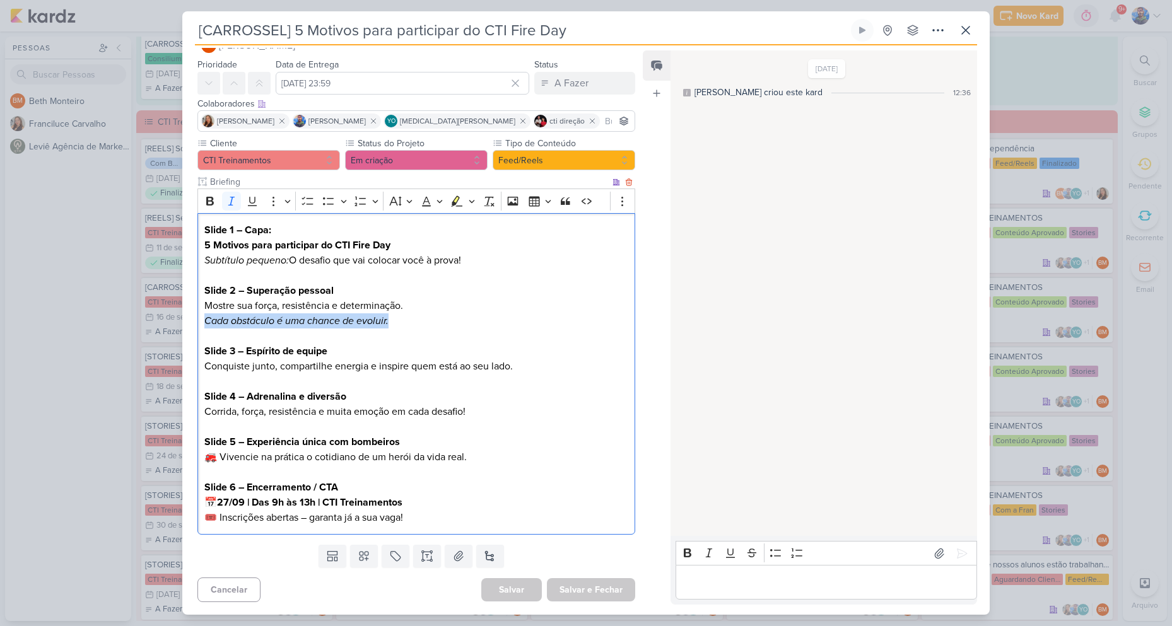
click at [200, 327] on div "Slide 1 – Capa: 5 Motivos para participar do CTI Fire Day Subtítulo pequeno: O …" at bounding box center [416, 374] width 438 height 322
click at [309, 303] on p "Slide 2 – Superação pessoal Mostre sua força, resistência e determinação. Cada …" at bounding box center [416, 305] width 424 height 45
drag, startPoint x: 373, startPoint y: 316, endPoint x: 191, endPoint y: 291, distance: 184.6
click at [191, 291] on div "Cliente CTI Treinamentos Status do Projeto" at bounding box center [411, 338] width 458 height 403
click at [468, 202] on button "Highlight" at bounding box center [471, 201] width 11 height 19
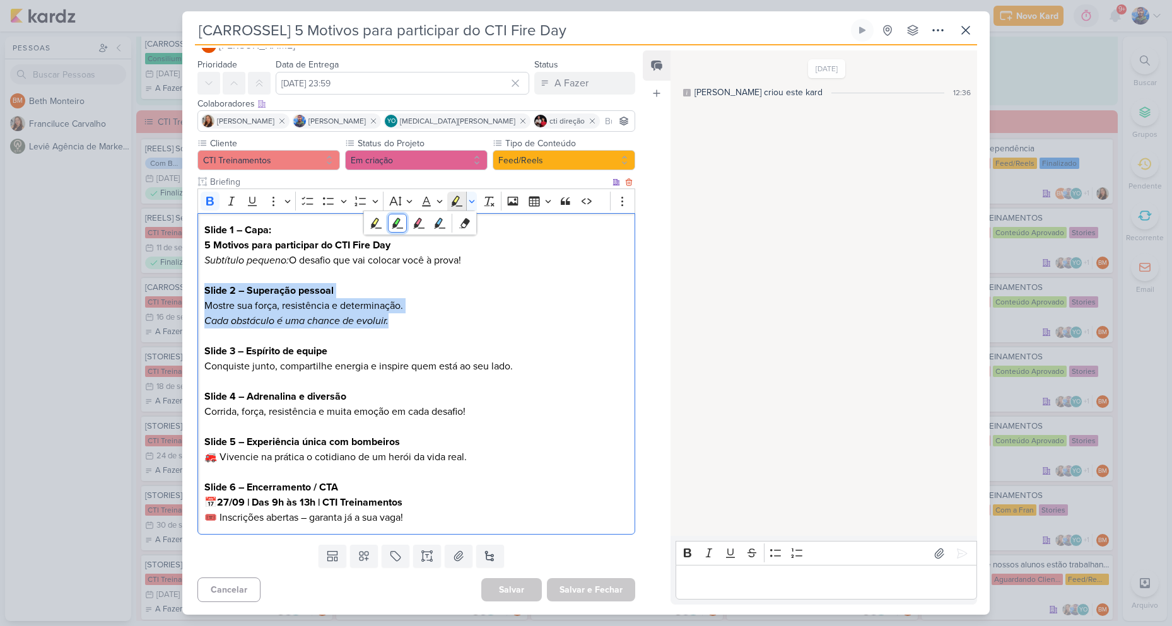
click at [398, 226] on icon "Text highlight toolbar" at bounding box center [397, 223] width 13 height 13
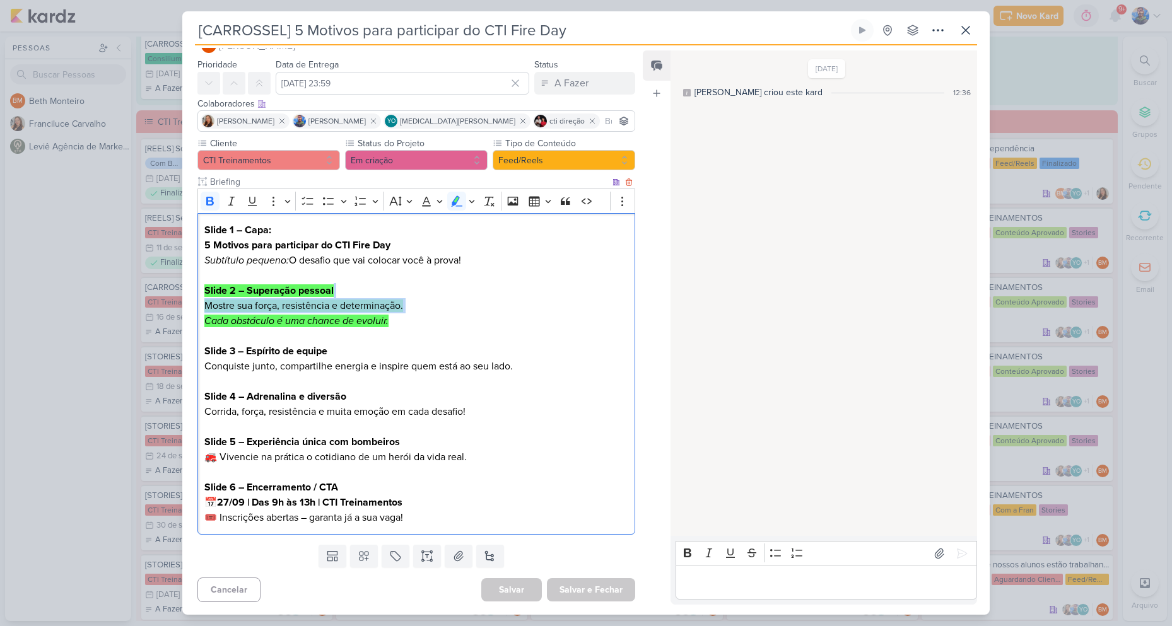
click at [383, 251] on strong "5 Motivos para participar do CTI Fire Day" at bounding box center [297, 245] width 186 height 13
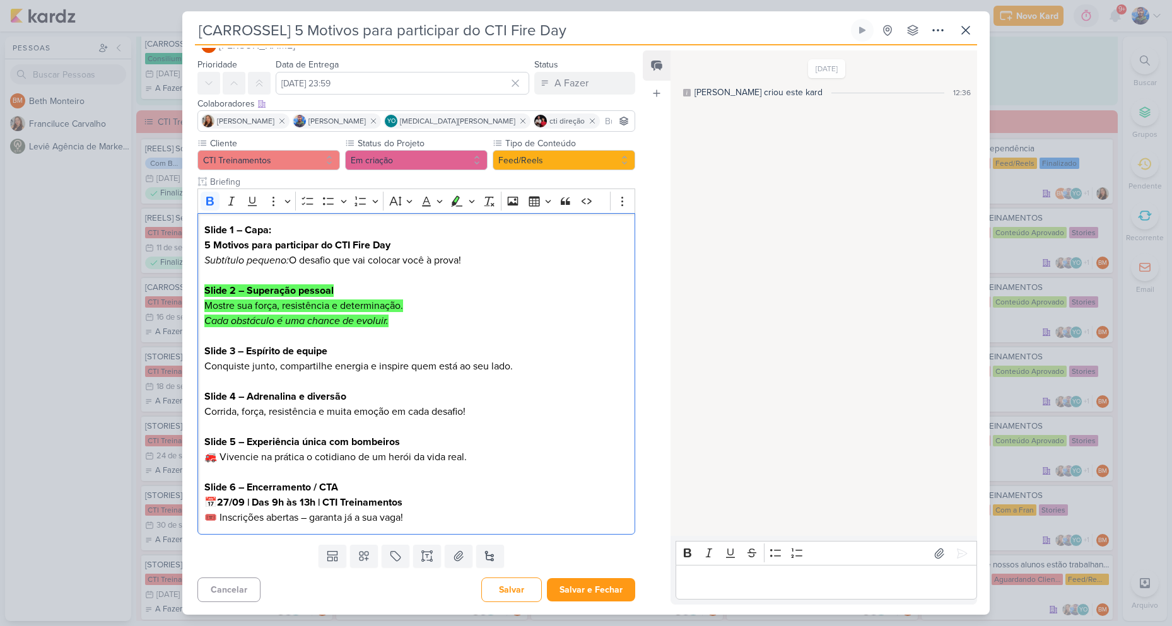
drag, startPoint x: 493, startPoint y: 254, endPoint x: 192, endPoint y: 227, distance: 302.1
click at [192, 227] on div "Cliente CTI Treinamentos Status do Projeto" at bounding box center [411, 338] width 458 height 403
click at [455, 199] on icon "Editor toolbar" at bounding box center [457, 201] width 11 height 11
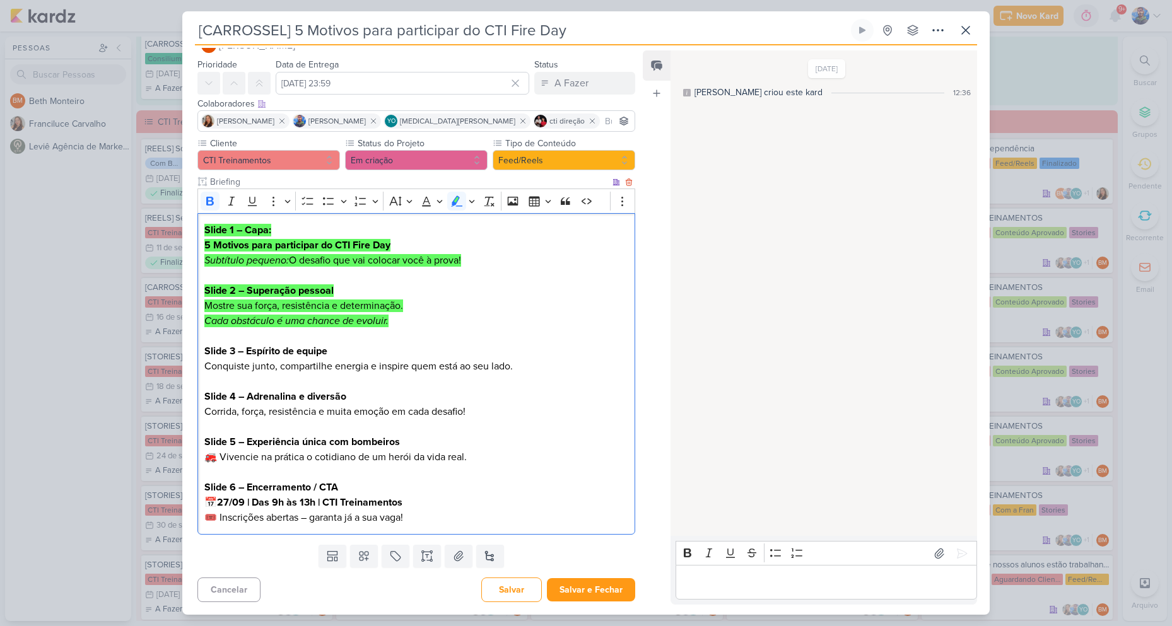
click at [388, 300] on mark "Mostre sua força, resistência e determinação." at bounding box center [303, 306] width 199 height 13
click at [242, 352] on strong "Slide 3 – Espírito de equipe" at bounding box center [265, 351] width 123 height 13
drag, startPoint x: 246, startPoint y: 350, endPoint x: 329, endPoint y: 345, distance: 82.8
click at [327, 345] on strong "Slide 3 – Espírito de equipe" at bounding box center [265, 351] width 123 height 13
click at [318, 345] on strong "Slide 3 – Espírito de equipe" at bounding box center [265, 351] width 123 height 13
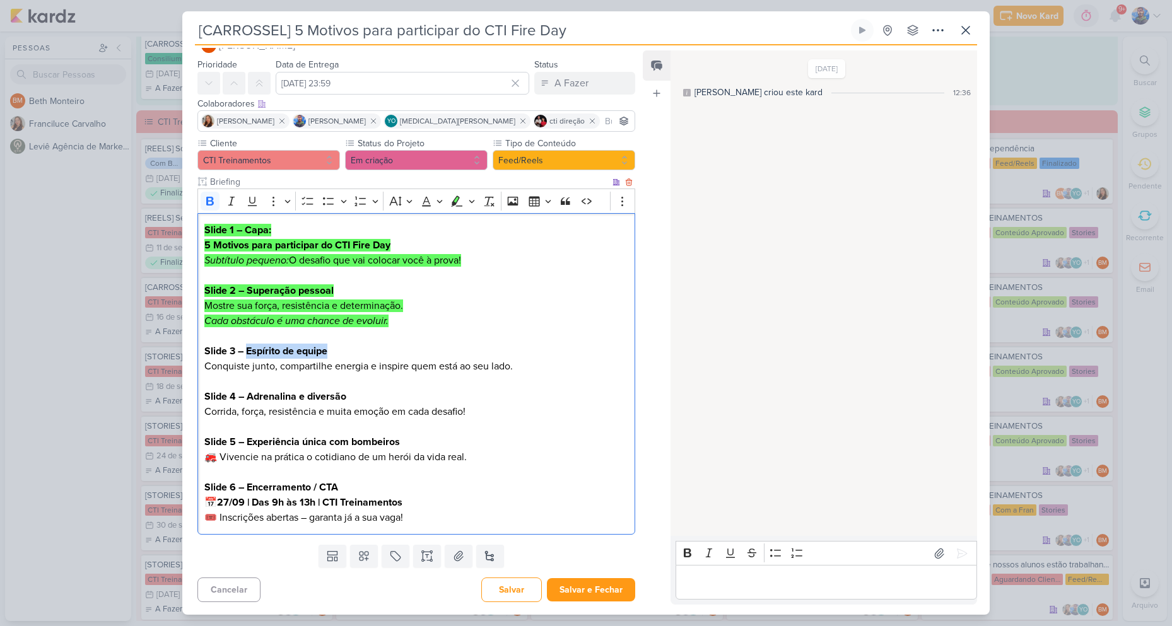
drag, startPoint x: 249, startPoint y: 349, endPoint x: 331, endPoint y: 351, distance: 82.7
click at [331, 351] on p "Slide 3 – Espírito de equipe Conquiste junto, compartilhe energia e inspire que…" at bounding box center [416, 359] width 424 height 30
click at [356, 350] on p "Slide 3 – Espírito de equipe Conquiste junto, compartilhe energia e inspire que…" at bounding box center [416, 359] width 424 height 30
drag, startPoint x: 205, startPoint y: 365, endPoint x: 531, endPoint y: 377, distance: 326.4
click at [531, 377] on div "Slide 1 – Capa: 5 Motivos para participar do CTI Fire Day Subtítulo pequeno: O …" at bounding box center [416, 374] width 438 height 322
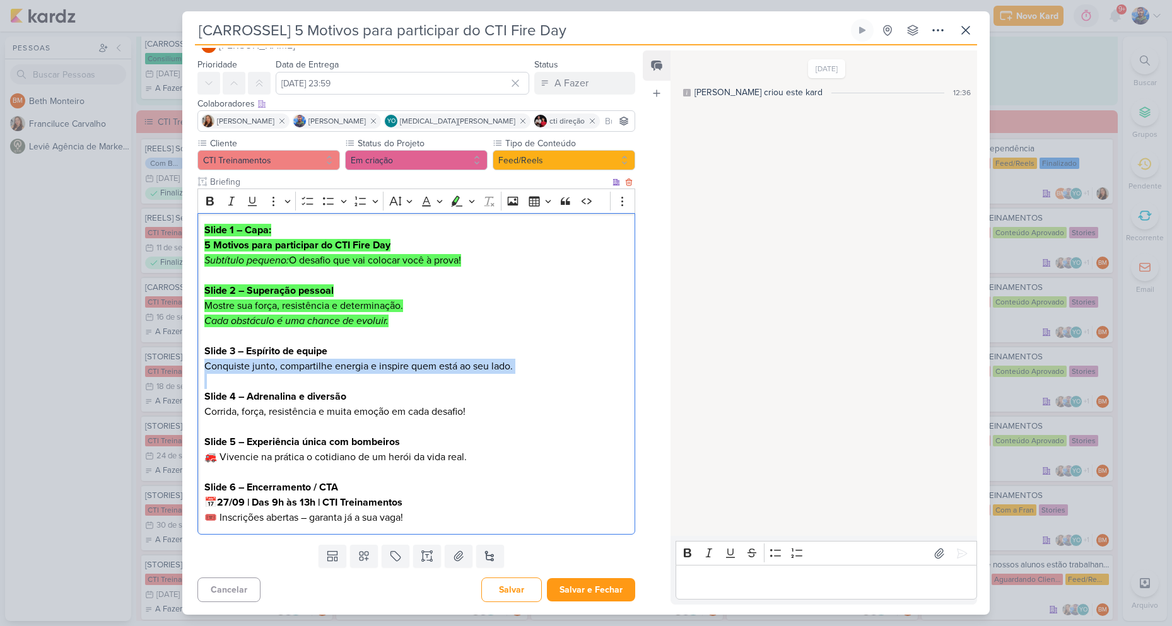
click at [396, 375] on p "Editor editing area: main" at bounding box center [416, 381] width 424 height 15
drag, startPoint x: 518, startPoint y: 365, endPoint x: 189, endPoint y: 359, distance: 329.3
click at [189, 359] on div "Cliente CTI Treinamentos Status do Projeto" at bounding box center [411, 338] width 458 height 403
click at [453, 201] on icon "Editor toolbar" at bounding box center [457, 201] width 11 height 11
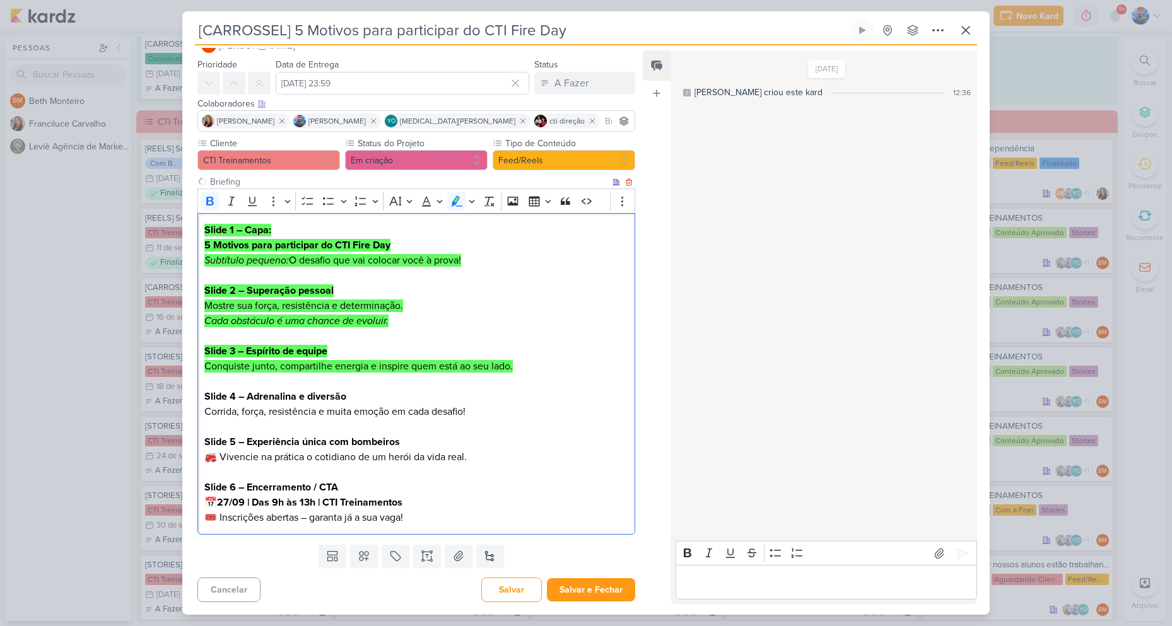
click at [440, 406] on p "Slide 4 – Adrenalina e diversão Corrida, força, resistência e muita emoção em c…" at bounding box center [416, 404] width 424 height 30
click at [330, 406] on p "Slide 4 – Adrenalina e diversão Corrida, força, resistência e muita emoção em c…" at bounding box center [416, 404] width 424 height 30
click at [308, 402] on strong "Slide 4 – Adrenalina e diversão" at bounding box center [275, 396] width 142 height 13
click at [287, 445] on strong "Slide 5 – Experiência única com bombeiros" at bounding box center [302, 442] width 196 height 13
click at [284, 497] on strong "27/09 | Das 9h às 13h | CTI Treinamentos" at bounding box center [309, 502] width 185 height 13
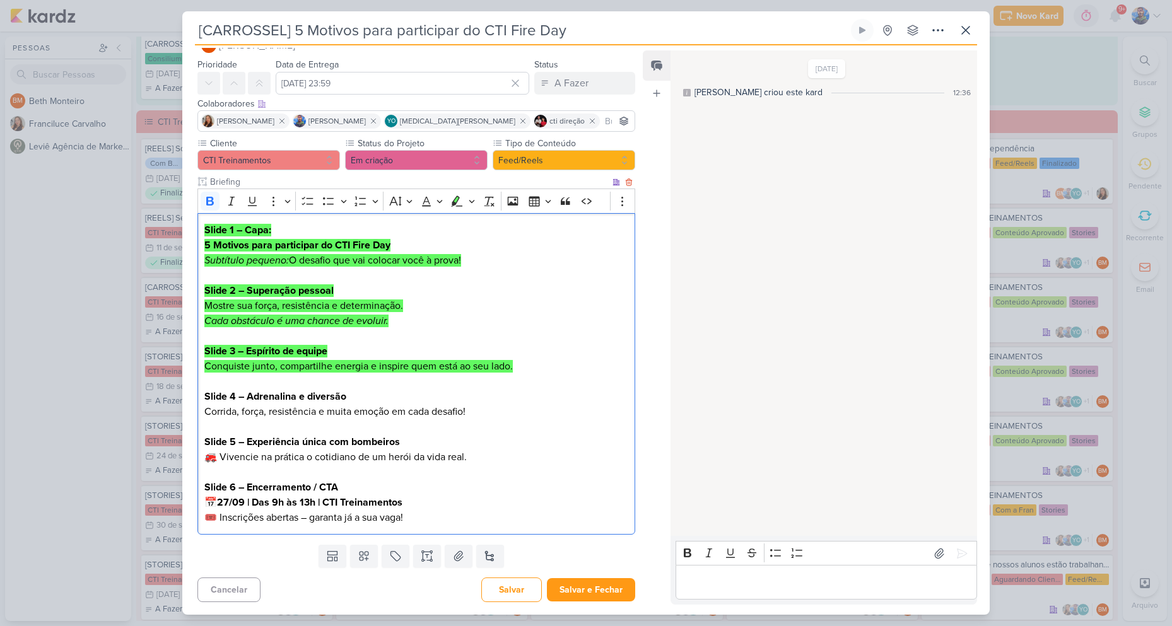
click at [269, 394] on strong "Slide 4 – Adrenalina e diversão" at bounding box center [275, 396] width 142 height 13
drag, startPoint x: 249, startPoint y: 394, endPoint x: 349, endPoint y: 398, distance: 101.0
click at [349, 398] on p "Slide 4 – Adrenalina e diversão Corrida, força, resistência e muita emoção em c…" at bounding box center [416, 404] width 424 height 30
click at [296, 401] on strong "Slide 4 – Adrenalina e diversão" at bounding box center [275, 396] width 142 height 13
drag, startPoint x: 255, startPoint y: 399, endPoint x: 347, endPoint y: 404, distance: 92.2
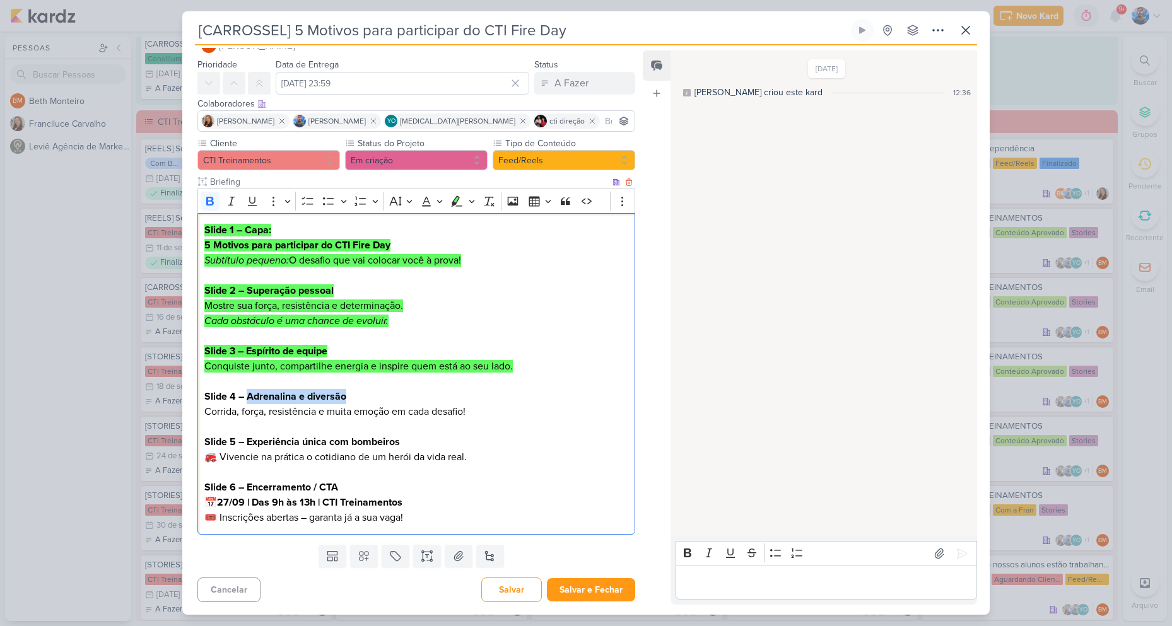
click at [347, 404] on p "Slide 4 – Adrenalina e diversão Corrida, força, resistência e muita emoção em c…" at bounding box center [416, 404] width 424 height 30
click at [254, 403] on strong "Slide 4 – Adrenalina e diversão" at bounding box center [275, 396] width 142 height 13
drag, startPoint x: 206, startPoint y: 411, endPoint x: 496, endPoint y: 409, distance: 290.2
click at [496, 409] on p "Slide 4 – Adrenalina e diversão Corrida, força, resistência e muita emoção em c…" at bounding box center [416, 404] width 424 height 30
click at [452, 414] on p "Slide 4 – Adrenalina e diversão Corrida, força, resistência e muita emoção em c…" at bounding box center [416, 404] width 424 height 30
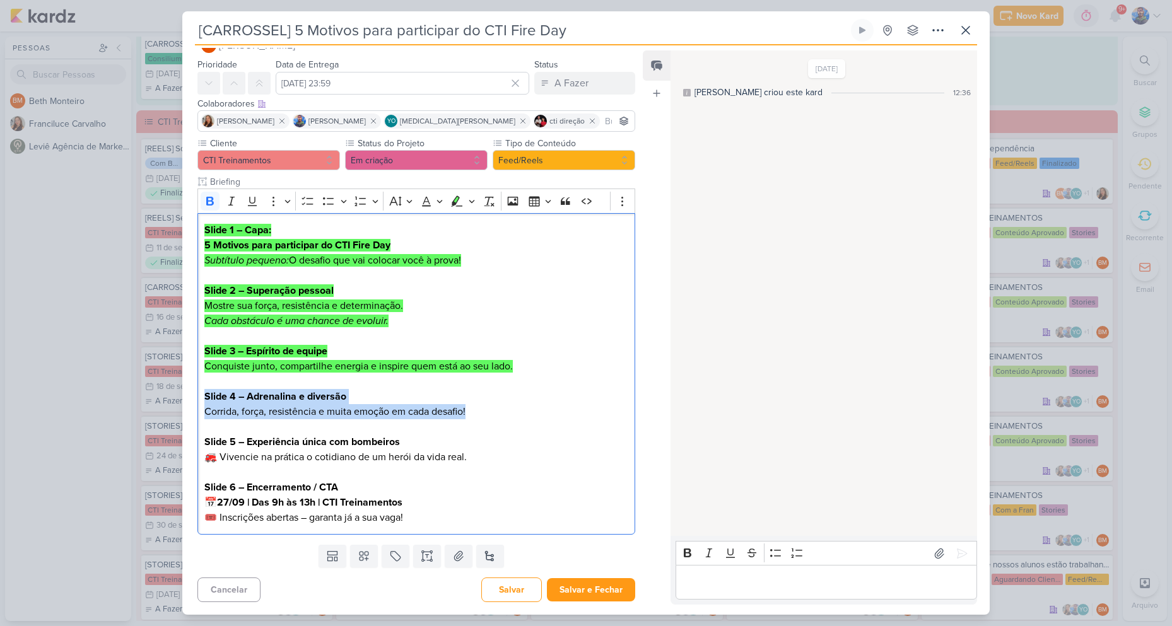
drag, startPoint x: 468, startPoint y: 411, endPoint x: 175, endPoint y: 396, distance: 293.1
click at [175, 396] on div "[CARROSSEL] 5 Motivos para participar do CTI Fire Day" at bounding box center [586, 313] width 1172 height 626
click at [456, 207] on icon "Editor toolbar" at bounding box center [456, 201] width 13 height 13
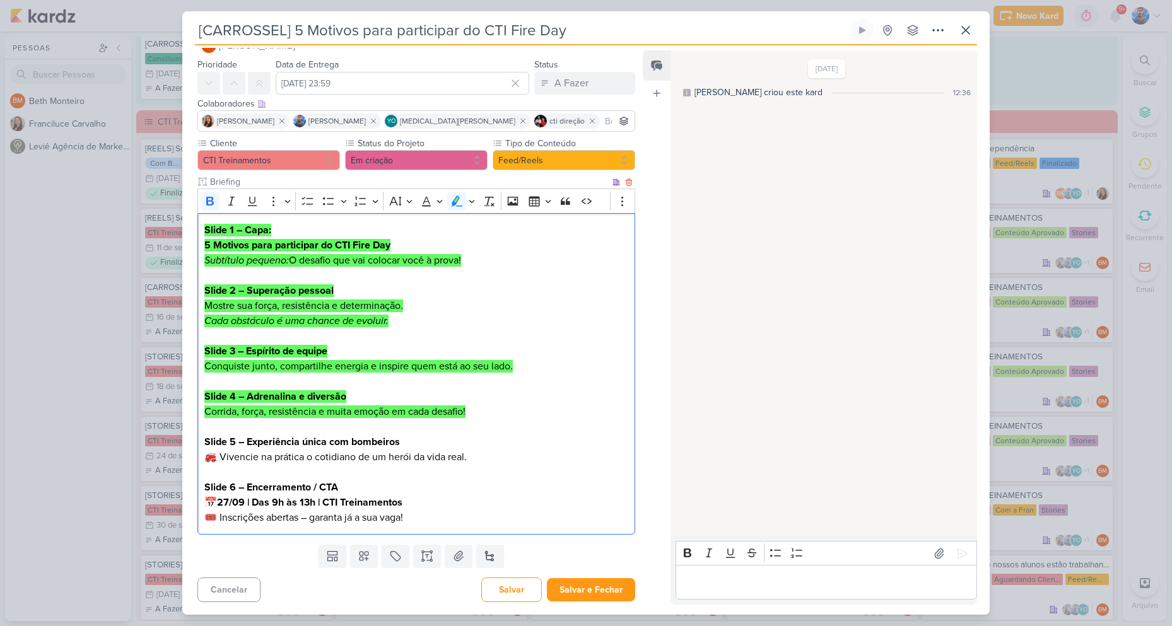
click at [305, 402] on strong "Slide 4 – Adrenalina e diversão" at bounding box center [275, 396] width 142 height 13
drag, startPoint x: 245, startPoint y: 442, endPoint x: 404, endPoint y: 442, distance: 159.6
click at [404, 442] on p "Slide 5 – Experiência única com bombeiros 🚒 Vivencie na prática o cotidiano de …" at bounding box center [416, 450] width 424 height 30
click at [251, 442] on strong "Slide 5 – Experiência única com bombeiros" at bounding box center [302, 442] width 196 height 13
click at [222, 458] on p "Slide 5 – Experiência única com bombeiros 🚒 Vivencie na prática o cotidiano de …" at bounding box center [416, 450] width 424 height 30
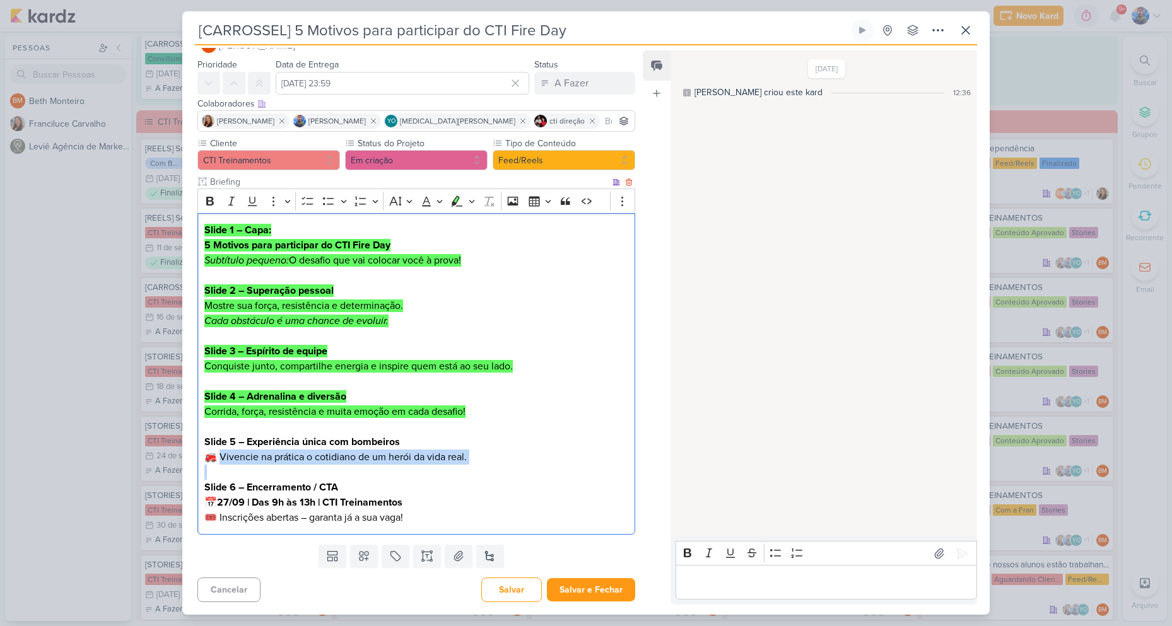
drag, startPoint x: 221, startPoint y: 459, endPoint x: 484, endPoint y: 471, distance: 263.4
click at [484, 471] on div "Slide 1 – Capa: 5 Motivos para participar do CTI Fire Day Subtítulo pequeno: O …" at bounding box center [416, 374] width 438 height 322
click at [481, 447] on p "Slide 5 – Experiência única com bombeiros 🚒 Vivencie na prática o cotidiano de …" at bounding box center [416, 450] width 424 height 30
click at [402, 440] on p "Slide 5 – Experiência única com bombeiros 🚒 Vivencie na prática o cotidiano de …" at bounding box center [416, 450] width 424 height 30
drag, startPoint x: 402, startPoint y: 441, endPoint x: 248, endPoint y: 447, distance: 154.0
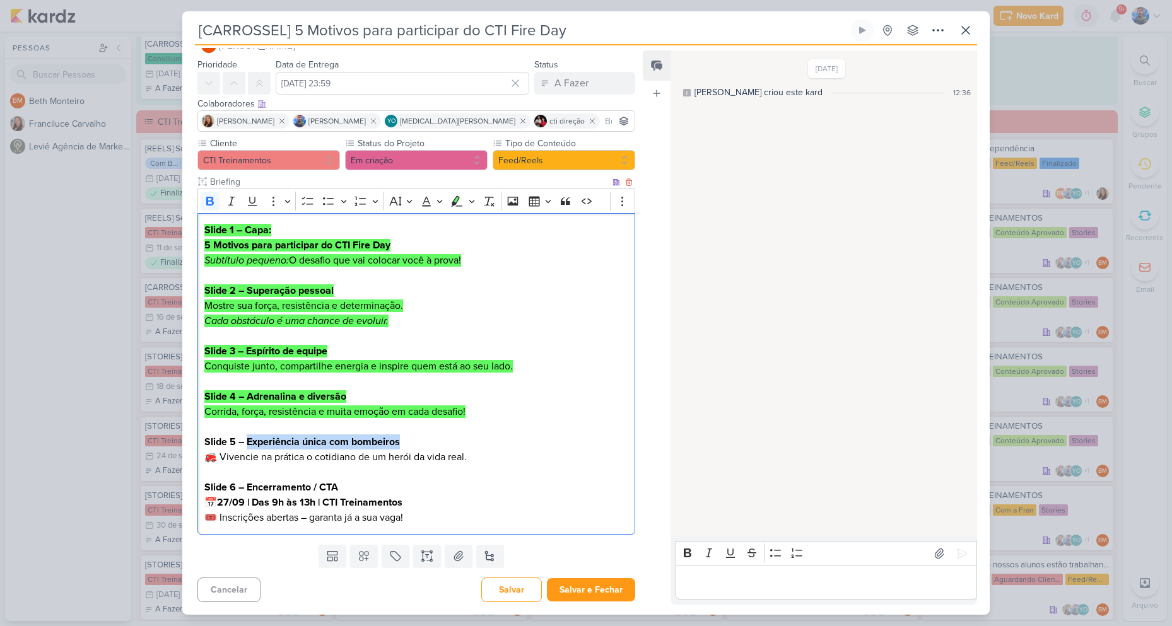
click at [248, 447] on p "Slide 5 – Experiência única com bombeiros 🚒 Vivencie na prática o cotidiano de …" at bounding box center [416, 450] width 424 height 30
click at [482, 455] on p "Slide 5 – Experiência única com bombeiros 🚒 Vivencie na prática o cotidiano de …" at bounding box center [416, 450] width 424 height 30
drag, startPoint x: 479, startPoint y: 454, endPoint x: 199, endPoint y: 442, distance: 280.4
click at [199, 442] on div "Slide 1 – Capa: 5 Motivos para participar do CTI Fire Day Subtítulo pequeno: O …" at bounding box center [416, 374] width 438 height 322
click at [454, 196] on icon "Editor toolbar" at bounding box center [456, 201] width 13 height 13
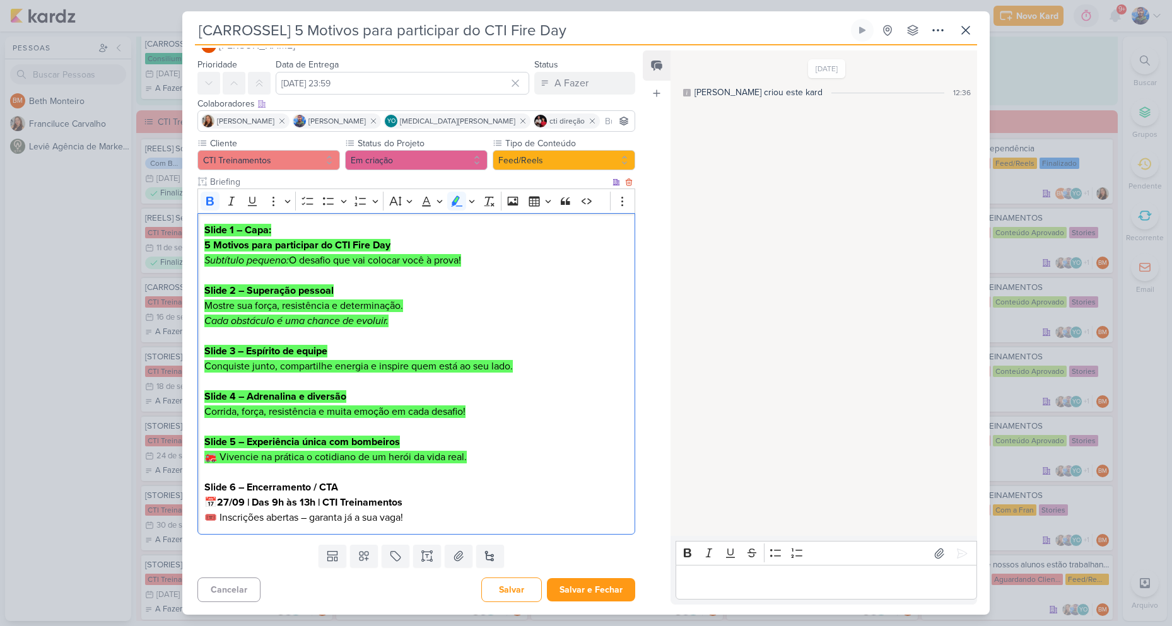
click at [558, 469] on p "Editor editing area: main" at bounding box center [416, 472] width 424 height 15
drag, startPoint x: 221, startPoint y: 520, endPoint x: 301, endPoint y: 532, distance: 81.0
click at [301, 532] on div "Slide 1 – Capa: 5 Motivos para participar do CTI Fire Day Subtítulo pequeno: O …" at bounding box center [416, 374] width 438 height 322
click at [330, 518] on p "Slide 6 – Encerramento / CTA 📅 27/09 | Das 9h às 13h | CTI Treinamentos 🎟️ Insc…" at bounding box center [416, 502] width 424 height 45
drag, startPoint x: 312, startPoint y: 517, endPoint x: 434, endPoint y: 518, distance: 122.4
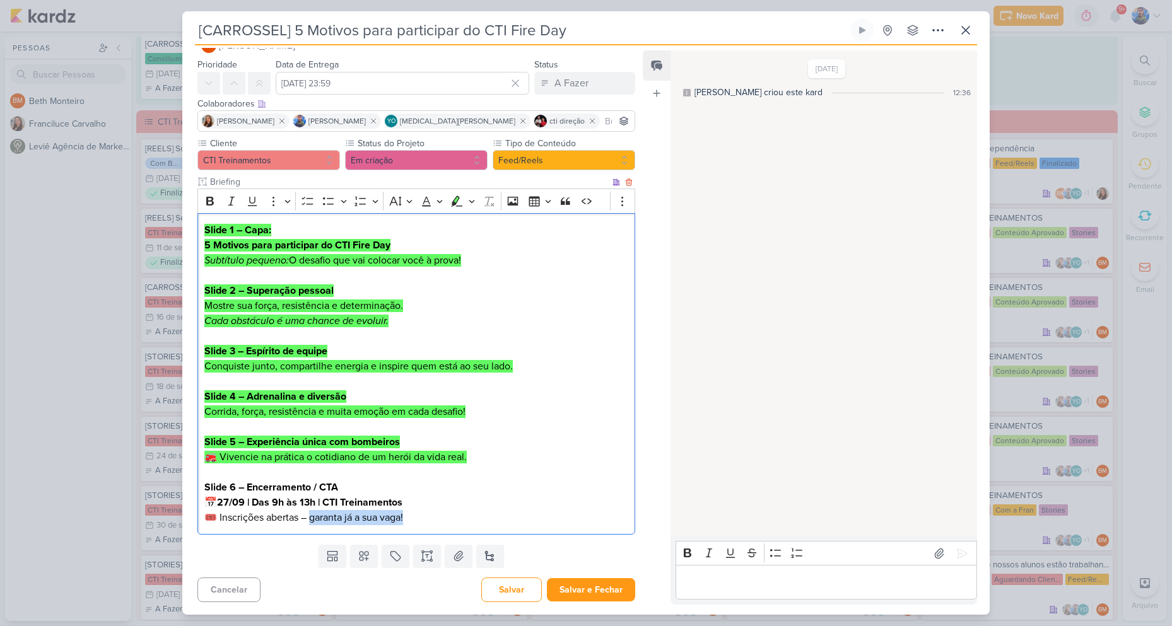
click at [434, 518] on p "Slide 6 – Encerramento / CTA 📅 27/09 | Das 9h às 13h | CTI Treinamentos 🎟️ Insc…" at bounding box center [416, 502] width 424 height 45
click at [430, 515] on p "Slide 6 – Encerramento / CTA 📅 27/09 | Das 9h às 13h | CTI Treinamentos 🎟️ Insc…" at bounding box center [416, 502] width 424 height 45
click at [422, 519] on p "Slide 6 – Encerramento / CTA 📅 27/09 | Das 9h às 13h | CTI Treinamentos 🎟️ Insc…" at bounding box center [416, 502] width 424 height 45
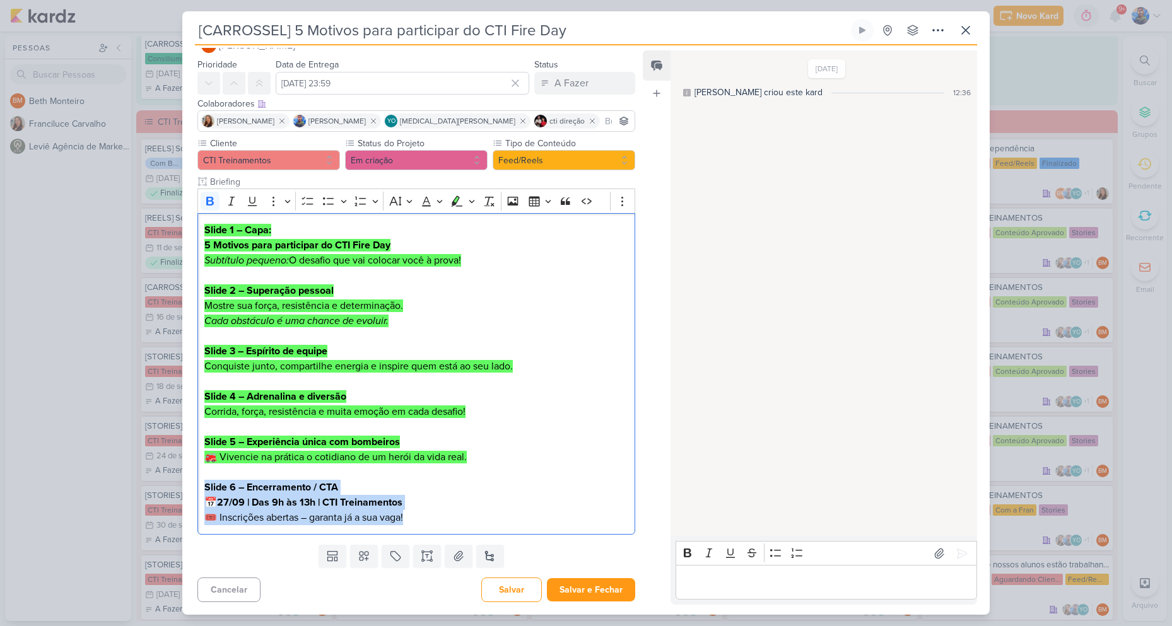
drag, startPoint x: 385, startPoint y: 525, endPoint x: 192, endPoint y: 484, distance: 196.7
click at [192, 484] on div "Cliente CTI Treinamentos Status do Projeto" at bounding box center [411, 338] width 458 height 403
click at [455, 203] on icon "Editor toolbar" at bounding box center [457, 201] width 11 height 11
click at [520, 409] on p "Slide 4 – Adrenalina e diversão Corrida, força, resistência e muita emoção em c…" at bounding box center [416, 404] width 424 height 30
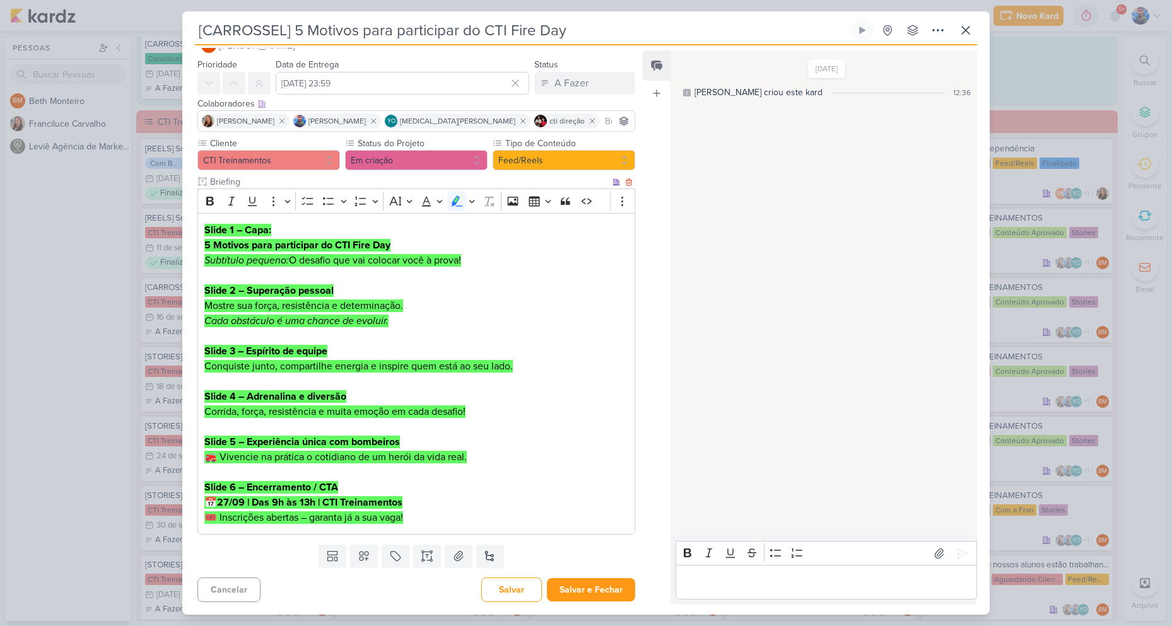
click at [527, 488] on p "Slide 6 – Encerramento / CTA 📅 27/09 | Das 9h às 13h | CTI Treinamentos 🎟️ Insc…" at bounding box center [416, 502] width 424 height 45
click at [455, 555] on icon at bounding box center [458, 556] width 13 height 13
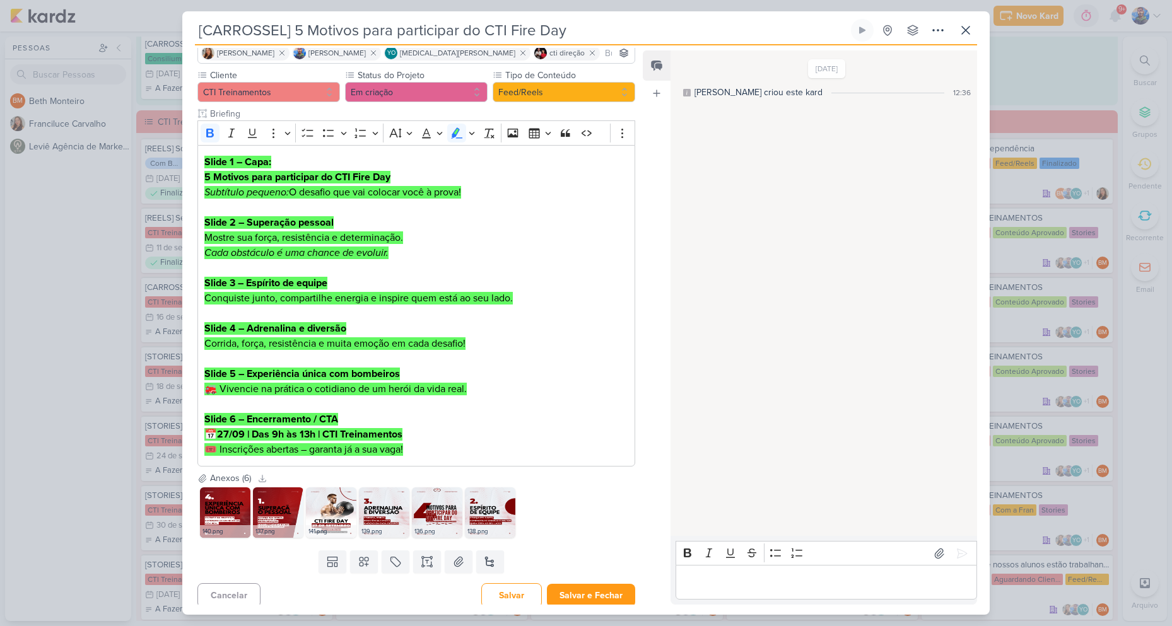
scroll to position [103, 0]
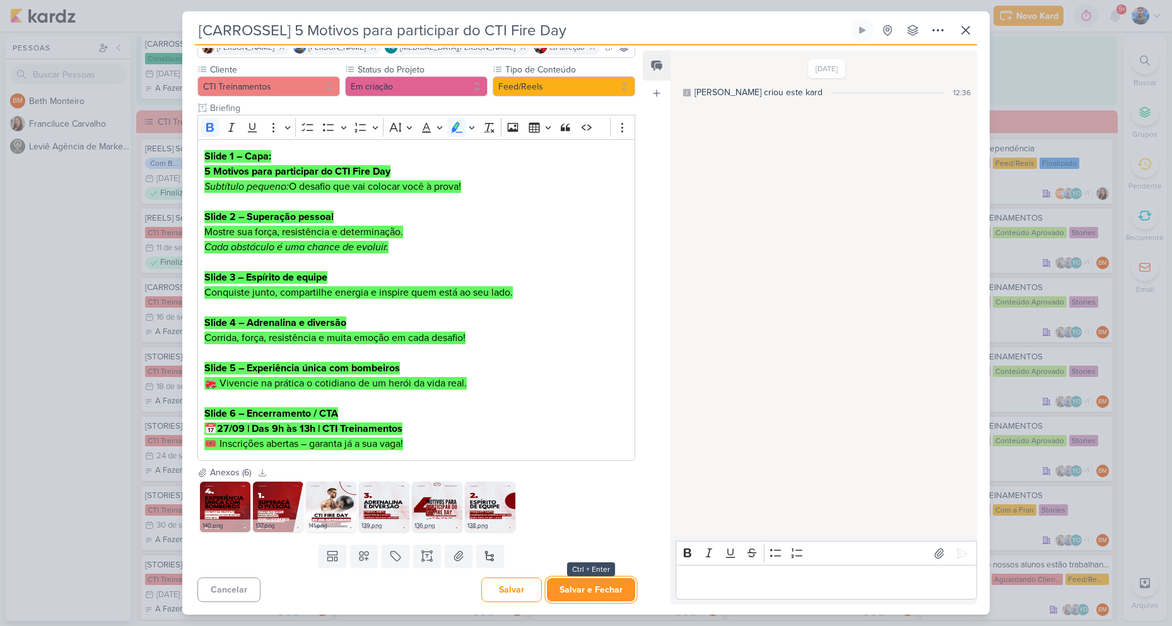
click at [616, 598] on button "Salvar e Fechar" at bounding box center [591, 589] width 88 height 23
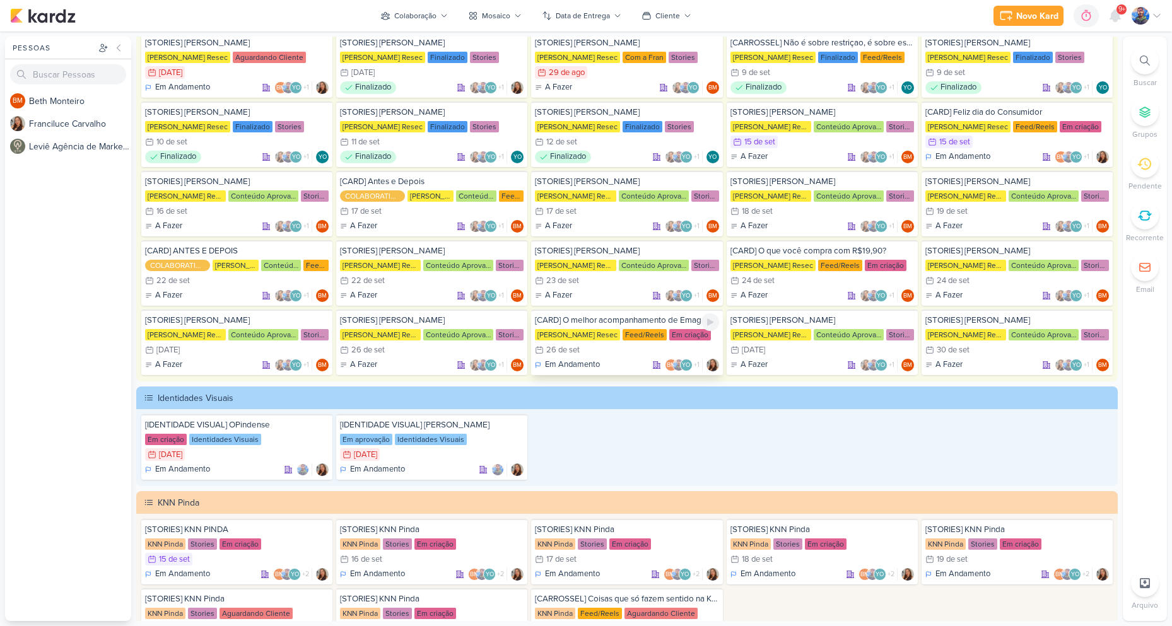
scroll to position [2370, 0]
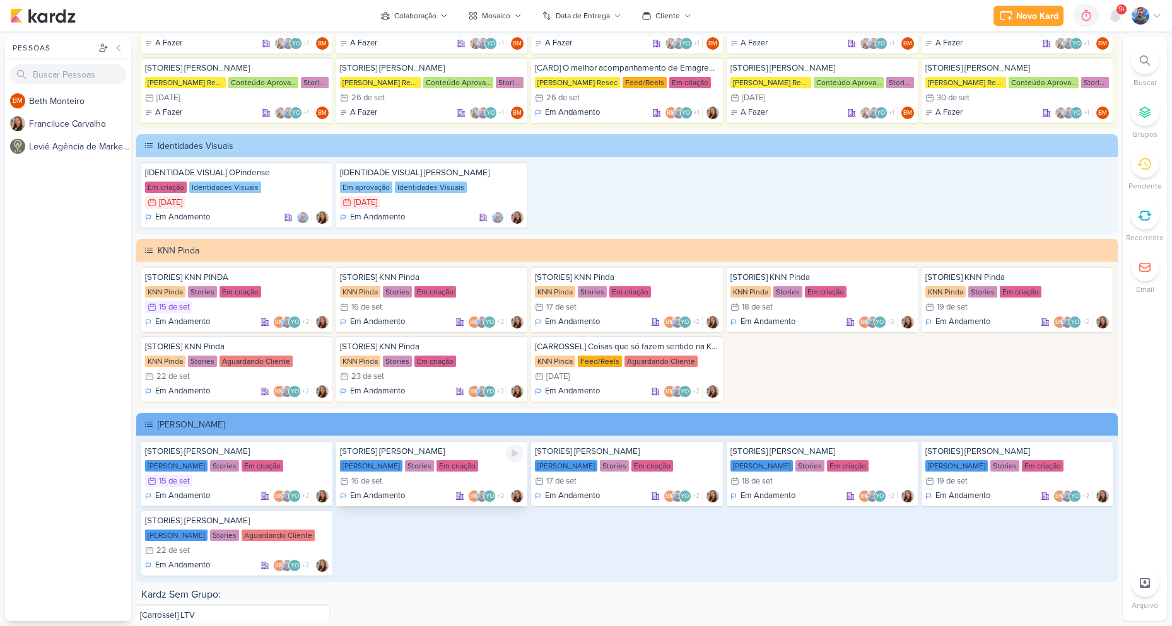
click at [450, 472] on div "[PERSON_NAME] Stories Em criação" at bounding box center [432, 466] width 184 height 13
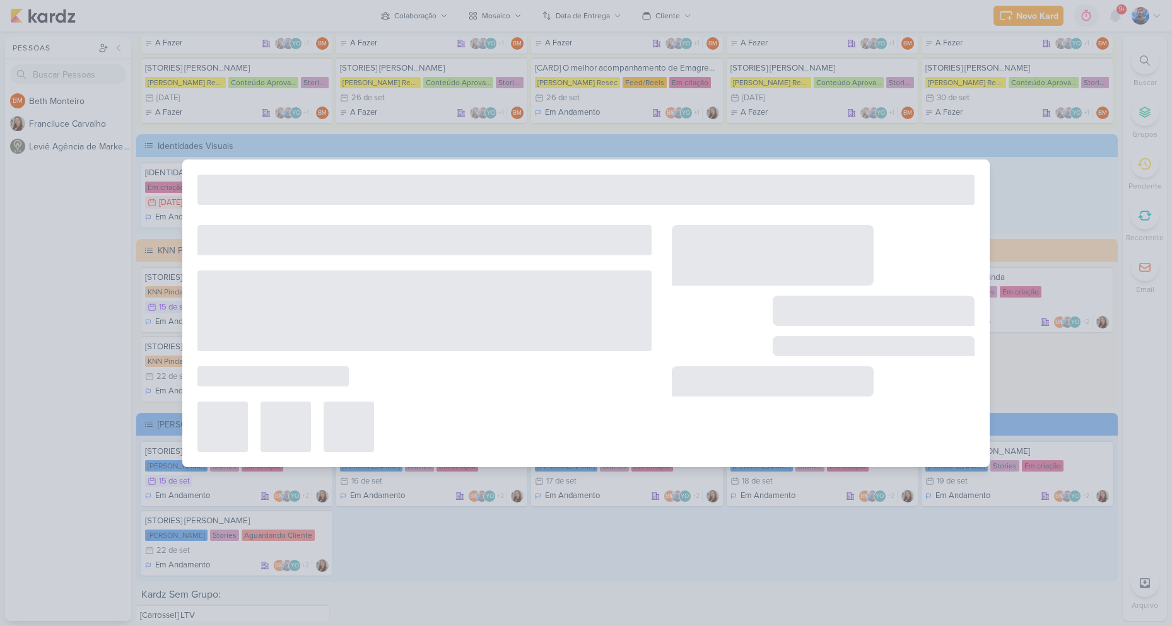
type input "[STORIES] [PERSON_NAME]"
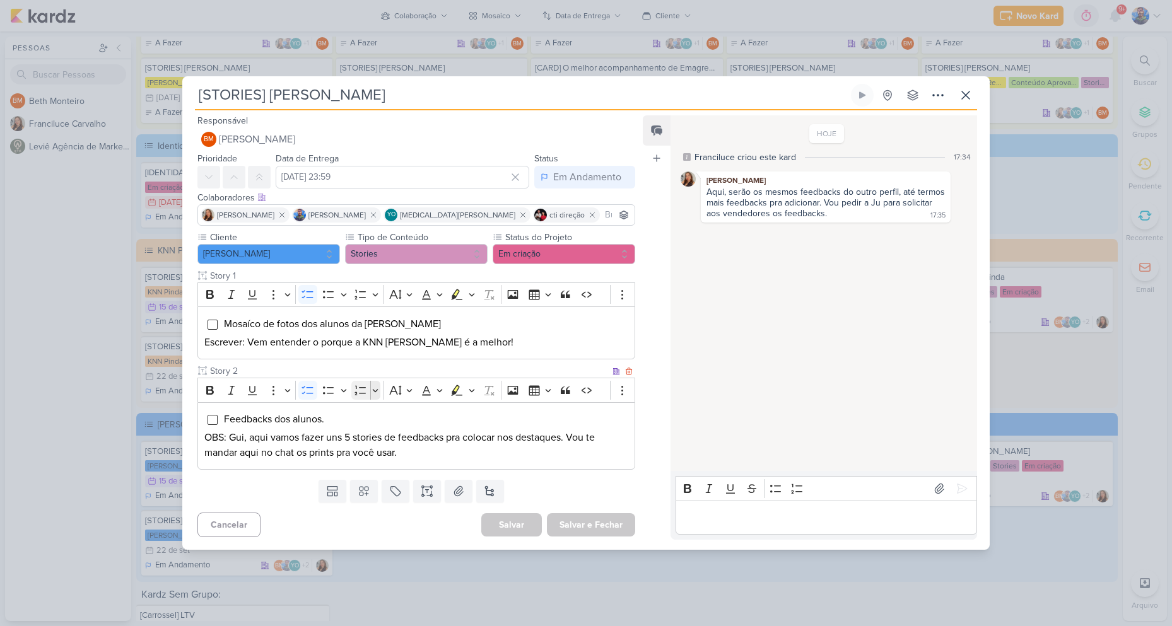
scroll to position [0, 0]
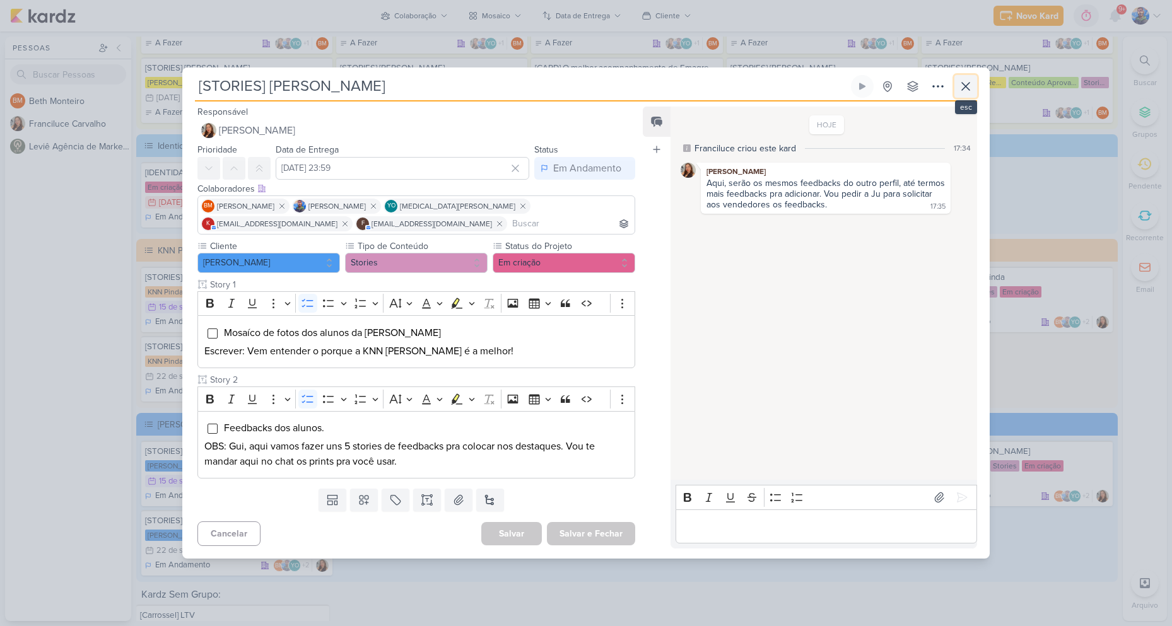
click at [970, 89] on icon at bounding box center [965, 86] width 15 height 15
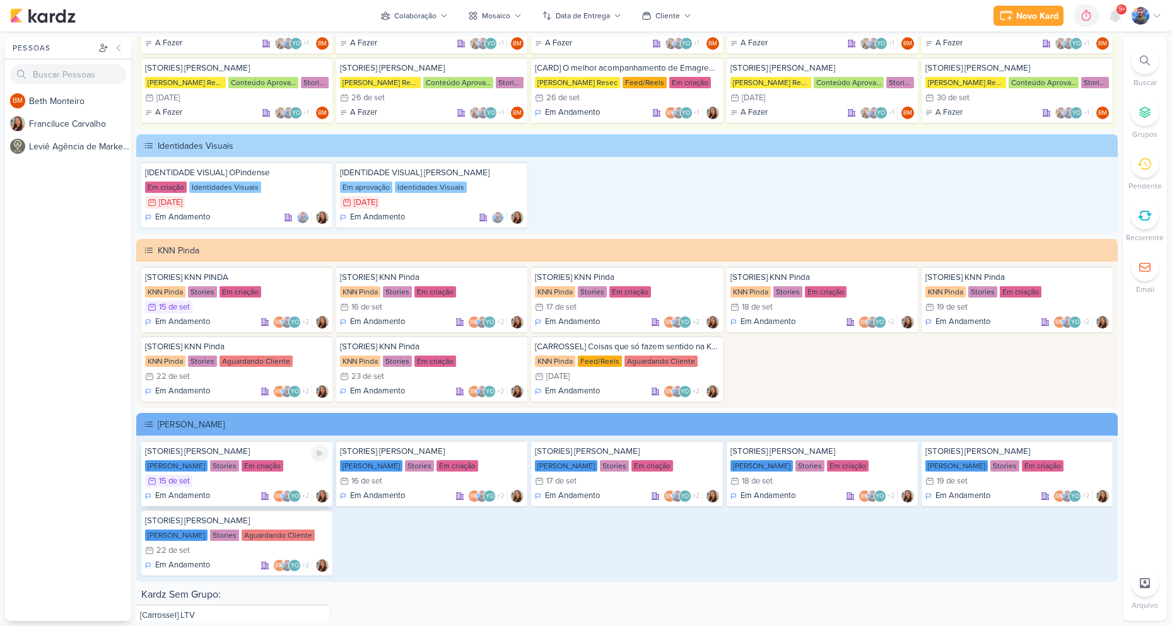
click at [264, 476] on div "15/9 [DATE]" at bounding box center [237, 481] width 184 height 13
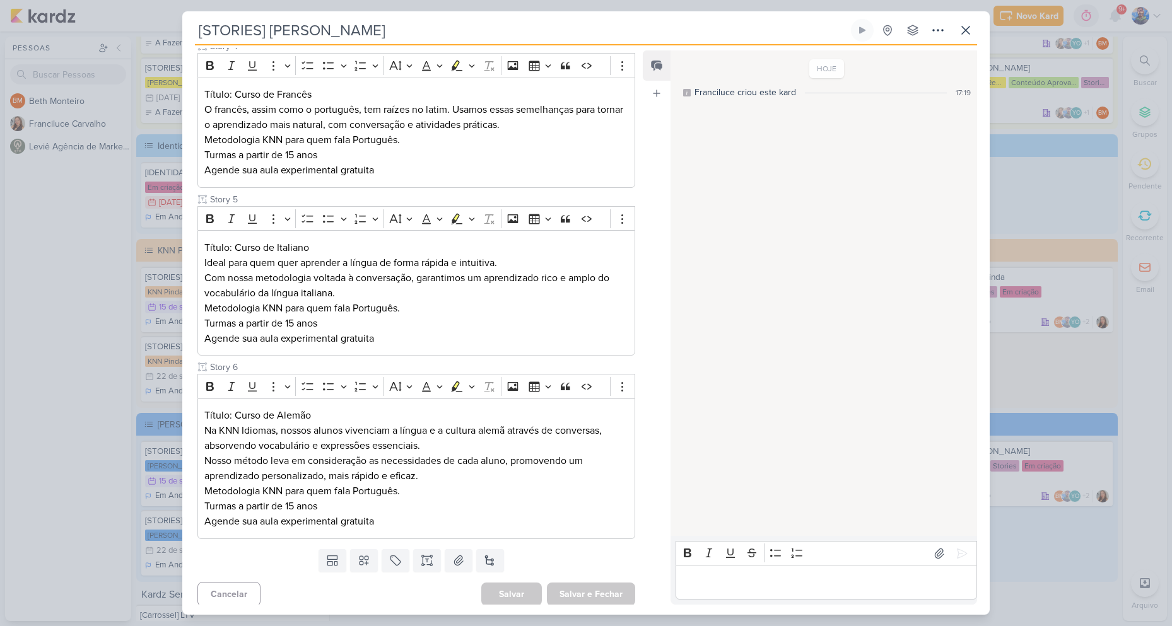
scroll to position [645, 0]
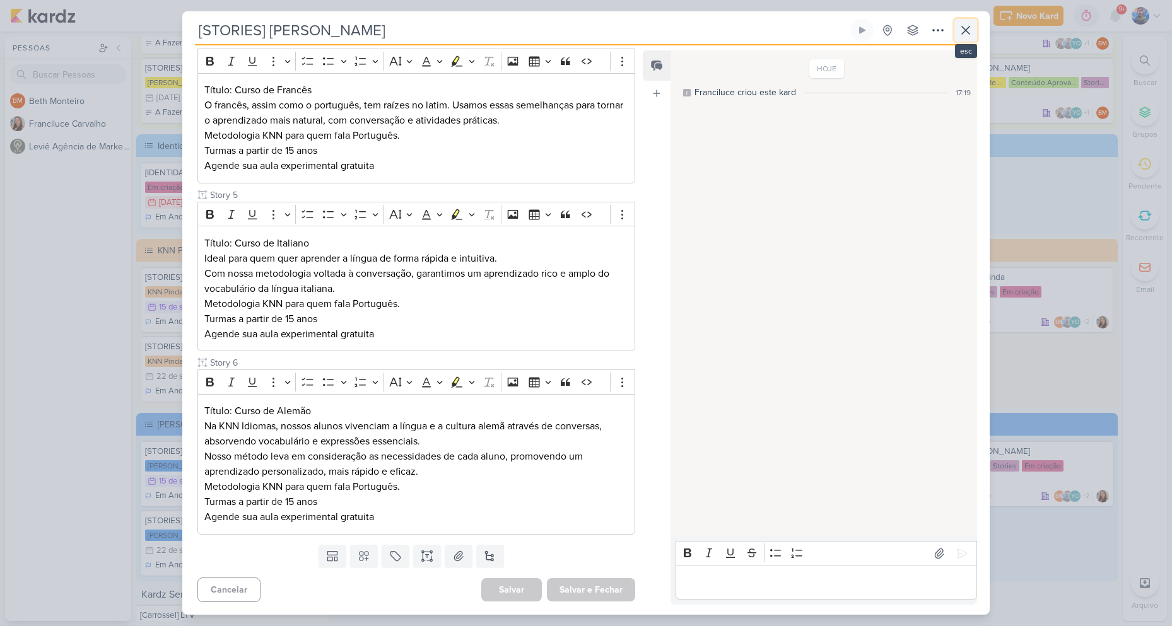
click at [970, 28] on icon at bounding box center [965, 30] width 15 height 15
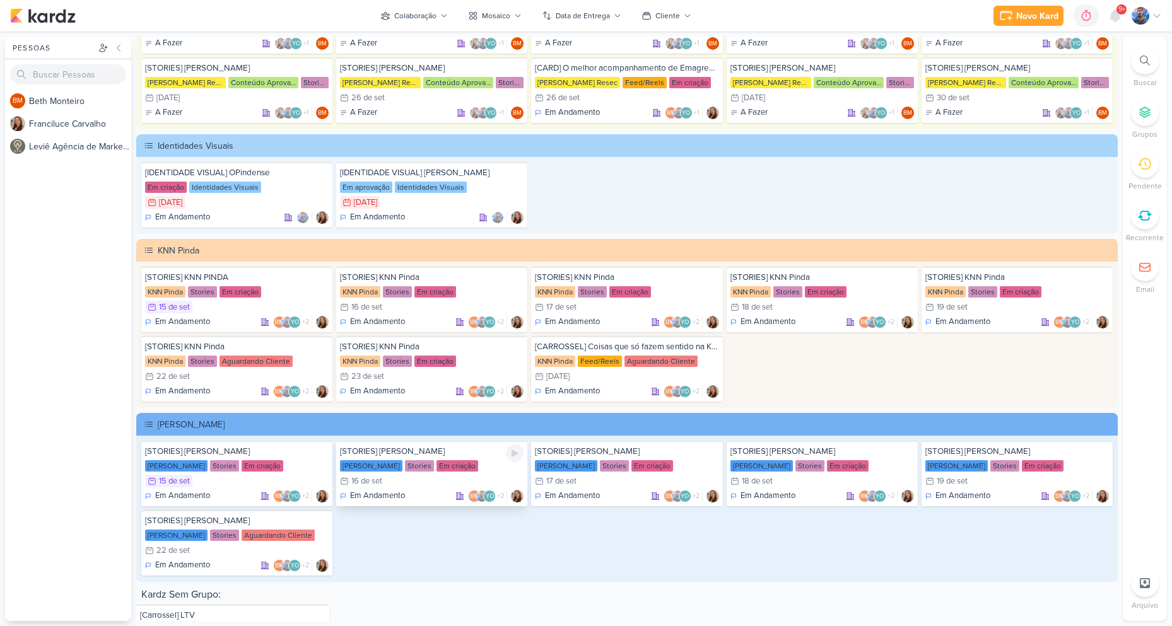
click at [476, 462] on div "[PERSON_NAME] Stories Em criação" at bounding box center [432, 466] width 184 height 13
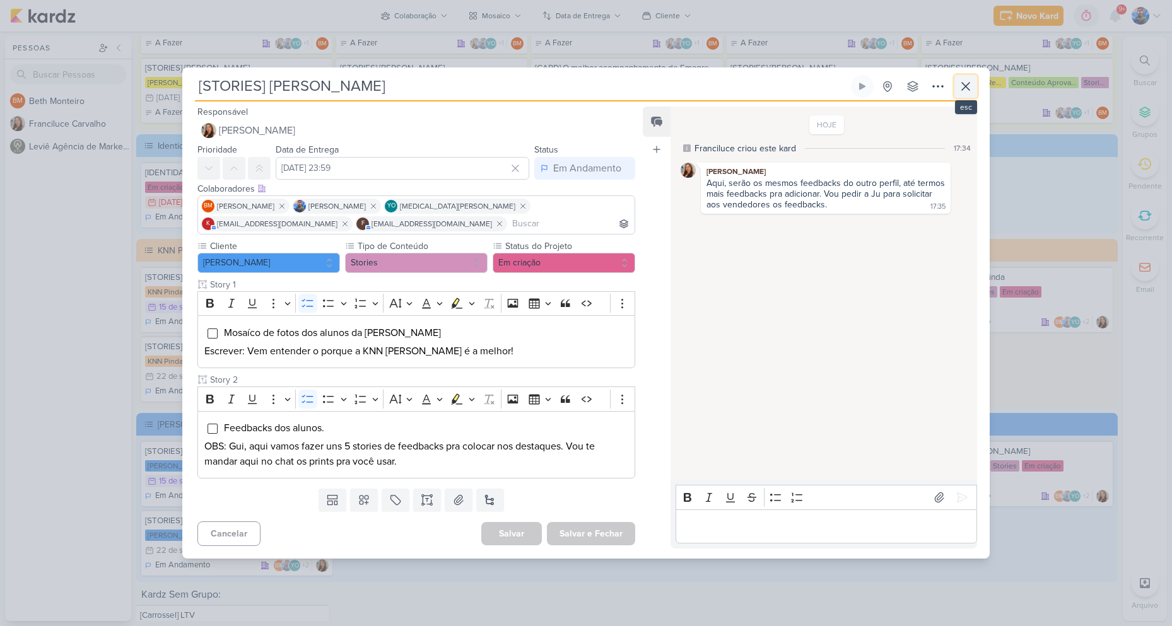
click at [960, 85] on icon at bounding box center [965, 86] width 15 height 15
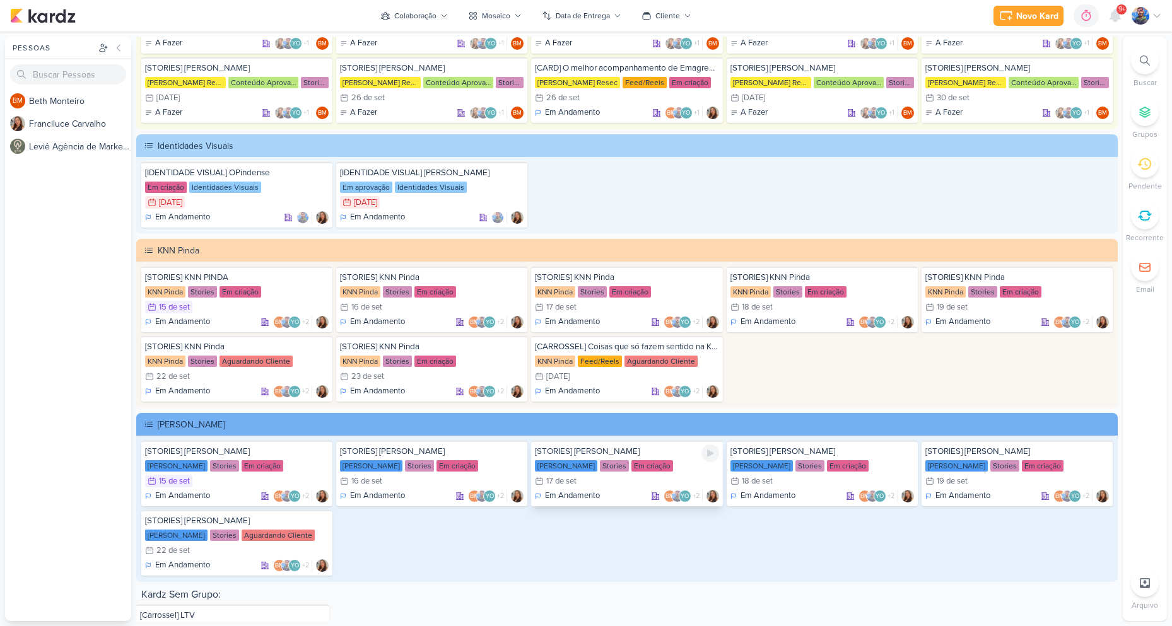
click at [601, 469] on div "Stories" at bounding box center [614, 466] width 29 height 11
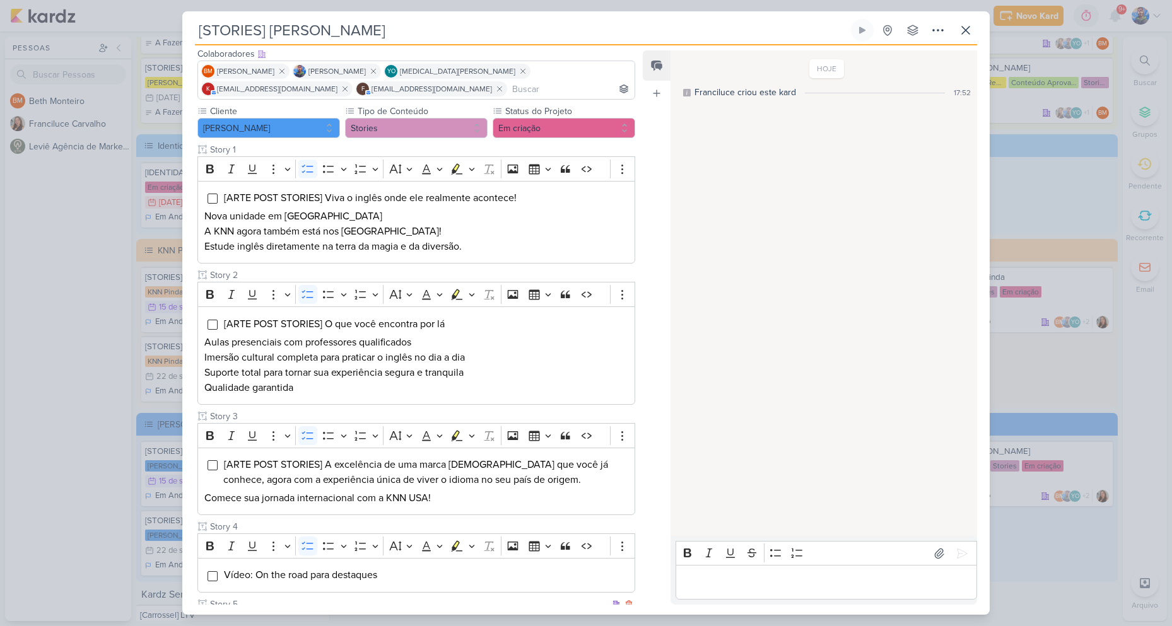
scroll to position [63, 0]
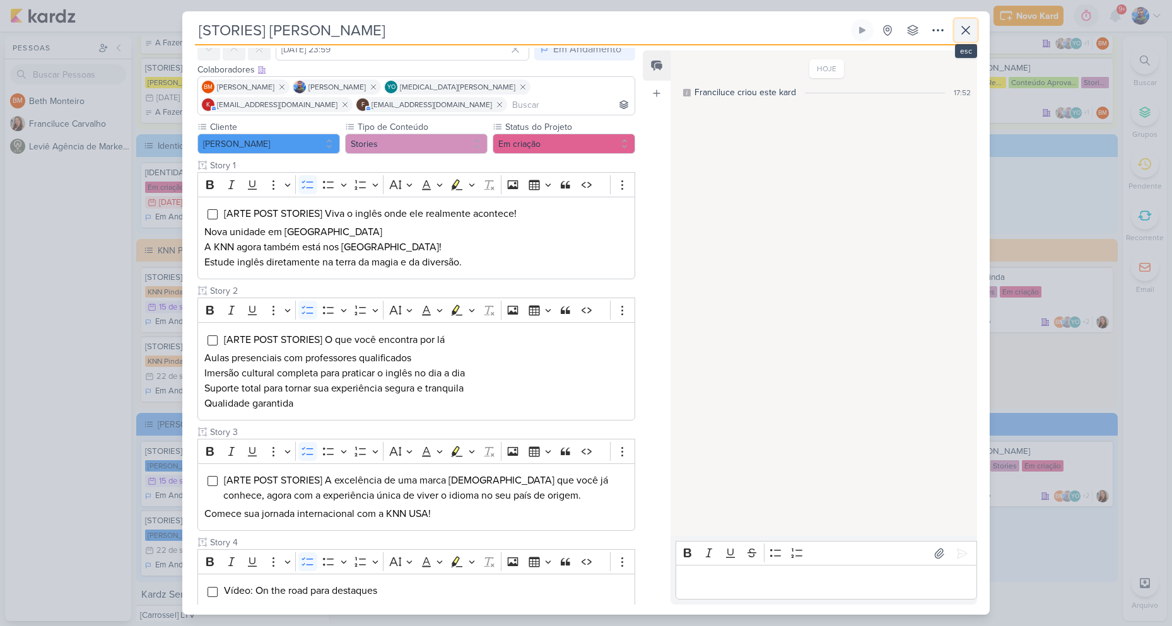
click at [971, 38] on button at bounding box center [965, 30] width 23 height 23
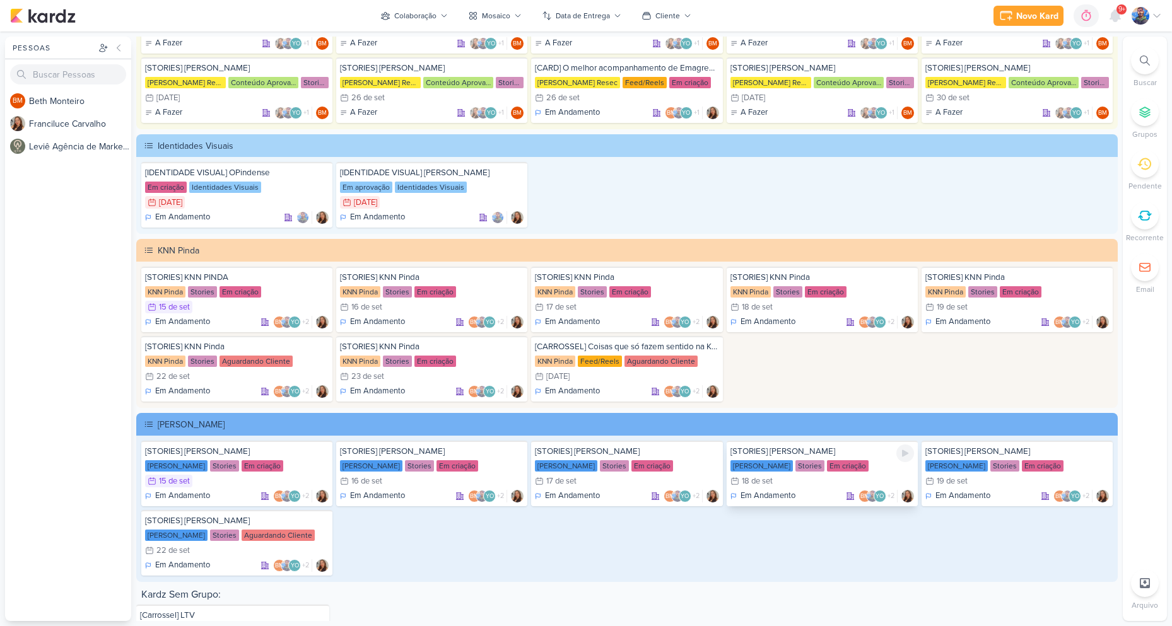
click at [785, 477] on div "18/9 [DATE]" at bounding box center [823, 481] width 184 height 13
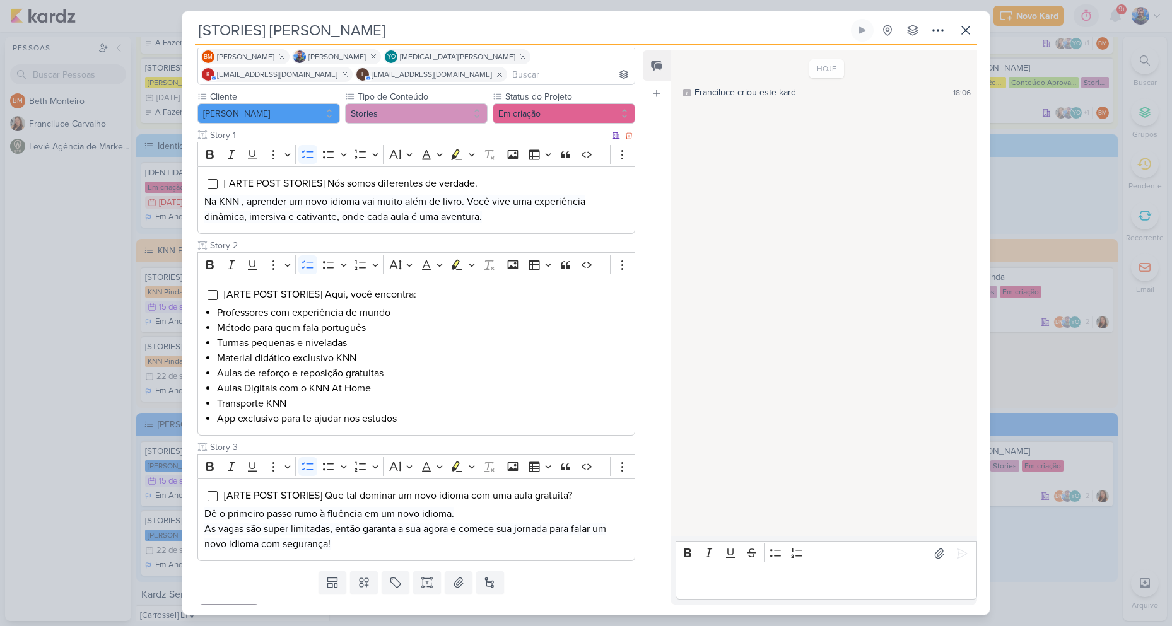
scroll to position [120, 0]
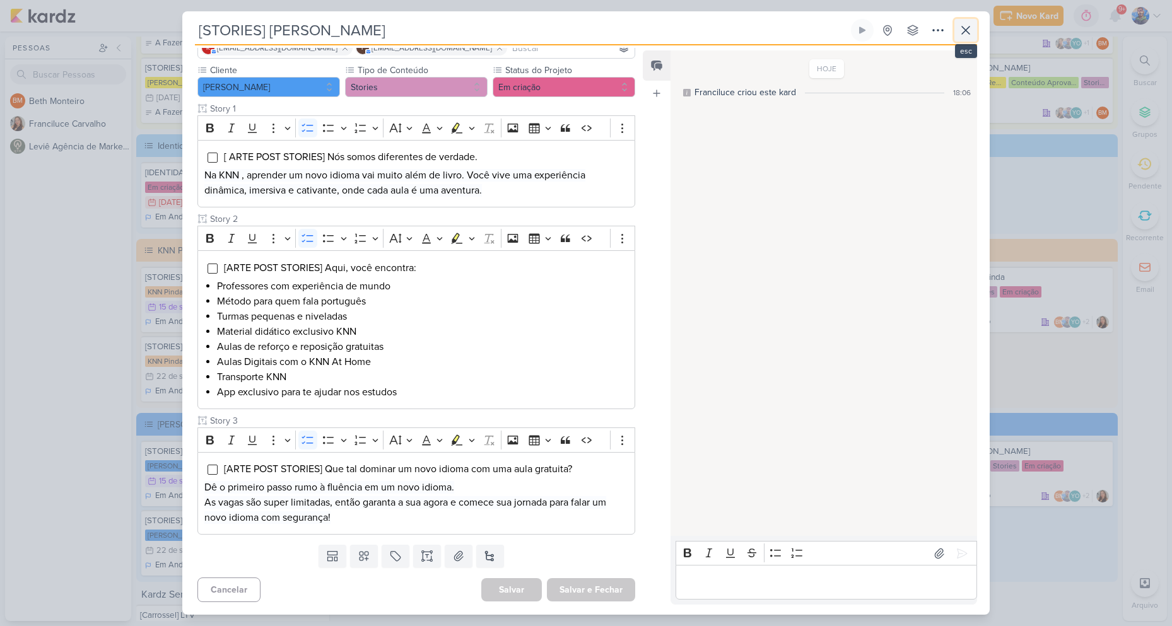
click at [971, 37] on icon at bounding box center [965, 30] width 15 height 15
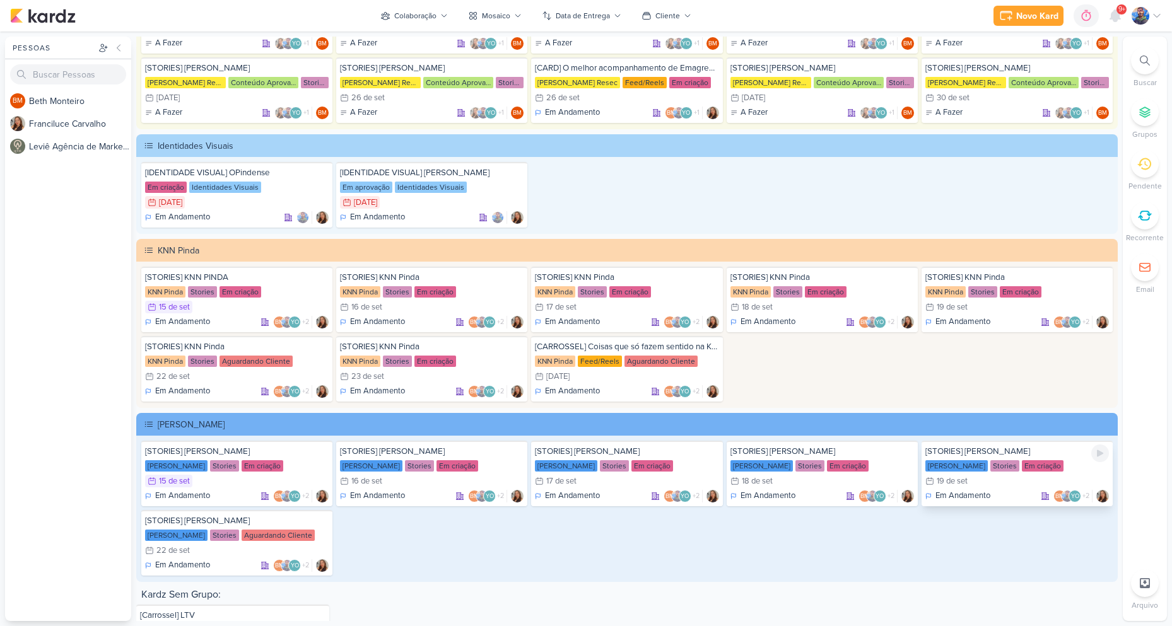
click at [991, 475] on div "19/9 [DATE]" at bounding box center [1017, 481] width 184 height 13
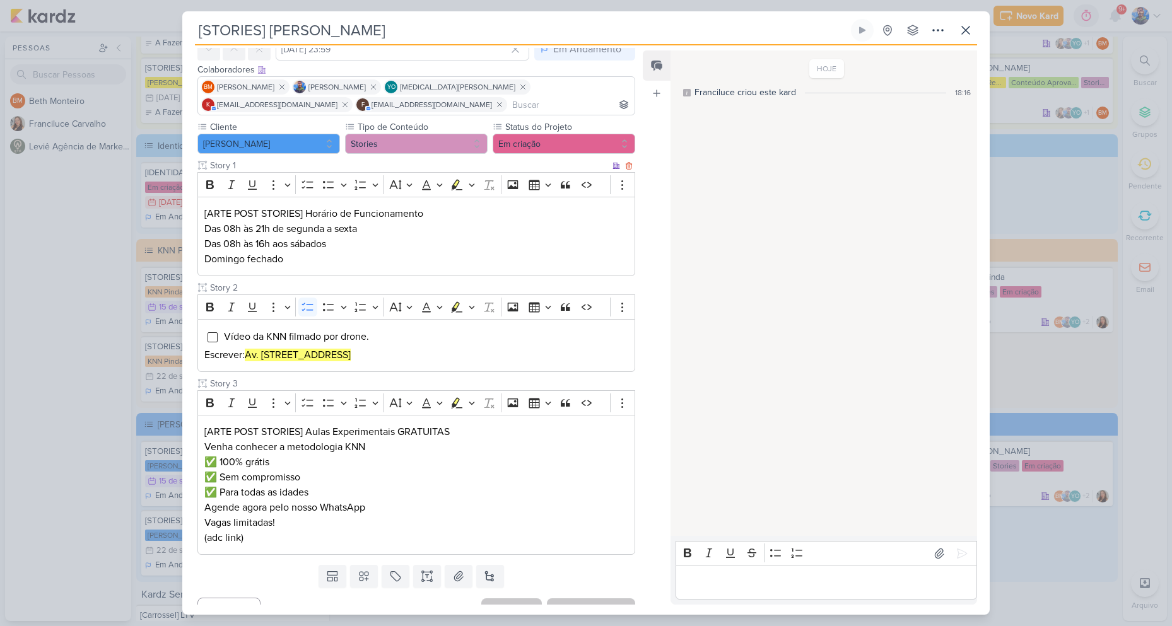
scroll to position [83, 0]
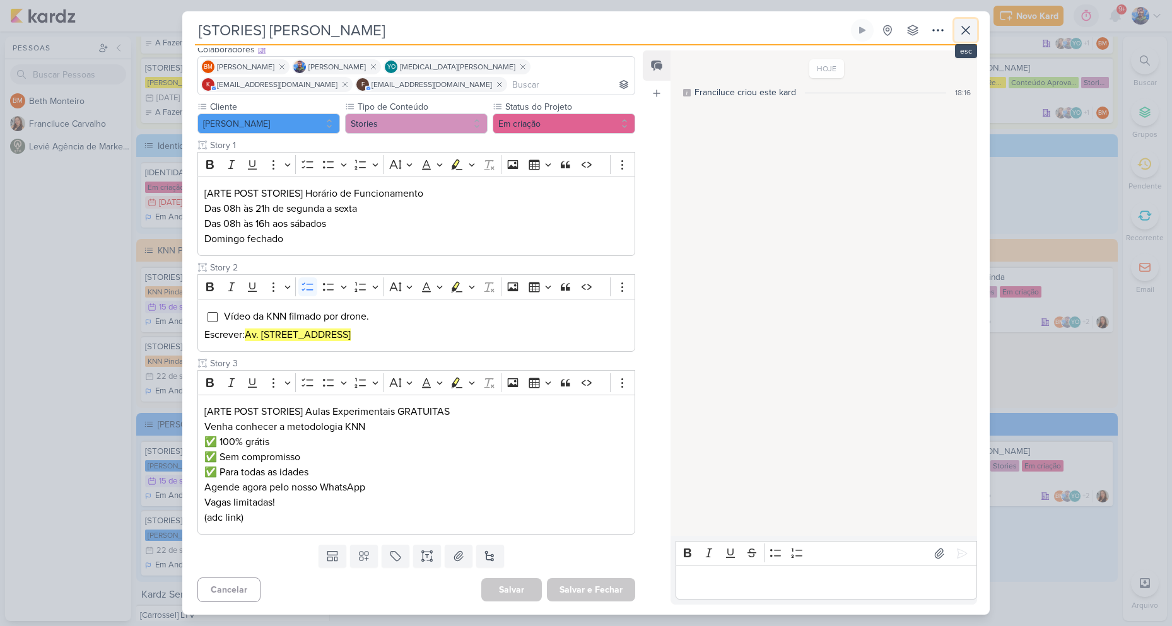
click at [966, 29] on icon at bounding box center [965, 30] width 15 height 15
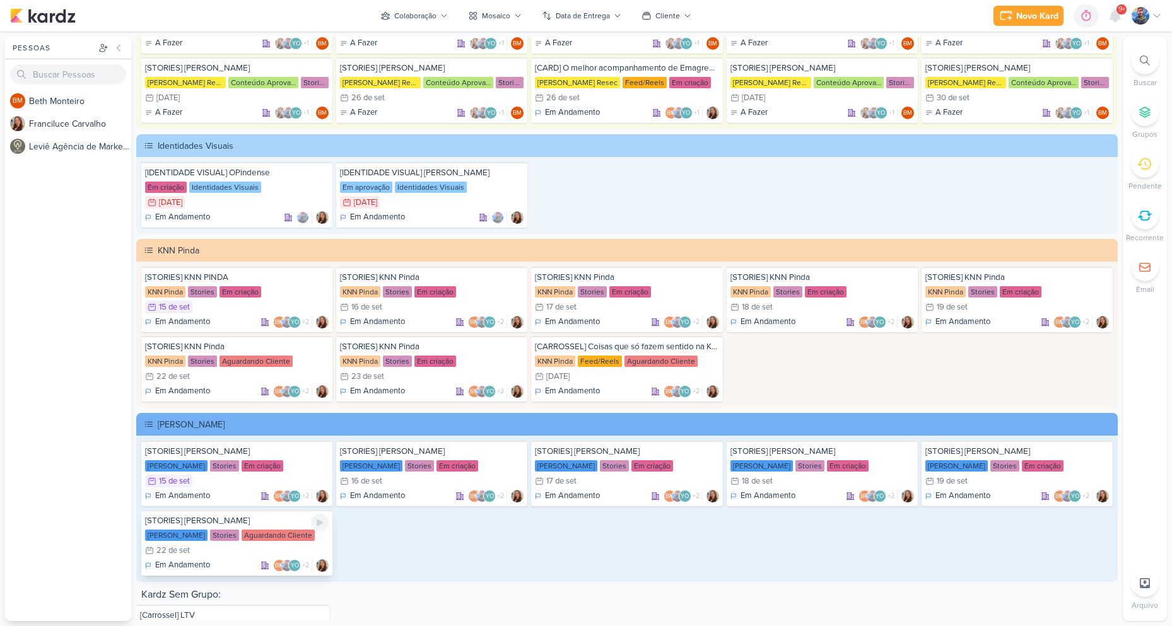
click at [257, 544] on div "22/9 [DATE]" at bounding box center [237, 550] width 184 height 13
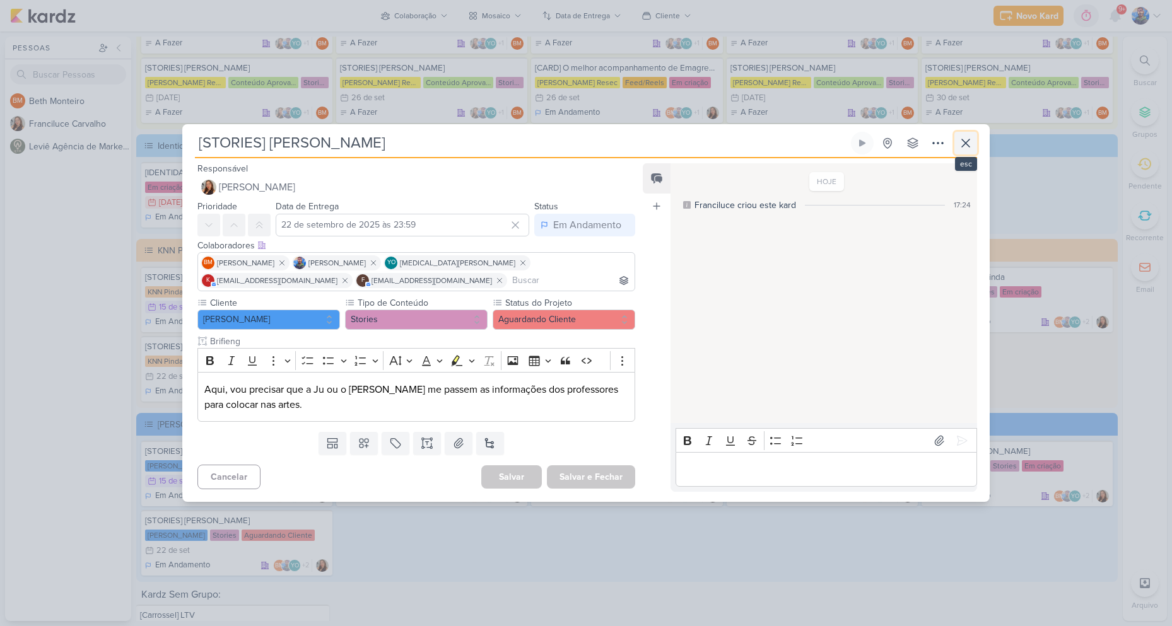
click at [968, 146] on icon at bounding box center [966, 143] width 8 height 8
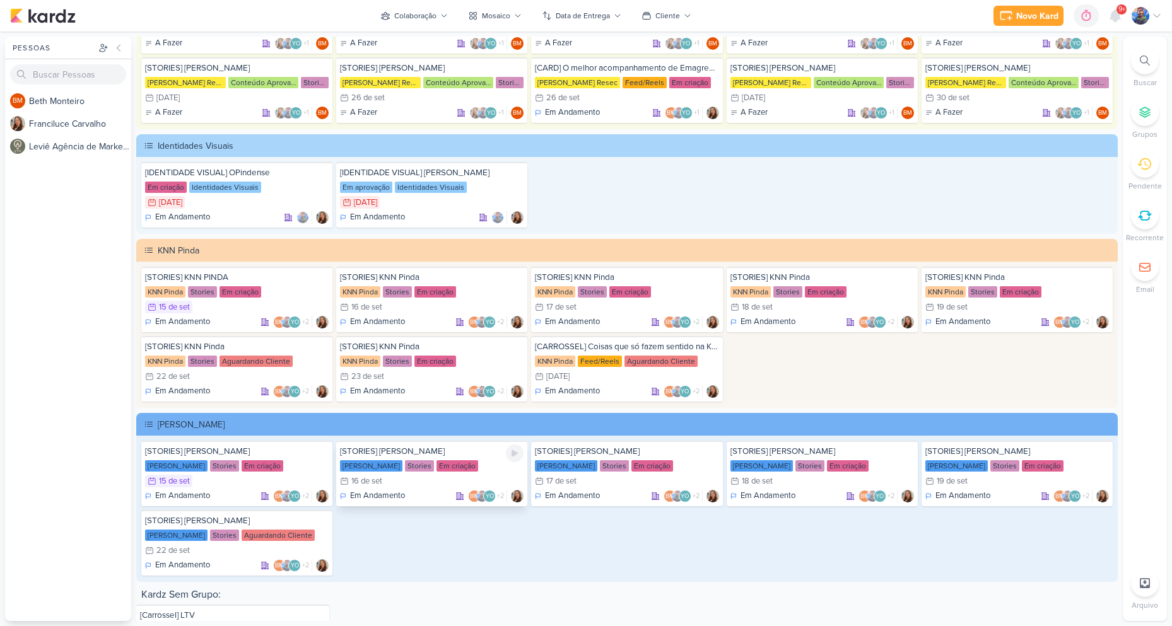
click at [469, 464] on div "[PERSON_NAME] Stories Em criação" at bounding box center [432, 466] width 184 height 13
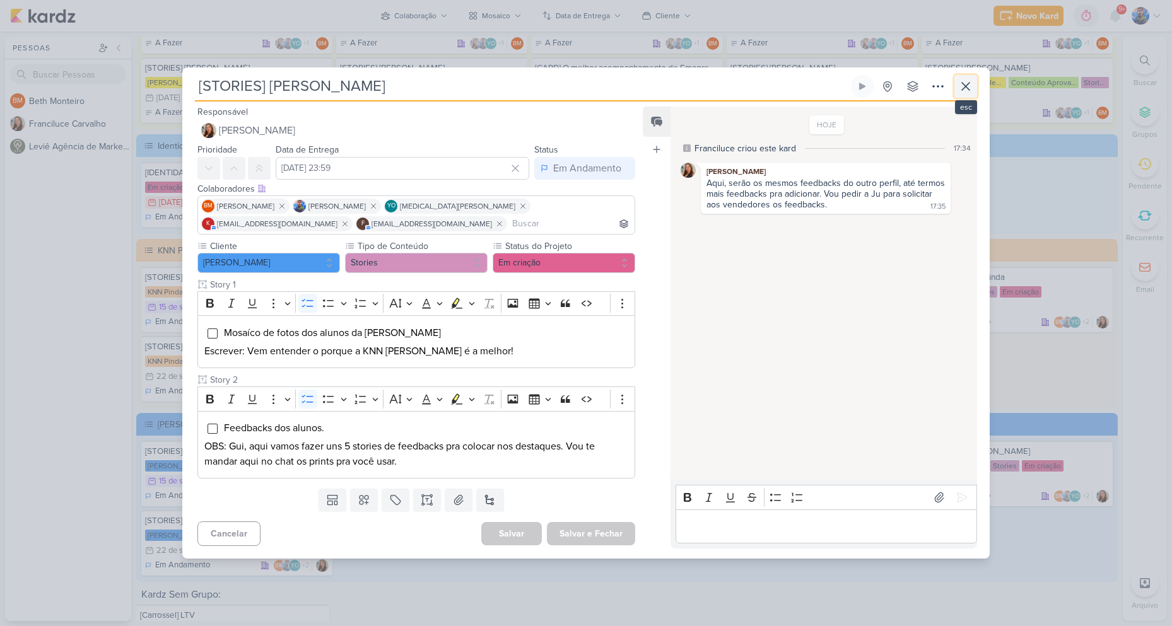
click at [963, 83] on icon at bounding box center [966, 87] width 8 height 8
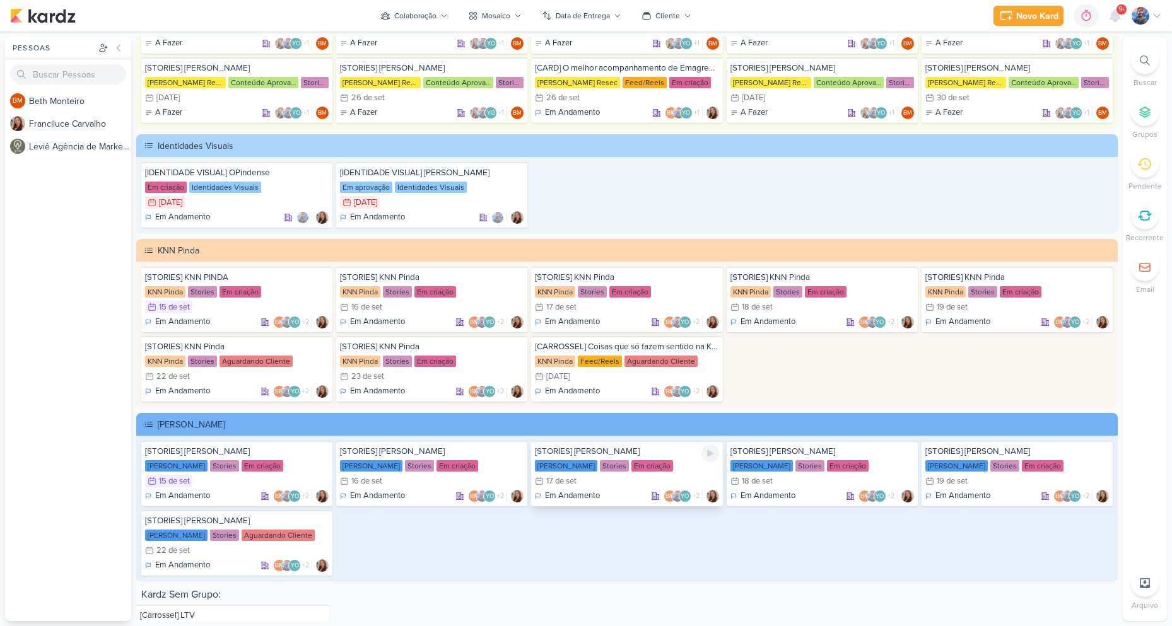
click at [600, 461] on div "Stories" at bounding box center [614, 466] width 29 height 11
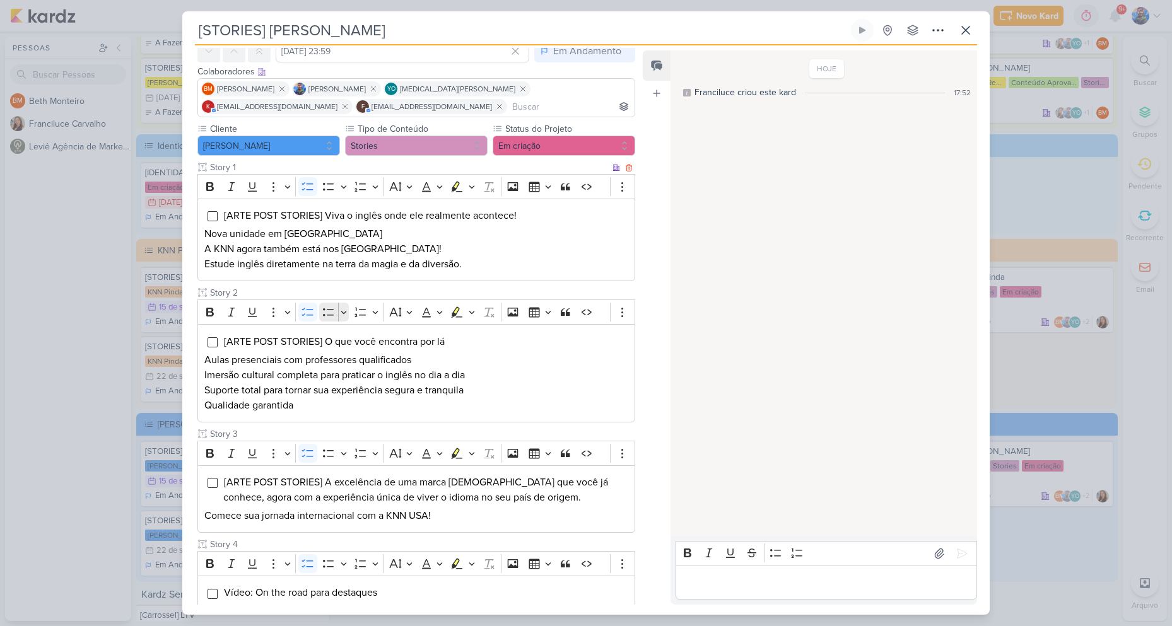
scroll to position [63, 0]
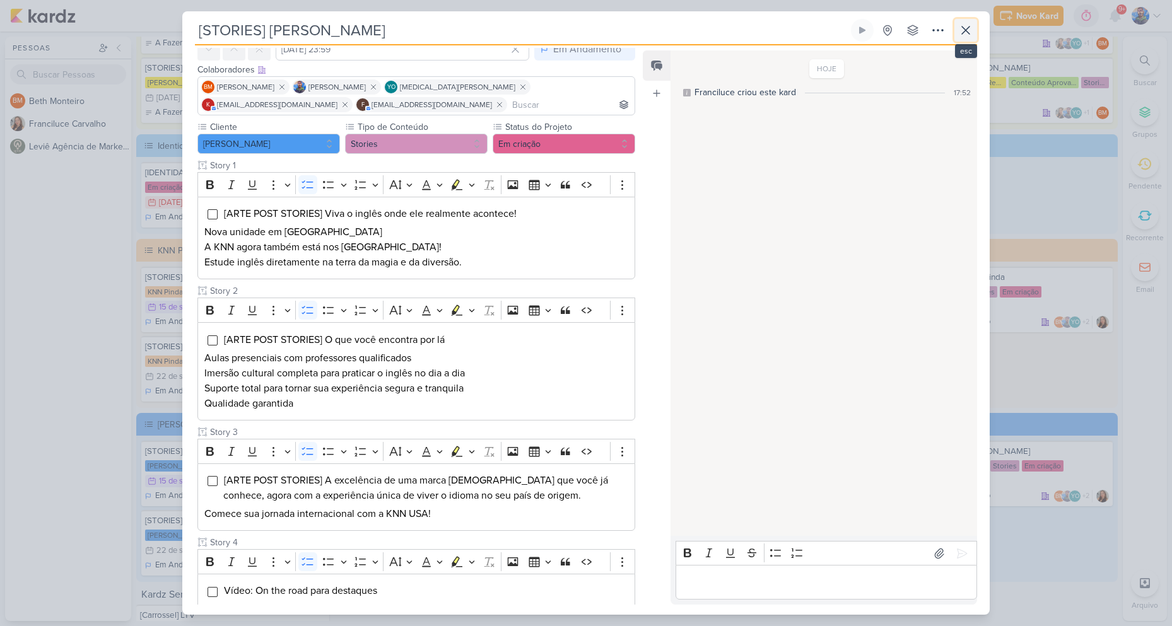
click at [970, 41] on button at bounding box center [965, 30] width 23 height 23
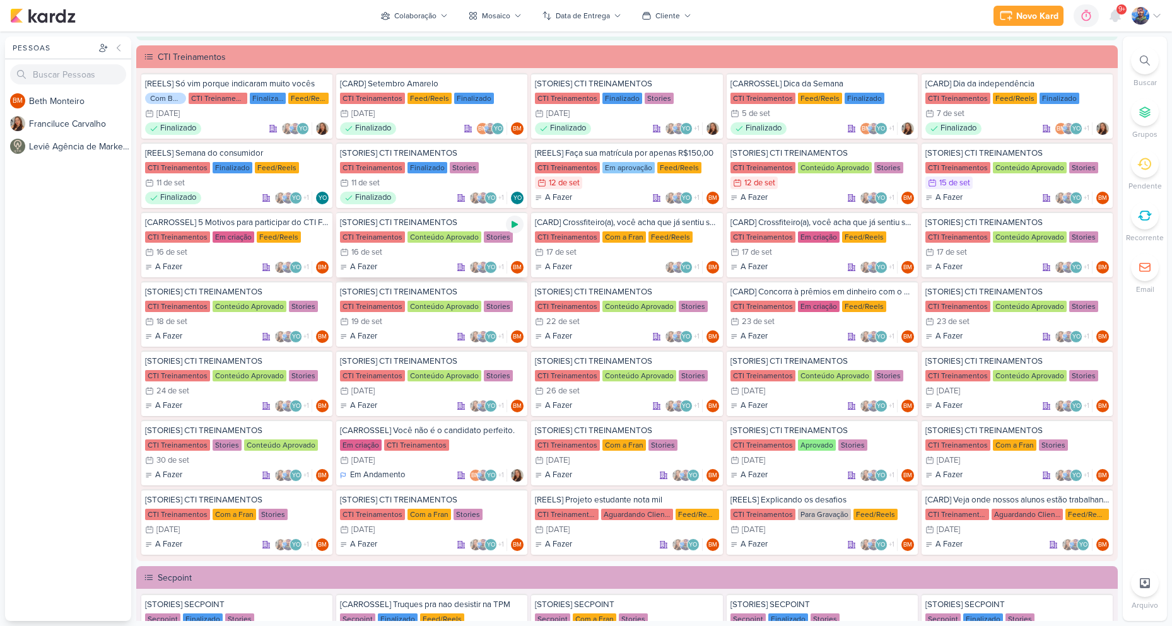
scroll to position [1171, 0]
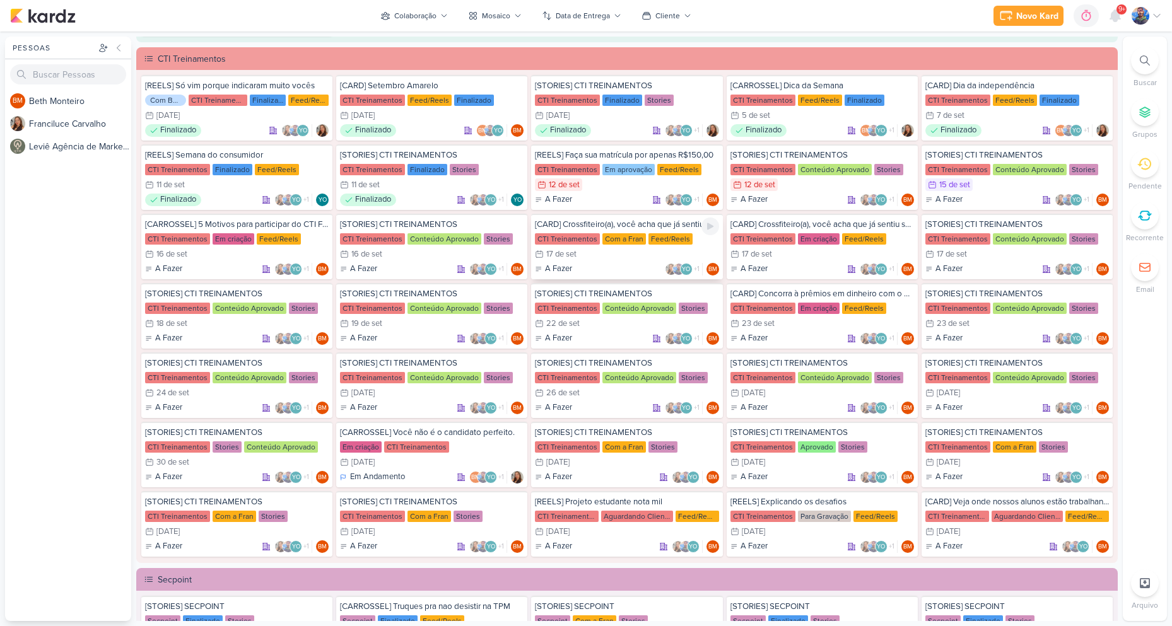
click at [609, 255] on div "17/9 [DATE]" at bounding box center [627, 254] width 184 height 13
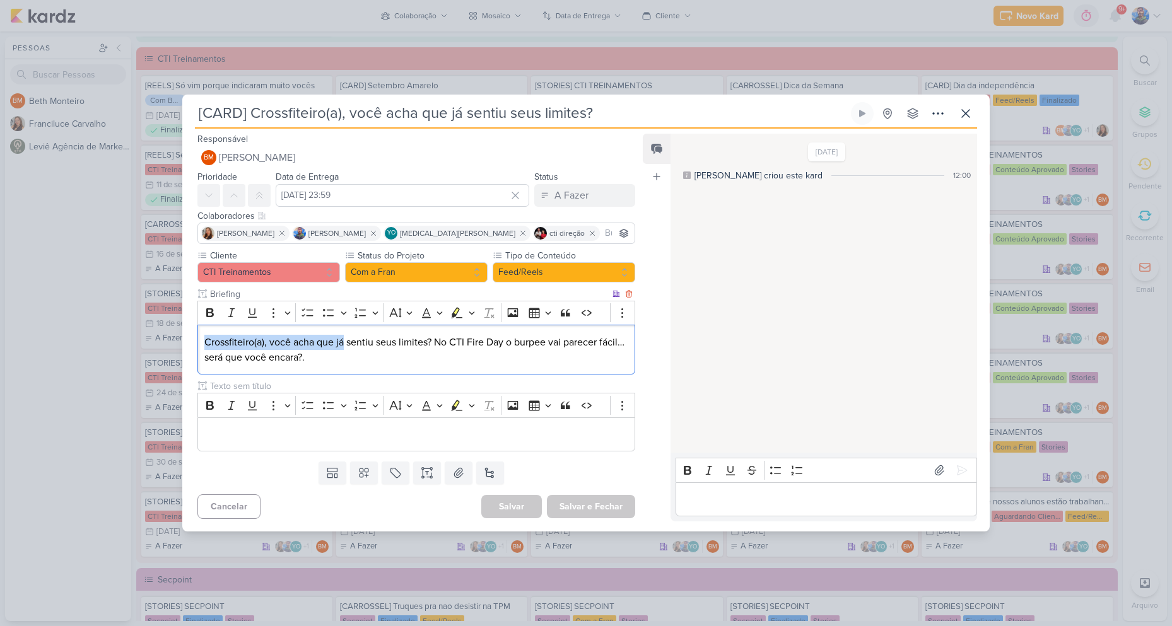
drag, startPoint x: 205, startPoint y: 342, endPoint x: 344, endPoint y: 343, distance: 138.8
click at [344, 343] on p "Crossfiteiro(a), você acha que já sentiu seus limites? No CTI Fire Day o burpee…" at bounding box center [416, 350] width 424 height 30
click at [390, 348] on p "Crossfiteiro(a), você acha que já sentiu seus limites? No CTI Fire Day o burpee…" at bounding box center [416, 350] width 424 height 30
drag, startPoint x: 348, startPoint y: 340, endPoint x: 432, endPoint y: 346, distance: 84.8
click at [432, 346] on p "Crossfiteiro(a), você acha que já sentiu seus limites? No CTI Fire Day o burpee…" at bounding box center [416, 350] width 424 height 30
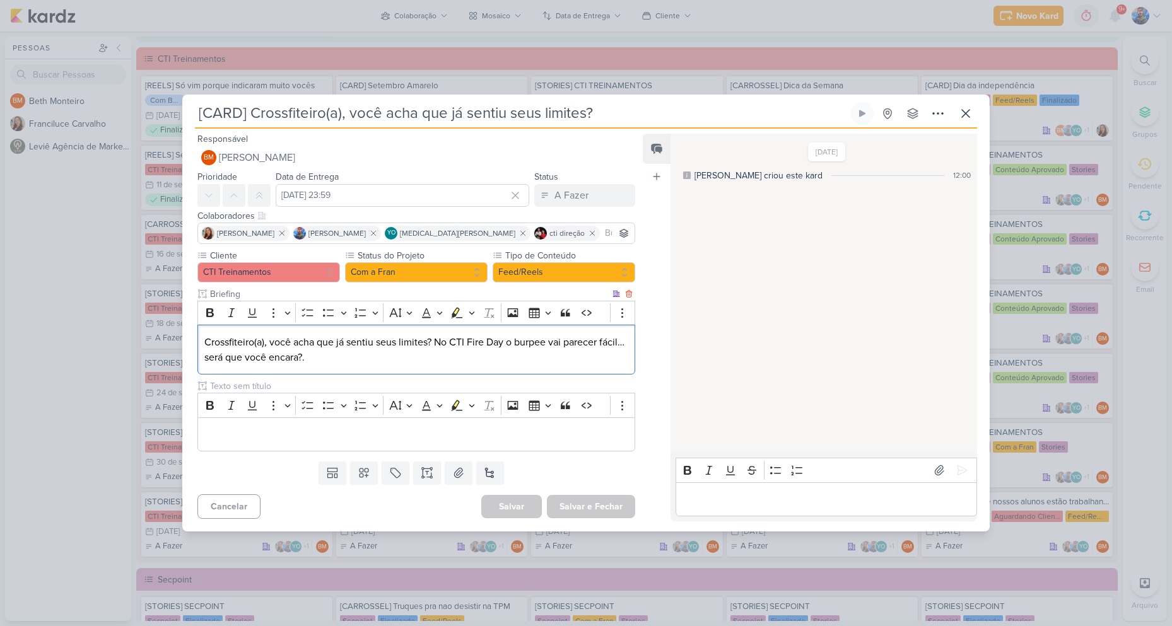
click at [435, 339] on p "Crossfiteiro(a), você acha que já sentiu seus limites? No CTI Fire Day o burpee…" at bounding box center [416, 350] width 424 height 30
drag, startPoint x: 435, startPoint y: 339, endPoint x: 227, endPoint y: 371, distance: 209.9
click at [227, 371] on div "Crossfiteiro(a), você acha que já sentiu seus limites? No CTI Fire Day o burpee…" at bounding box center [416, 350] width 438 height 50
click at [235, 351] on p "Crossfiteiro(a), você acha que já sentiu seus limites? No CTI Fire Day o burpee…" at bounding box center [416, 350] width 424 height 30
drag, startPoint x: 228, startPoint y: 359, endPoint x: 368, endPoint y: 371, distance: 139.9
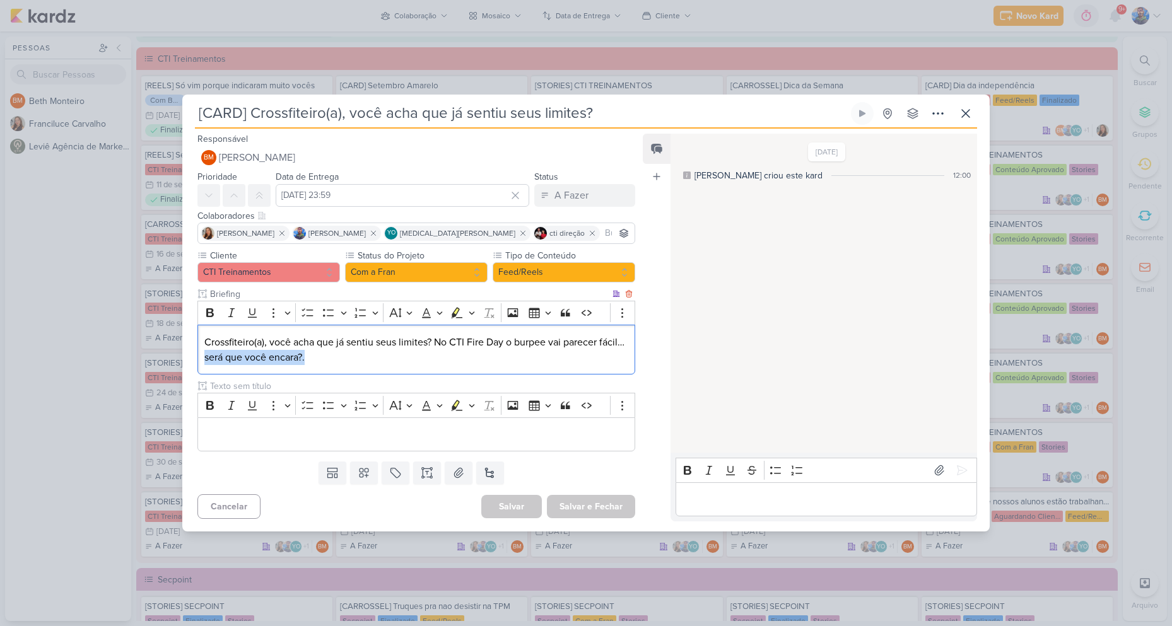
click at [368, 371] on div "Crossfiteiro(a), você acha que já sentiu seus limites? No CTI Fire Day o burpee…" at bounding box center [416, 350] width 438 height 50
click at [338, 358] on p "Crossfiteiro(a), você acha que já sentiu seus limites? No CTI Fire Day o burpee…" at bounding box center [416, 350] width 424 height 30
drag, startPoint x: 331, startPoint y: 354, endPoint x: 231, endPoint y: 361, distance: 99.9
click at [231, 361] on p "Crossfiteiro(a), você acha que já sentiu seus limites? No CTI Fire Day o burpee…" at bounding box center [416, 350] width 424 height 30
click at [393, 353] on p "Crossfiteiro(a), você acha que já sentiu seus limites? No CTI Fire Day o burpee…" at bounding box center [416, 350] width 424 height 30
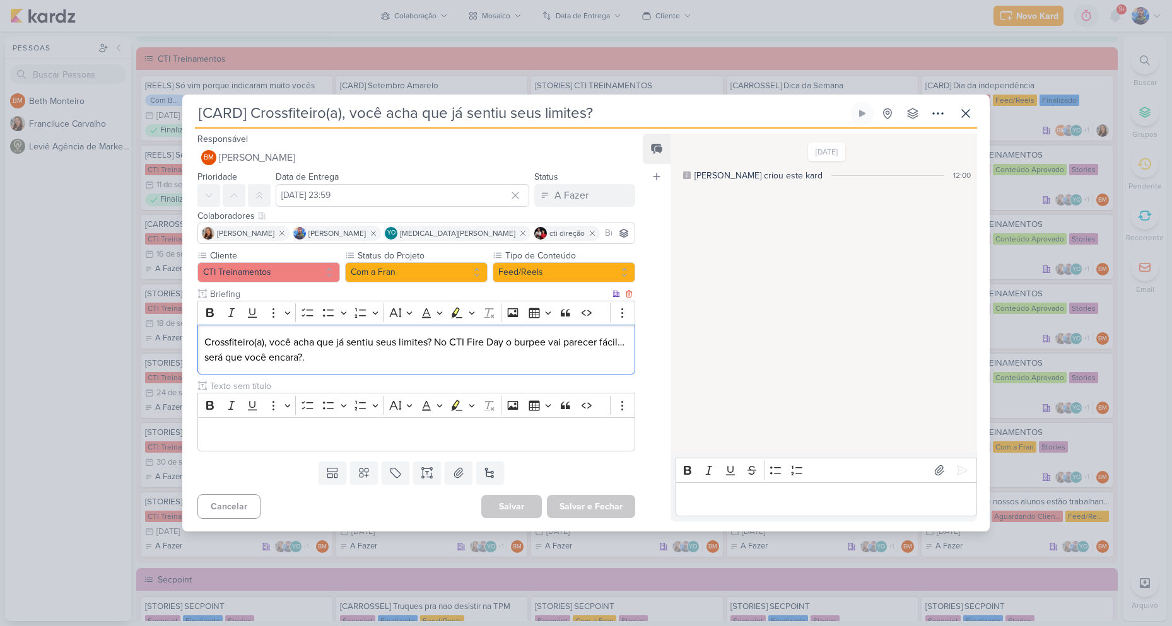
click at [393, 353] on p "Crossfiteiro(a), você acha que já sentiu seus limites? No CTI Fire Day o burpee…" at bounding box center [416, 350] width 424 height 30
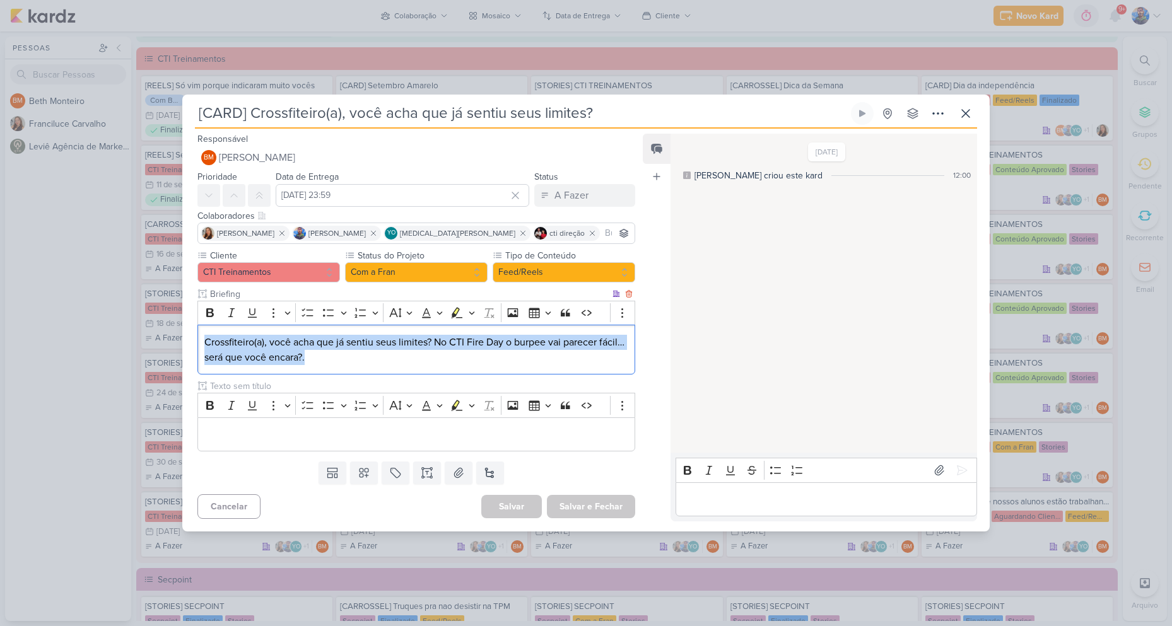
click at [393, 352] on p "Crossfiteiro(a), você acha que já sentiu seus limites? No CTI Fire Day o burpee…" at bounding box center [416, 350] width 424 height 30
click at [470, 312] on icon "Editor toolbar" at bounding box center [472, 313] width 6 height 13
click at [401, 337] on icon "Text highlight toolbar" at bounding box center [397, 335] width 13 height 13
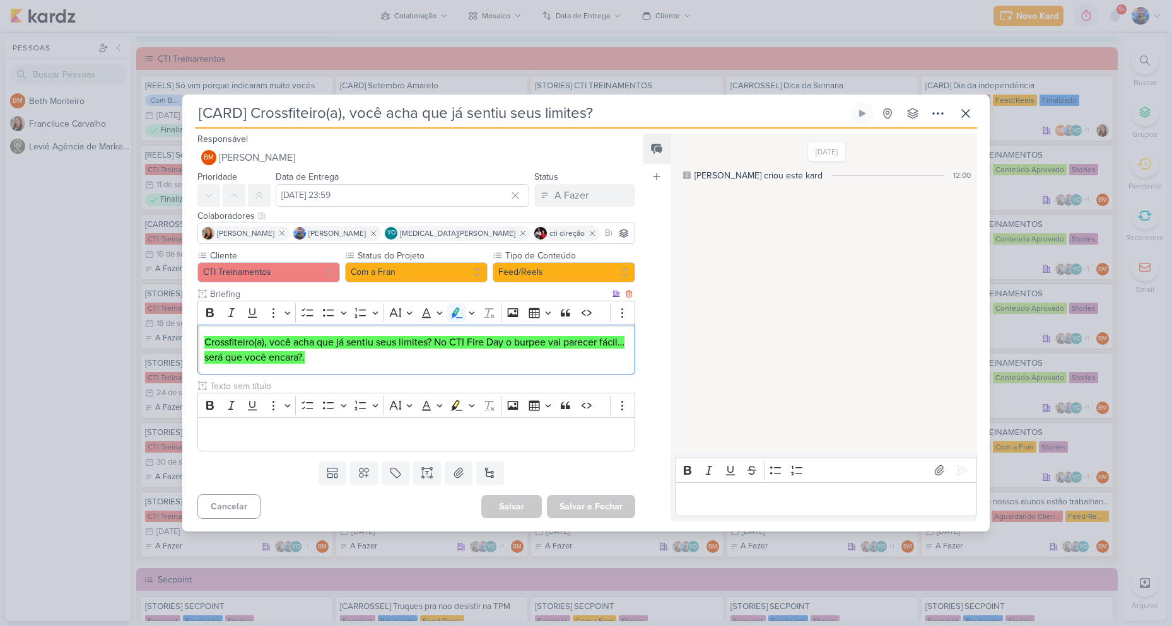
drag, startPoint x: 410, startPoint y: 357, endPoint x: 437, endPoint y: 356, distance: 27.1
click at [411, 357] on p "Crossfiteiro(a), você acha que já sentiu seus limites? No CTI Fire Day o burpee…" at bounding box center [416, 350] width 424 height 30
click at [457, 272] on button "Com a Fran" at bounding box center [416, 272] width 143 height 20
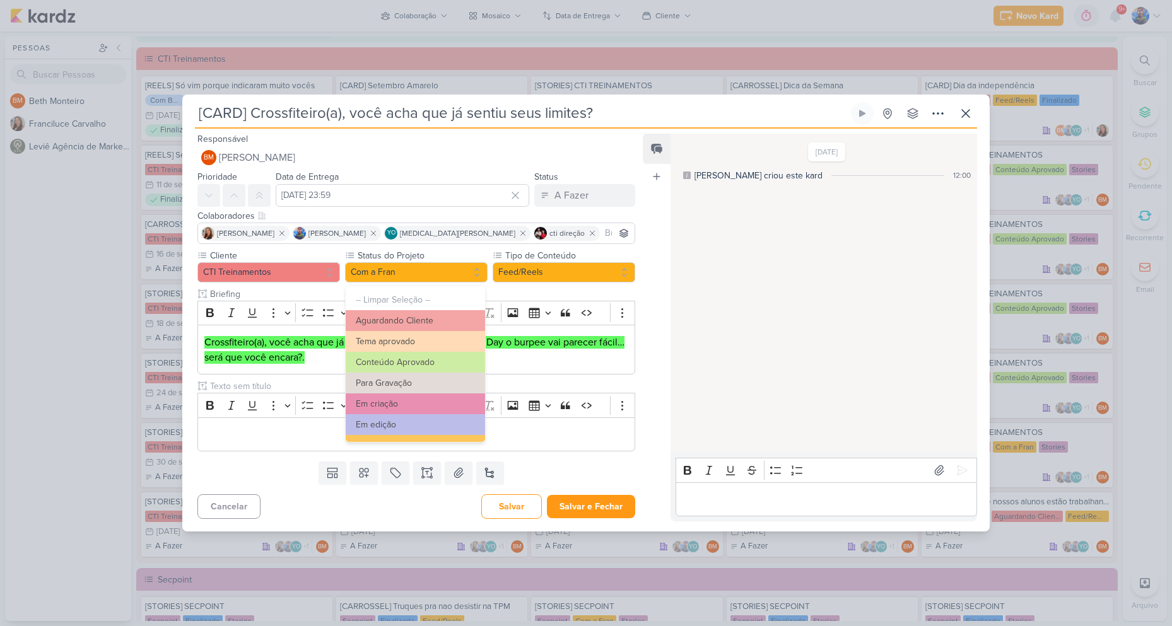
click at [825, 297] on div "[DATE] [PERSON_NAME] criou este kard 12:00" at bounding box center [823, 294] width 305 height 318
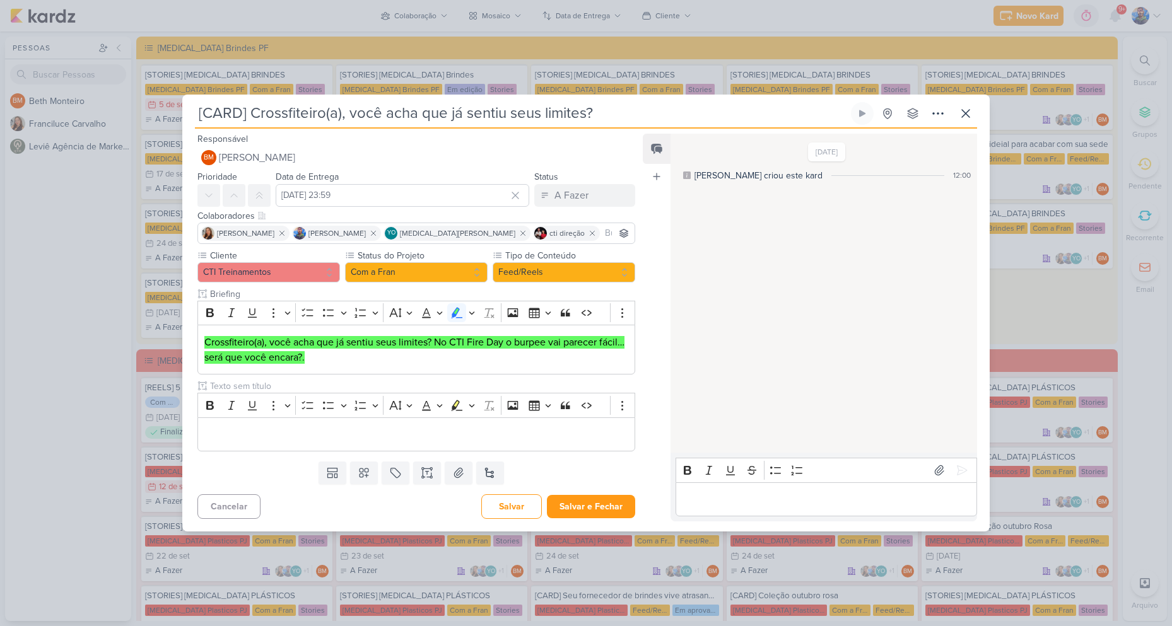
scroll to position [1171, 0]
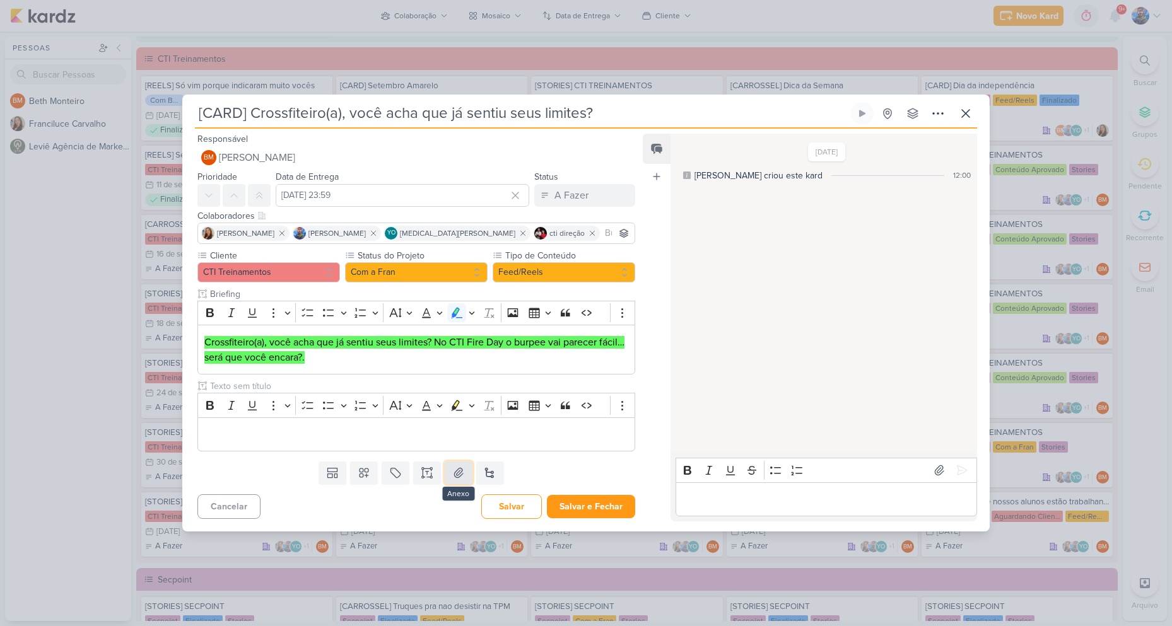
click at [452, 474] on icon at bounding box center [458, 473] width 13 height 13
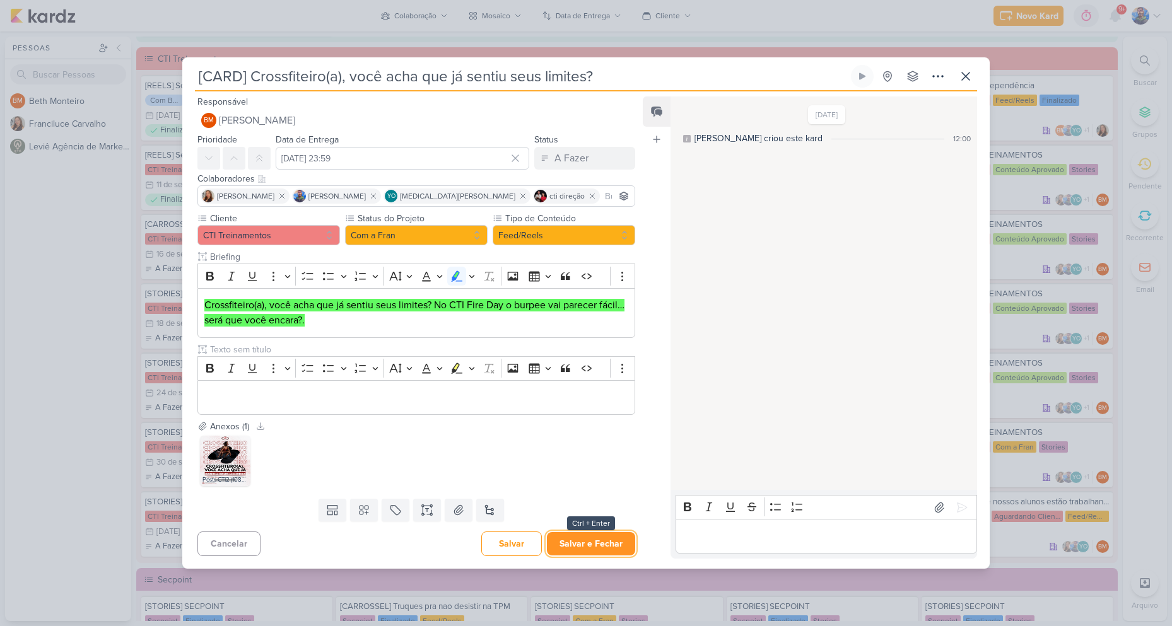
click at [585, 543] on button "Salvar e Fechar" at bounding box center [591, 543] width 88 height 23
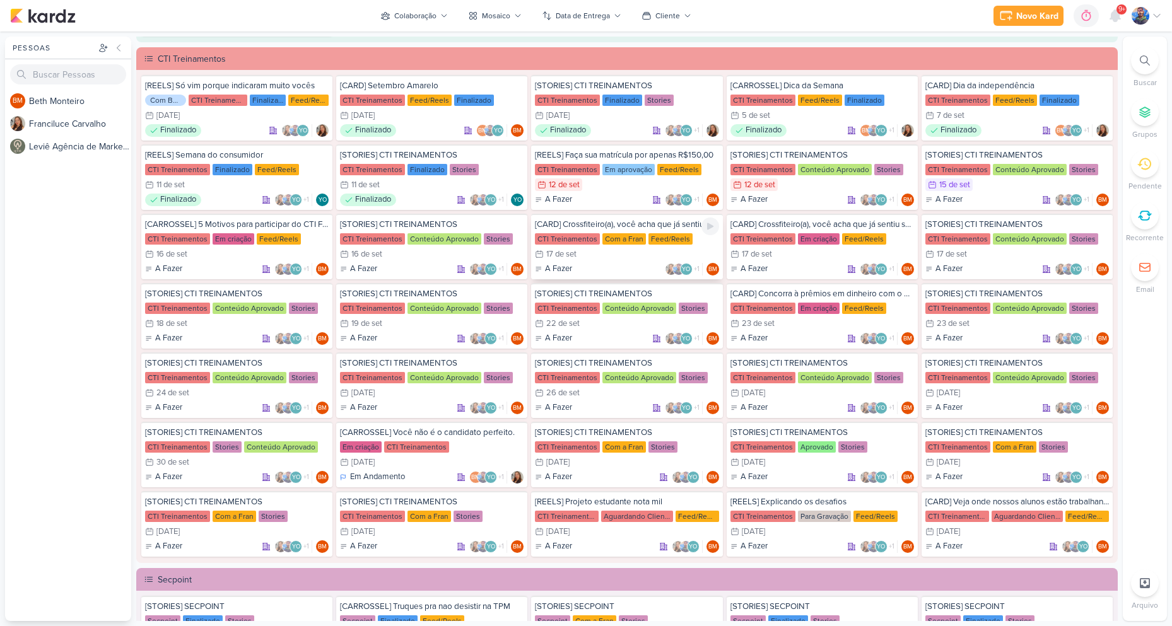
click at [656, 257] on div "17/9 [DATE]" at bounding box center [627, 254] width 184 height 13
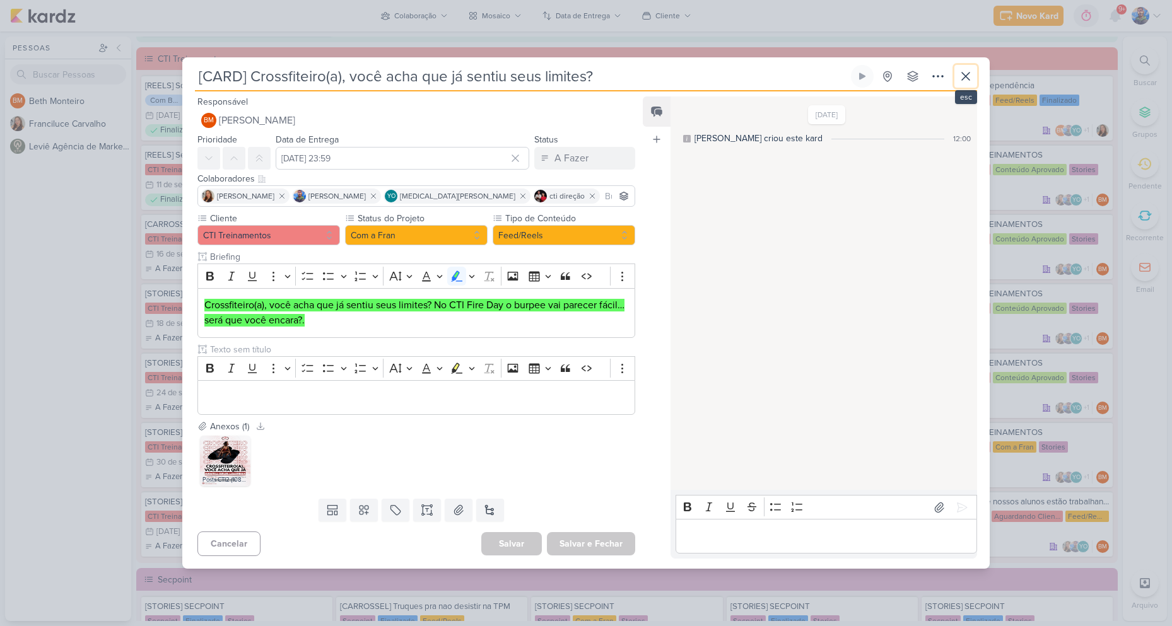
click at [970, 72] on icon at bounding box center [965, 76] width 15 height 15
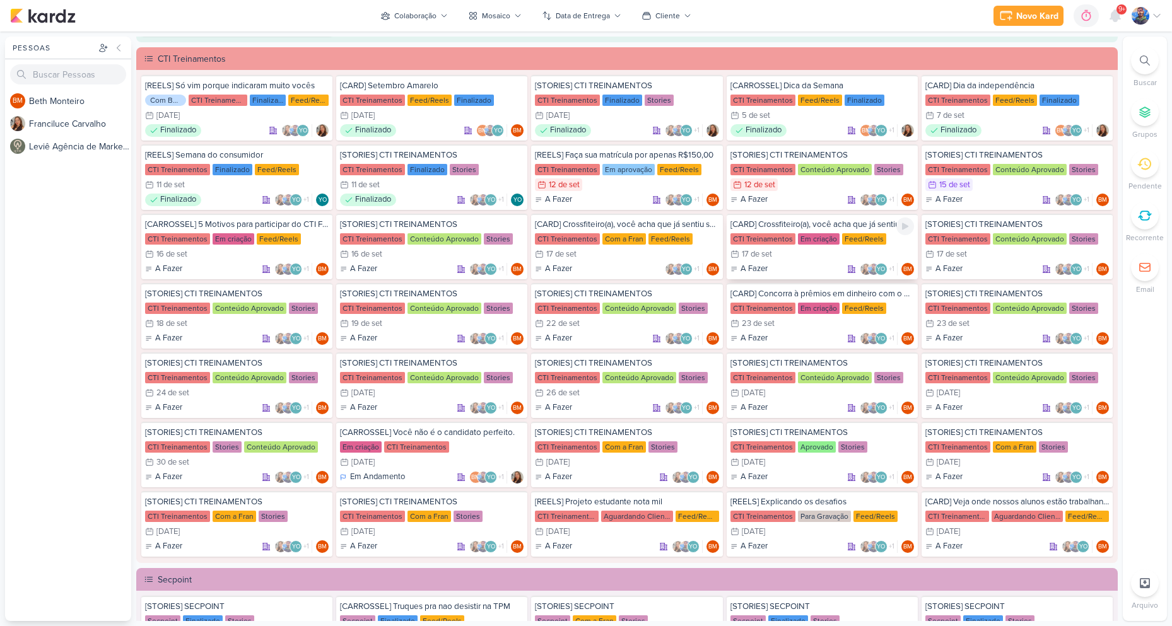
click at [791, 257] on div "17/9 [DATE]" at bounding box center [823, 254] width 184 height 13
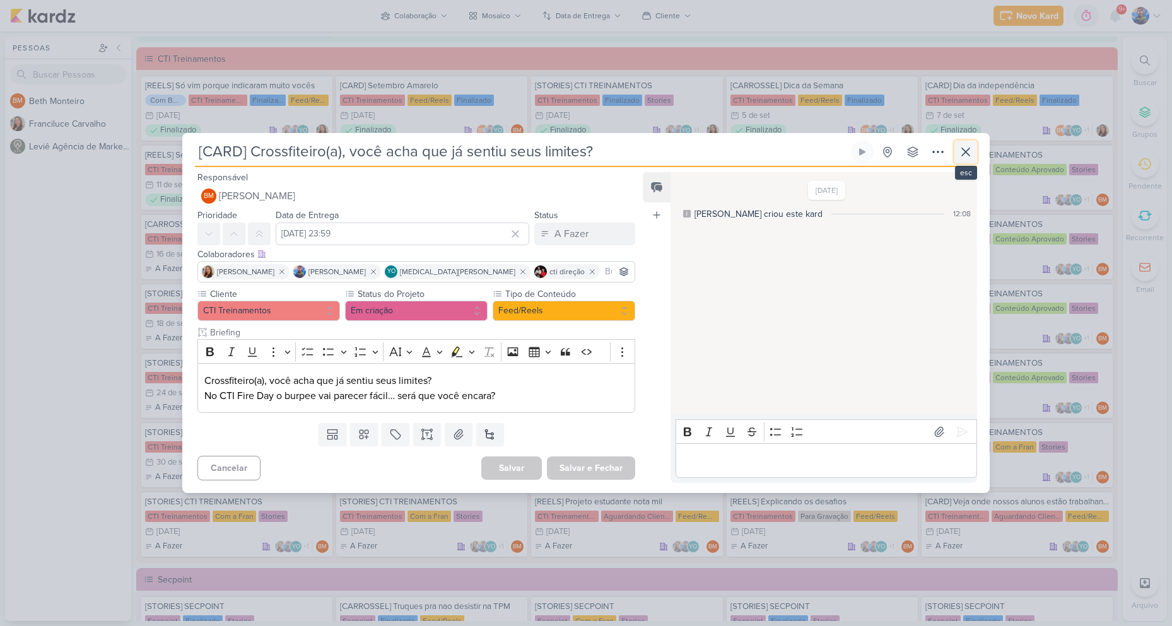
click at [966, 153] on icon at bounding box center [965, 151] width 15 height 15
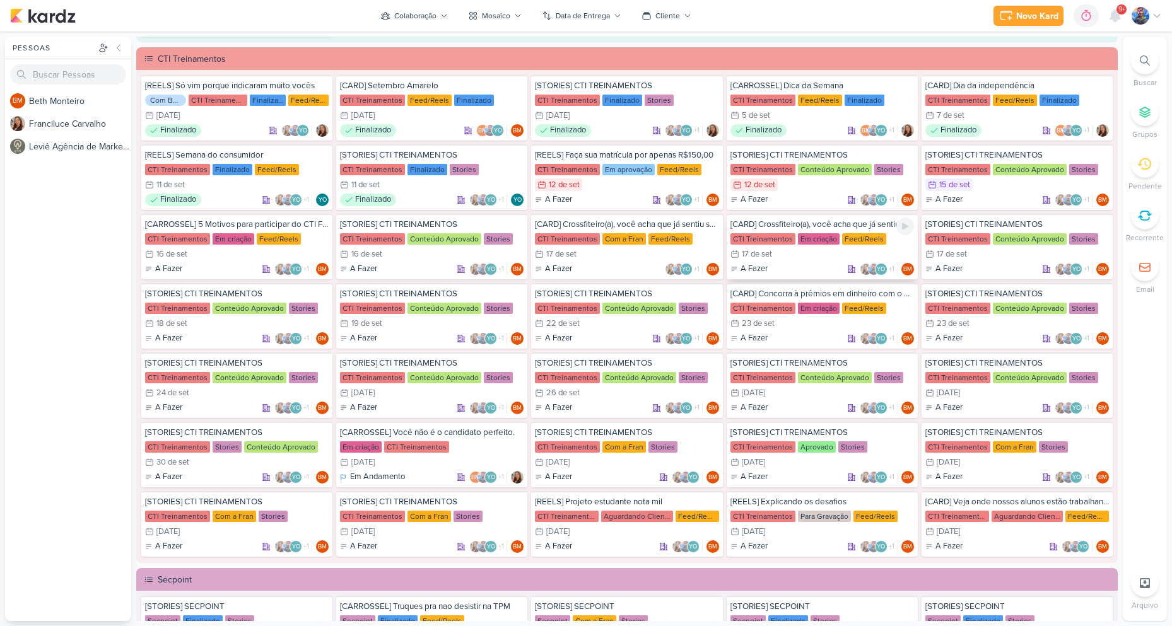
click at [812, 261] on div "[CARD] Crossfiteiro(a), você acha que já sentiu seus limites? CTI Treinamentos …" at bounding box center [822, 247] width 191 height 66
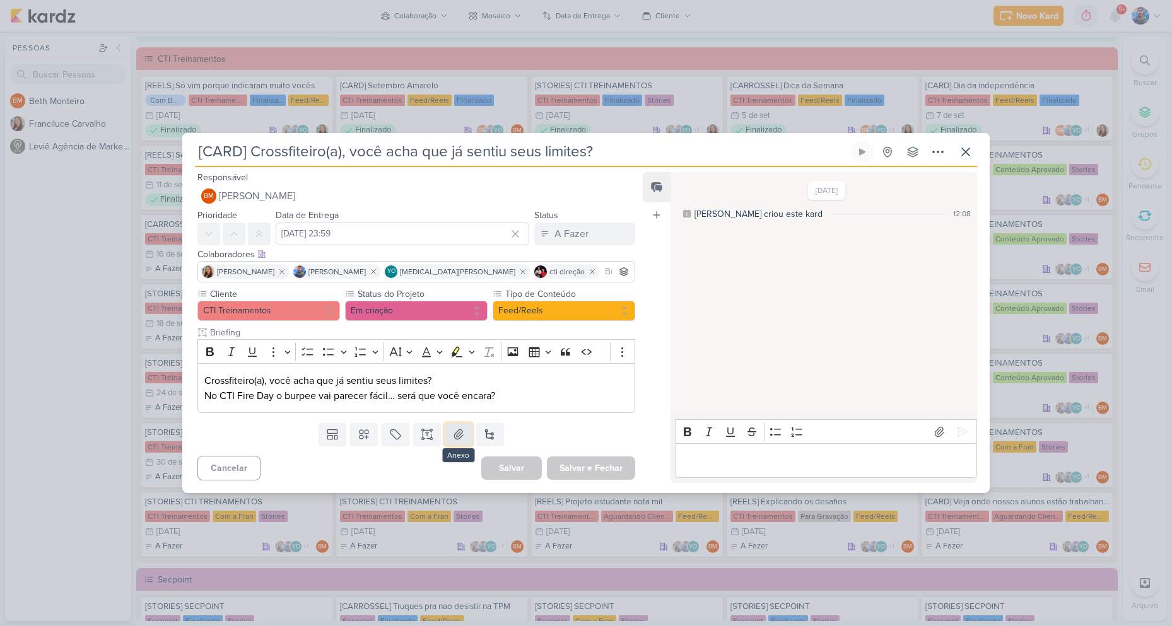
click at [452, 437] on icon at bounding box center [458, 434] width 13 height 13
click at [970, 141] on button at bounding box center [965, 152] width 23 height 23
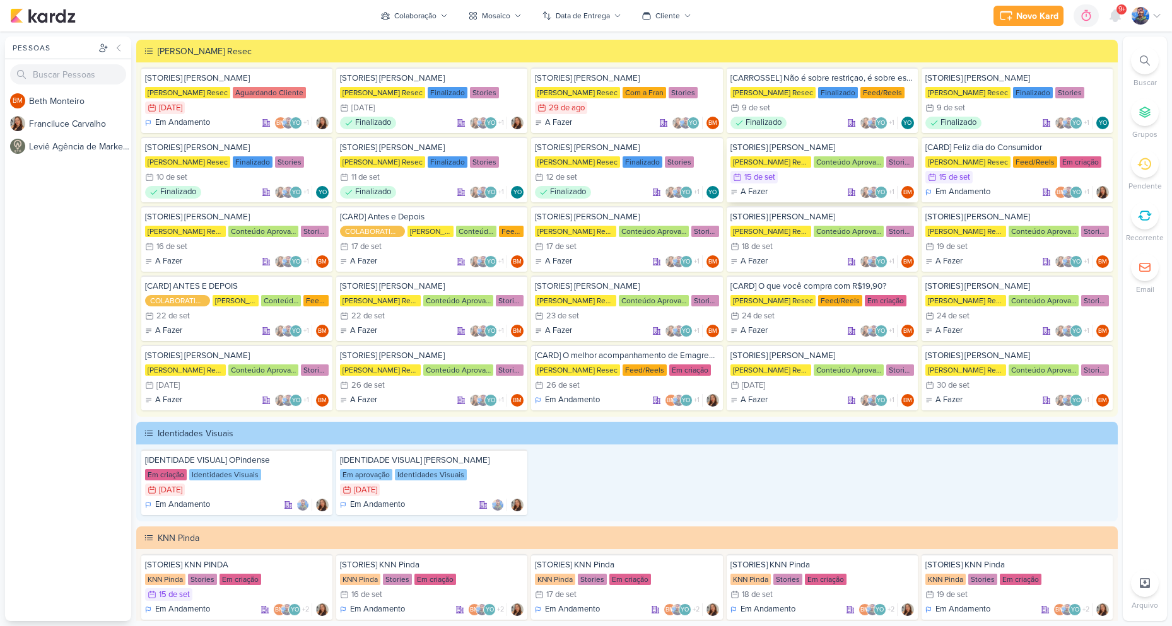
scroll to position [2055, 0]
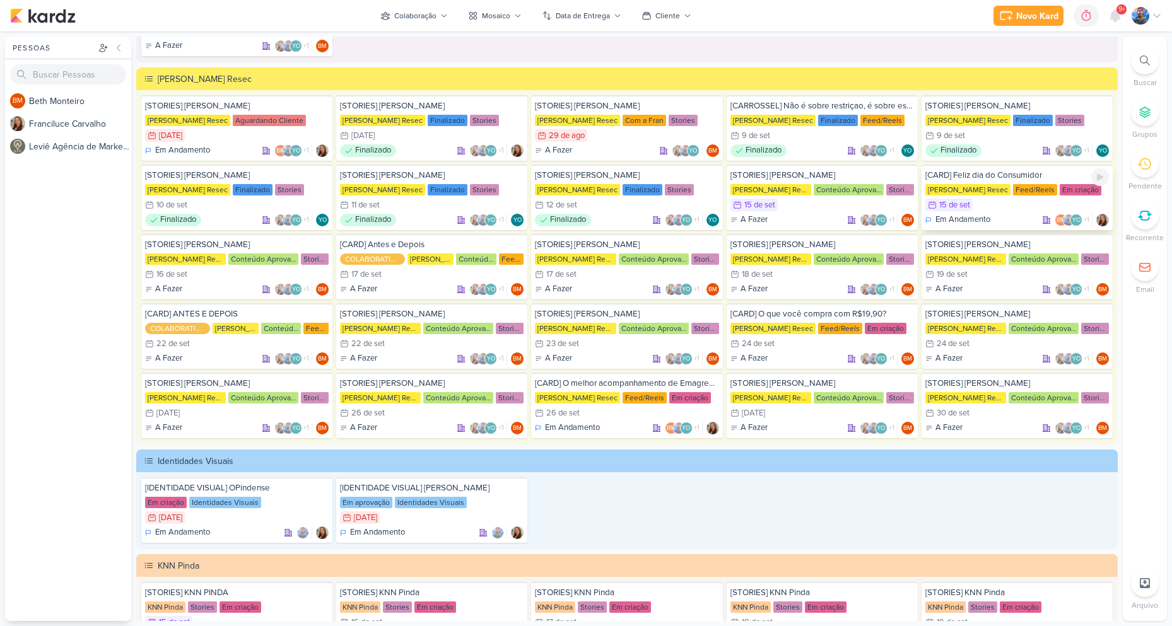
click at [996, 209] on div "15/9 [DATE]" at bounding box center [1017, 205] width 184 height 13
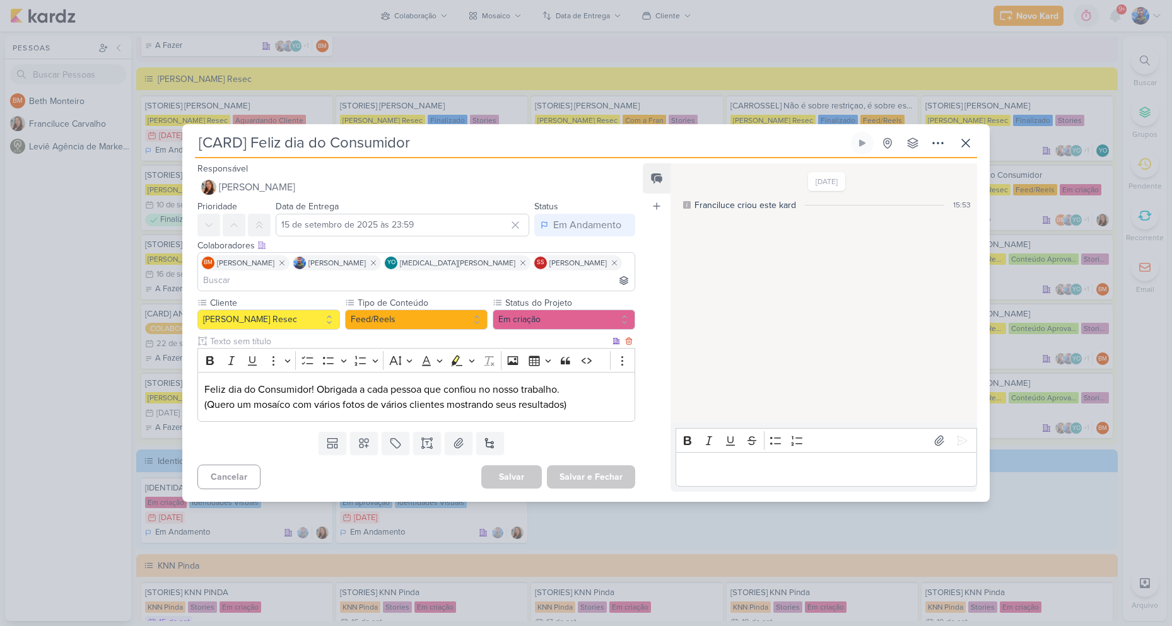
click at [266, 394] on p "Feliz dia do Consumidor! Obrigada a cada pessoa que confiou no nosso trabalho. …" at bounding box center [416, 397] width 424 height 30
drag, startPoint x: 203, startPoint y: 381, endPoint x: 314, endPoint y: 382, distance: 110.4
click at [314, 382] on div "Feliz dia do Consumidor! Obrigada a cada pessoa que confiou no nosso trabalho. …" at bounding box center [416, 397] width 438 height 50
copy p "Feliz dia do Consumidor!"
drag, startPoint x: 315, startPoint y: 382, endPoint x: 563, endPoint y: 382, distance: 247.9
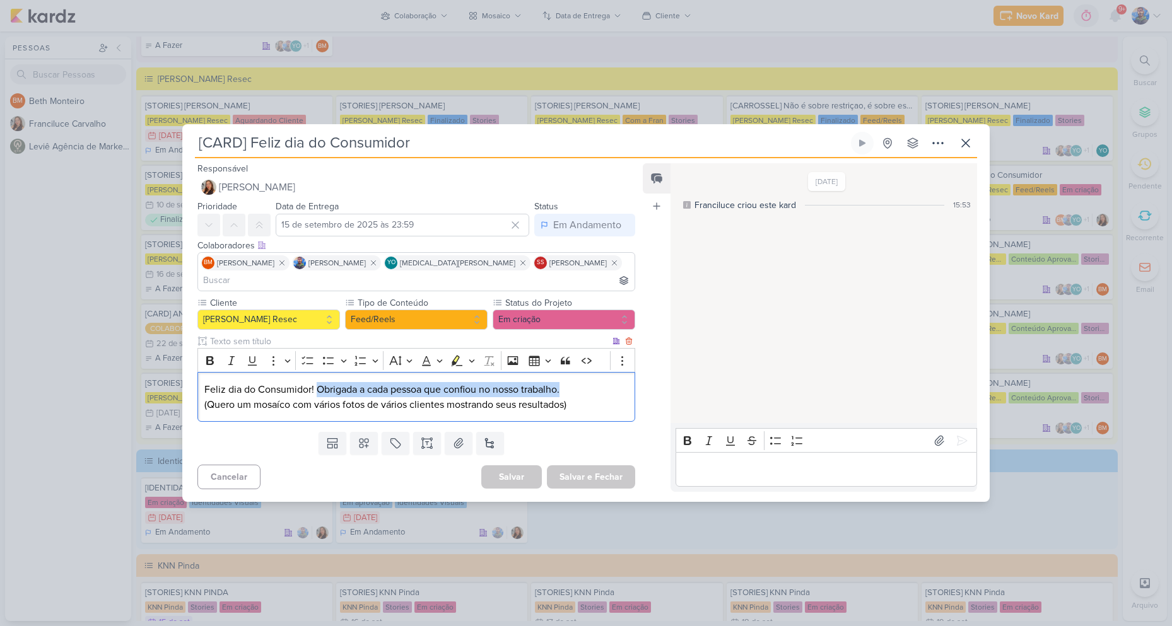
click at [563, 382] on p "Feliz dia do Consumidor! Obrigada a cada pessoa que confiou no nosso trabalho. …" at bounding box center [416, 397] width 424 height 30
copy p "Obrigada a cada pessoa que confiou no nosso trabalho."
click at [464, 432] on button at bounding box center [459, 443] width 28 height 23
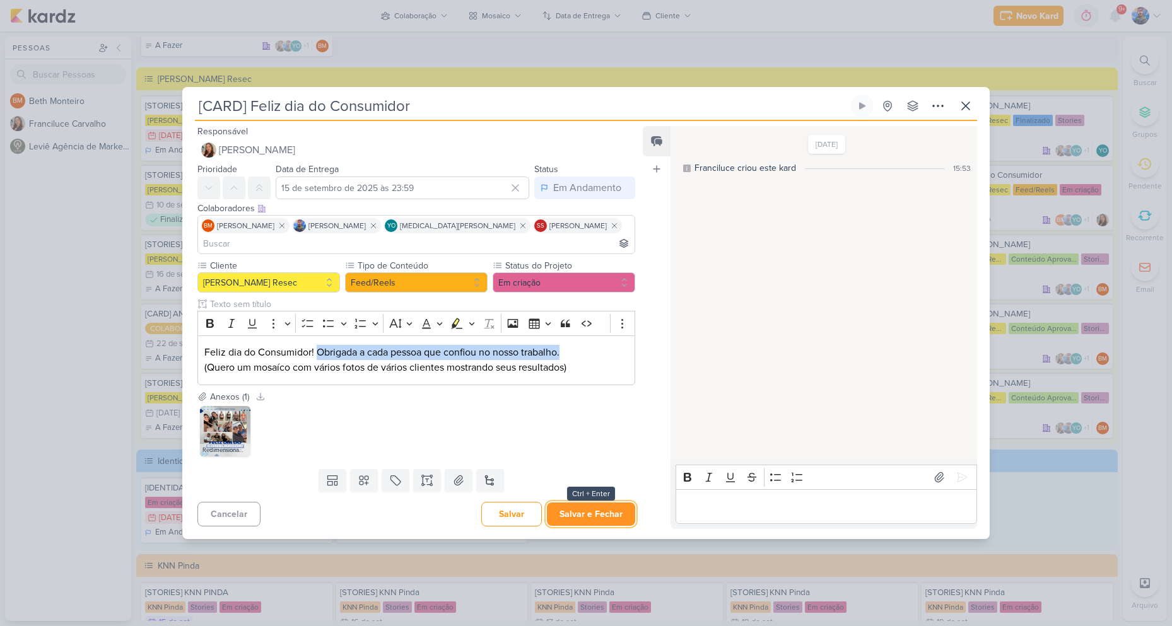
click at [573, 503] on button "Salvar e Fechar" at bounding box center [591, 514] width 88 height 23
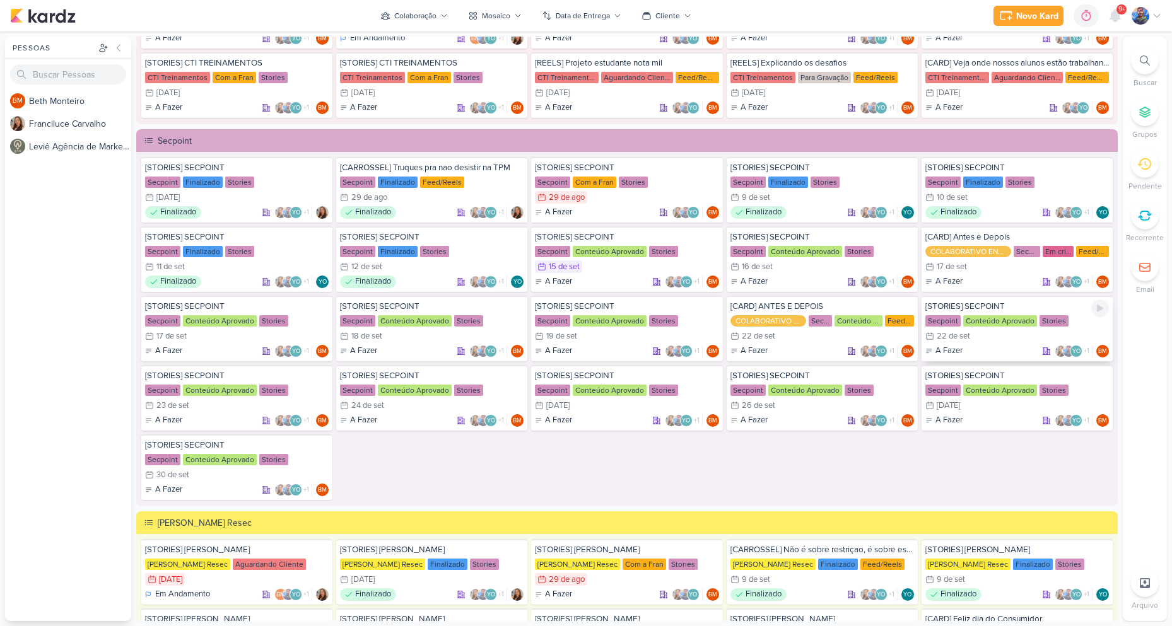
scroll to position [1604, 0]
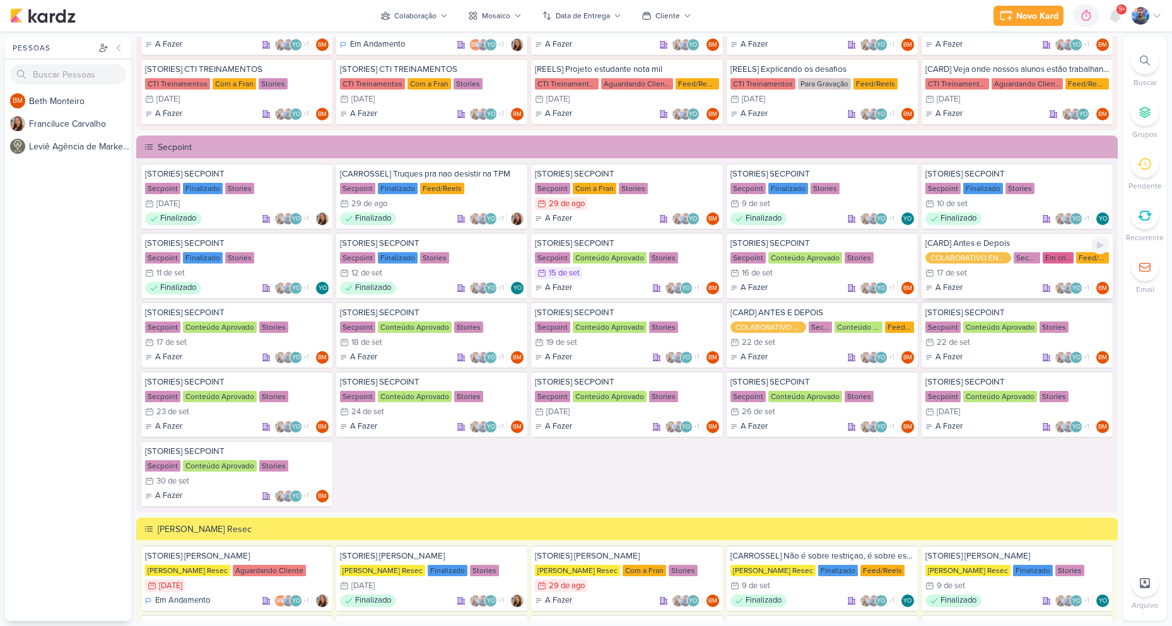
click at [979, 274] on div "17/9 [DATE]" at bounding box center [1017, 273] width 184 height 13
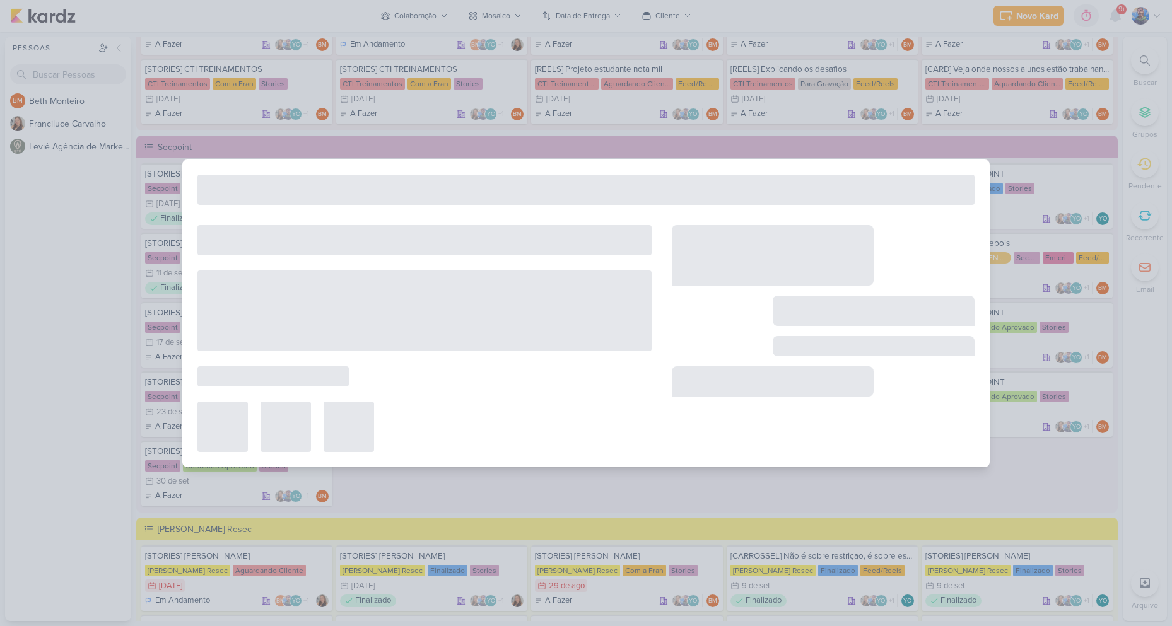
type input "[CARD] Antes e Depois"
type input "[DATE] 23:59"
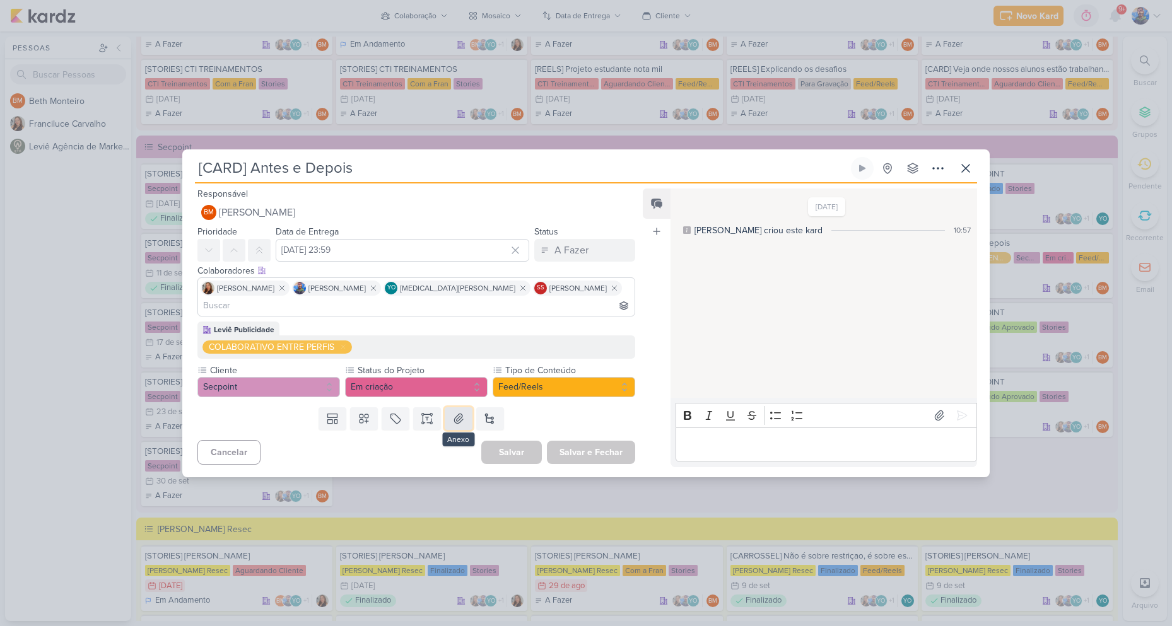
click at [455, 414] on icon at bounding box center [458, 418] width 9 height 9
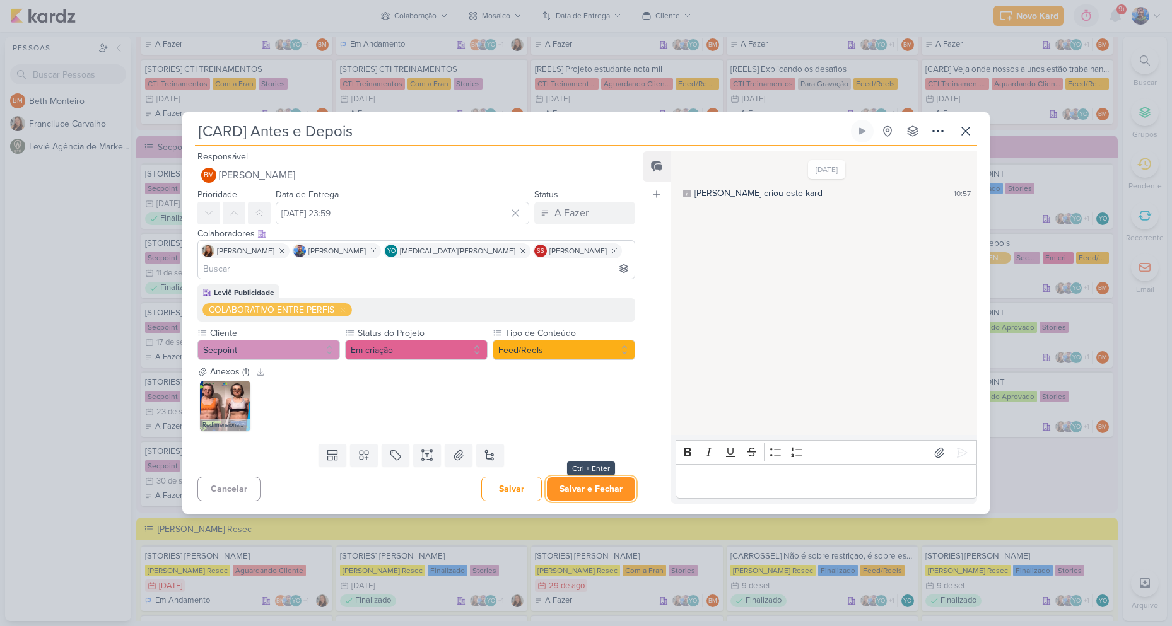
click at [581, 478] on button "Salvar e Fechar" at bounding box center [591, 489] width 88 height 23
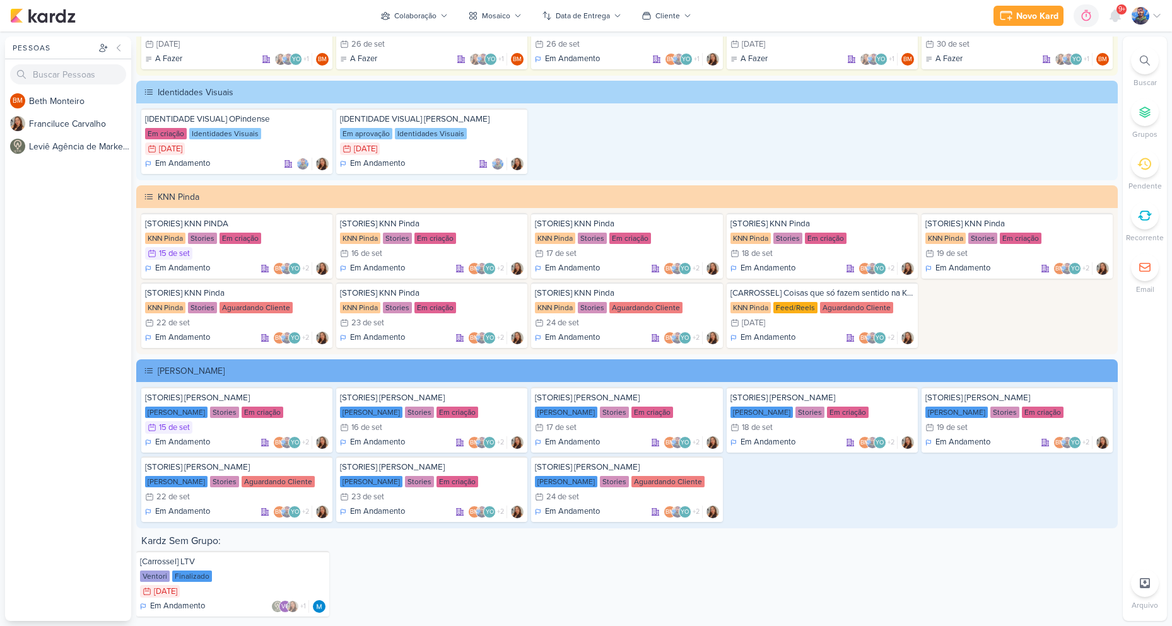
scroll to position [2424, 0]
click at [242, 414] on div "Em criação" at bounding box center [263, 411] width 42 height 11
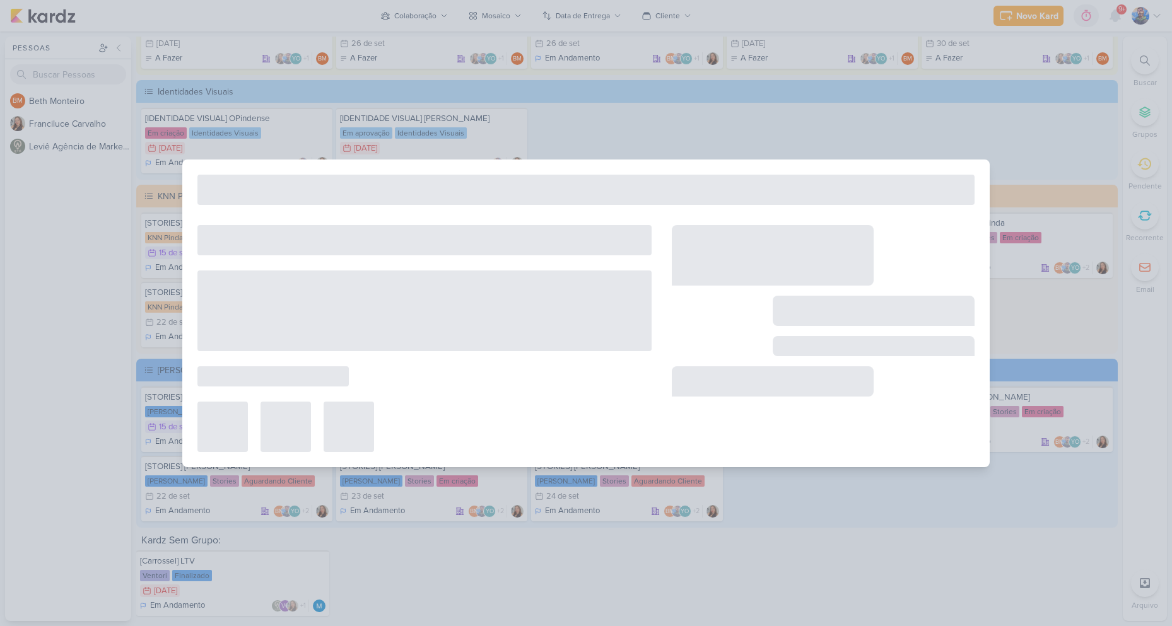
type input "[STORIES] [PERSON_NAME]"
type input "15 de setembro de 2025 às 23:59"
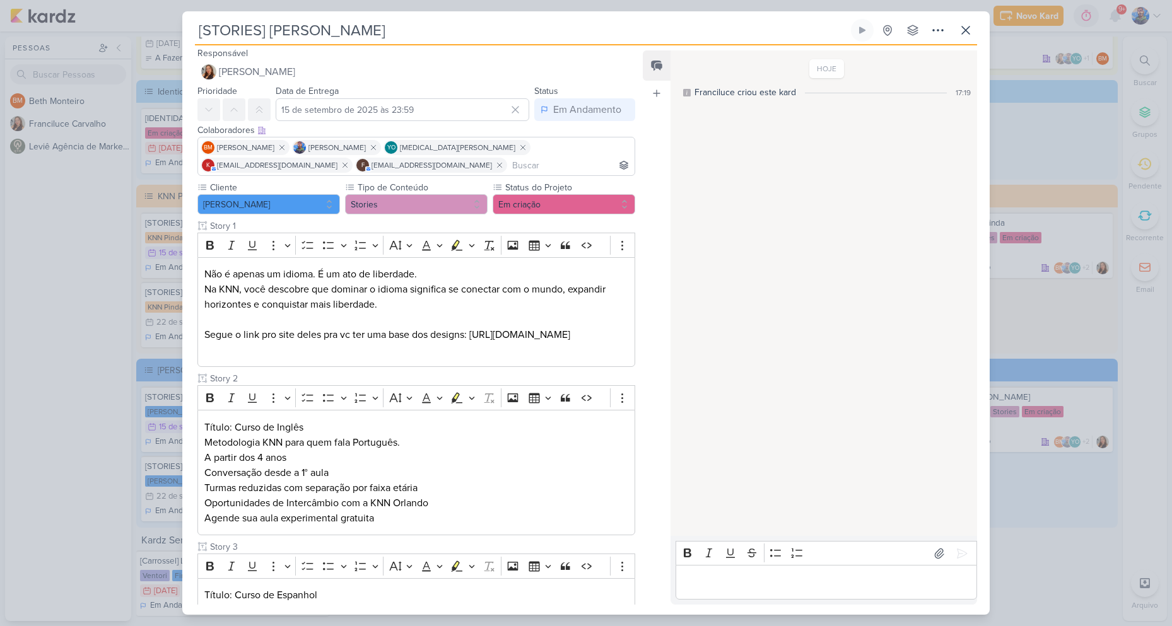
scroll to position [0, 0]
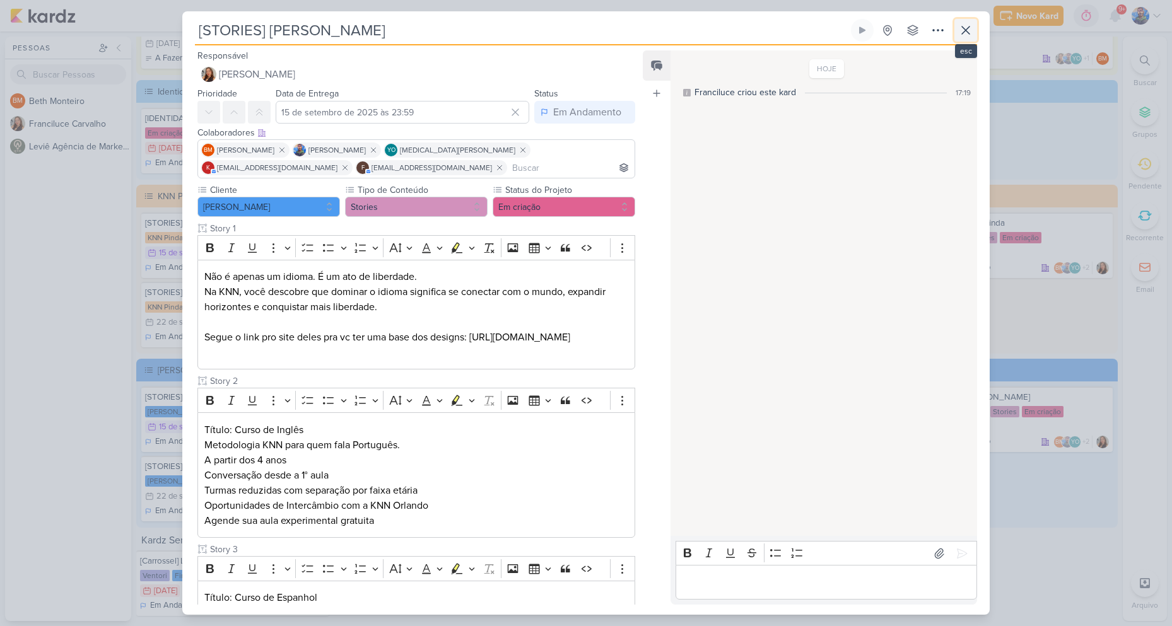
click at [973, 28] on button at bounding box center [965, 30] width 23 height 23
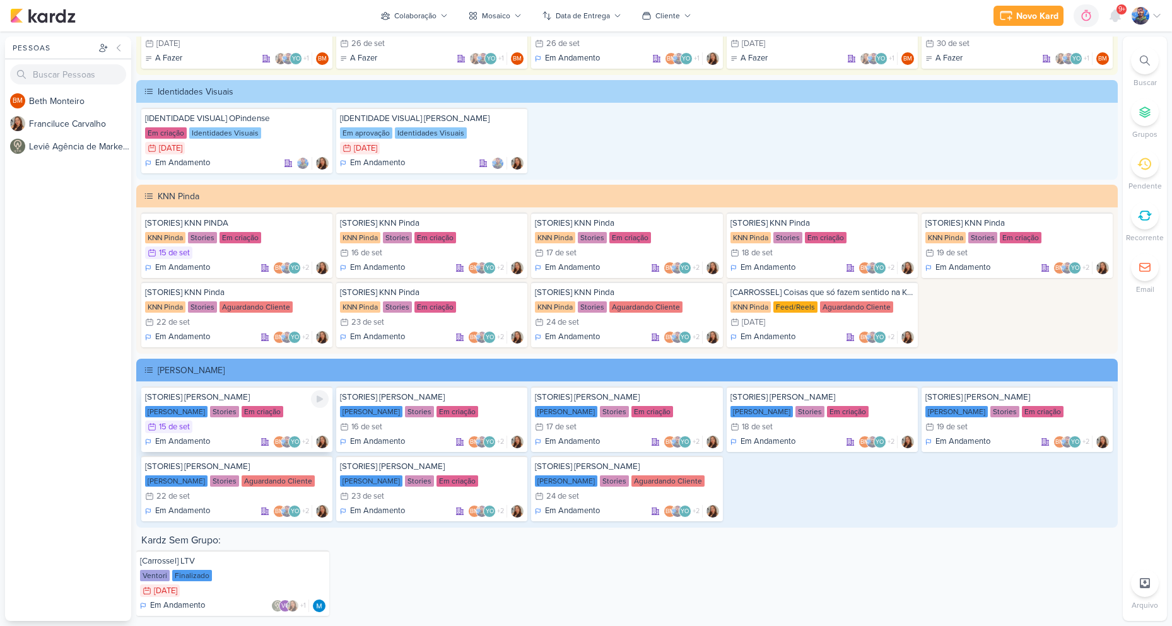
click at [191, 414] on div "[PERSON_NAME]" at bounding box center [176, 411] width 62 height 11
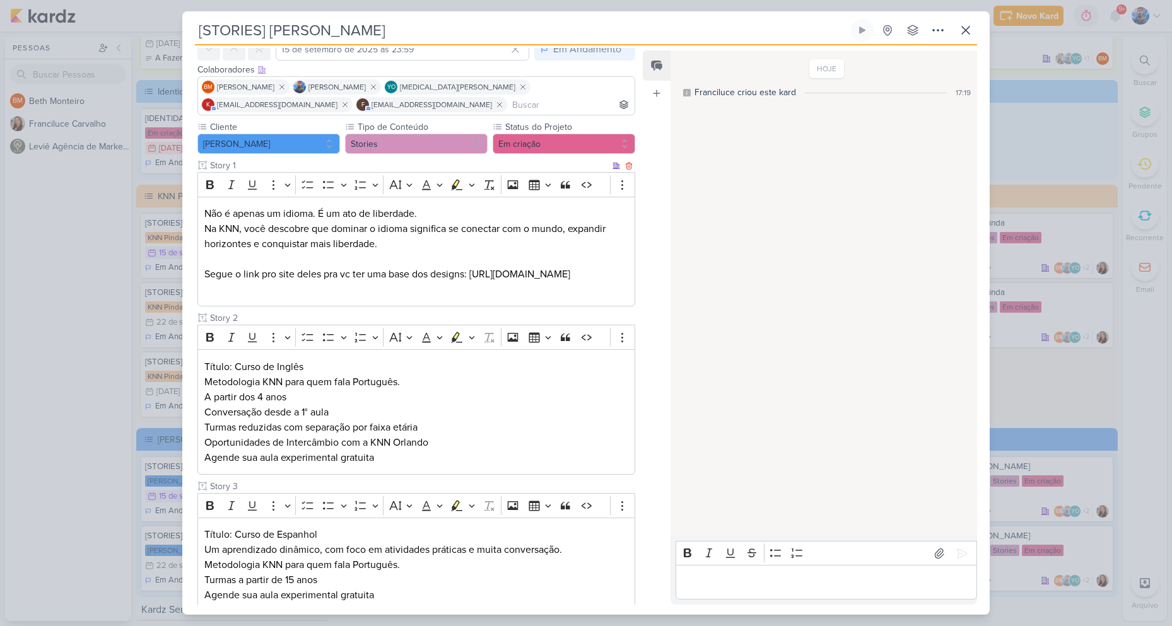
scroll to position [126, 0]
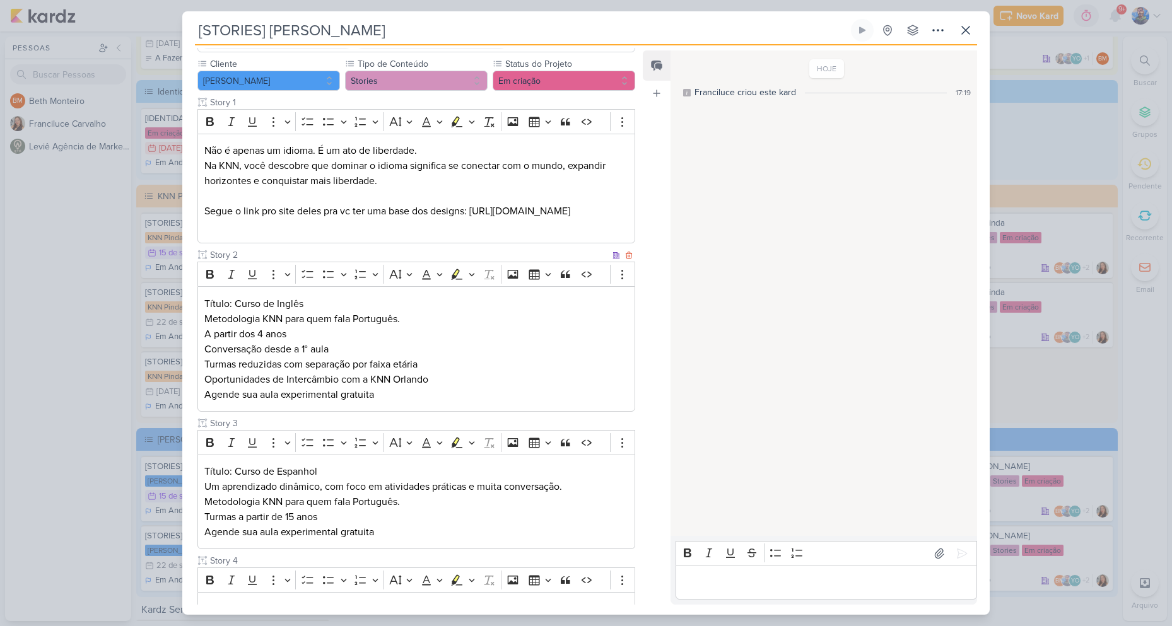
click at [259, 305] on p "Título: Curso de Inglês" at bounding box center [416, 303] width 424 height 15
drag, startPoint x: 235, startPoint y: 302, endPoint x: 302, endPoint y: 309, distance: 67.3
click at [302, 309] on p "Título: Curso de Inglês" at bounding box center [416, 303] width 424 height 15
copy p "Curso de Inglês"
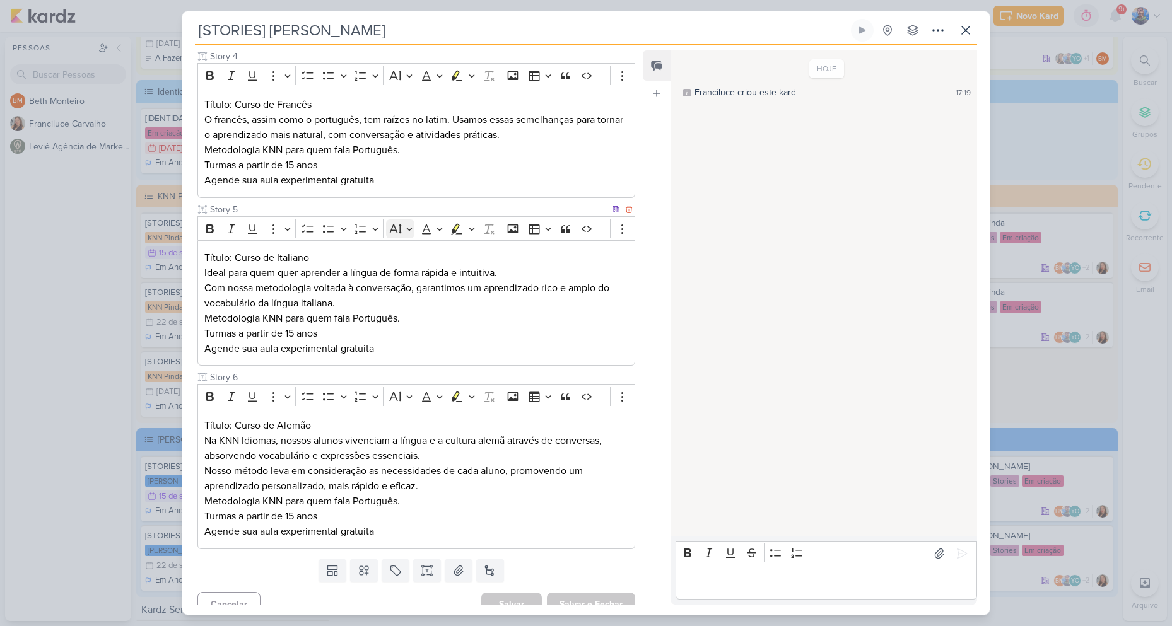
scroll to position [645, 0]
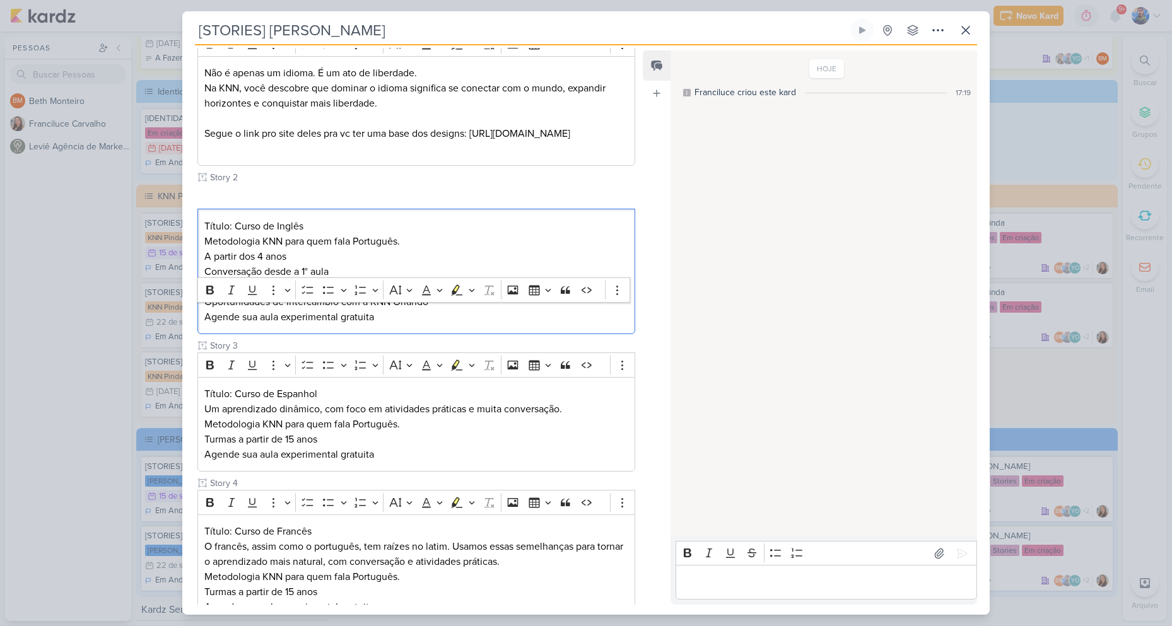
click at [724, 266] on div "HOJE Franciluce criou este kard 17:19" at bounding box center [823, 294] width 305 height 484
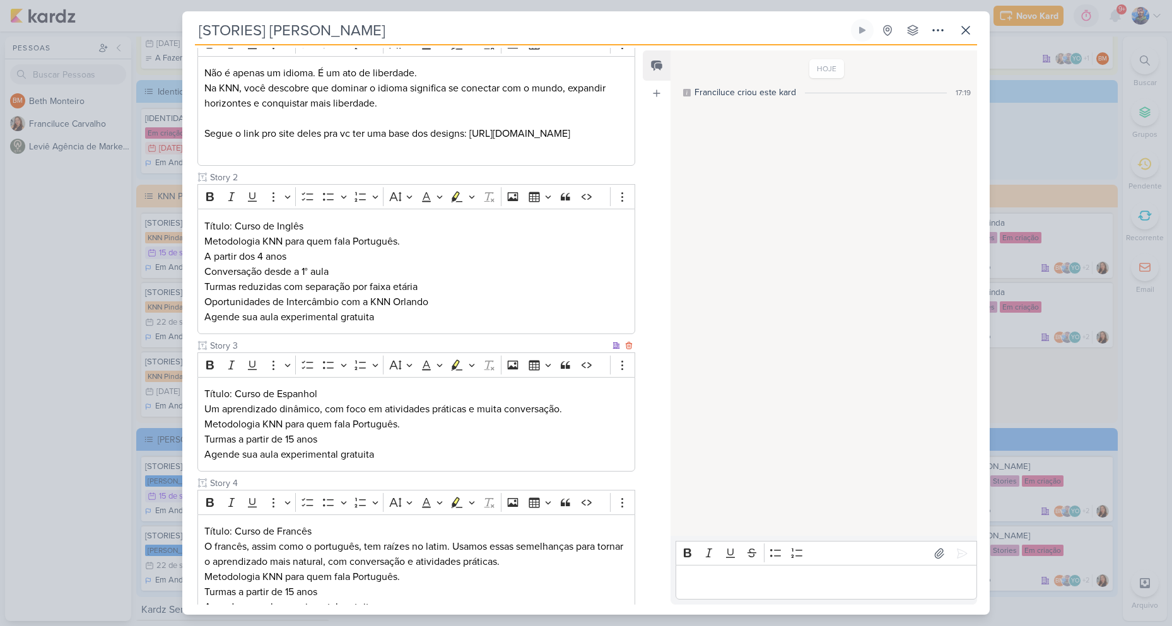
scroll to position [126, 0]
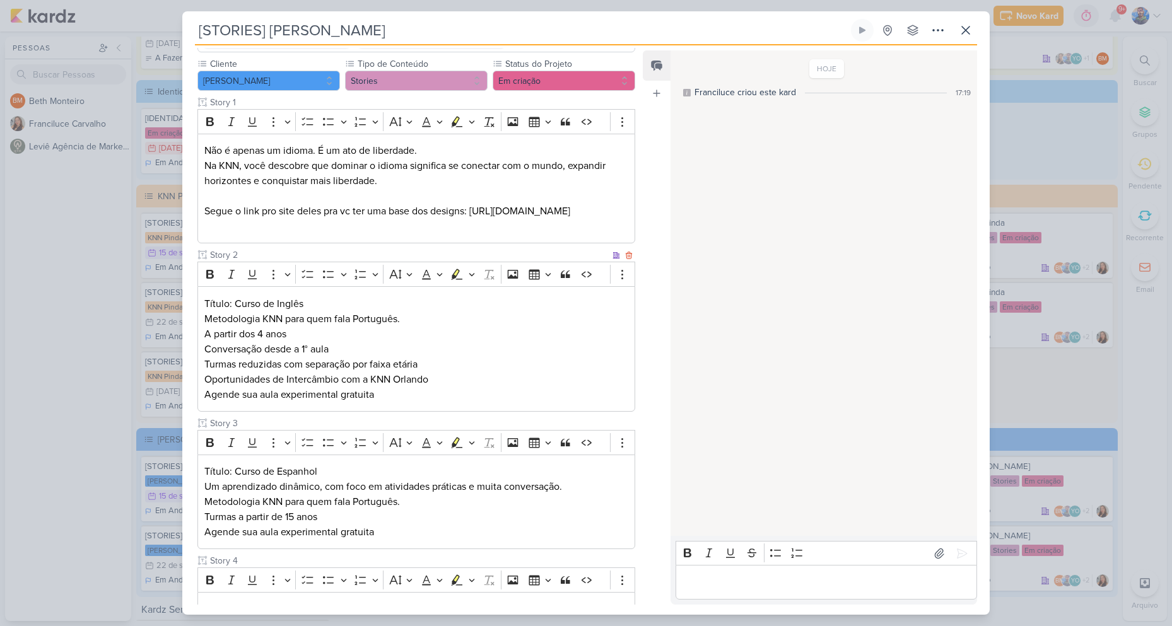
click at [256, 312] on p "Metodologia KNN para quem fala Português." at bounding box center [416, 319] width 424 height 15
drag, startPoint x: 204, startPoint y: 318, endPoint x: 421, endPoint y: 322, distance: 217.7
click at [421, 322] on p "Metodologia KNN para quem fala Português." at bounding box center [416, 319] width 424 height 15
copy p "Metodologia KNN para quem fala Português."
click at [240, 329] on p "A partir dos 4 anos" at bounding box center [416, 334] width 424 height 15
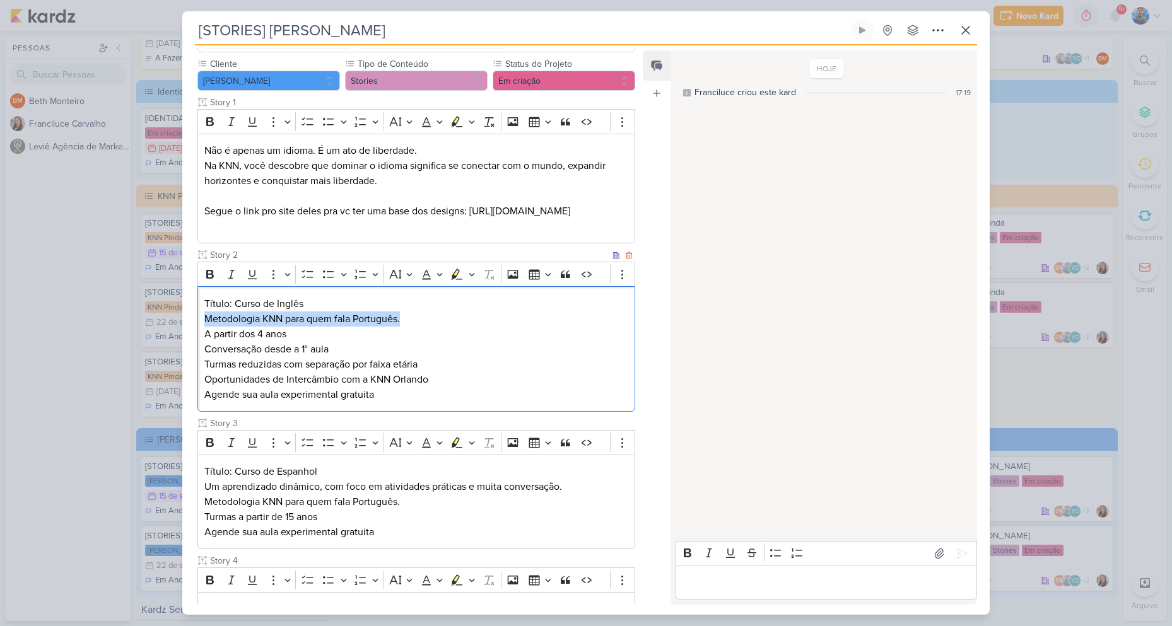
drag, startPoint x: 204, startPoint y: 317, endPoint x: 404, endPoint y: 317, distance: 200.6
click at [404, 317] on p "Metodologia KNN para quem fala Português." at bounding box center [416, 319] width 424 height 15
copy p "Metodologia KNN para quem fala Português."
click at [277, 351] on p "Conversação desde a 1° aula" at bounding box center [416, 349] width 424 height 15
drag, startPoint x: 289, startPoint y: 331, endPoint x: 197, endPoint y: 332, distance: 92.1
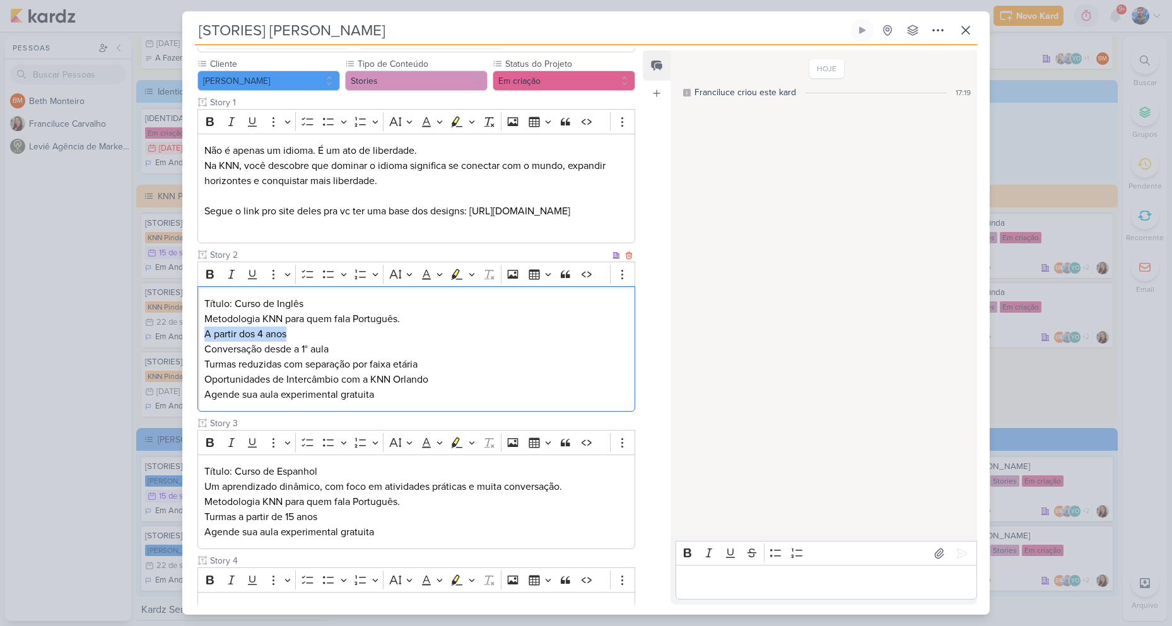
click at [197, 332] on div "Cliente KNN Moreira Tipo de Conteúdo" at bounding box center [411, 558] width 458 height 1002
copy p "A partir dos 4 anos"
click at [332, 353] on p "Conversação desde a 1° aula" at bounding box center [416, 349] width 424 height 15
drag, startPoint x: 205, startPoint y: 350, endPoint x: 330, endPoint y: 354, distance: 125.0
click at [330, 354] on p "Conversação desde a 1° aula" at bounding box center [416, 349] width 424 height 15
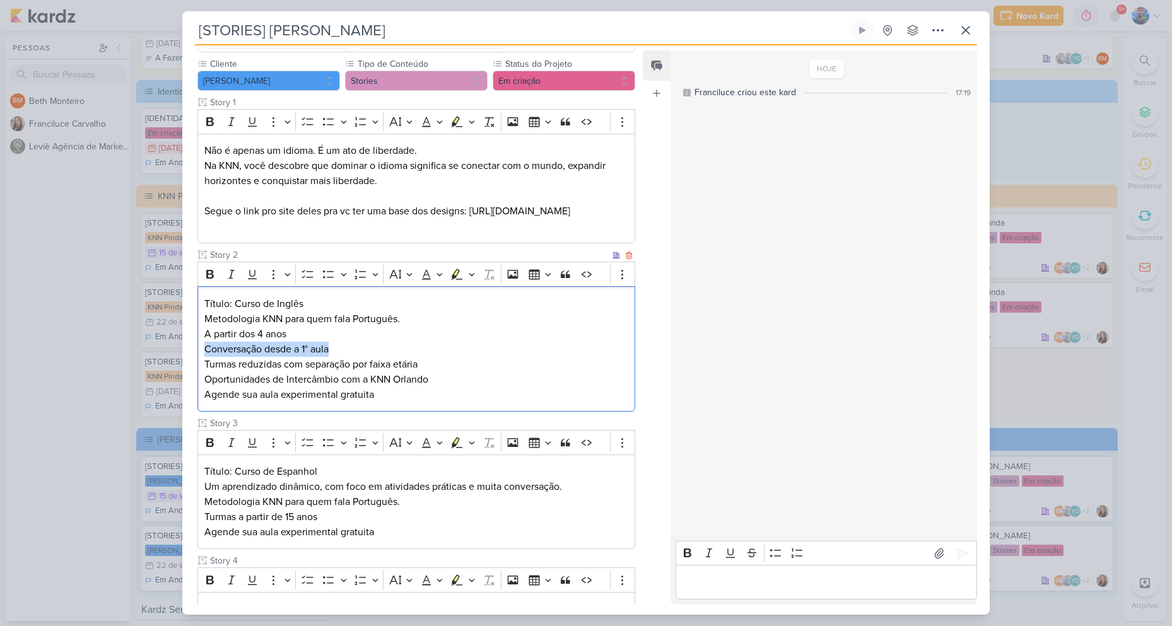
copy p "Conversação desde a 1° aula"
click at [224, 363] on p "Turmas reduzidas com separação por faixa etária" at bounding box center [416, 364] width 424 height 15
drag, startPoint x: 206, startPoint y: 364, endPoint x: 433, endPoint y: 358, distance: 227.8
click at [433, 358] on p "Turmas reduzidas com separação por faixa etária" at bounding box center [416, 364] width 424 height 15
copy p "Turmas reduzidas com separação por faixa etária"
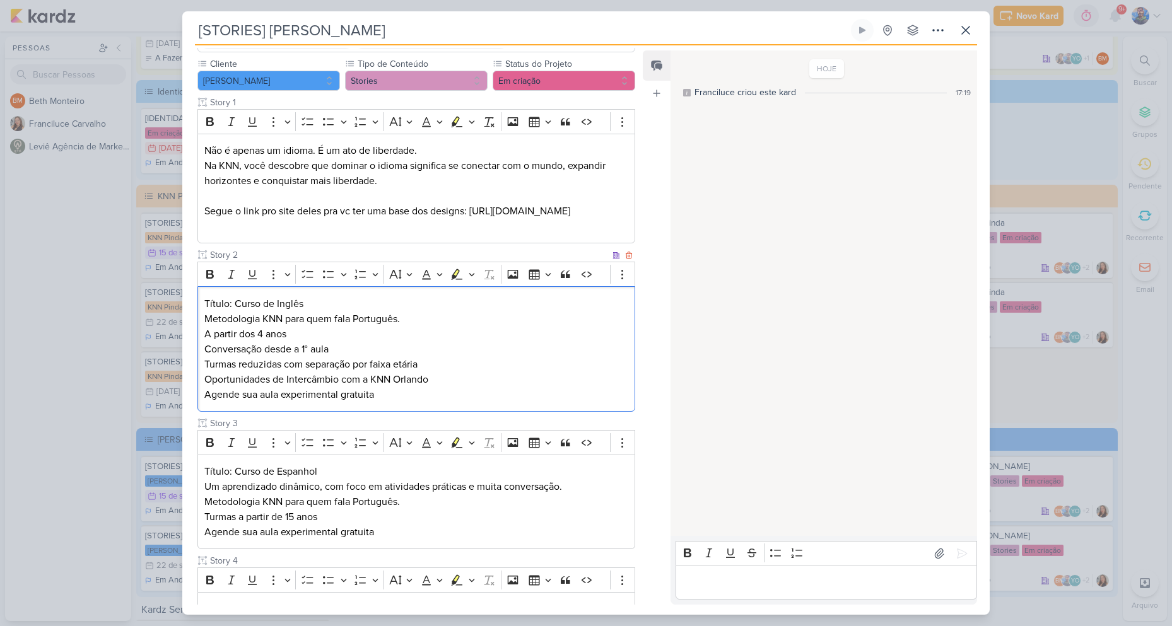
click at [247, 377] on p "Oportunidades de Intercâmbio com a KNN Orlando" at bounding box center [416, 379] width 424 height 15
drag, startPoint x: 206, startPoint y: 381, endPoint x: 437, endPoint y: 375, distance: 230.3
click at [437, 375] on p "Oportunidades de Intercâmbio com a KNN Orlando" at bounding box center [416, 379] width 424 height 15
copy p "Oportunidades de Intercâmbio com a KNN Orlando"
click at [438, 390] on p "Agende sua aula experimental gratuita" at bounding box center [416, 394] width 424 height 15
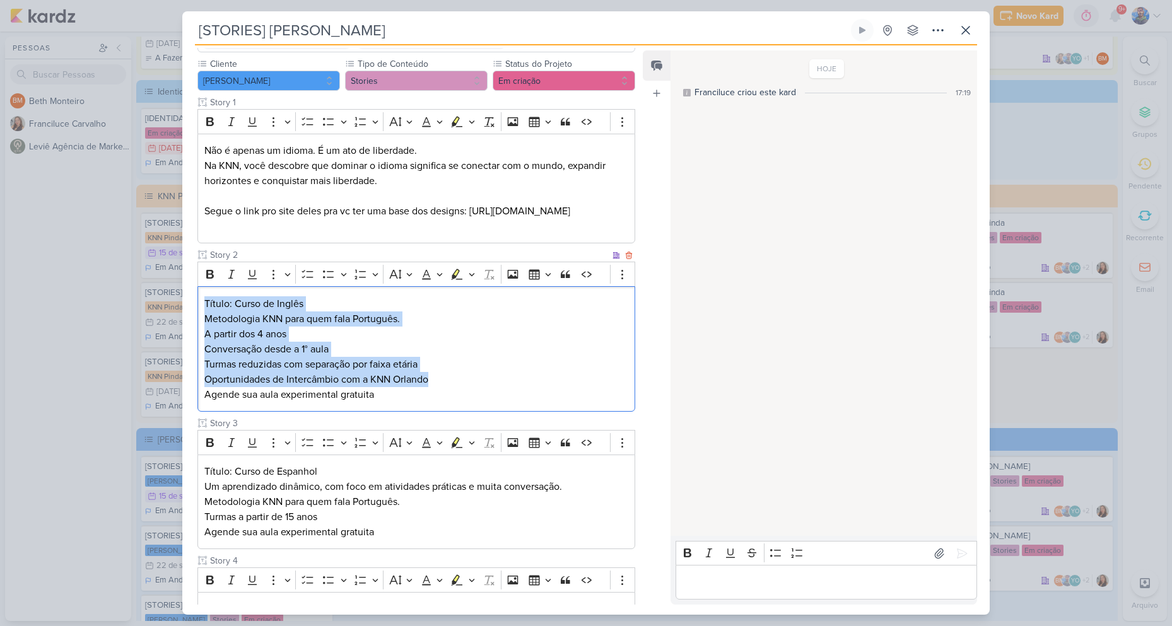
drag, startPoint x: 438, startPoint y: 379, endPoint x: 201, endPoint y: 293, distance: 251.9
click at [201, 293] on div "Título: Curso de Inglês Metodologia KNN para quem fala Português. A partir dos …" at bounding box center [416, 349] width 438 height 126
click at [469, 276] on icon "Editor toolbar" at bounding box center [472, 274] width 6 height 13
click at [400, 296] on icon "Text highlight toolbar" at bounding box center [397, 296] width 13 height 13
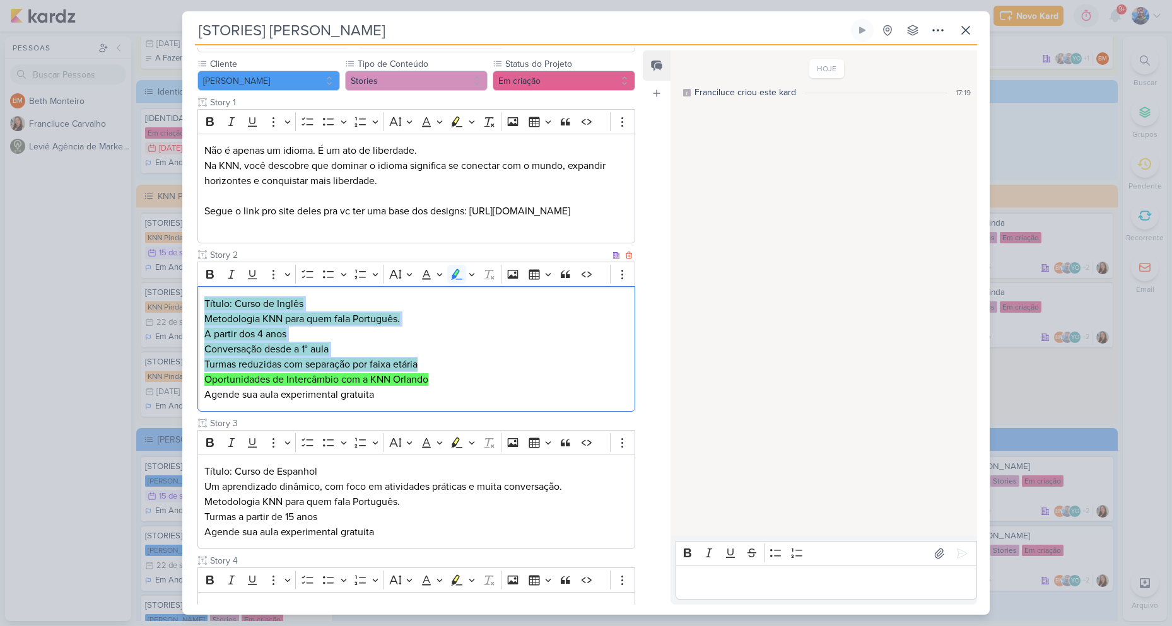
click at [416, 338] on p "A partir dos 4 anos" at bounding box center [416, 334] width 424 height 15
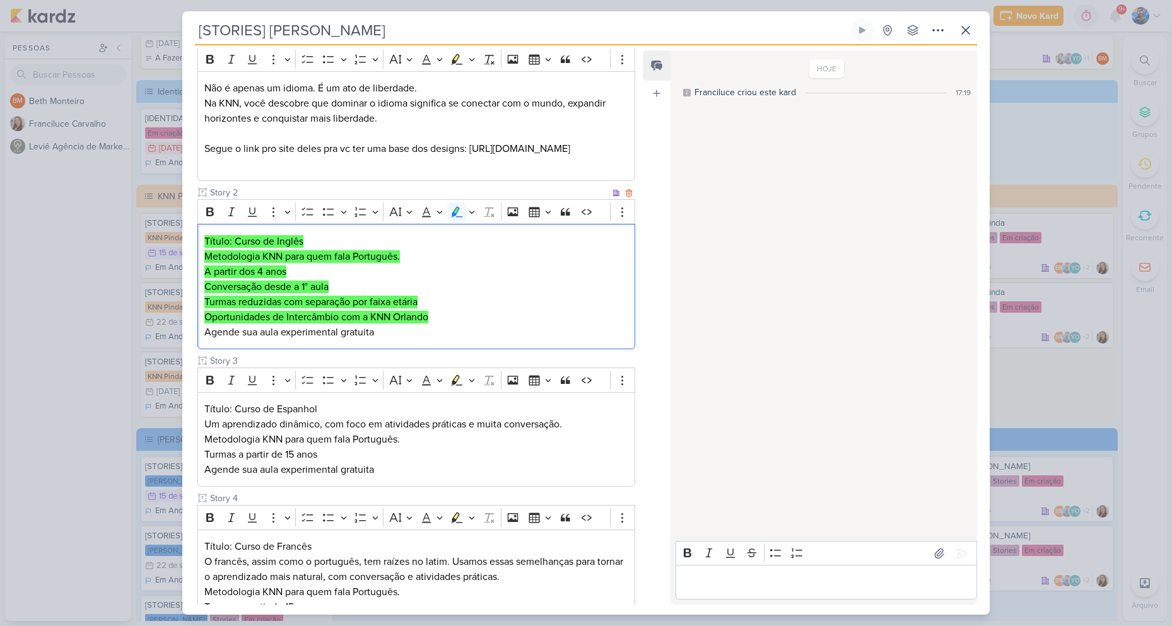
scroll to position [189, 0]
drag, startPoint x: 373, startPoint y: 330, endPoint x: 200, endPoint y: 334, distance: 172.9
click at [200, 334] on div "Título: Curso de Inglês Metodologia KNN para quem fala Português. A partir dos …" at bounding box center [416, 286] width 438 height 126
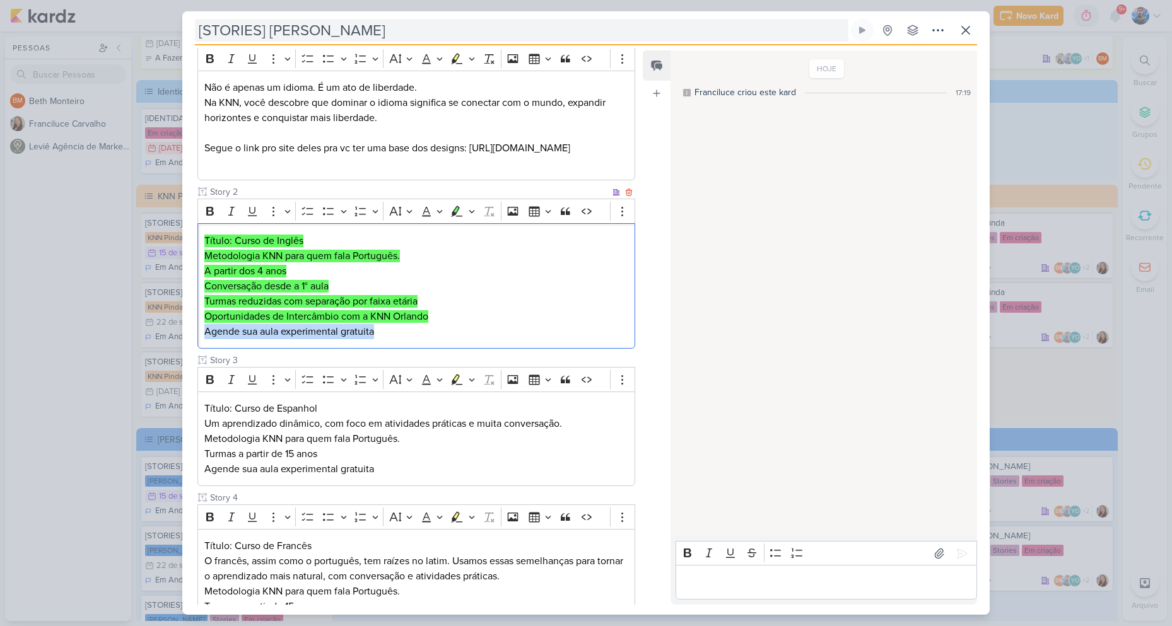
copy p "Agende sua aula experimental gratuita"
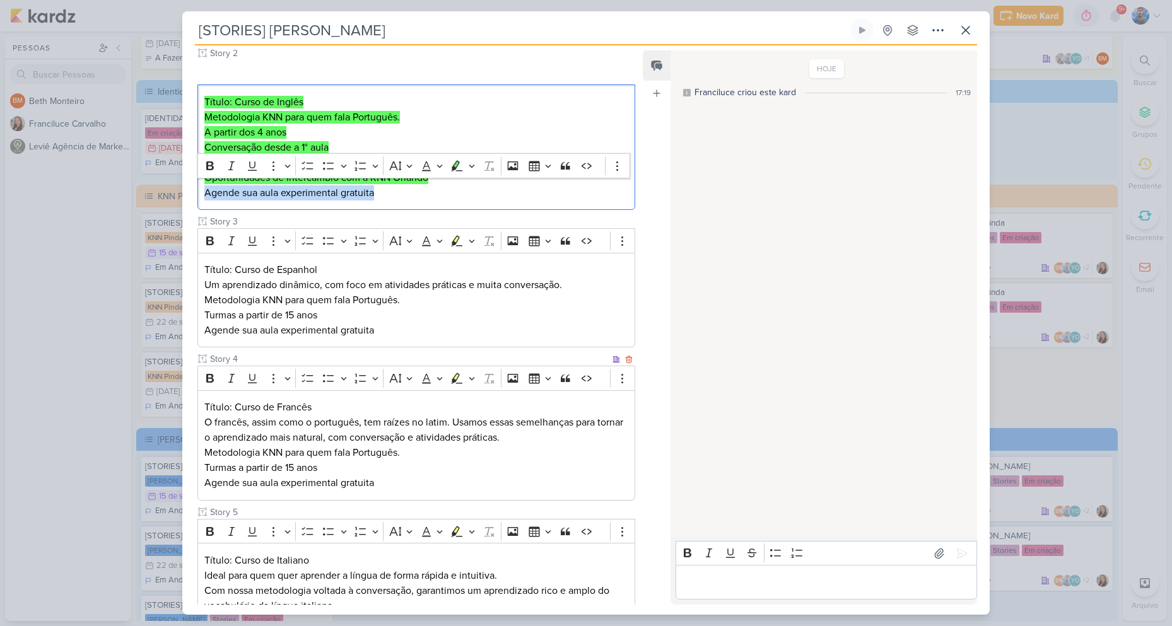
scroll to position [252, 0]
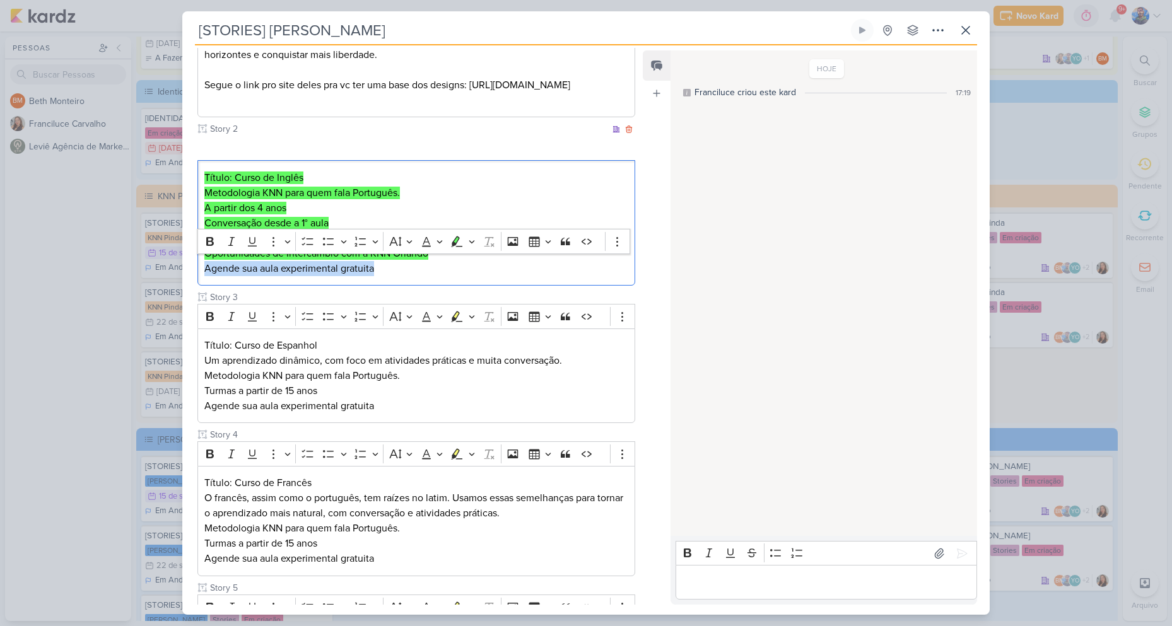
click at [413, 267] on p "Agende sua aula experimental gratuita" at bounding box center [416, 268] width 424 height 15
drag, startPoint x: 317, startPoint y: 271, endPoint x: 199, endPoint y: 269, distance: 117.4
click at [199, 269] on div "Título: Curso de Inglês Metodologia KNN para quem fala Português. A partir dos …" at bounding box center [416, 223] width 438 height 126
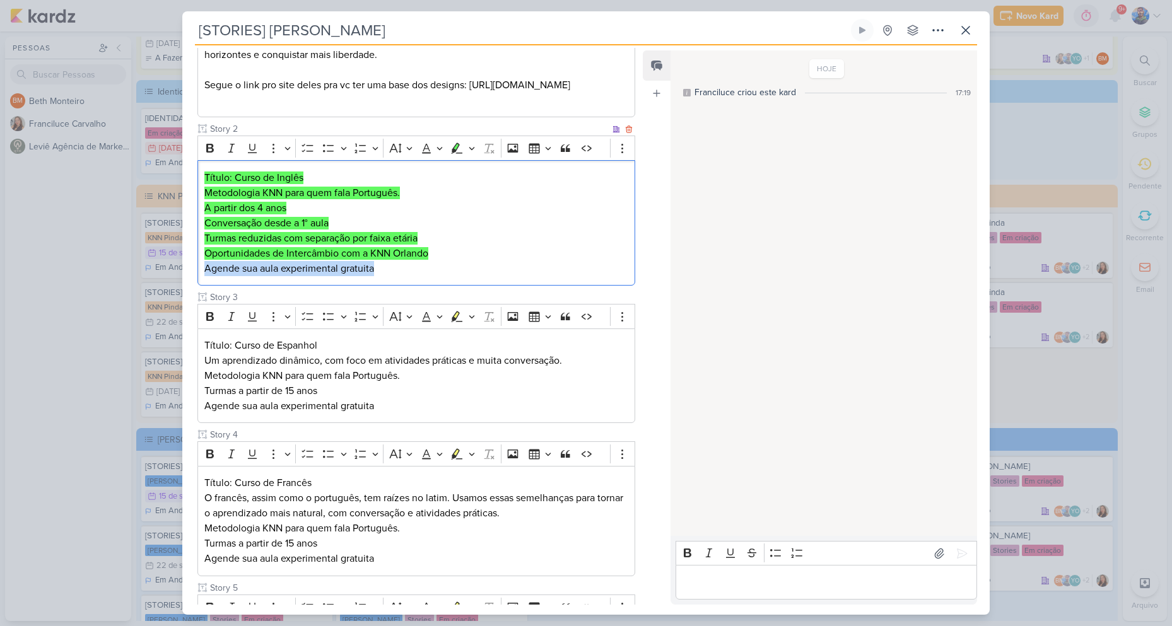
click at [377, 272] on p "Agende sua aula experimental gratuita" at bounding box center [416, 268] width 424 height 15
drag, startPoint x: 377, startPoint y: 272, endPoint x: 197, endPoint y: 281, distance: 180.7
click at [197, 281] on div "Cliente KNN Moreira Tipo de Conteúdo" at bounding box center [411, 432] width 458 height 1002
click at [417, 249] on mark "Oportunidades de Intercâmbio com a KNN Orlando" at bounding box center [316, 253] width 224 height 13
drag, startPoint x: 385, startPoint y: 271, endPoint x: 195, endPoint y: 273, distance: 190.5
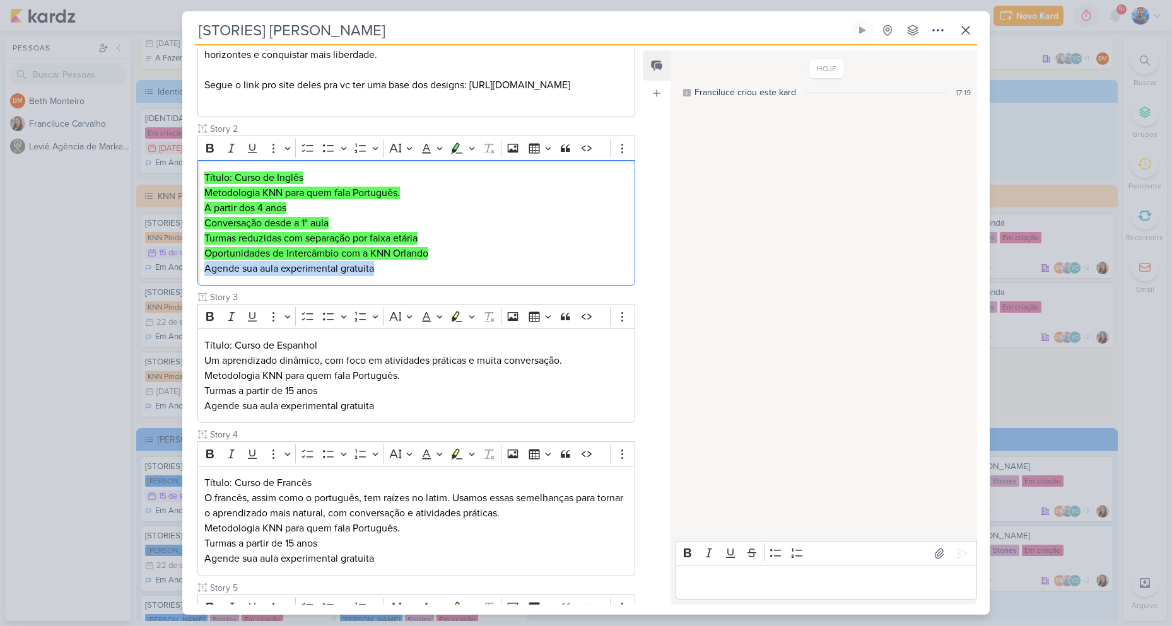
click at [195, 273] on div "Cliente KNN Moreira Tipo de Conteúdo" at bounding box center [411, 432] width 458 height 1002
click at [452, 150] on icon "Editor toolbar" at bounding box center [457, 148] width 11 height 11
click at [370, 355] on span "Um aprendizado dinâmico, com foco em atividades práticas e muita conversação." at bounding box center [383, 361] width 358 height 13
drag, startPoint x: 317, startPoint y: 344, endPoint x: 235, endPoint y: 339, distance: 81.5
click at [235, 339] on p "Título: Curso de Espanhol" at bounding box center [416, 345] width 424 height 15
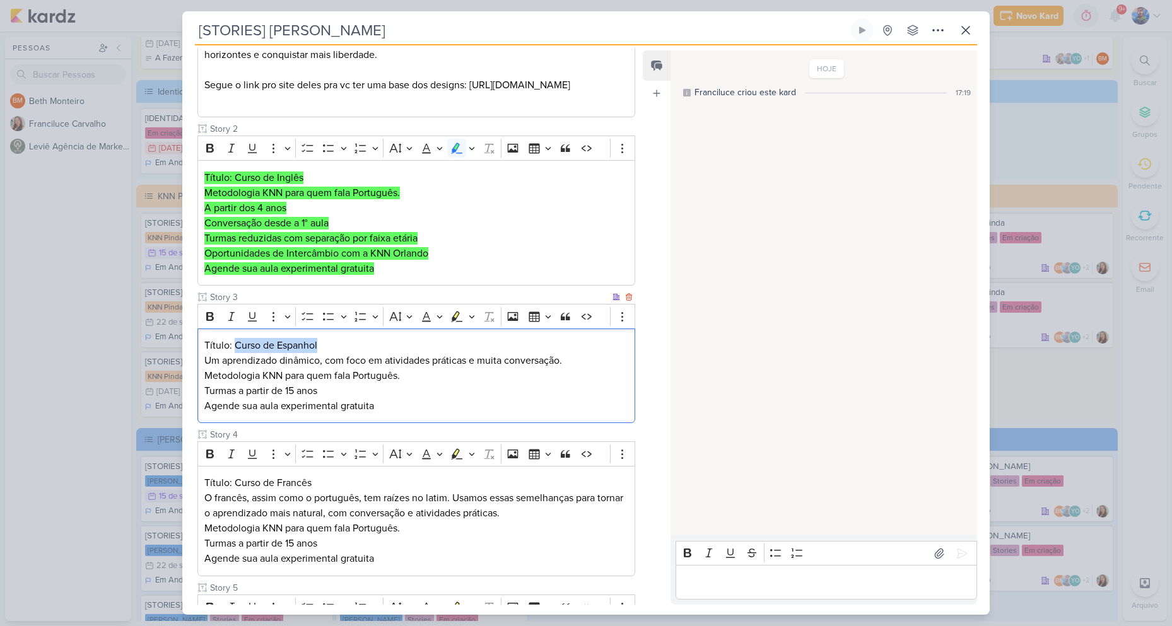
click at [324, 343] on p "Título: Curso de Espanhol" at bounding box center [416, 345] width 424 height 15
drag, startPoint x: 319, startPoint y: 345, endPoint x: 373, endPoint y: 331, distance: 56.2
click at [191, 348] on div "Cliente KNN Moreira Tipo de Conteúdo" at bounding box center [411, 432] width 458 height 1002
click at [474, 315] on icon "Editor toolbar" at bounding box center [472, 316] width 6 height 13
click at [402, 344] on icon "Text highlight toolbar" at bounding box center [397, 338] width 11 height 11
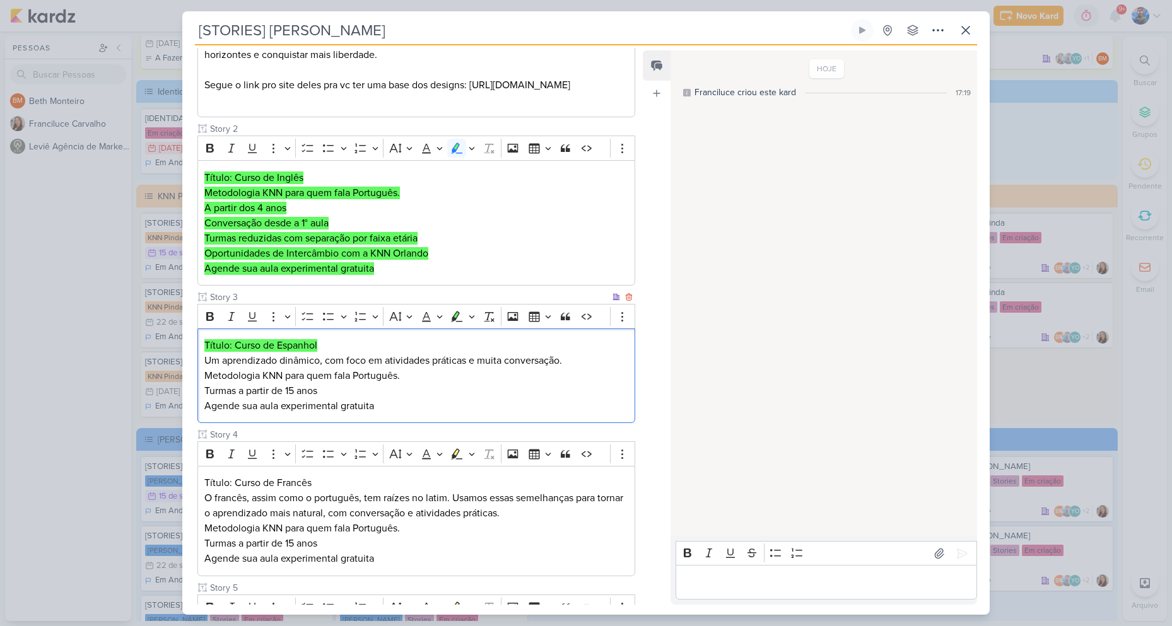
click at [339, 356] on span "Um aprendizado dinâmico, com foco em atividades práticas e muita conversação." at bounding box center [383, 361] width 358 height 13
drag, startPoint x: 204, startPoint y: 358, endPoint x: 569, endPoint y: 360, distance: 364.6
click at [569, 360] on p "Um aprendizado dinâmico, com foco em atividades práticas e muita conversação." at bounding box center [416, 360] width 424 height 15
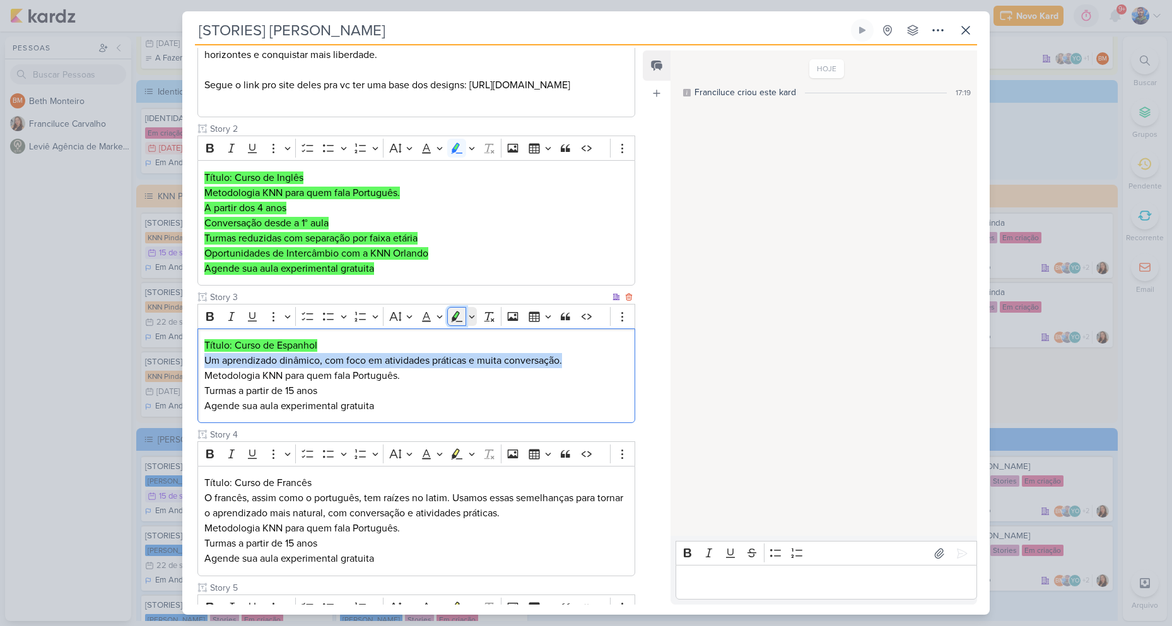
click at [456, 318] on icon "Editor toolbar" at bounding box center [455, 315] width 7 height 9
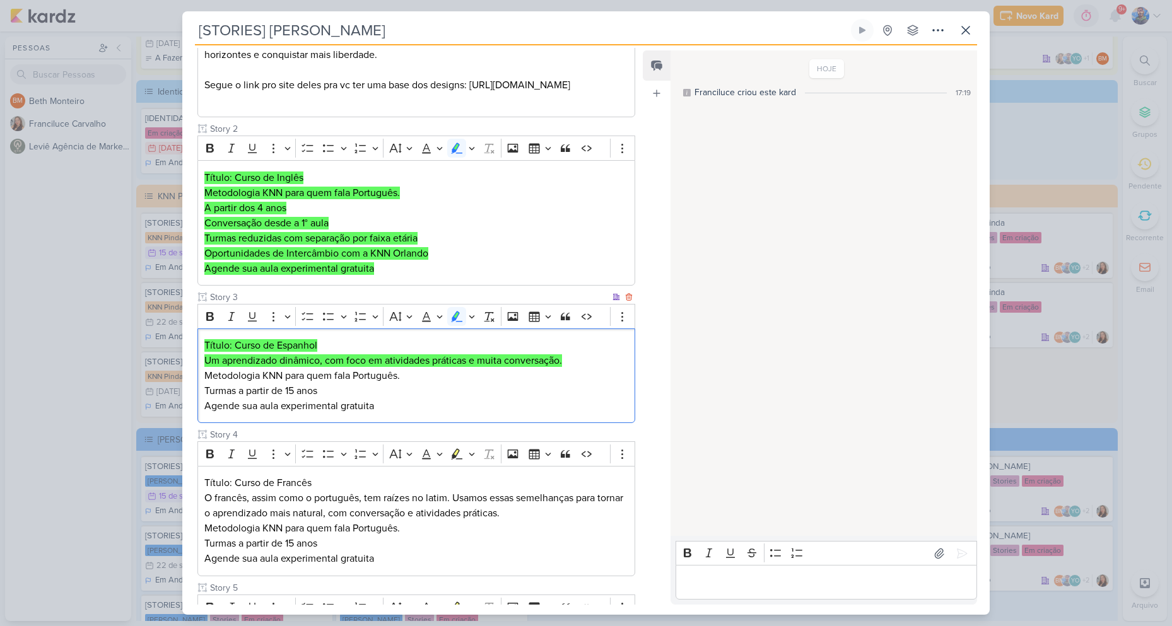
click at [411, 384] on p "Turmas a partir de 15 anos" at bounding box center [416, 391] width 424 height 15
drag, startPoint x: 298, startPoint y: 379, endPoint x: 203, endPoint y: 381, distance: 95.3
click at [203, 381] on div "Título: Curso de Espanhol Um aprendizado dinâmico, com foco em atividades práti…" at bounding box center [416, 376] width 438 height 95
click at [461, 319] on icon "Editor toolbar" at bounding box center [456, 316] width 13 height 13
click at [340, 396] on p "Turmas a partir de 15 anos" at bounding box center [416, 391] width 424 height 15
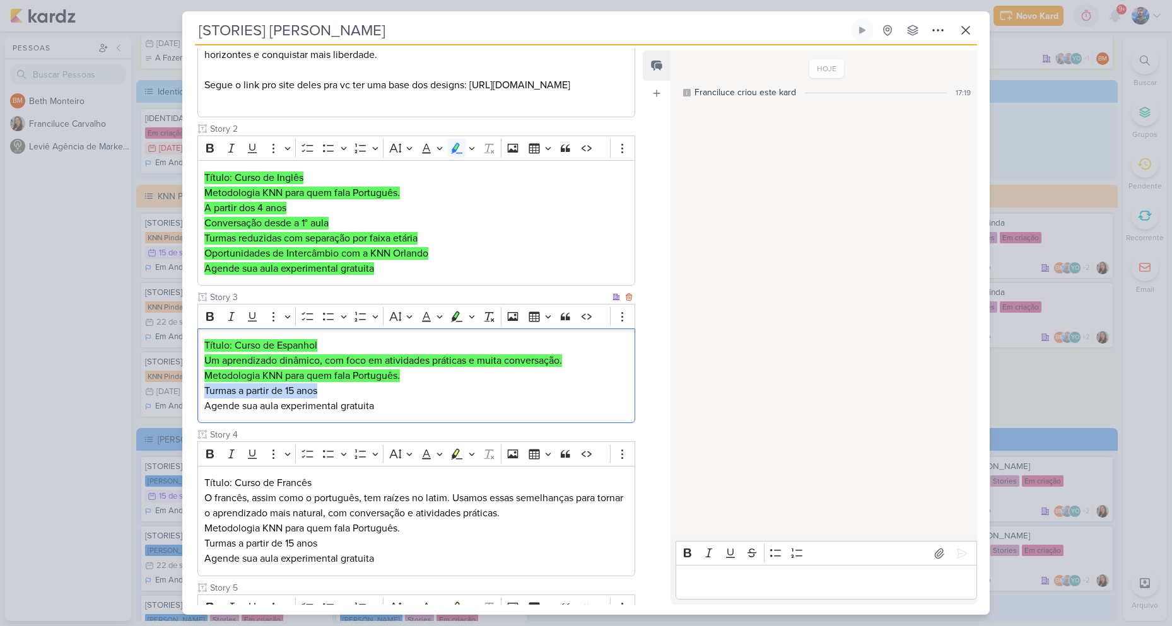
drag, startPoint x: 324, startPoint y: 390, endPoint x: 202, endPoint y: 391, distance: 121.8
click at [202, 391] on div "Título: Curso de Espanhol Um aprendizado dinâmico, com foco em atividades práti…" at bounding box center [416, 376] width 438 height 95
click at [381, 388] on p "Turmas a partir de 15 anos" at bounding box center [416, 391] width 424 height 15
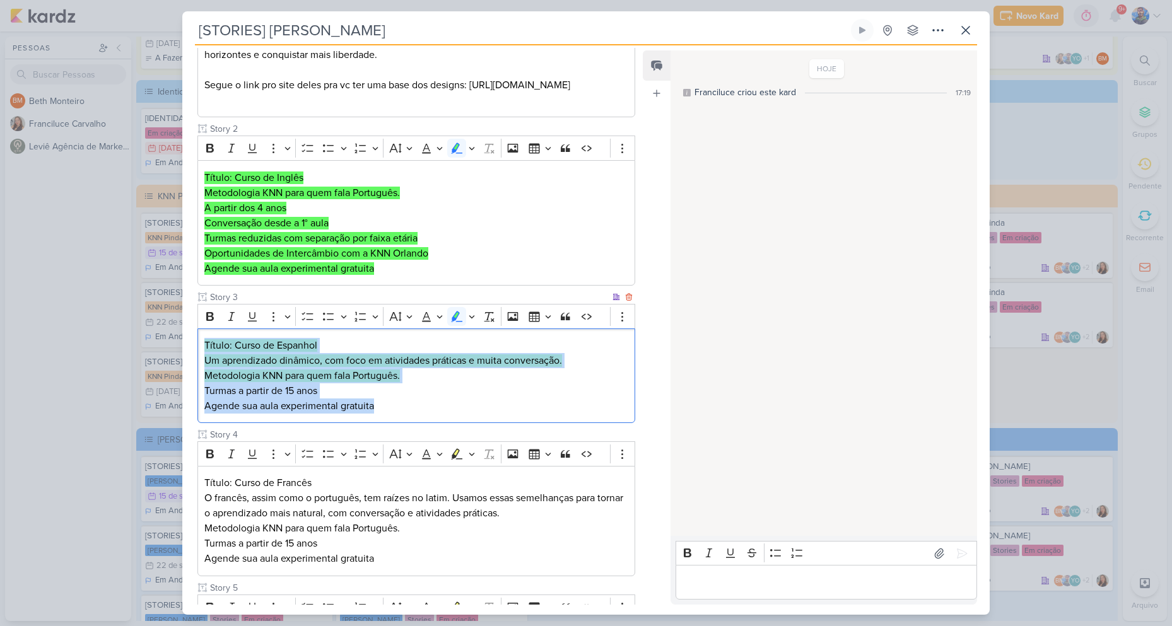
drag, startPoint x: 380, startPoint y: 410, endPoint x: 199, endPoint y: 344, distance: 193.2
click at [199, 344] on div "Título: Curso de Espanhol Um aprendizado dinâmico, com foco em atividades práti…" at bounding box center [416, 376] width 438 height 95
click at [452, 323] on button "Highlight" at bounding box center [456, 316] width 19 height 19
click at [408, 402] on p "Agende sua aula experimental gratuita" at bounding box center [416, 406] width 424 height 15
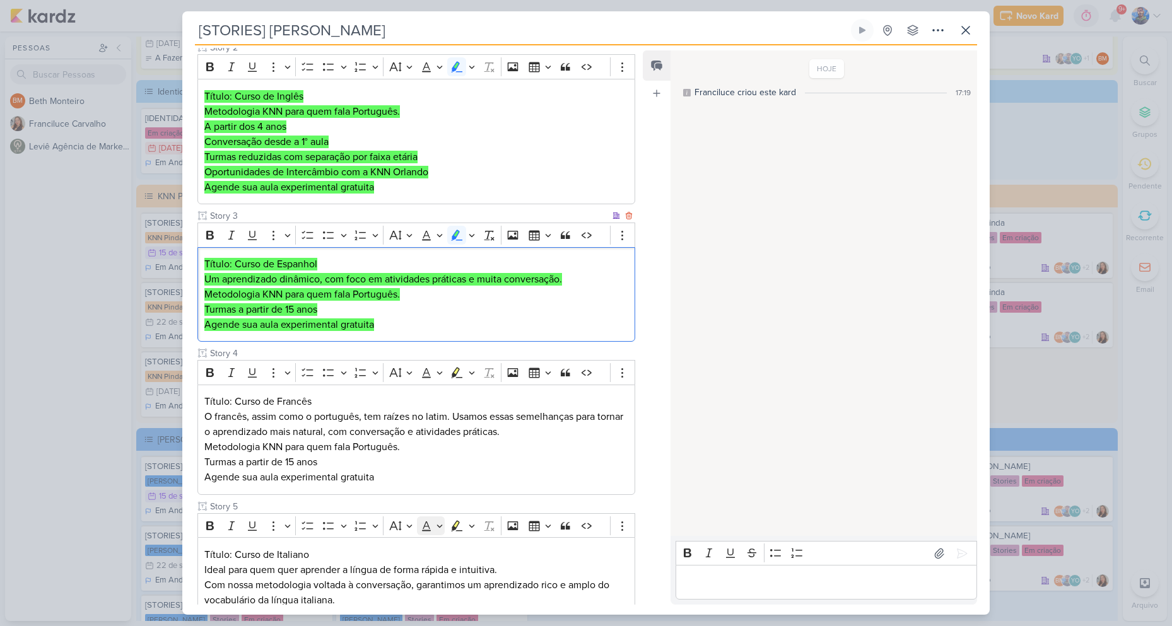
scroll to position [442, 0]
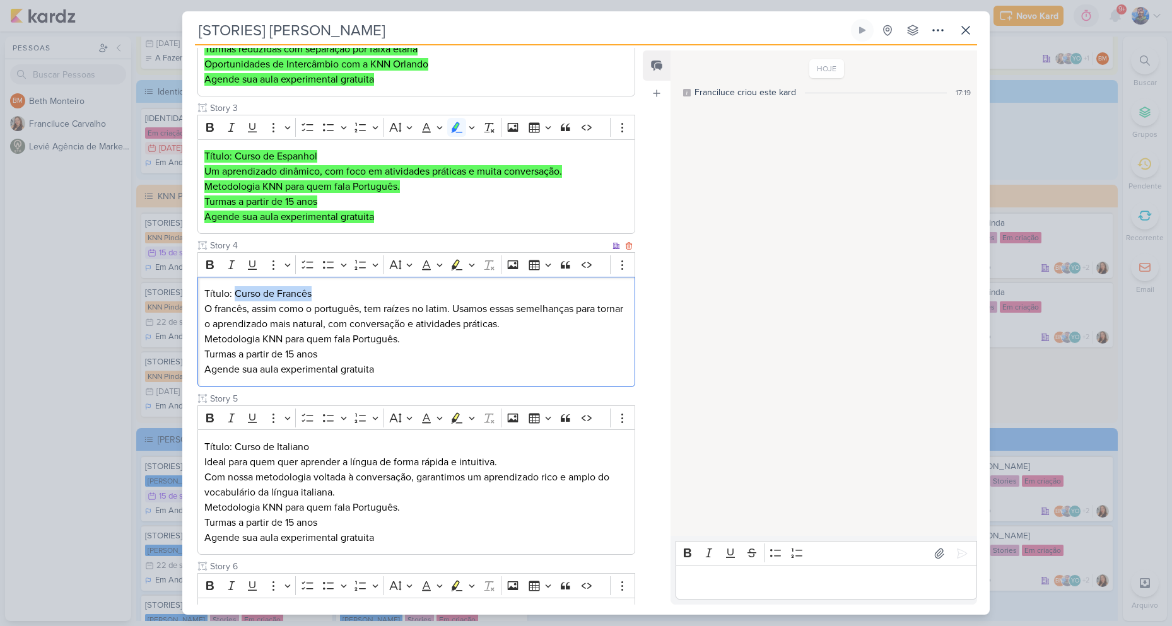
drag, startPoint x: 233, startPoint y: 295, endPoint x: 315, endPoint y: 298, distance: 81.4
click at [315, 298] on p "Título: Curso de Francês" at bounding box center [416, 293] width 424 height 15
click at [344, 298] on p "Título: Curso de Francês" at bounding box center [416, 293] width 424 height 15
click at [235, 293] on p "Título: Curso de Francês" at bounding box center [416, 293] width 424 height 15
drag, startPoint x: 201, startPoint y: 292, endPoint x: 337, endPoint y: 290, distance: 135.6
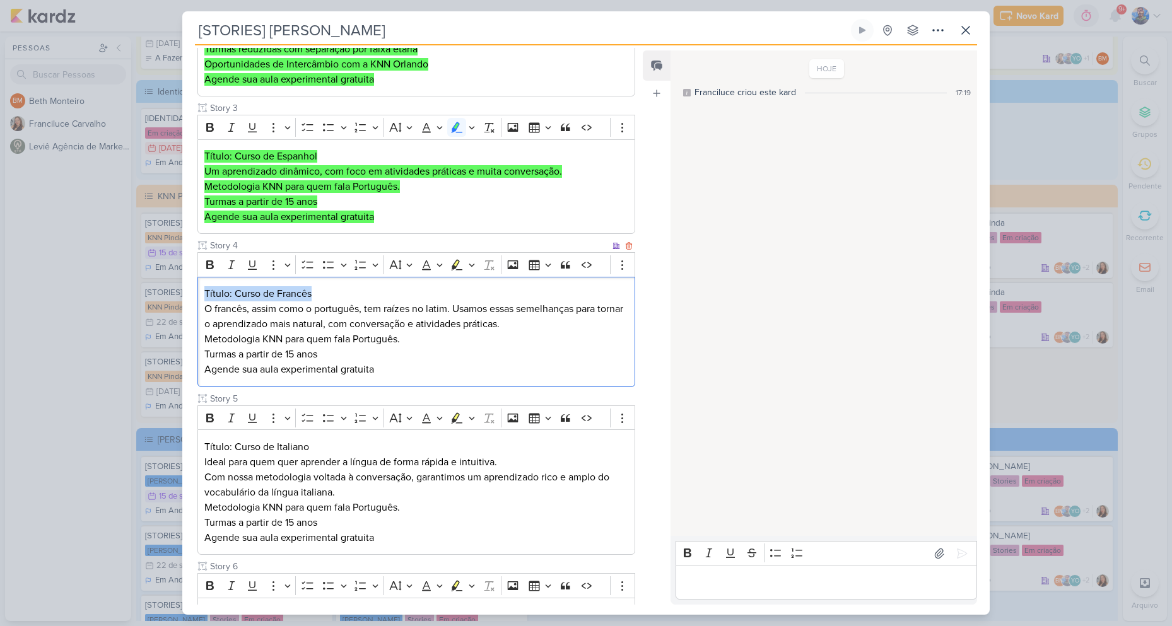
click at [315, 295] on div "Título: Curso de Francês O francês, assim como o português, tem raízes no latim…" at bounding box center [416, 332] width 438 height 110
click at [459, 261] on icon "Editor toolbar" at bounding box center [456, 265] width 13 height 13
click at [474, 265] on icon "Editor toolbar" at bounding box center [472, 265] width 6 height 13
click at [396, 288] on icon "Text highlight toolbar" at bounding box center [396, 286] width 7 height 9
click at [340, 298] on p "Título: Curso de Francês" at bounding box center [416, 293] width 424 height 15
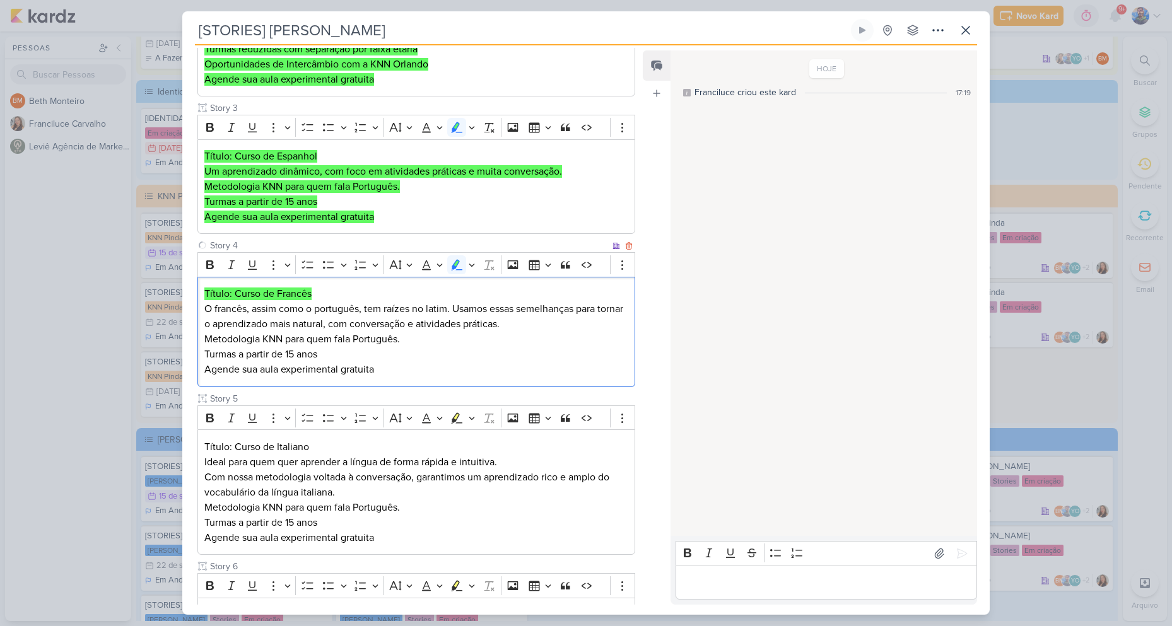
click at [340, 298] on p "Título: Curso de Francês" at bounding box center [416, 293] width 424 height 15
click at [333, 296] on p "Título: Curso de Francês" at bounding box center [416, 293] width 424 height 15
click at [232, 344] on span "Metodologia KNN para quem fala Português." at bounding box center [302, 339] width 196 height 13
drag, startPoint x: 341, startPoint y: 344, endPoint x: 404, endPoint y: 343, distance: 63.7
click at [404, 343] on p "Metodologia KNN para quem fala Português." at bounding box center [416, 339] width 424 height 15
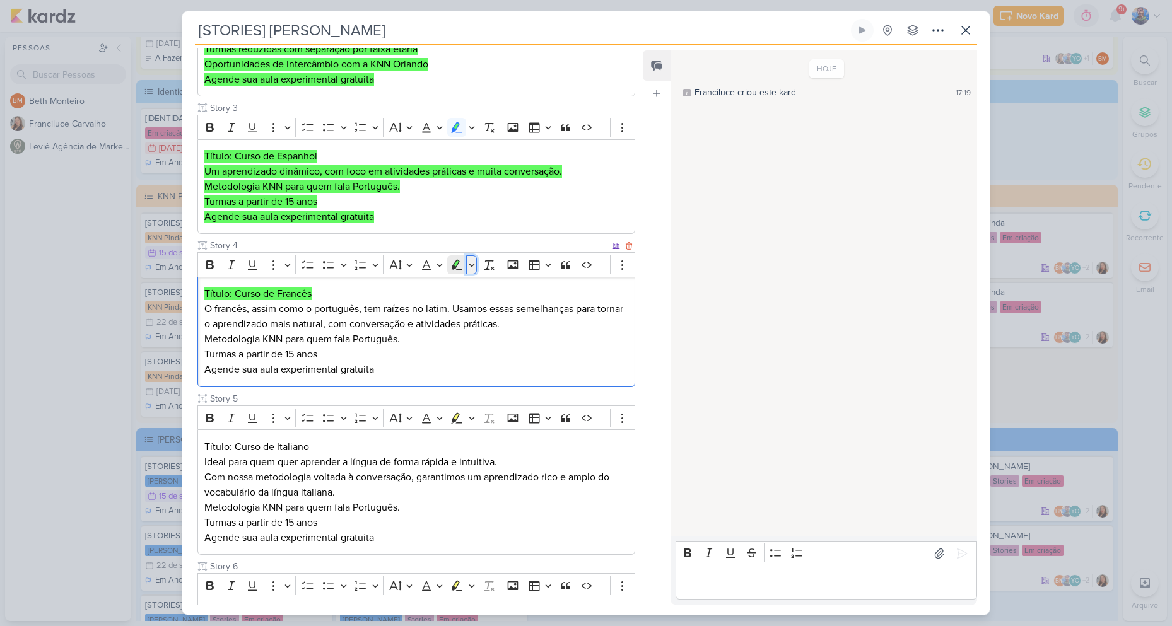
click at [467, 261] on button "Highlight" at bounding box center [471, 264] width 11 height 19
drag, startPoint x: 395, startPoint y: 282, endPoint x: 392, endPoint y: 311, distance: 29.2
click at [396, 282] on icon "Text highlight toolbar" at bounding box center [397, 287] width 13 height 13
click at [369, 361] on div "Título: Curso de Francês O francês, assim como o português, tem raízes no latim…" at bounding box center [416, 332] width 438 height 110
drag, startPoint x: 327, startPoint y: 355, endPoint x: 201, endPoint y: 358, distance: 125.6
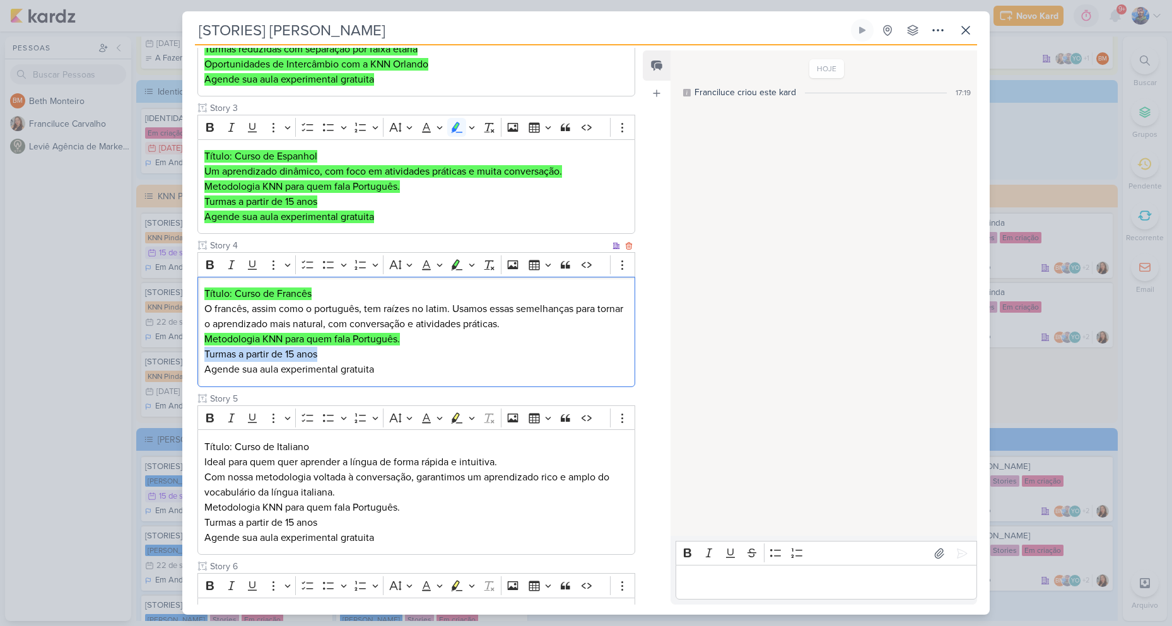
click at [201, 358] on div "Título: Curso de Francês O francês, assim como o português, tem raízes no latim…" at bounding box center [416, 332] width 438 height 110
click at [454, 261] on icon "Editor toolbar" at bounding box center [456, 265] width 13 height 13
click at [385, 361] on p "Turmas a partir de 15 anos" at bounding box center [416, 354] width 424 height 15
drag, startPoint x: 313, startPoint y: 381, endPoint x: 191, endPoint y: 380, distance: 122.4
click at [191, 380] on div "Cliente KNN Moreira Tipo de Conteúdo" at bounding box center [411, 243] width 458 height 1002
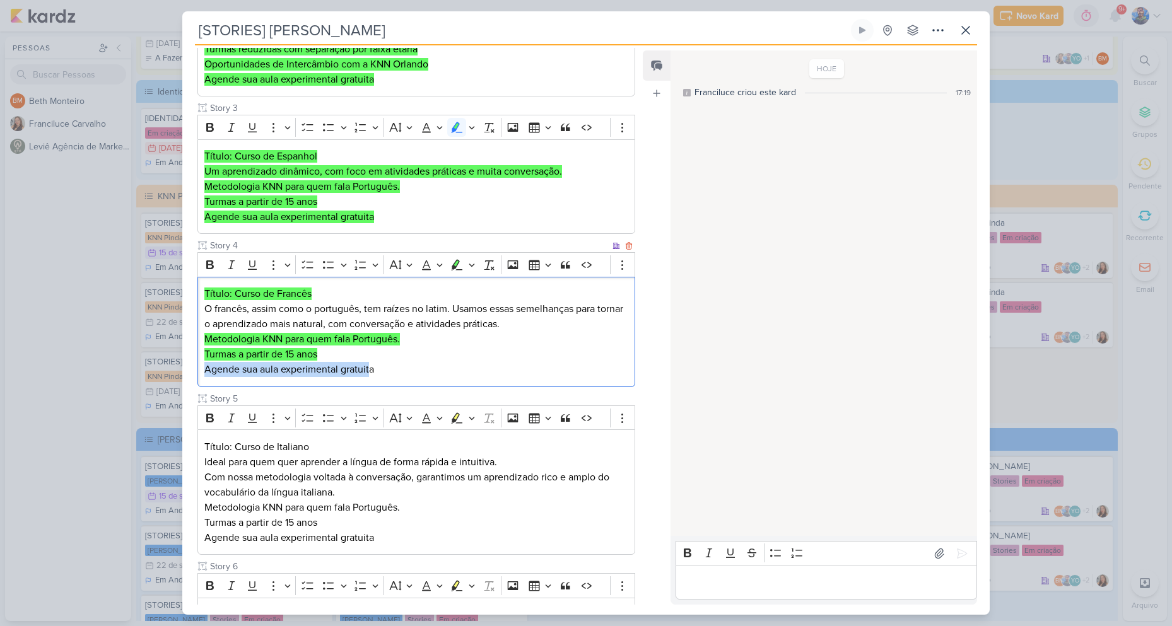
click at [390, 370] on p "Agende sua aula experimental gratuita" at bounding box center [416, 369] width 424 height 15
drag, startPoint x: 385, startPoint y: 372, endPoint x: 199, endPoint y: 382, distance: 186.3
click at [199, 382] on div "Título: Curso de Francês O francês, assim como o português, tem raízes no latim…" at bounding box center [416, 332] width 438 height 110
click at [452, 262] on icon "Editor toolbar" at bounding box center [456, 265] width 13 height 13
click at [361, 326] on span "O francês, assim como o português, tem raízes no latim. Usamos essas semelhança…" at bounding box center [413, 317] width 419 height 28
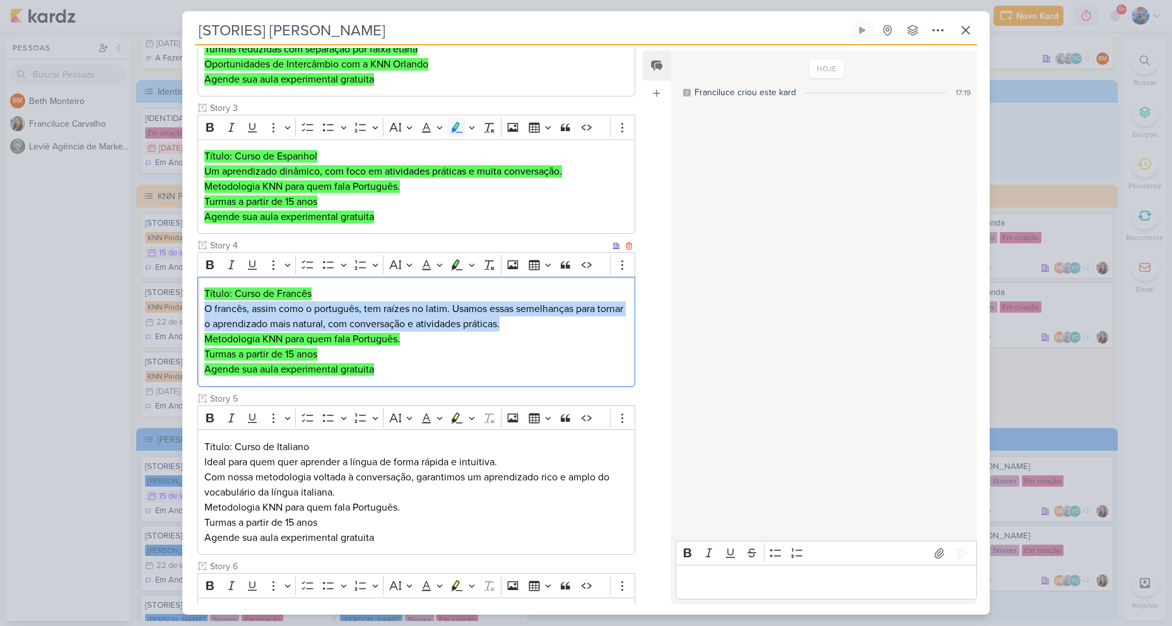
drag, startPoint x: 204, startPoint y: 306, endPoint x: 569, endPoint y: 319, distance: 365.5
click at [569, 319] on p "O francês, assim como o português, tem raízes no latim. Usamos essas semelhança…" at bounding box center [416, 317] width 424 height 30
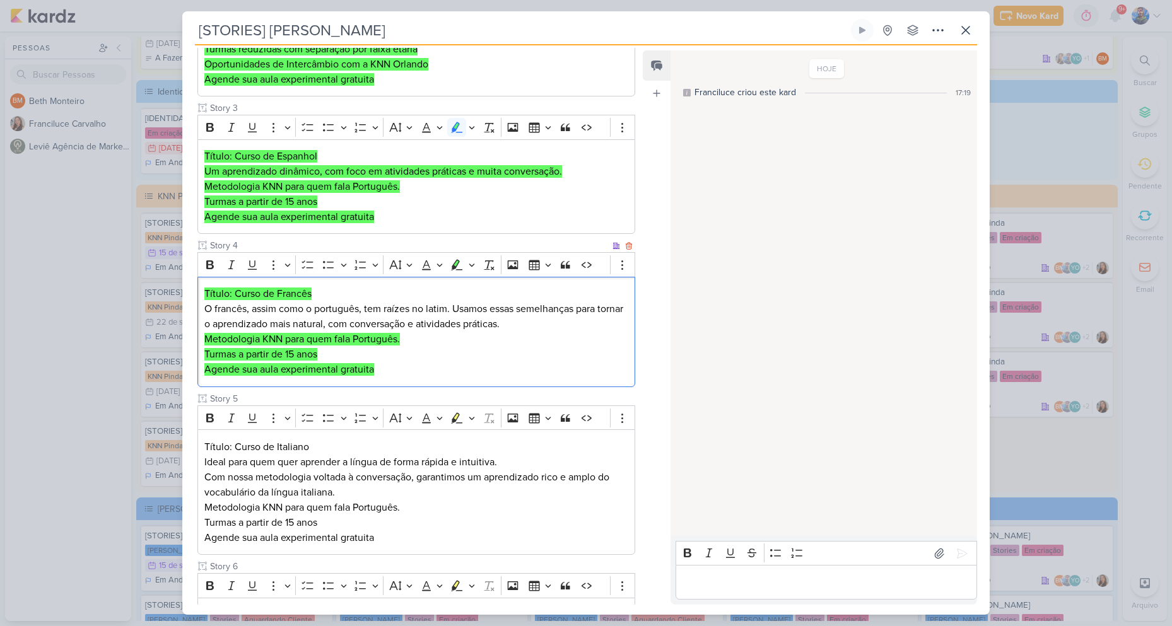
click at [412, 365] on p "Agende sua aula experimental gratuita" at bounding box center [416, 369] width 424 height 15
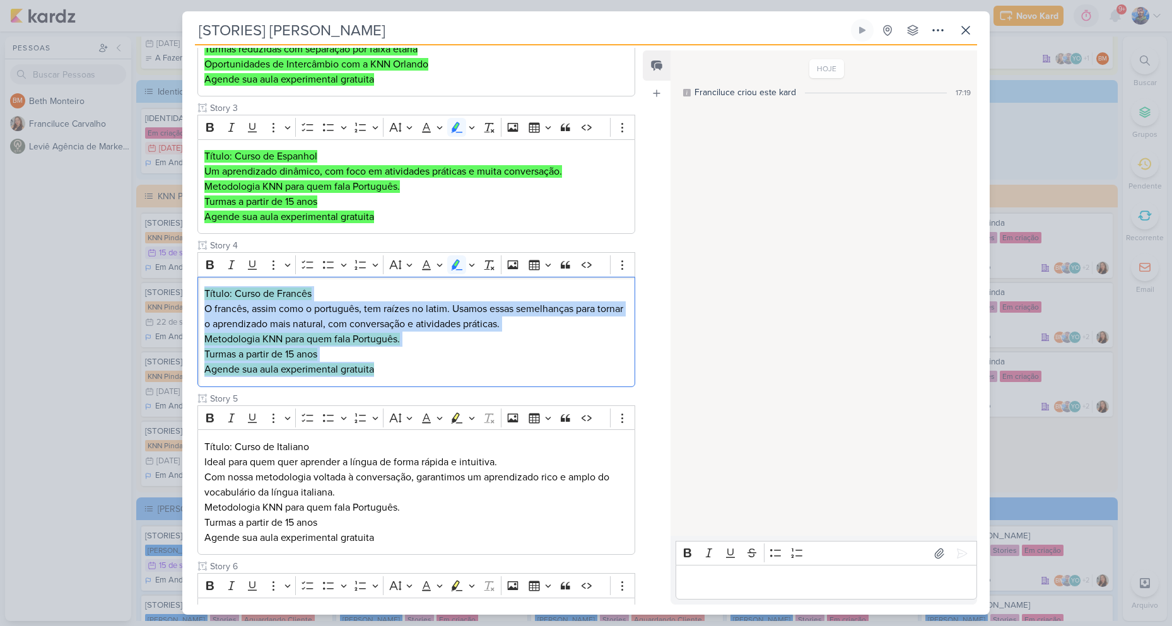
drag, startPoint x: 389, startPoint y: 373, endPoint x: 199, endPoint y: 297, distance: 204.4
click at [197, 297] on div "Cliente KNN Moreira Tipo de Conteúdo" at bounding box center [411, 243] width 458 height 1002
click at [459, 268] on icon "Editor toolbar" at bounding box center [456, 265] width 13 height 13
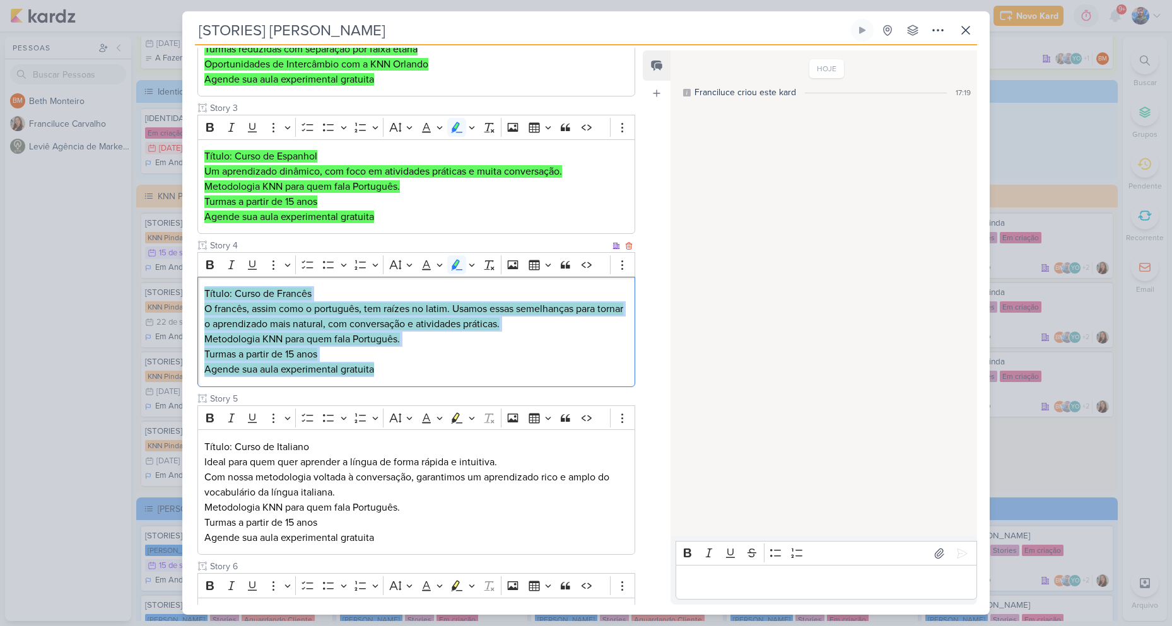
click at [359, 340] on mark "Metodologia KNN para quem fala Português." at bounding box center [302, 339] width 196 height 13
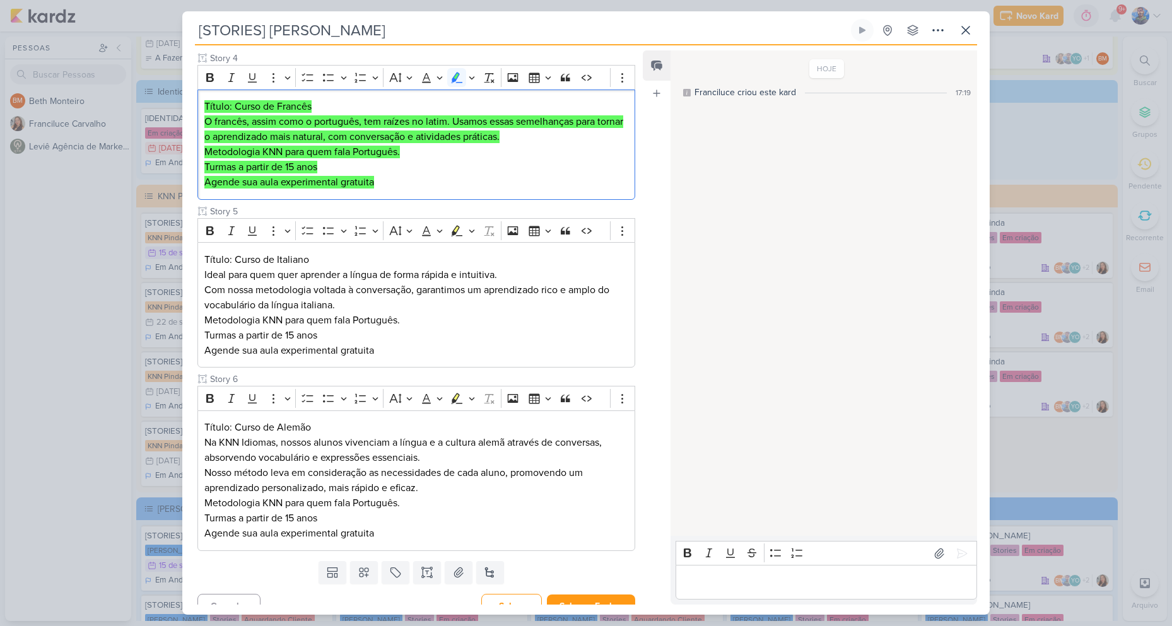
scroll to position [631, 0]
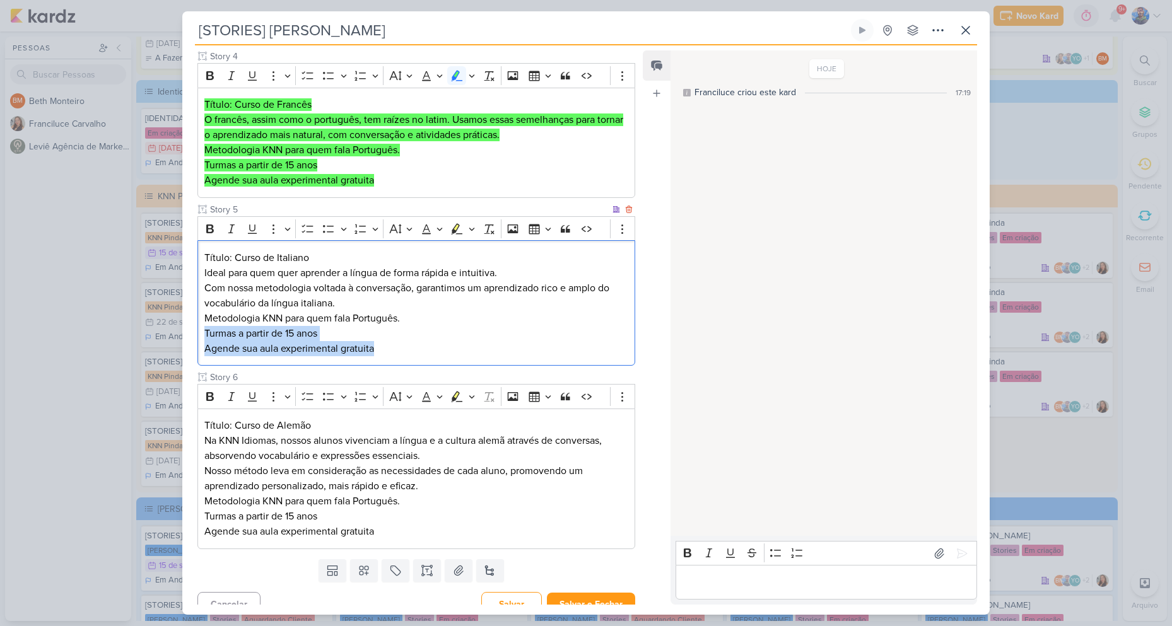
drag, startPoint x: 247, startPoint y: 352, endPoint x: 197, endPoint y: 339, distance: 51.0
click at [197, 339] on div "Título: Curso de Italiano Ideal para quem quer aprender a língua de forma rápid…" at bounding box center [416, 303] width 438 height 126
click at [473, 228] on icon "Editor toolbar" at bounding box center [472, 229] width 6 height 13
click at [397, 249] on icon "Text highlight toolbar" at bounding box center [396, 249] width 7 height 9
click at [314, 335] on mark "Turmas a partir de 15 anos" at bounding box center [260, 333] width 113 height 13
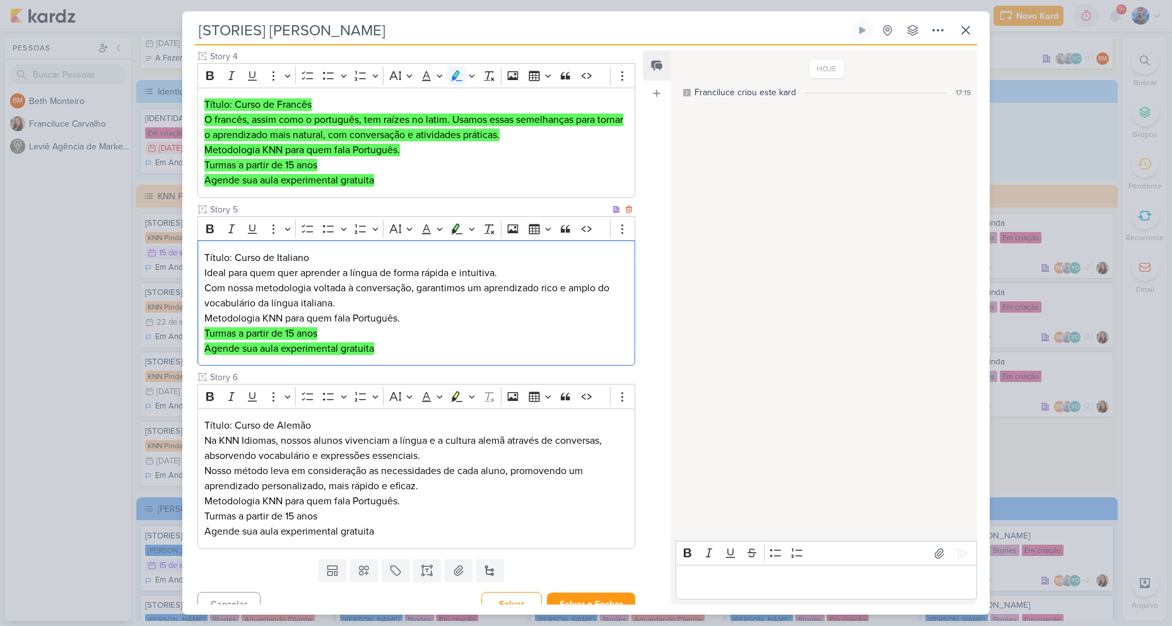
drag, startPoint x: 419, startPoint y: 319, endPoint x: 207, endPoint y: 324, distance: 212.0
click at [207, 324] on p "Metodologia KNN para quem fala Português." at bounding box center [416, 318] width 424 height 15
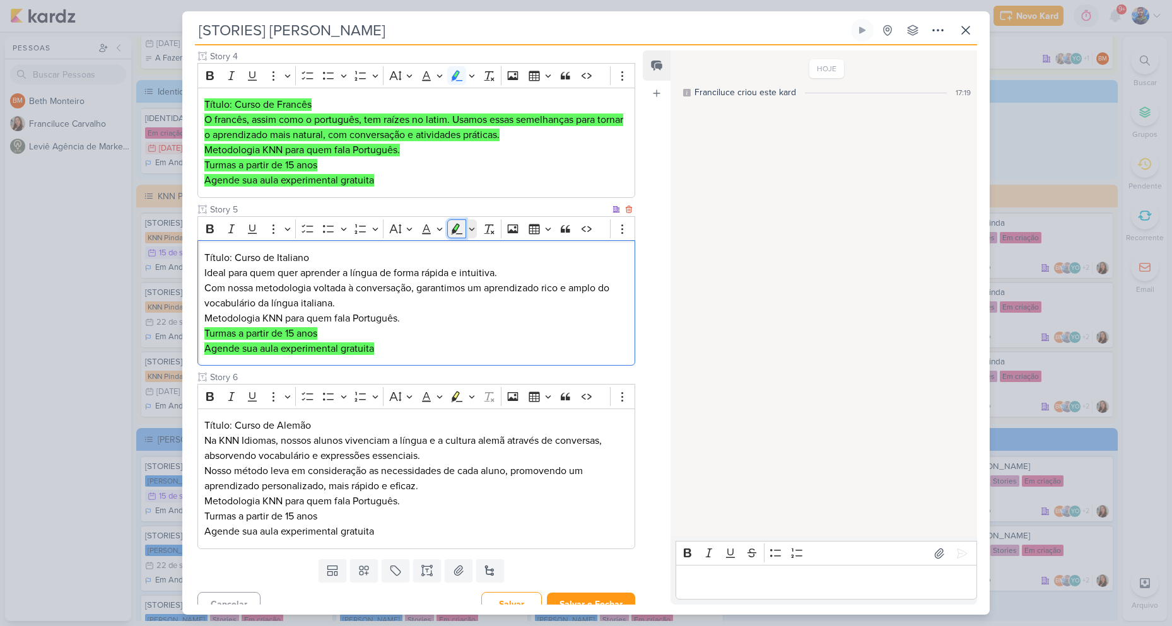
click at [452, 223] on icon "Editor toolbar" at bounding box center [456, 229] width 13 height 13
click at [379, 301] on p "Com nossa metodologia voltada à conversação, garantimos um aprendizado rico e a…" at bounding box center [416, 296] width 424 height 30
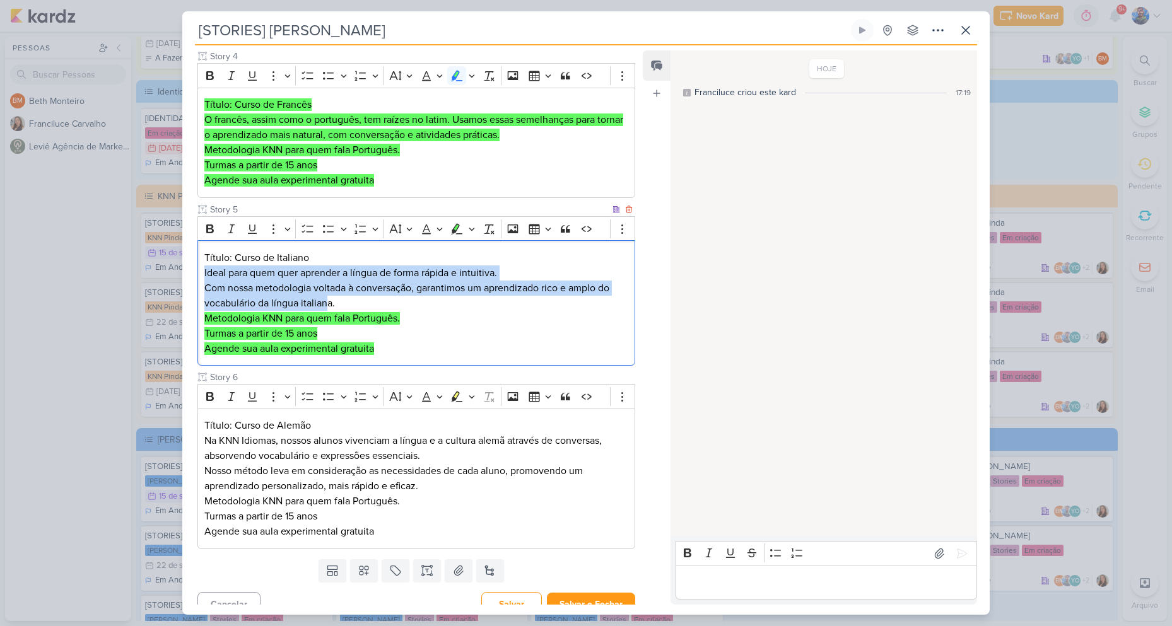
drag, startPoint x: 328, startPoint y: 306, endPoint x: 203, endPoint y: 271, distance: 129.8
click at [203, 271] on div "Título: Curso de Italiano Ideal para quem quer aprender a língua de forma rápid…" at bounding box center [416, 303] width 438 height 126
click at [400, 291] on span "Com nossa metodologia voltada à conversação, garantimos um aprendizado rico e a…" at bounding box center [406, 296] width 405 height 28
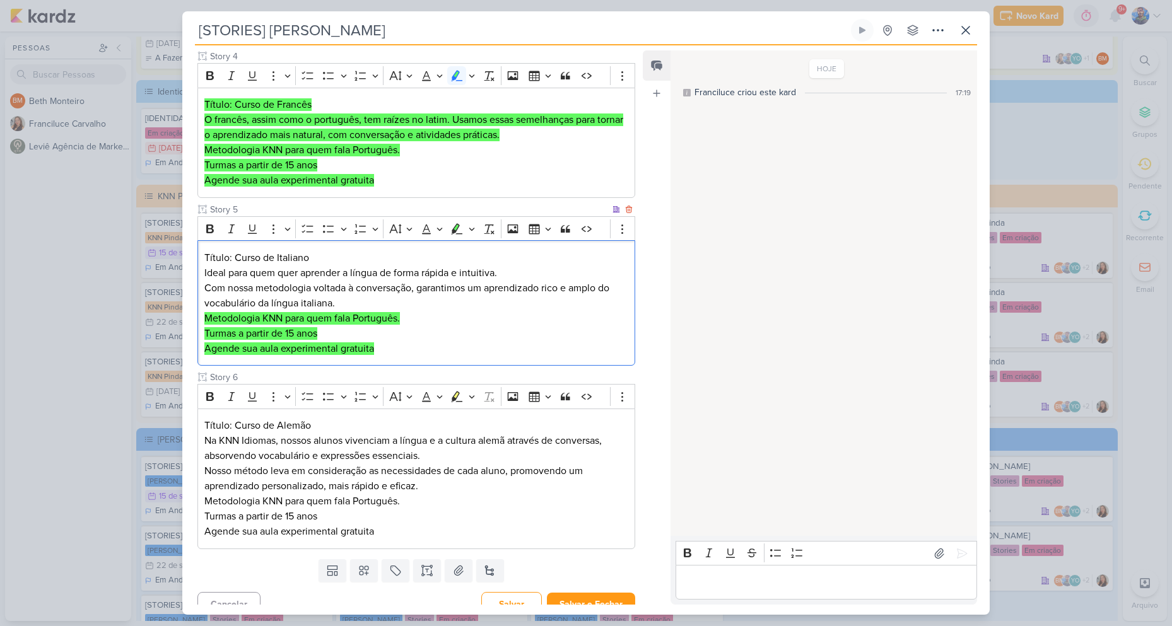
drag, startPoint x: 308, startPoint y: 305, endPoint x: 197, endPoint y: 269, distance: 116.9
click at [197, 269] on div "Título: Curso de Italiano Ideal para quem quer aprender a língua de forma rápid…" at bounding box center [416, 303] width 438 height 126
click at [370, 267] on span "Ideal para quem quer aprender a língua de forma rápida e intuitiva." at bounding box center [350, 273] width 293 height 13
drag, startPoint x: 235, startPoint y: 257, endPoint x: 310, endPoint y: 258, distance: 74.4
click at [310, 258] on p "Título: Curso de Italiano" at bounding box center [416, 257] width 424 height 15
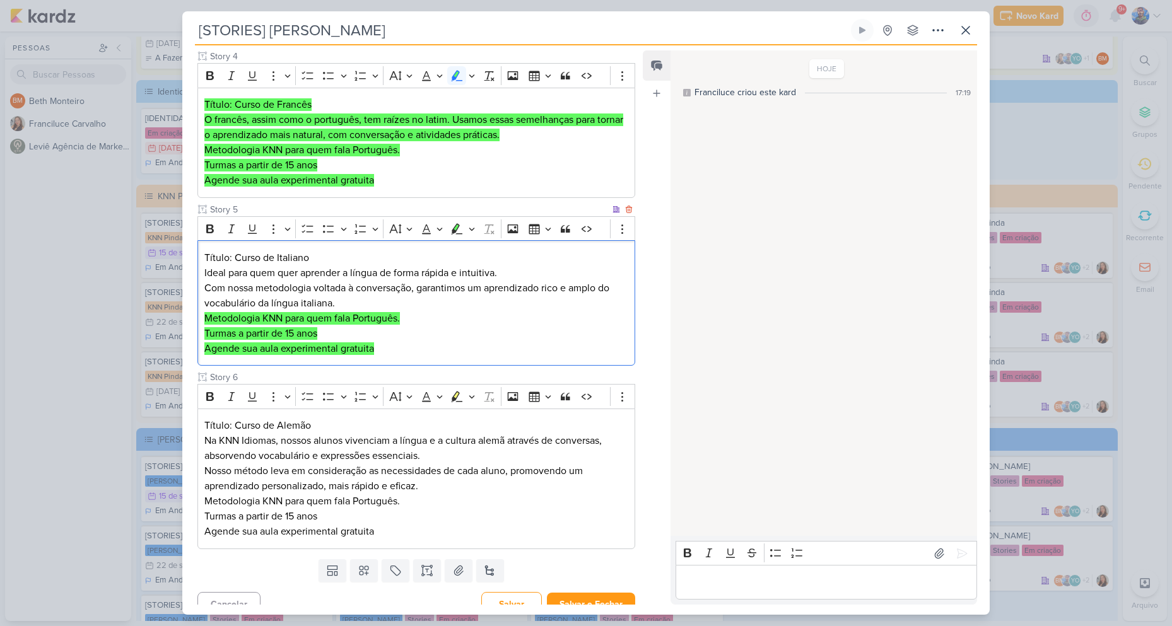
click at [341, 287] on span "Com nossa metodologia voltada à conversação, garantimos um aprendizado rico e a…" at bounding box center [406, 296] width 405 height 28
drag, startPoint x: 203, startPoint y: 274, endPoint x: 504, endPoint y: 273, distance: 300.9
click at [504, 273] on div "Título: Curso de Italiano Ideal para quem quer aprender a língua de forma rápid…" at bounding box center [416, 303] width 438 height 126
click at [285, 293] on span "Com nossa metodologia voltada à conversação, garantimos um aprendizado rico e a…" at bounding box center [406, 296] width 405 height 28
drag, startPoint x: 206, startPoint y: 289, endPoint x: 346, endPoint y: 300, distance: 140.5
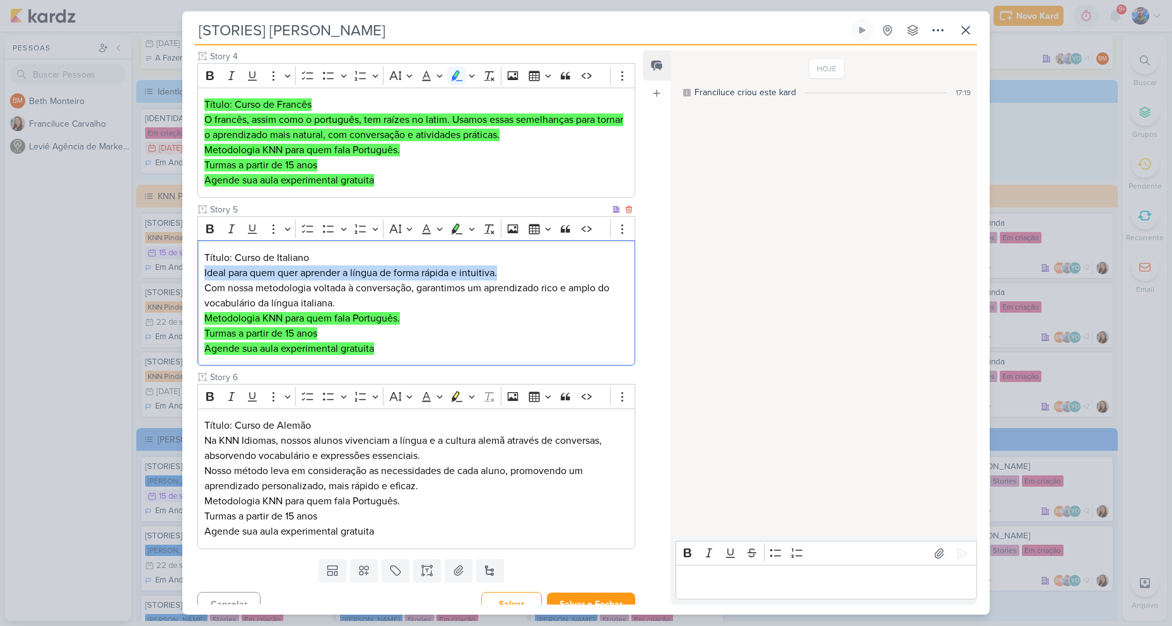
click at [346, 300] on p "Com nossa metodologia voltada à conversação, garantimos um aprendizado rico e a…" at bounding box center [416, 296] width 424 height 30
click at [394, 300] on p "Com nossa metodologia voltada à conversação, garantimos um aprendizado rico e a…" at bounding box center [416, 296] width 424 height 30
drag, startPoint x: 245, startPoint y: 271, endPoint x: 198, endPoint y: 240, distance: 56.0
click at [198, 240] on div "Título: Curso de Italiano Ideal para quem quer aprender a língua de forma rápid…" at bounding box center [416, 303] width 438 height 126
drag, startPoint x: 454, startPoint y: 230, endPoint x: 451, endPoint y: 247, distance: 17.3
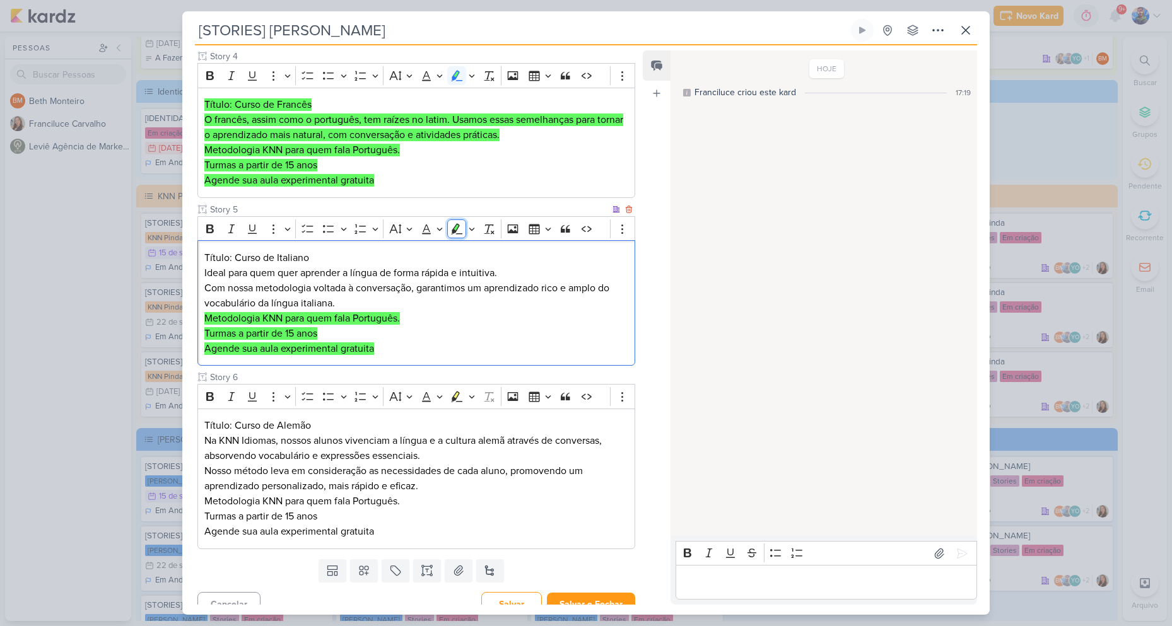
click at [455, 230] on icon "Editor toolbar" at bounding box center [456, 229] width 13 height 13
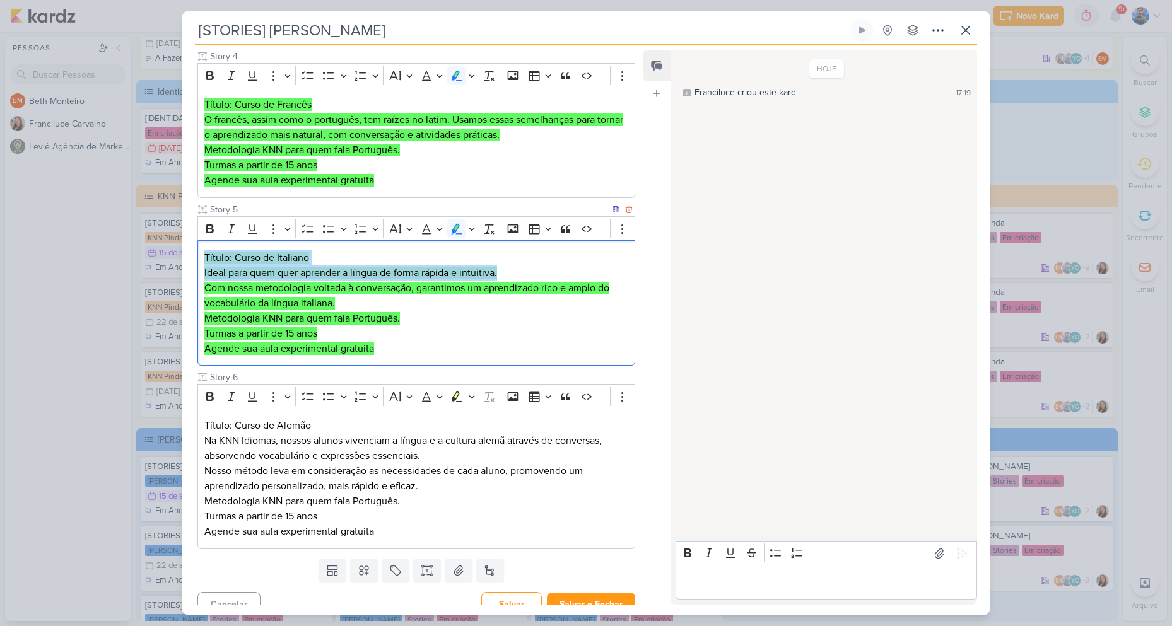
scroll to position [645, 0]
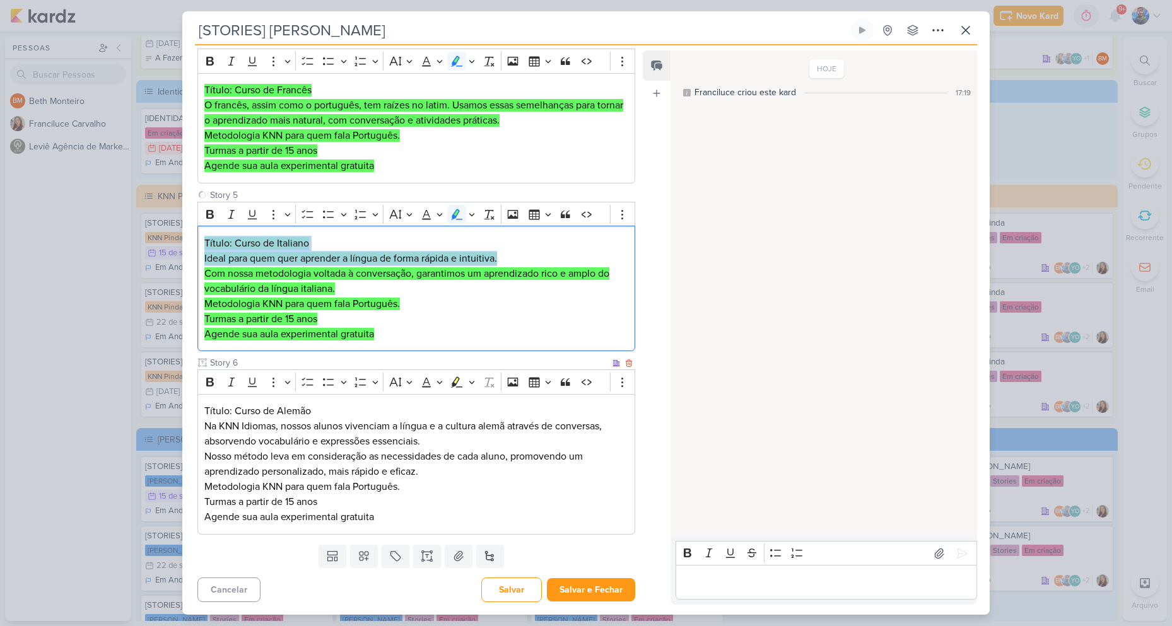
click at [381, 426] on span "Na KNN Idiomas, nossos alunos vivenciam a língua e a cultura alemã através de c…" at bounding box center [402, 434] width 397 height 28
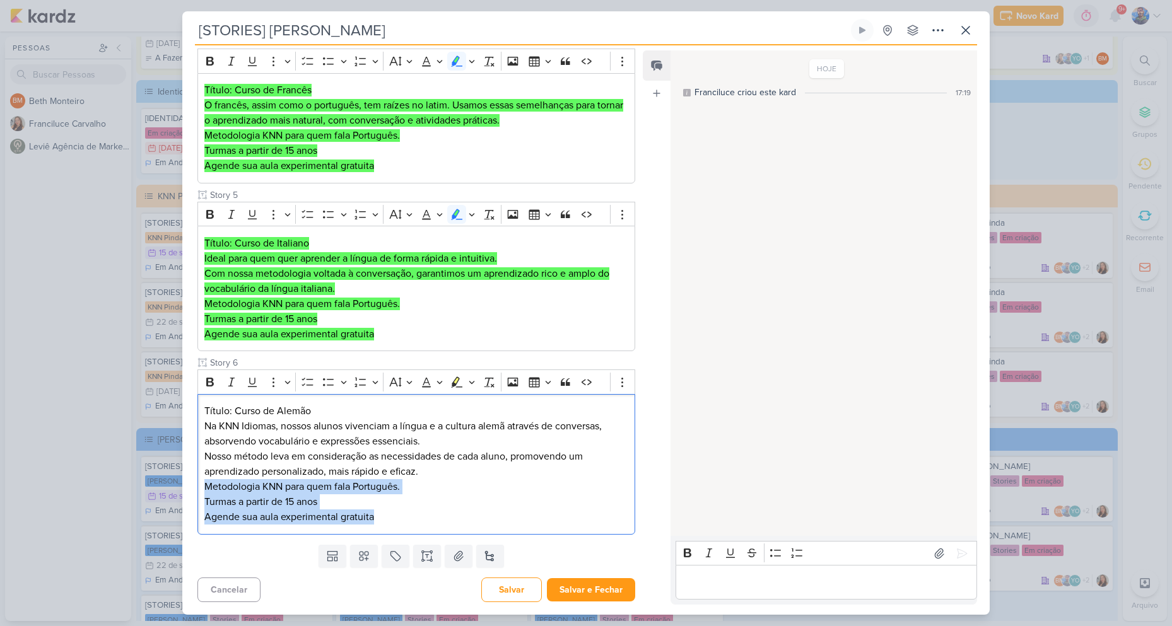
drag, startPoint x: 388, startPoint y: 516, endPoint x: 191, endPoint y: 484, distance: 200.0
click at [191, 484] on div "Cliente KNN Moreira Tipo de Conteúdo" at bounding box center [411, 39] width 458 height 1002
click at [454, 389] on button "Highlight" at bounding box center [456, 382] width 19 height 19
click at [415, 516] on p "Agende sua aula experimental gratuita" at bounding box center [416, 517] width 424 height 15
drag, startPoint x: 400, startPoint y: 518, endPoint x: 539, endPoint y: 372, distance: 201.7
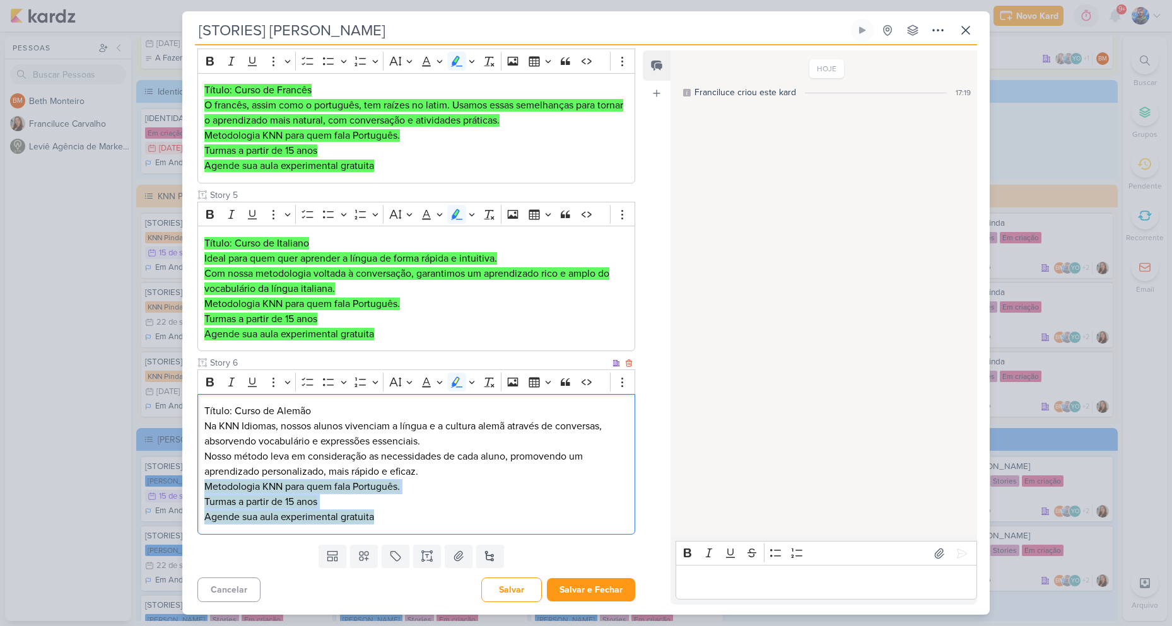
click at [201, 482] on div "Título: Curso de Alemão Na KNN Idiomas, nossos alunos vivenciam a língua e a cu…" at bounding box center [416, 464] width 438 height 141
click at [479, 378] on button "Remove Format" at bounding box center [488, 382] width 19 height 19
click at [467, 385] on button "Highlight" at bounding box center [471, 382] width 11 height 19
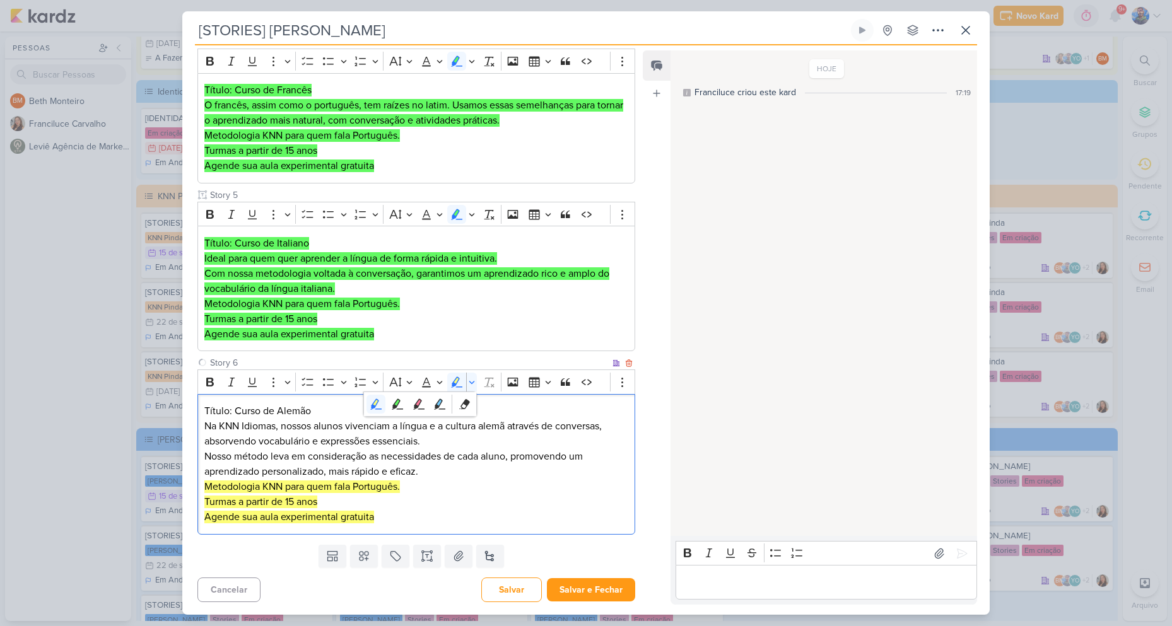
click at [519, 476] on p "Nosso método leva em consideração as necessidades de cada aluno, promovendo um …" at bounding box center [416, 464] width 424 height 30
click at [469, 383] on icon "Editor toolbar" at bounding box center [472, 382] width 6 height 13
click at [401, 401] on icon "Text highlight toolbar" at bounding box center [397, 404] width 13 height 13
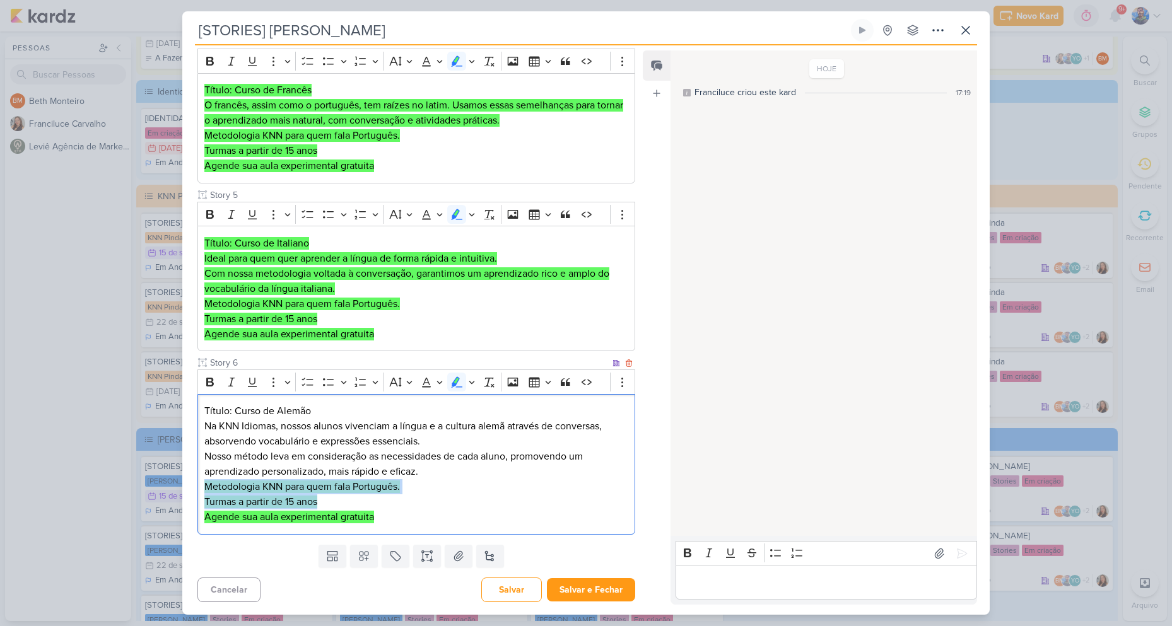
click at [365, 488] on mark "Metodologia KNN para quem fala Português." at bounding box center [302, 487] width 196 height 13
drag, startPoint x: 235, startPoint y: 410, endPoint x: 308, endPoint y: 410, distance: 73.2
click at [308, 410] on p "Título: Curso de Alemão" at bounding box center [416, 411] width 424 height 15
click at [223, 427] on span "Na KNN Idiomas, nossos alunos vivenciam a língua e a cultura alemã através de c…" at bounding box center [402, 434] width 397 height 28
drag, startPoint x: 206, startPoint y: 423, endPoint x: 609, endPoint y: 440, distance: 404.1
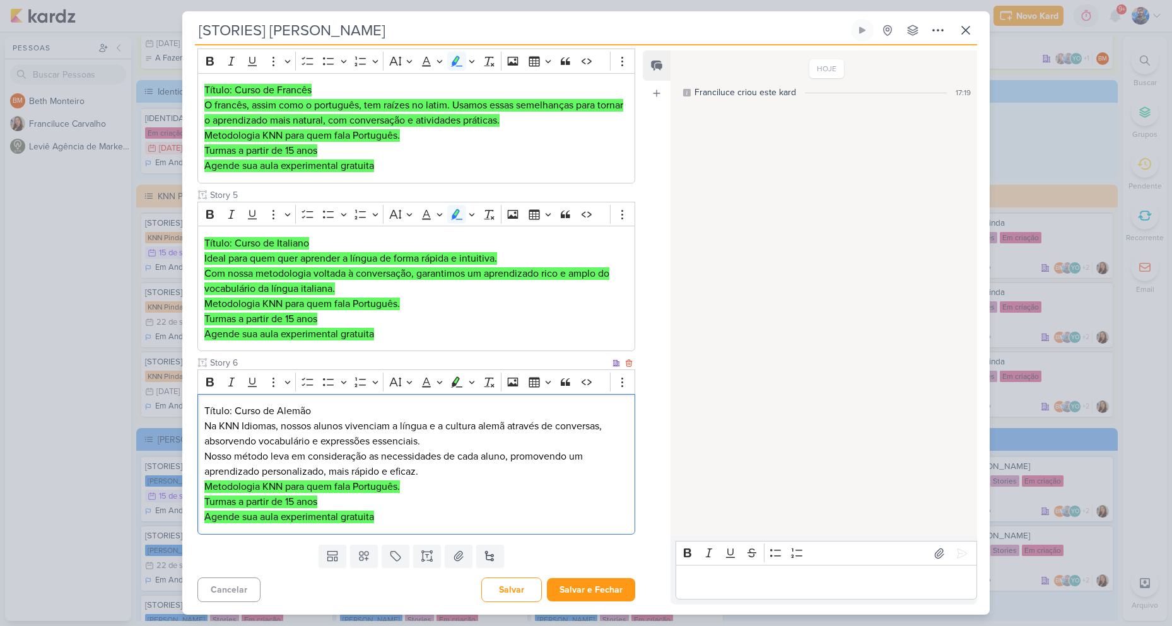
click at [609, 440] on p "Na KNN Idiomas, nossos alunos vivenciam a língua e a cultura alemã através de c…" at bounding box center [416, 434] width 424 height 30
click at [334, 462] on span "Nosso método leva em consideração as necessidades de cada aluno, promovendo um …" at bounding box center [393, 464] width 379 height 28
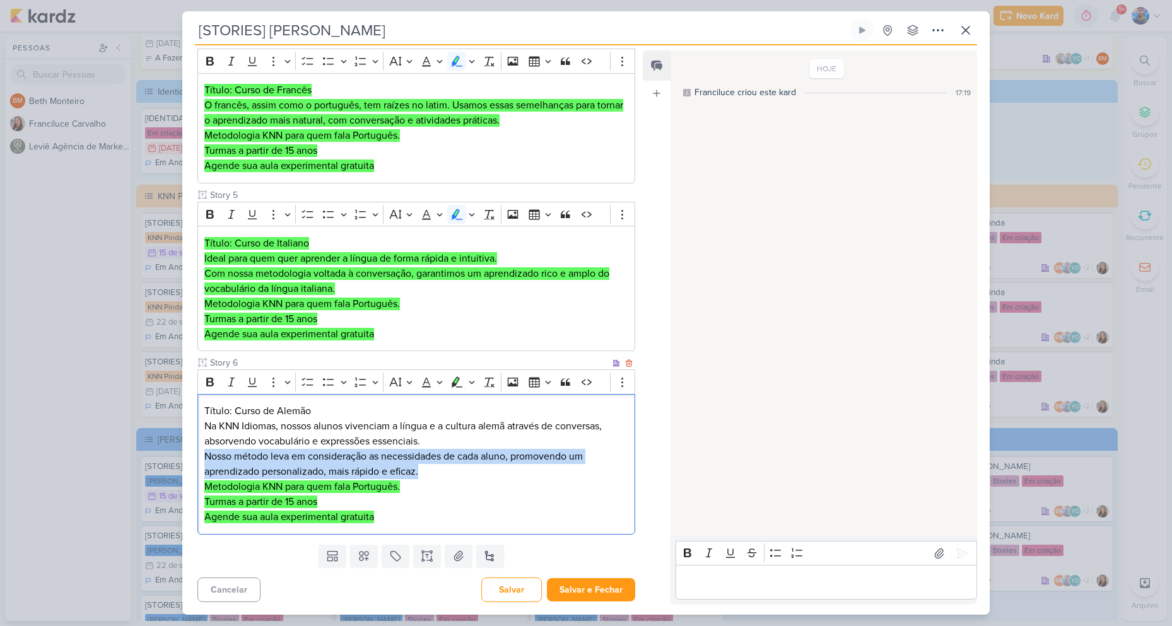
drag, startPoint x: 206, startPoint y: 454, endPoint x: 430, endPoint y: 469, distance: 224.4
click at [430, 469] on p "Nosso método leva em consideração as necessidades de cada aluno, promovendo um …" at bounding box center [416, 464] width 424 height 30
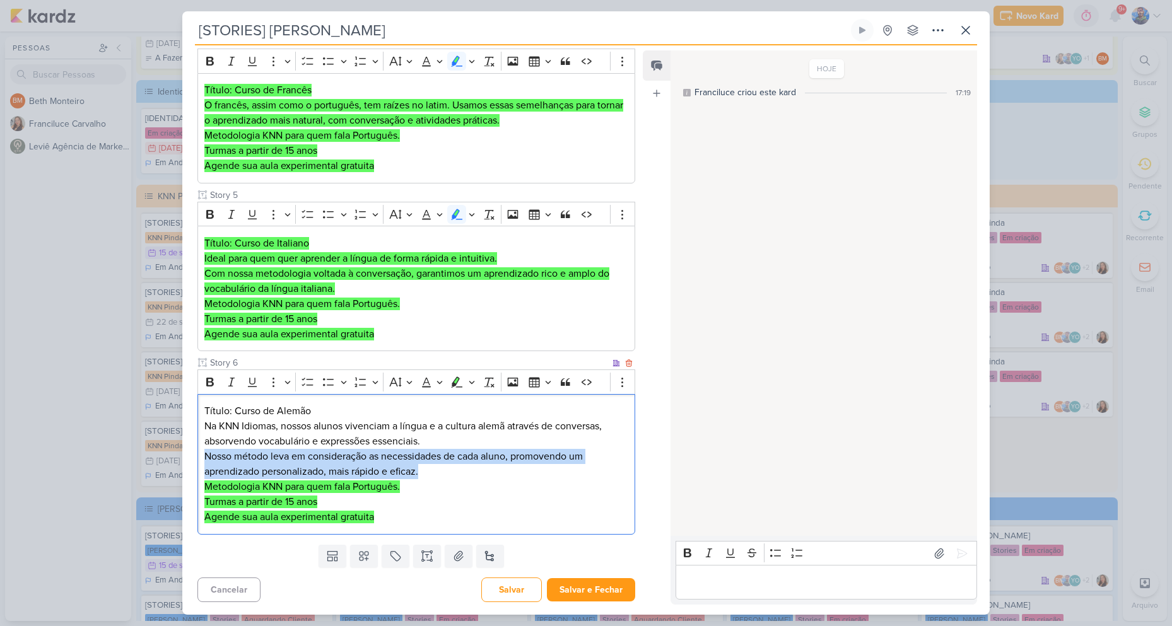
drag, startPoint x: 418, startPoint y: 457, endPoint x: 429, endPoint y: 466, distance: 13.5
click at [418, 458] on span "Nosso método leva em consideração as necessidades de cada aluno, promovendo um …" at bounding box center [393, 464] width 379 height 28
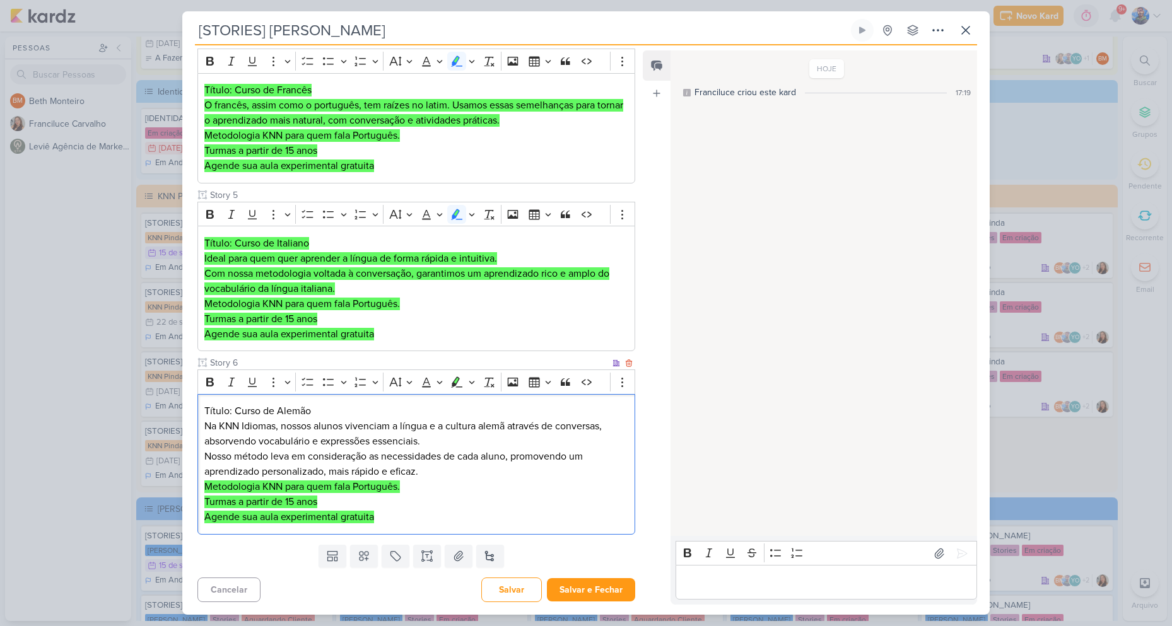
click at [445, 485] on p "Metodologia KNN para quem fala Português." at bounding box center [416, 486] width 424 height 15
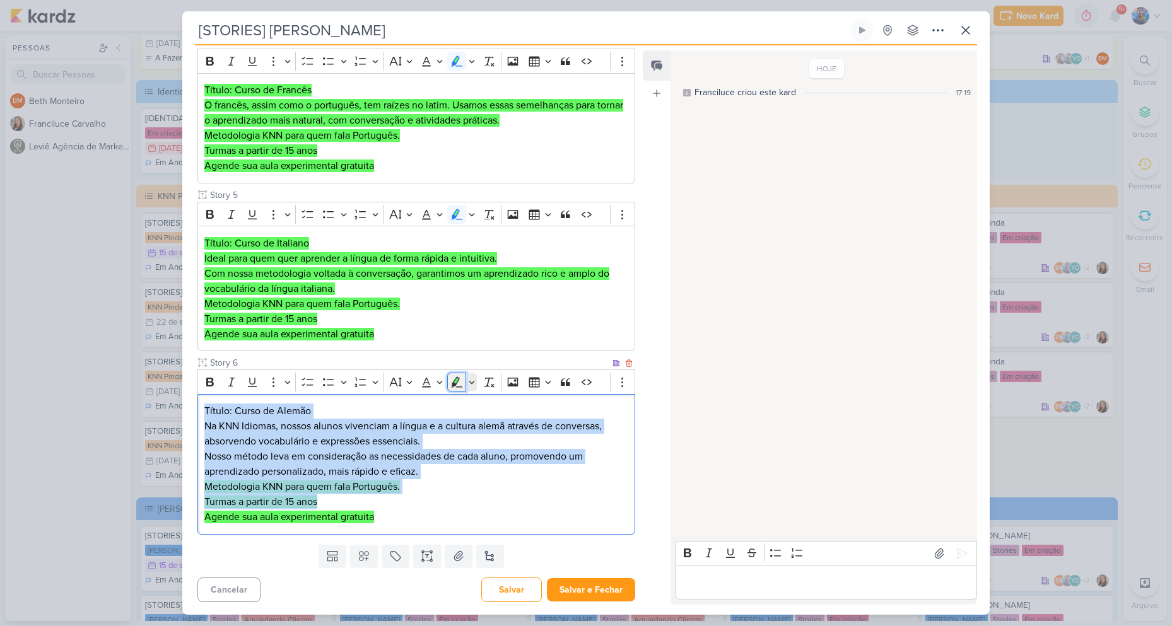
click at [459, 385] on icon "Editor toolbar" at bounding box center [456, 382] width 13 height 13
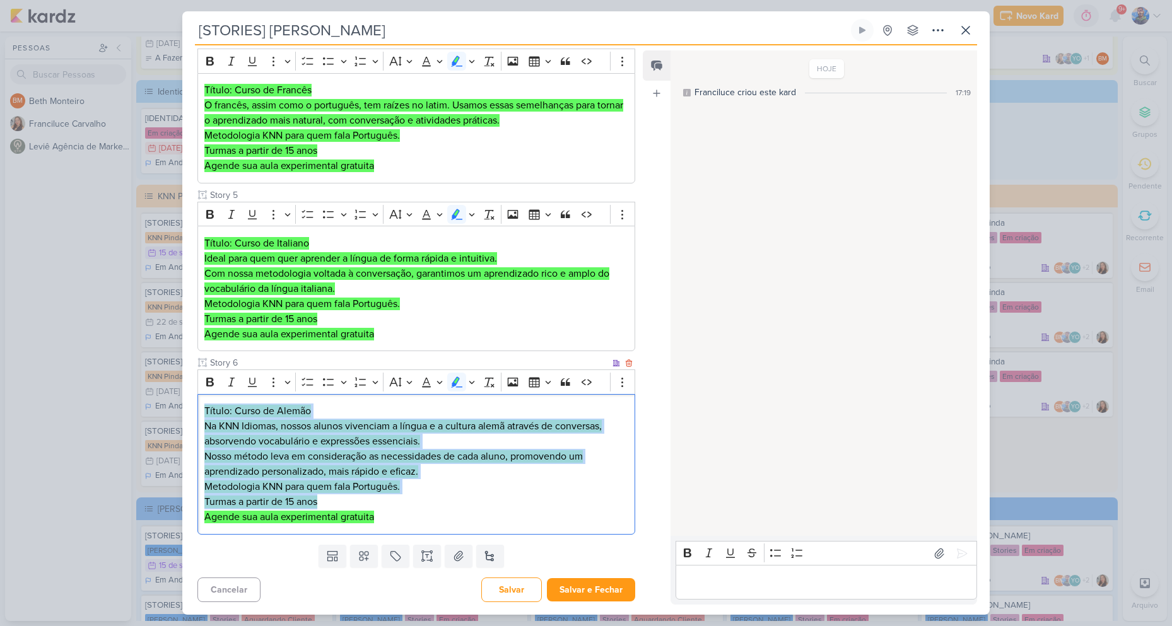
click at [448, 483] on p "Metodologia KNN para quem fala Português." at bounding box center [416, 486] width 424 height 15
click at [483, 474] on p "Nosso método leva em consideração as necessidades de cada aluno, promovendo um …" at bounding box center [416, 464] width 424 height 30
click at [457, 500] on p "Turmas a partir de 15 anos" at bounding box center [416, 502] width 424 height 15
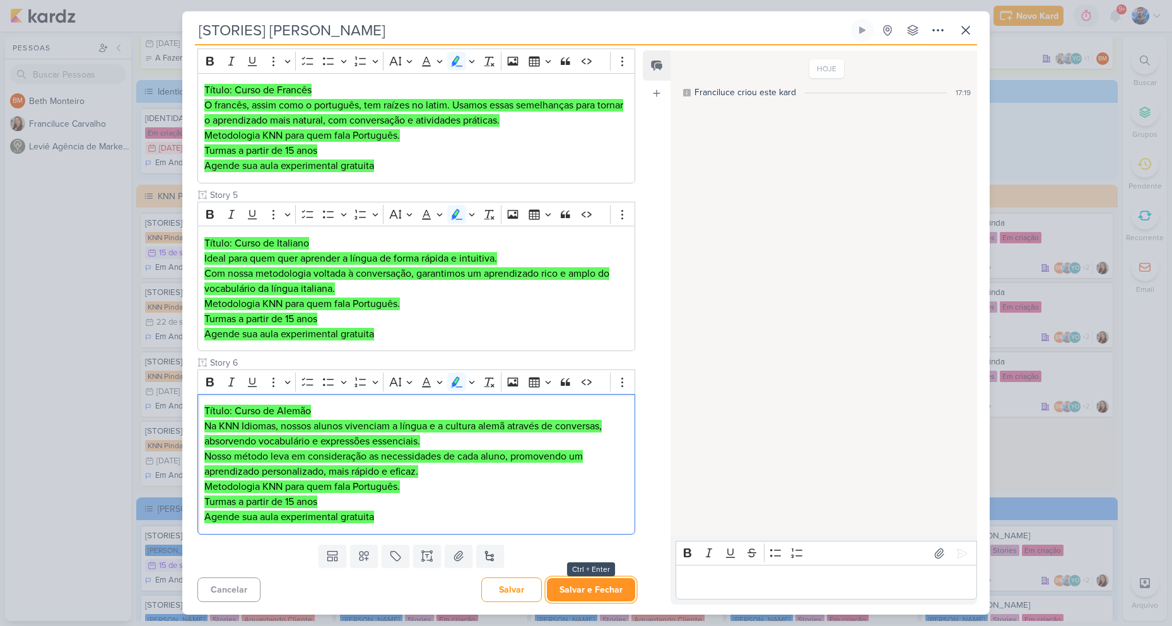
click at [571, 596] on button "Salvar e Fechar" at bounding box center [591, 589] width 88 height 23
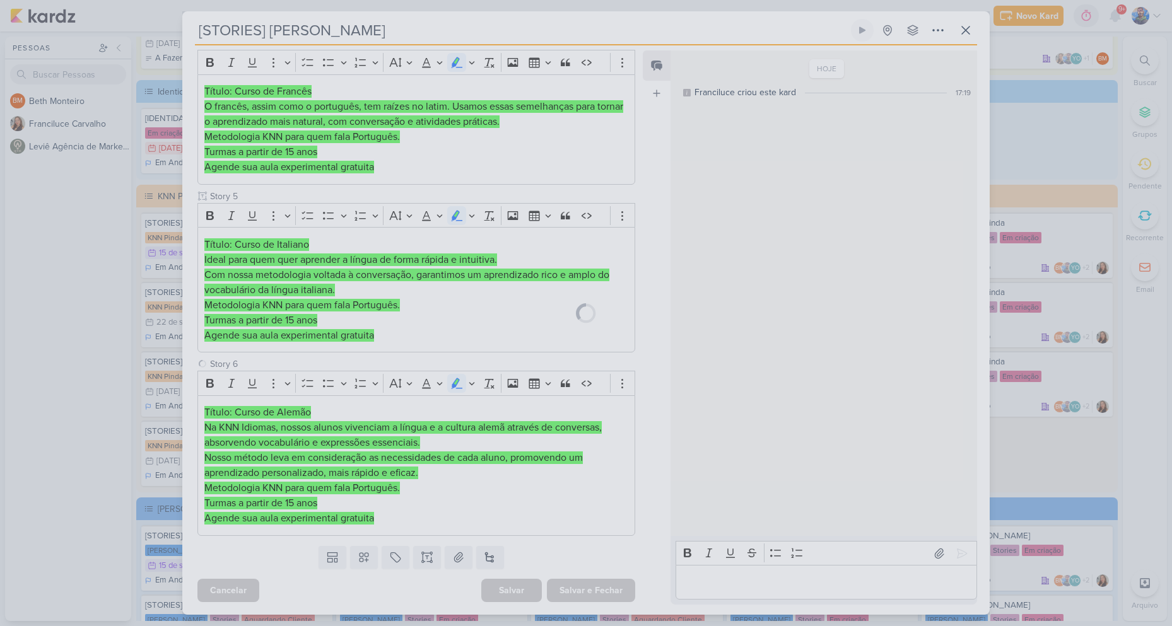
scroll to position [644, 0]
